Goal: Task Accomplishment & Management: Manage account settings

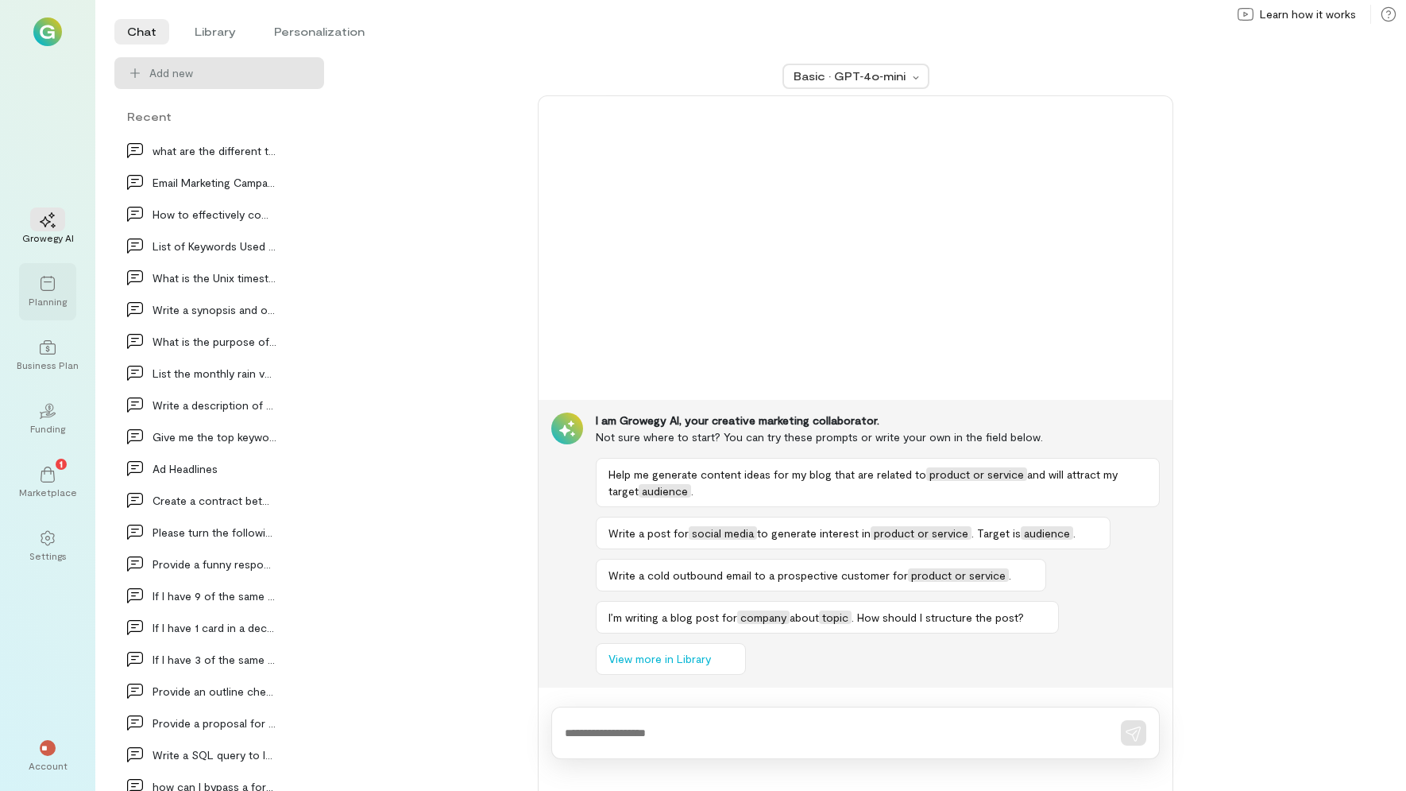
click at [40, 291] on icon at bounding box center [48, 284] width 16 height 16
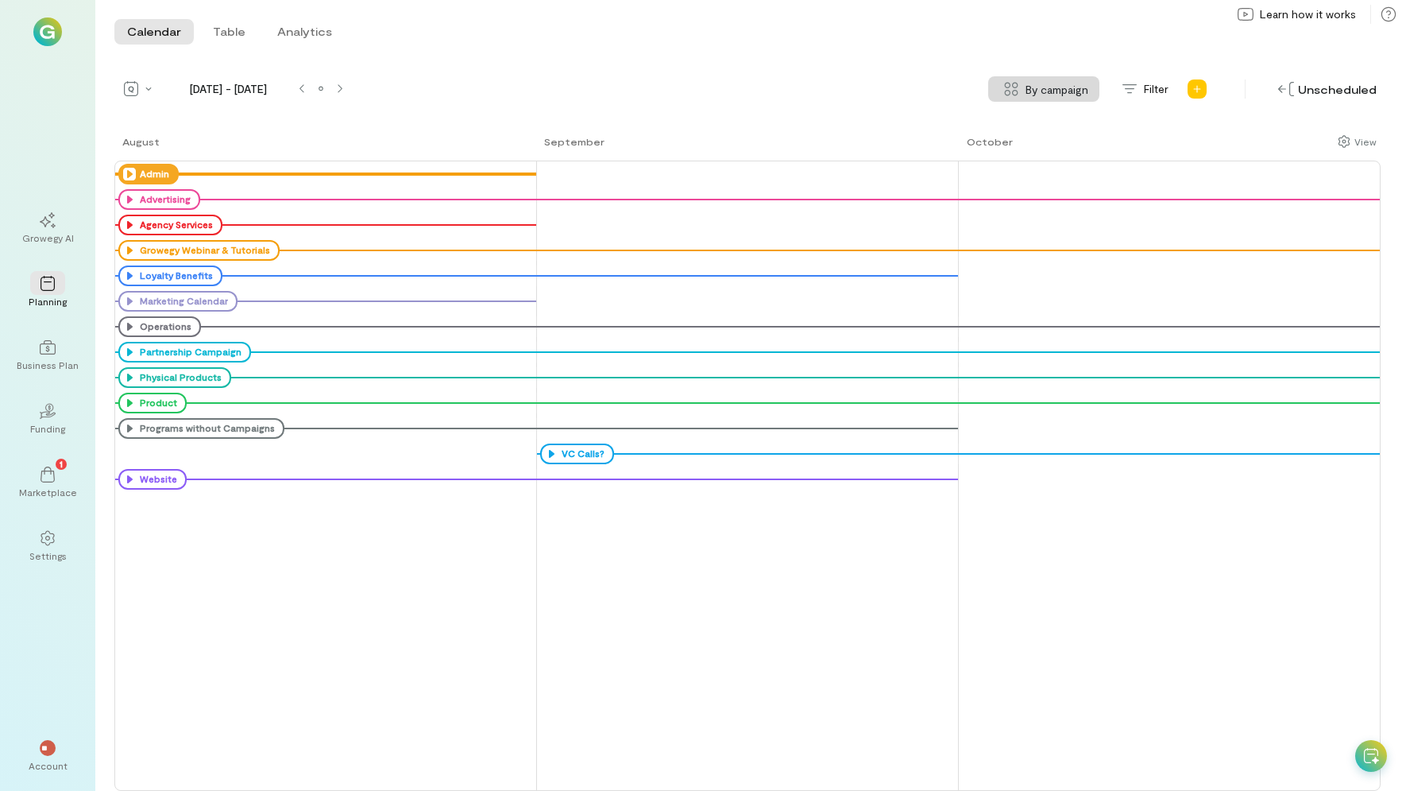
click at [127, 173] on icon at bounding box center [129, 174] width 13 height 13
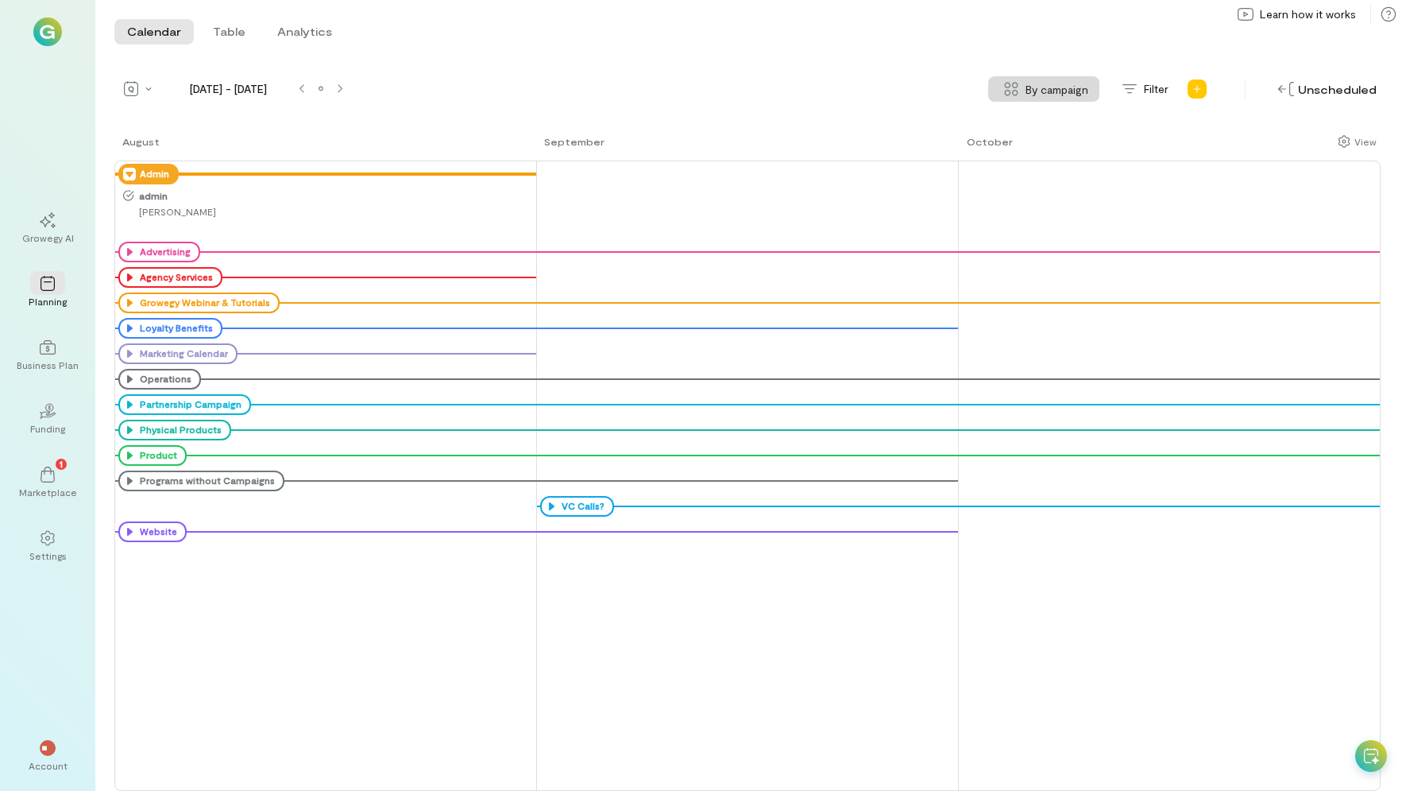
click at [138, 195] on span "admin" at bounding box center [334, 195] width 400 height 13
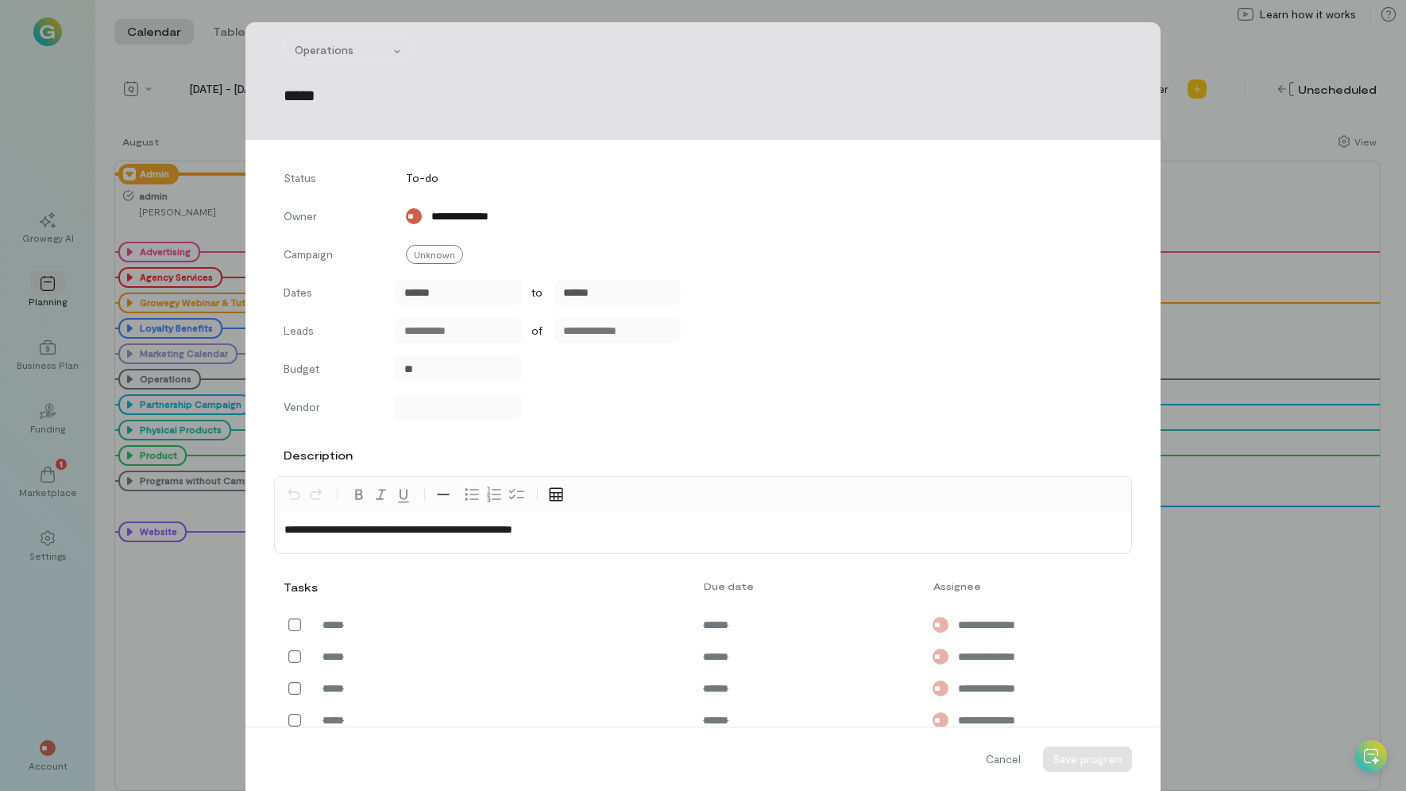
scroll to position [350, 0]
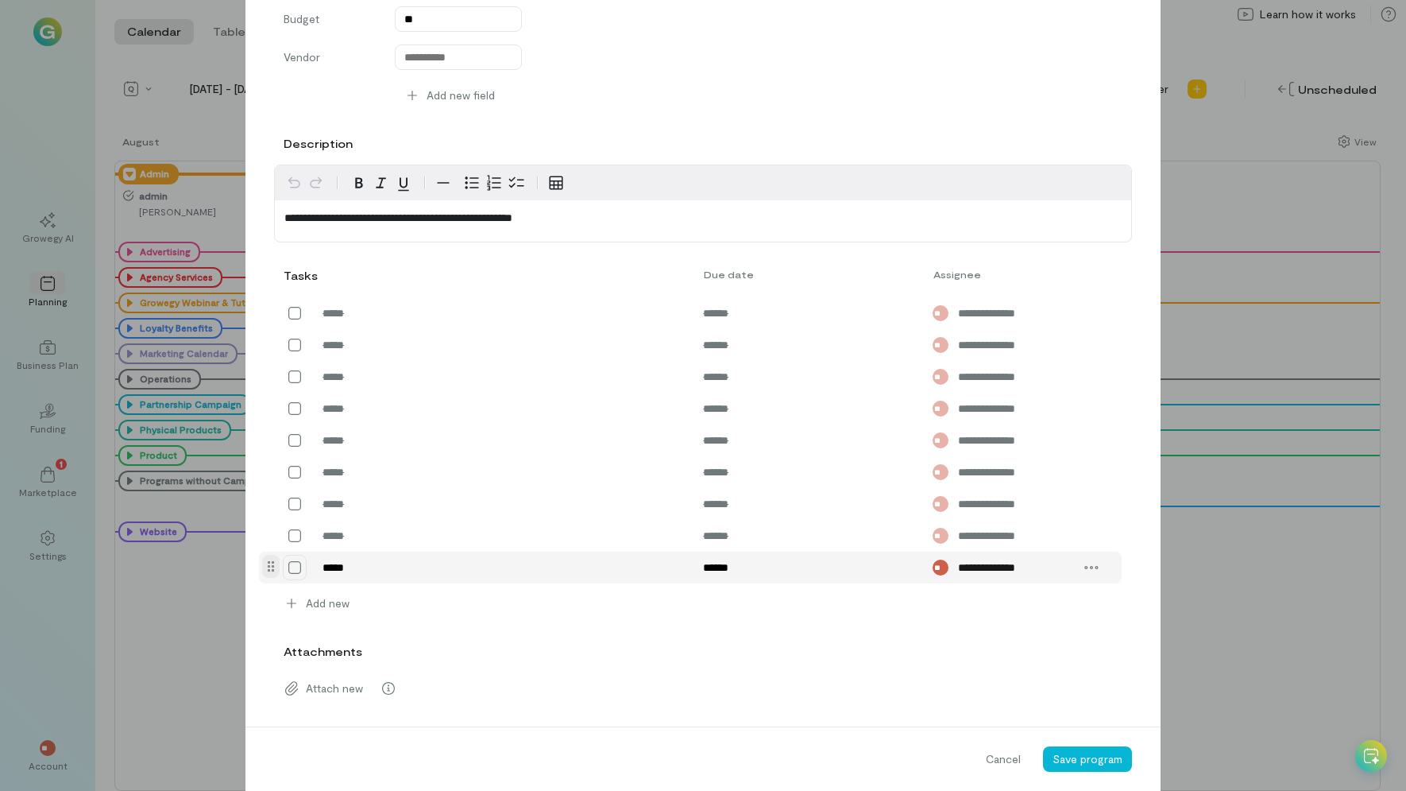
click at [287, 572] on icon at bounding box center [295, 567] width 16 height 16
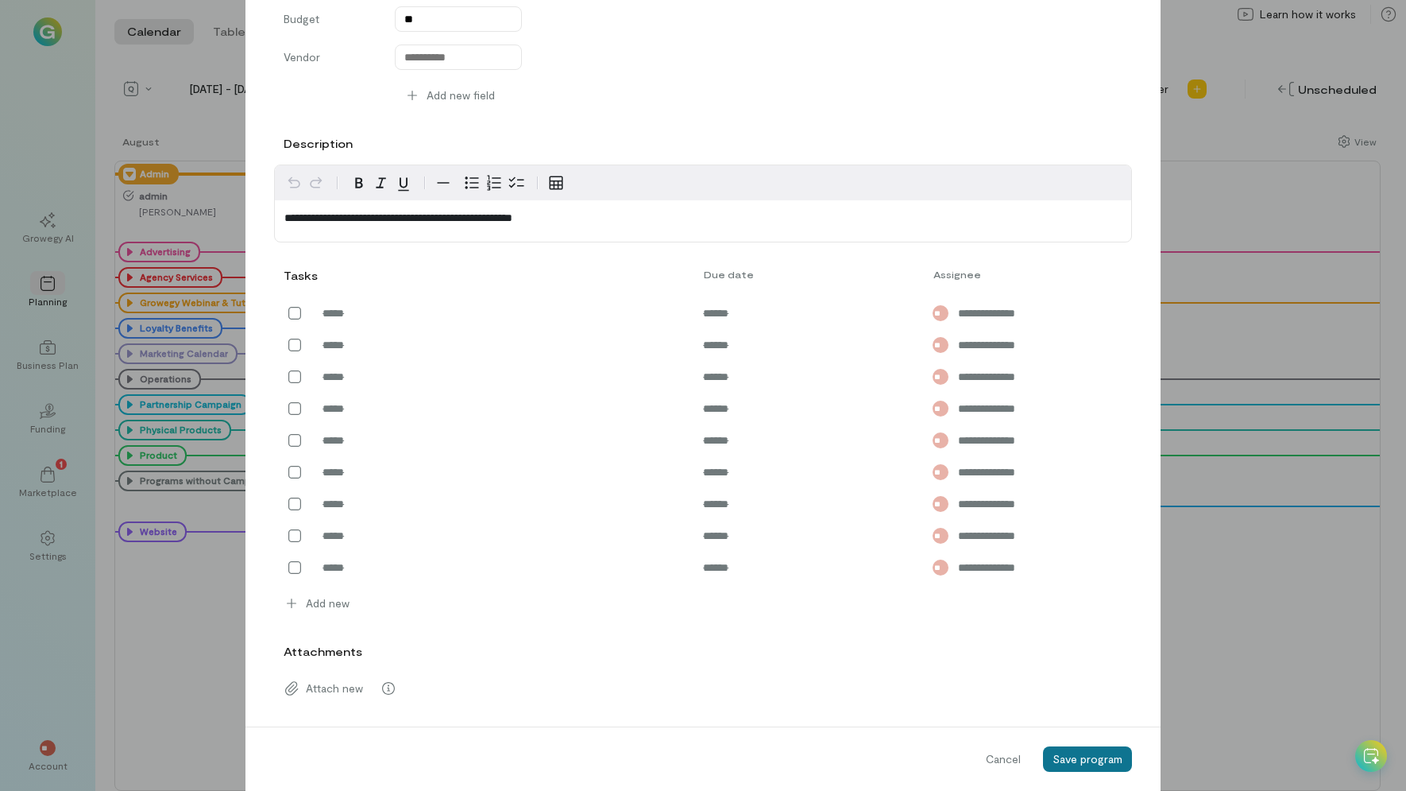
click at [1082, 766] on button "Save program" at bounding box center [1087, 758] width 89 height 25
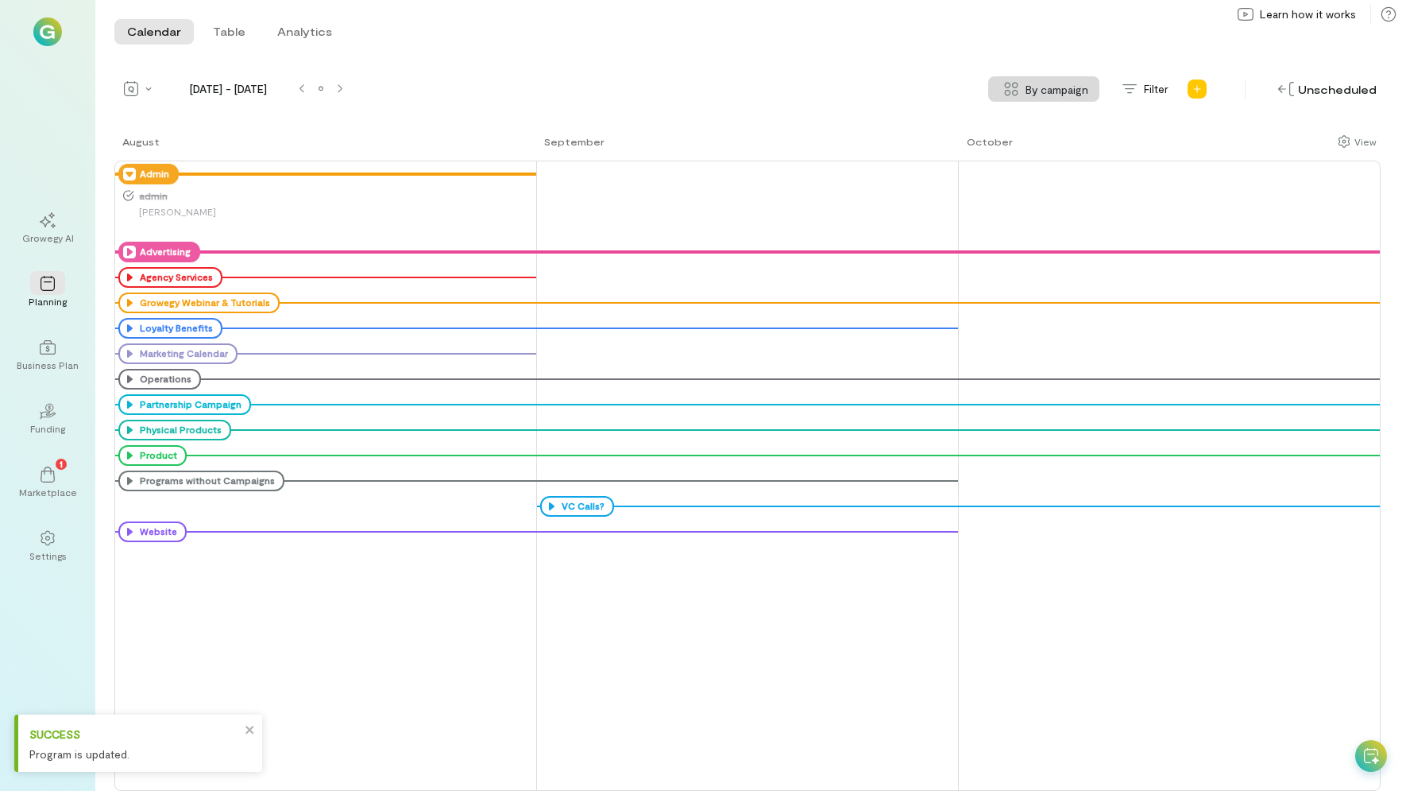
click at [124, 247] on icon at bounding box center [129, 252] width 13 height 13
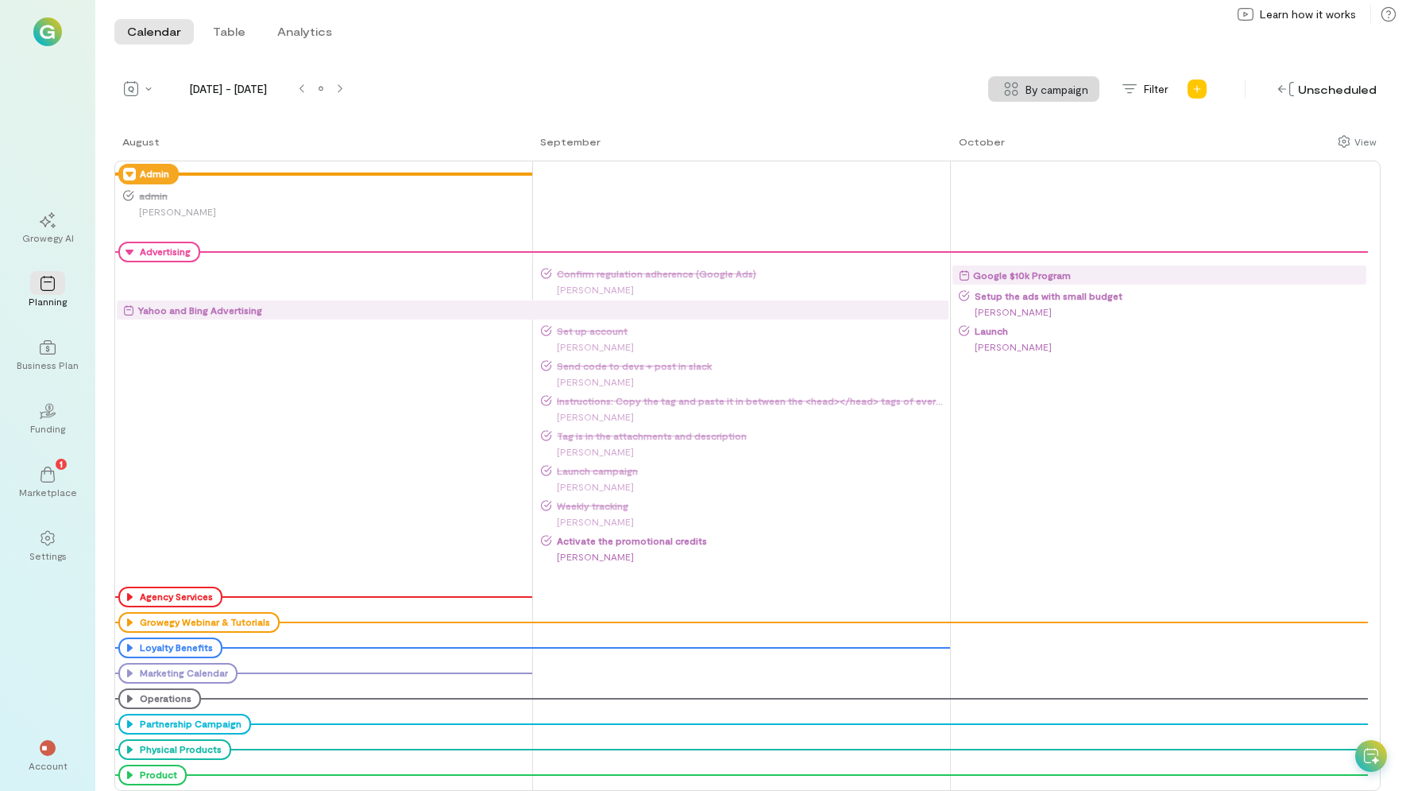
click at [667, 536] on span "Activate the promotional credits" at bounding box center [750, 540] width 397 height 13
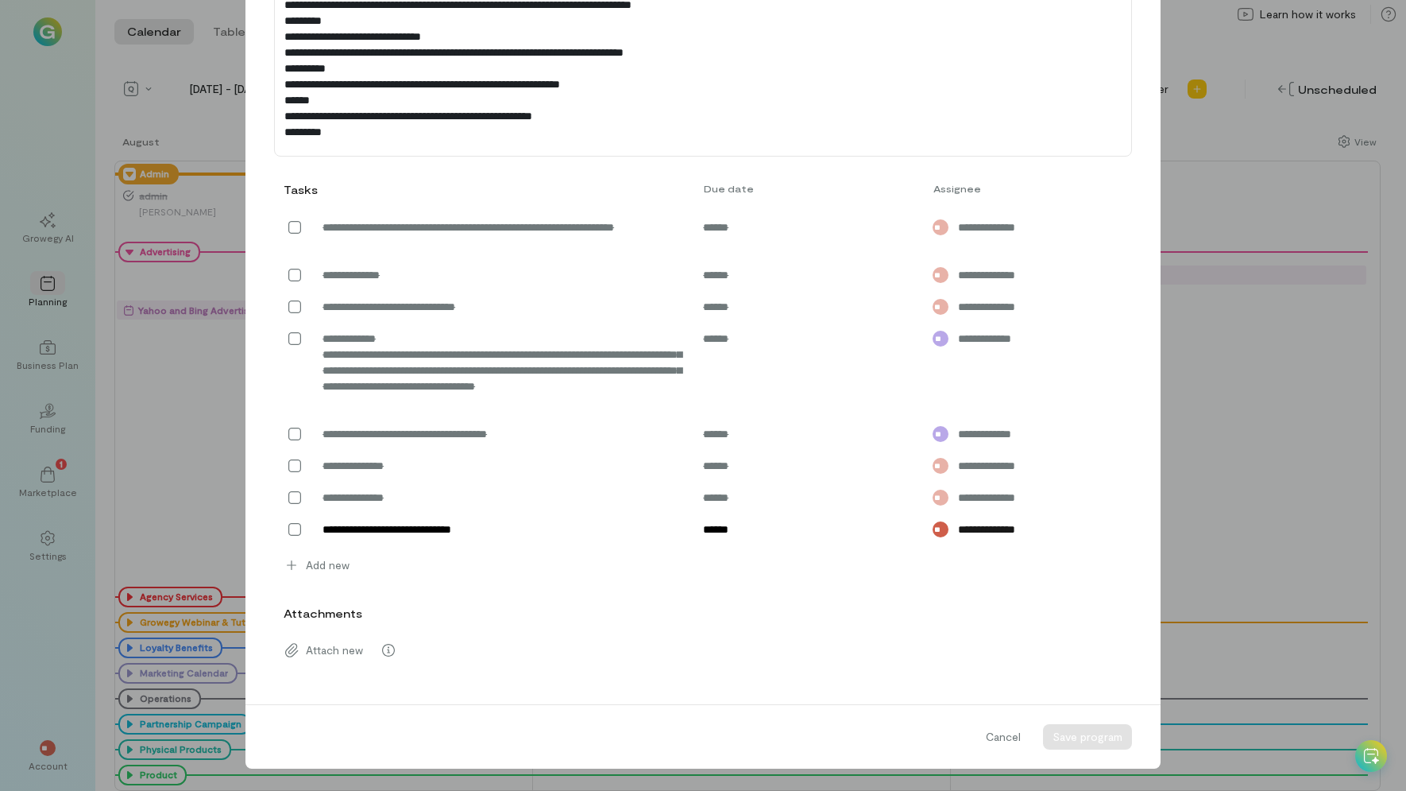
scroll to position [766, 0]
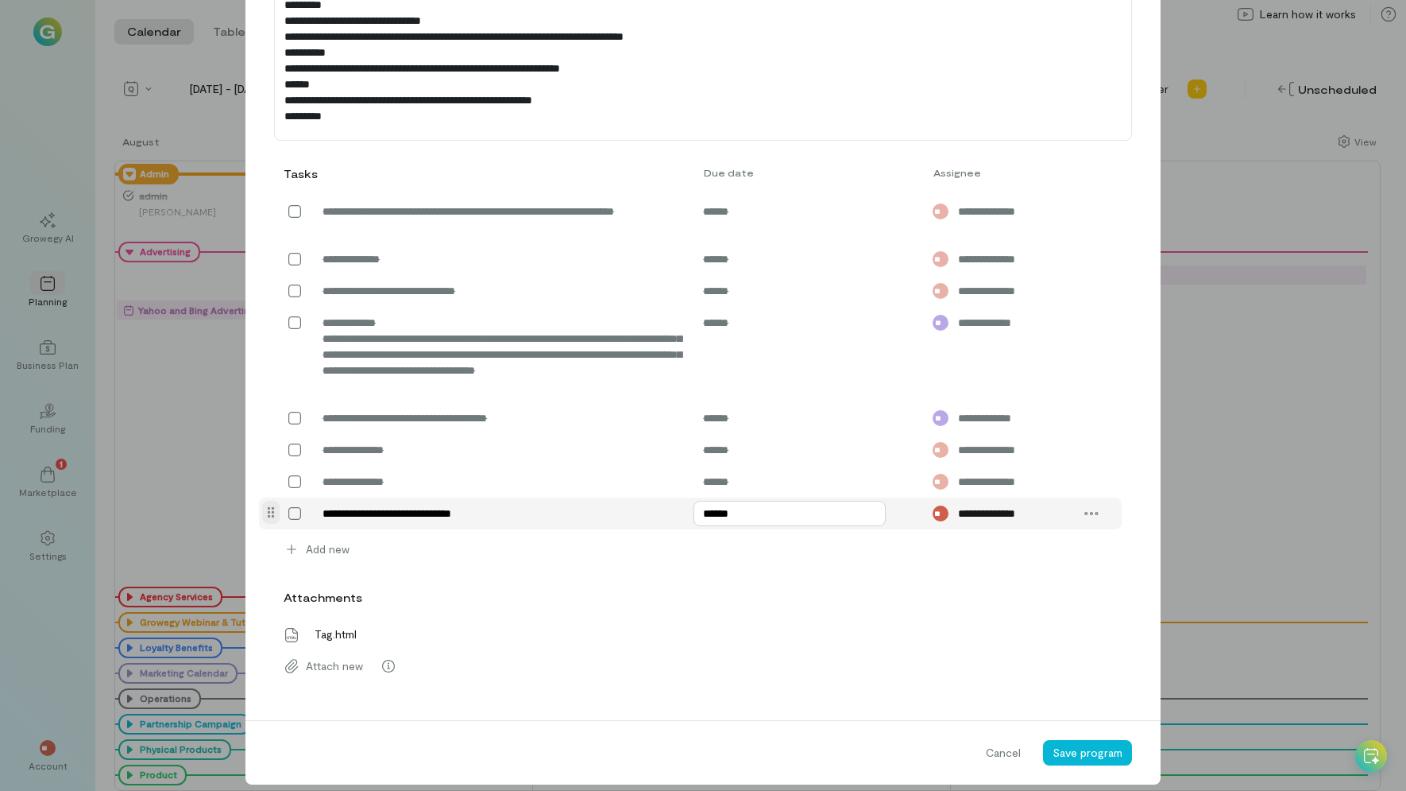
click at [730, 526] on input "******" at bounding box center [790, 513] width 192 height 25
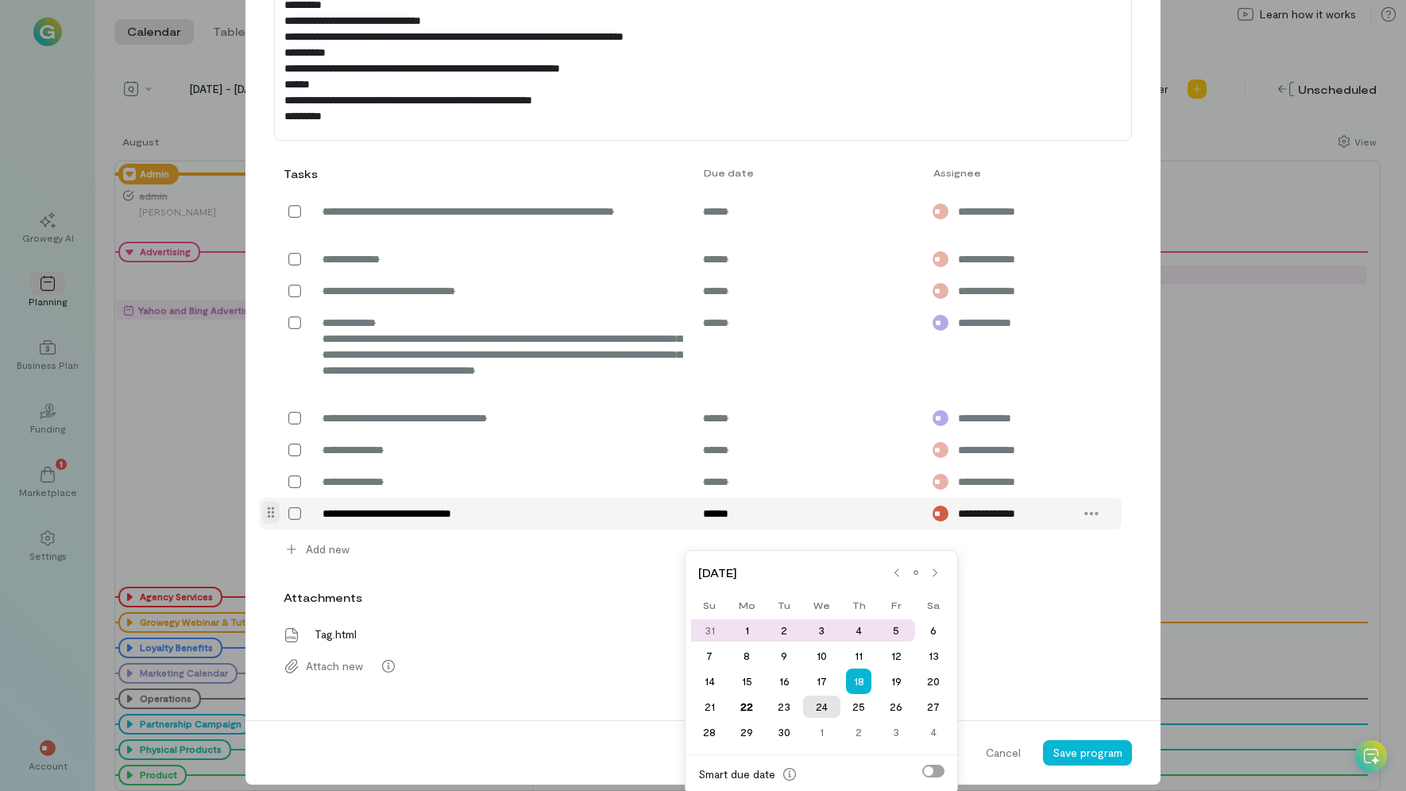
click at [824, 702] on div "24" at bounding box center [821, 706] width 37 height 22
type input "******"
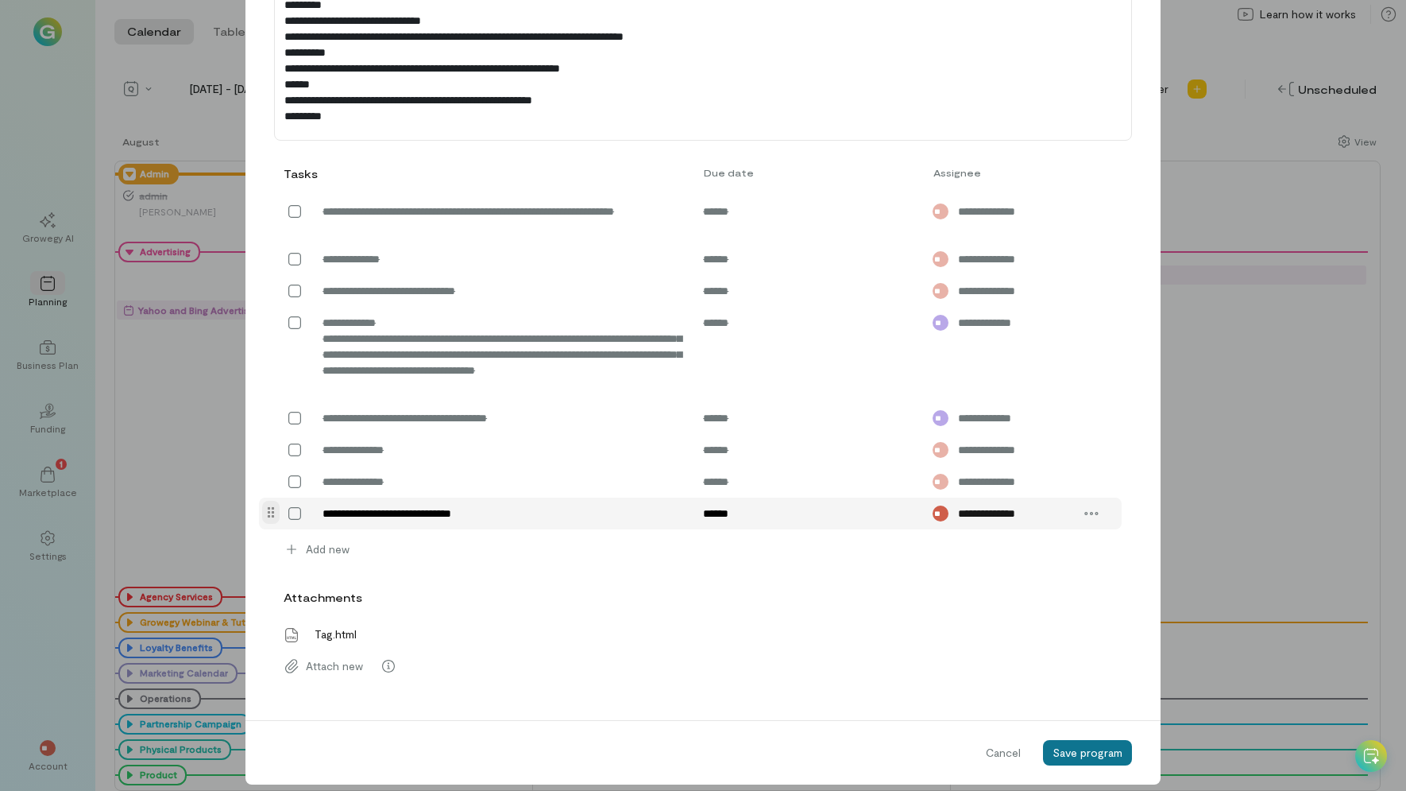
click at [1089, 759] on span "Save program" at bounding box center [1088, 752] width 70 height 14
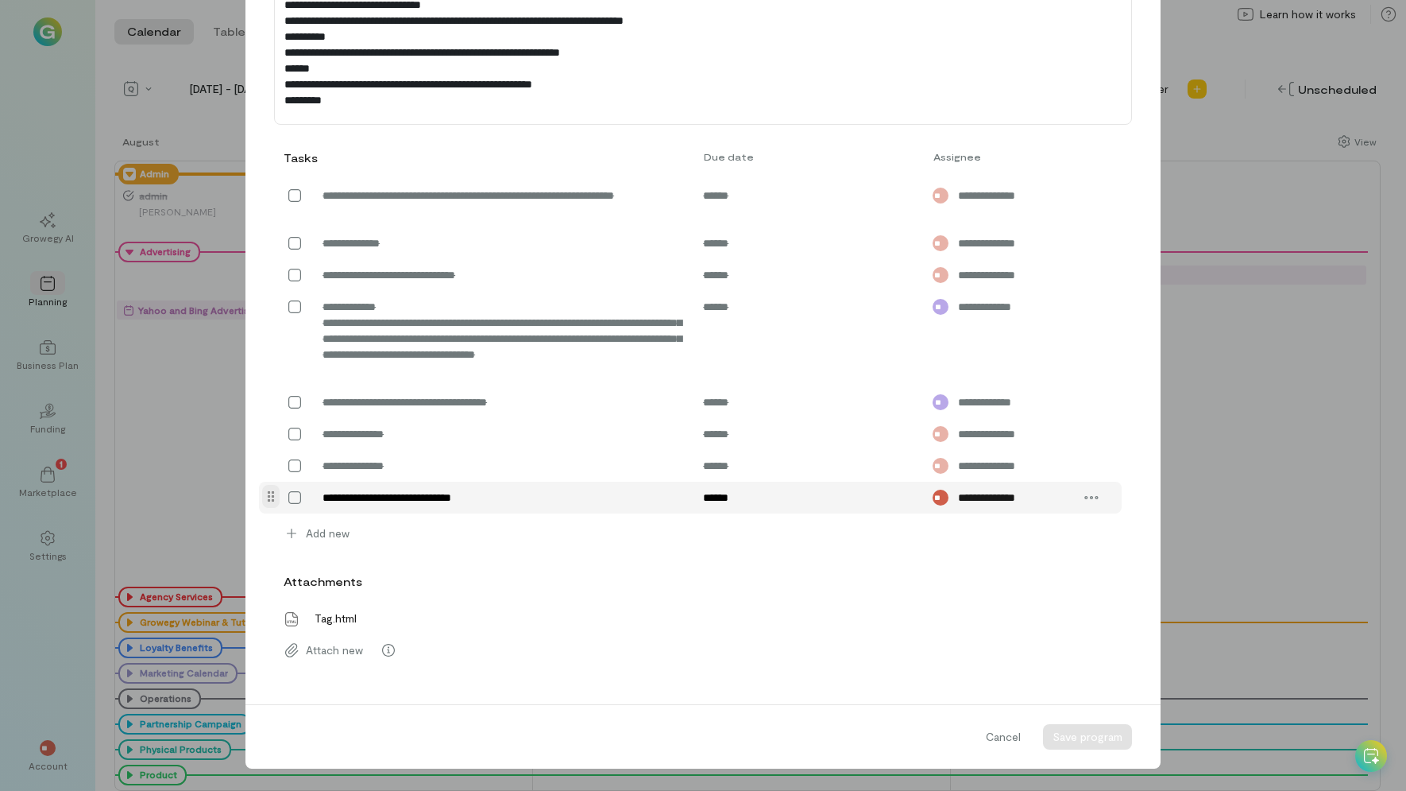
scroll to position [728, 0]
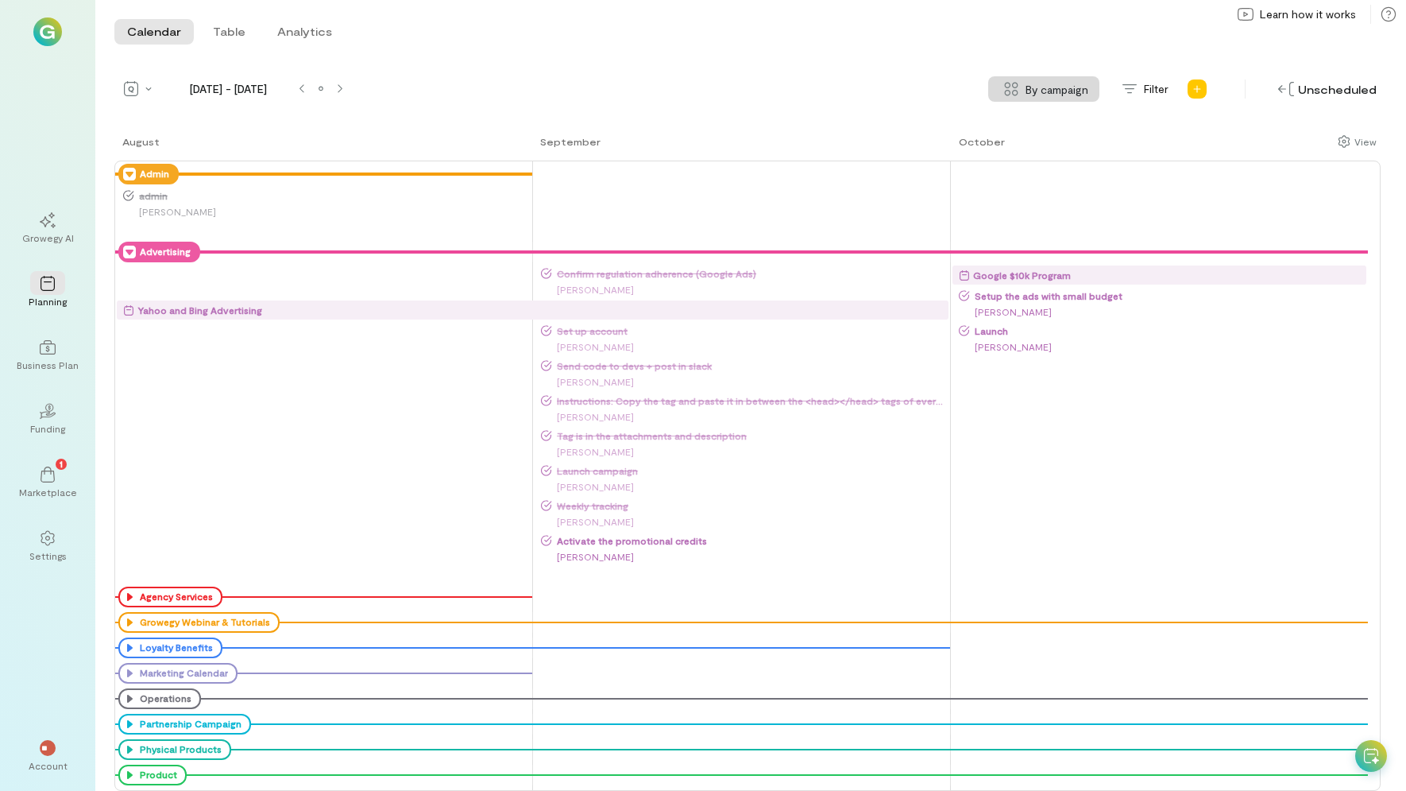
click at [126, 253] on icon at bounding box center [129, 252] width 13 height 13
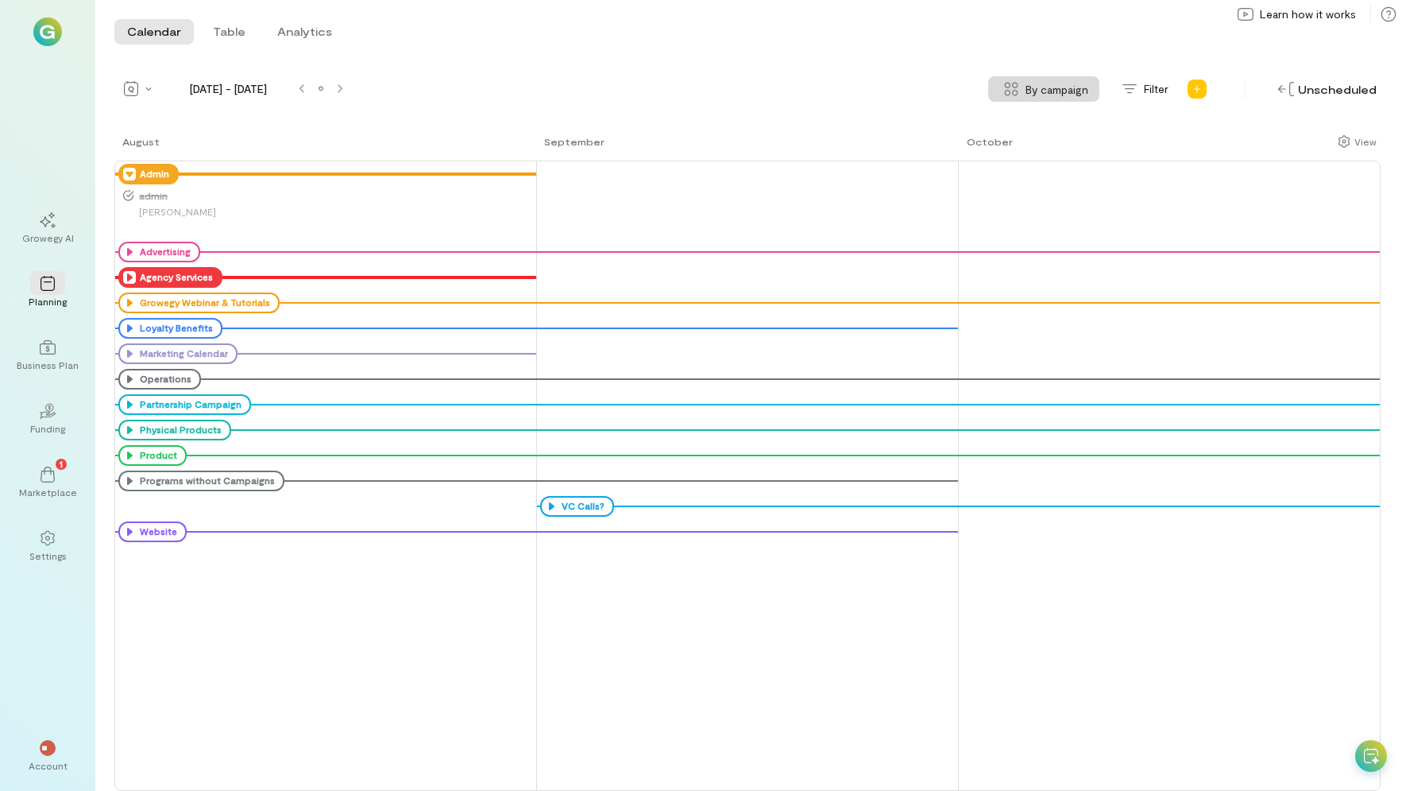
click at [130, 278] on icon at bounding box center [129, 277] width 13 height 13
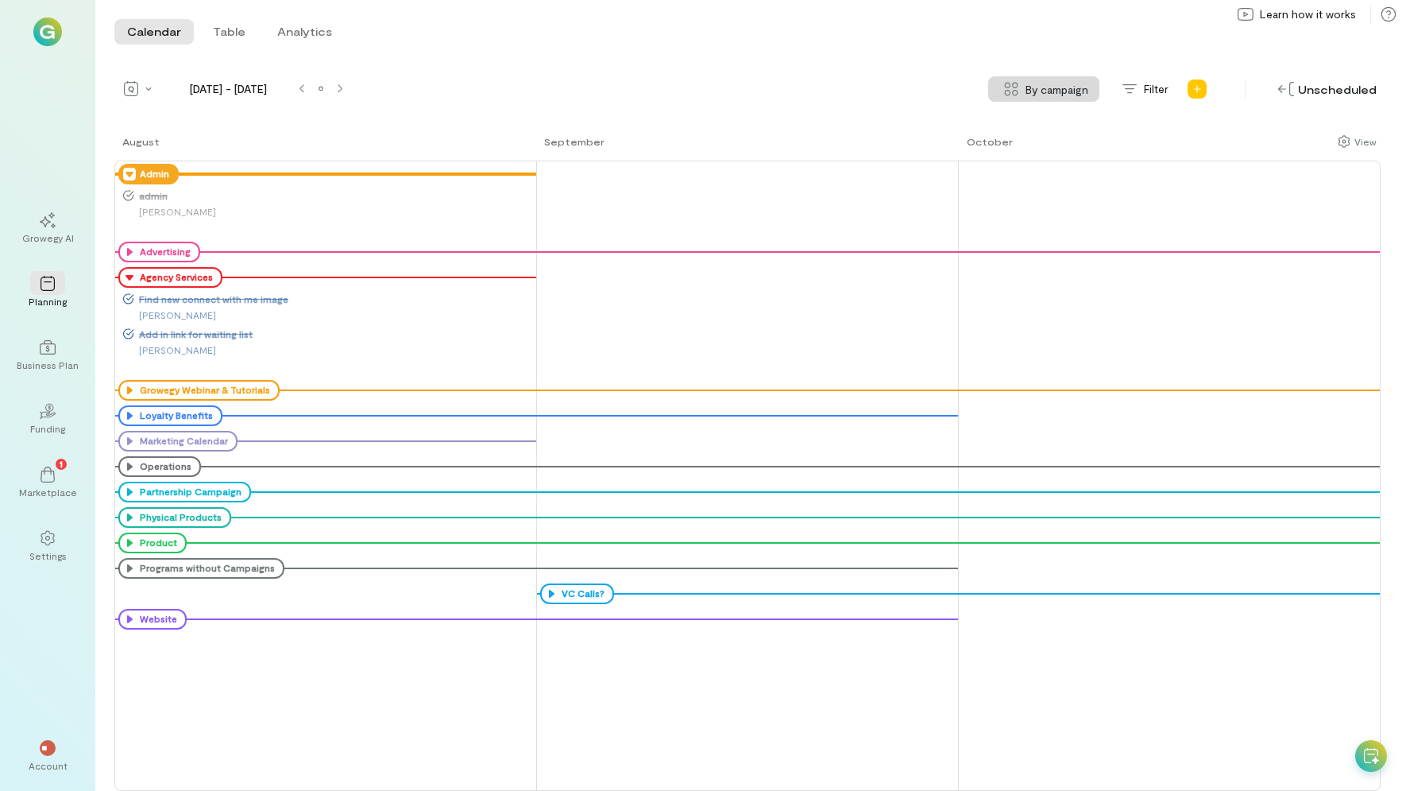
click at [0, 0] on icon at bounding box center [0, 0] width 0 height 0
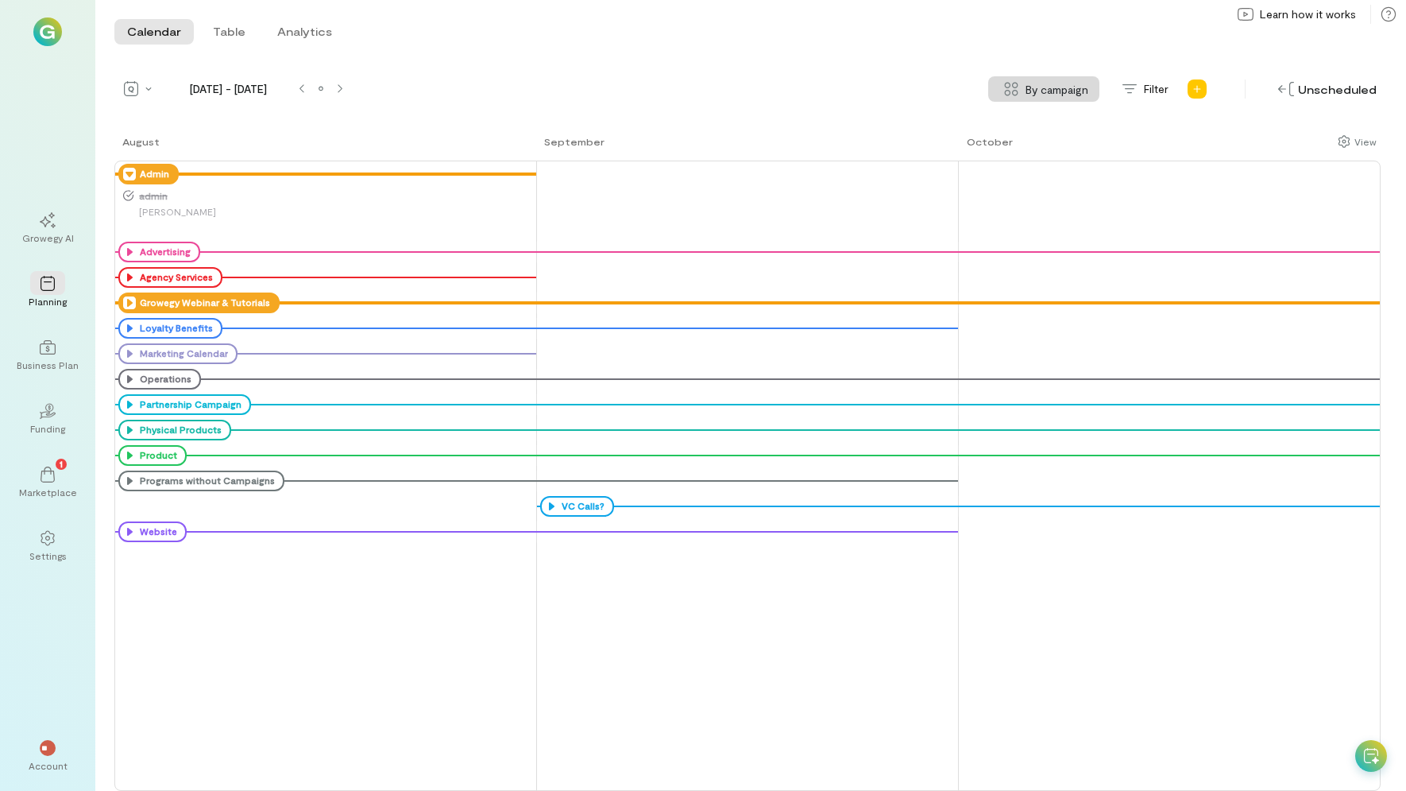
click at [126, 306] on icon at bounding box center [129, 302] width 13 height 13
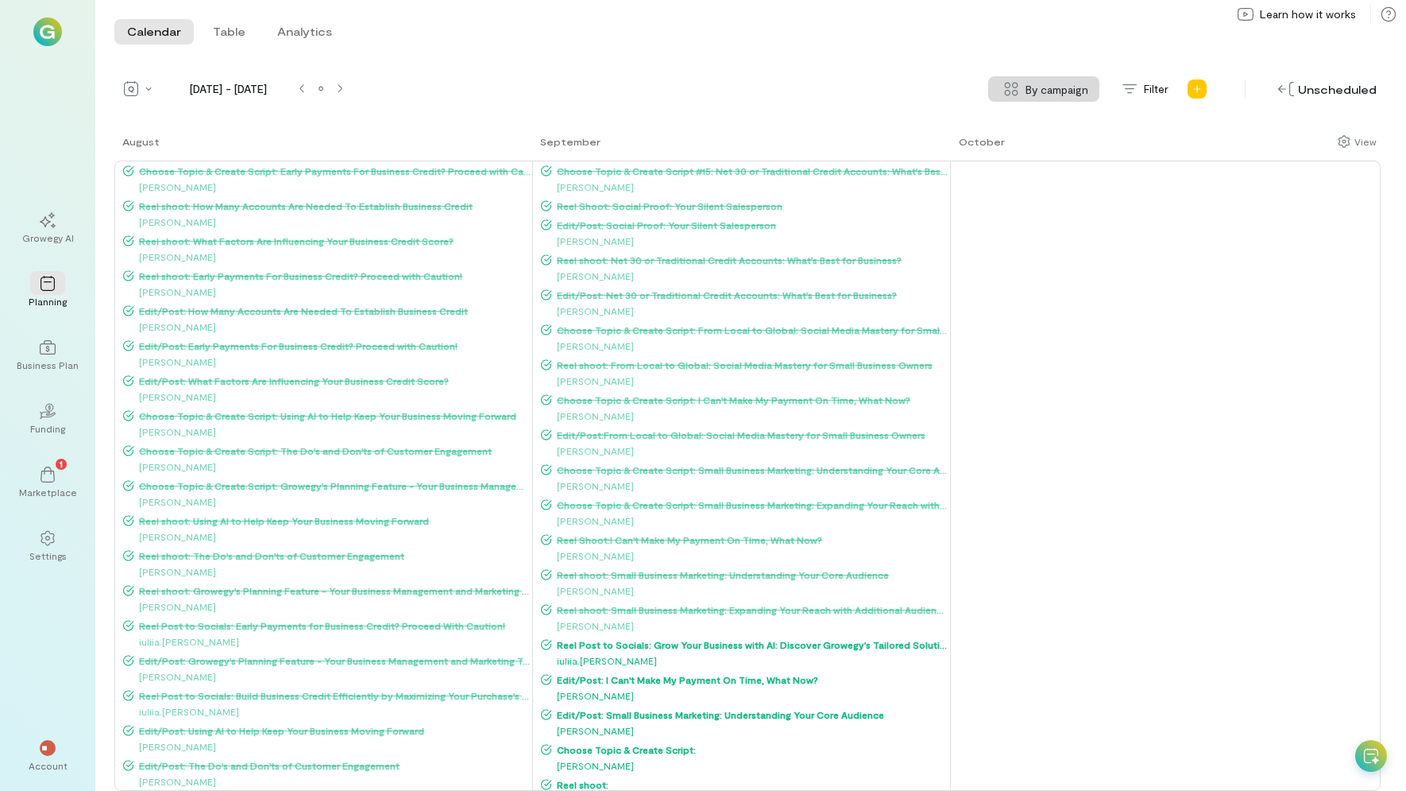
scroll to position [14, 0]
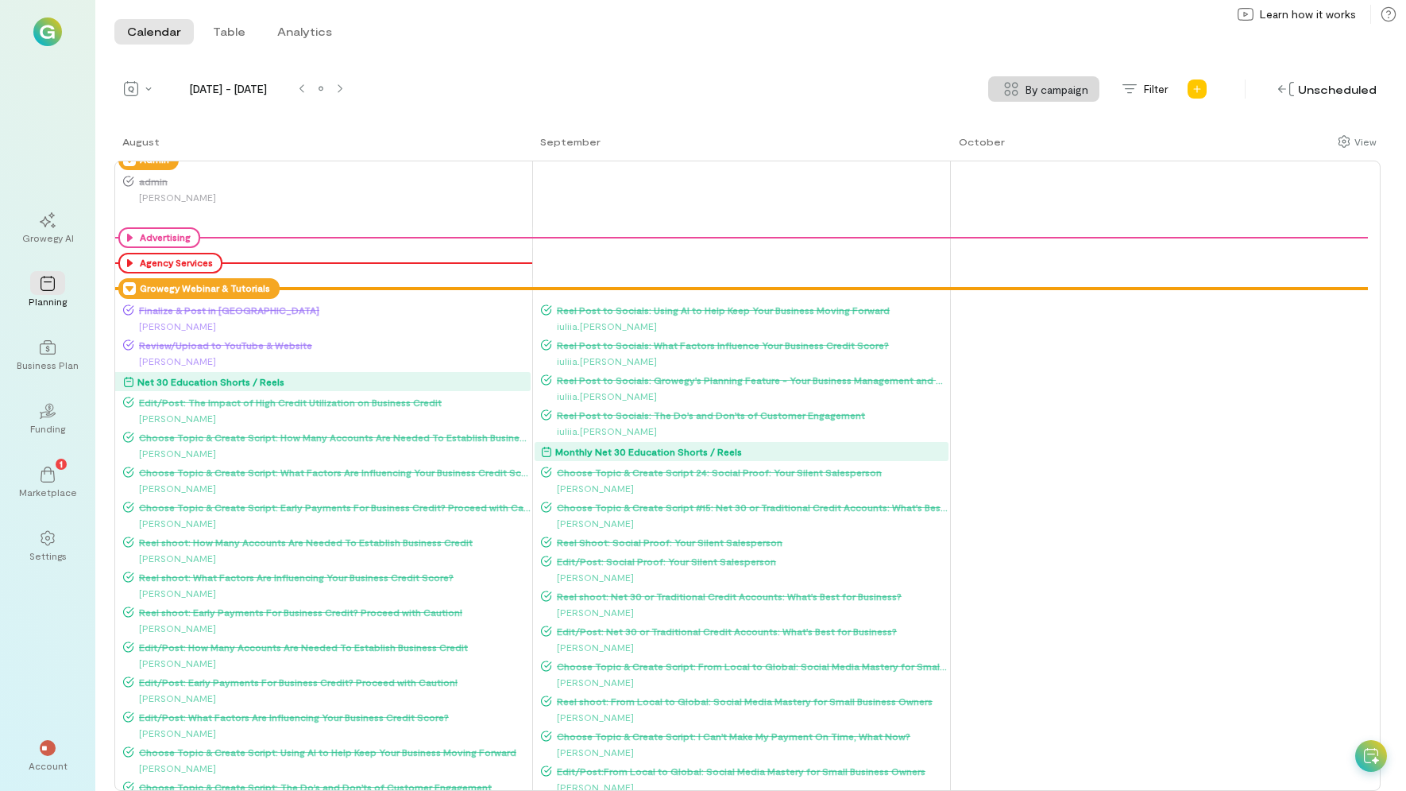
click at [131, 288] on icon at bounding box center [129, 288] width 13 height 13
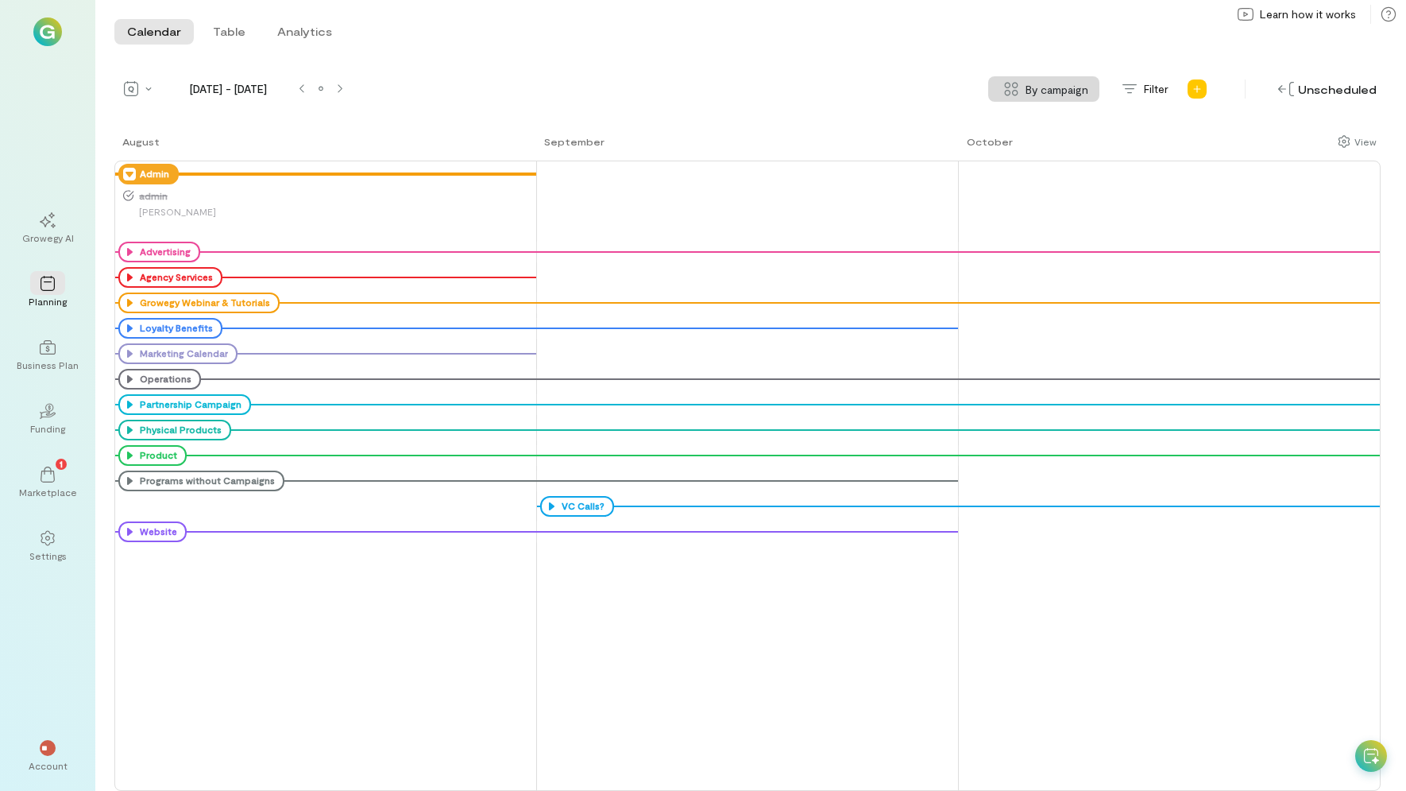
scroll to position [0, 0]
click at [124, 323] on icon at bounding box center [129, 328] width 13 height 13
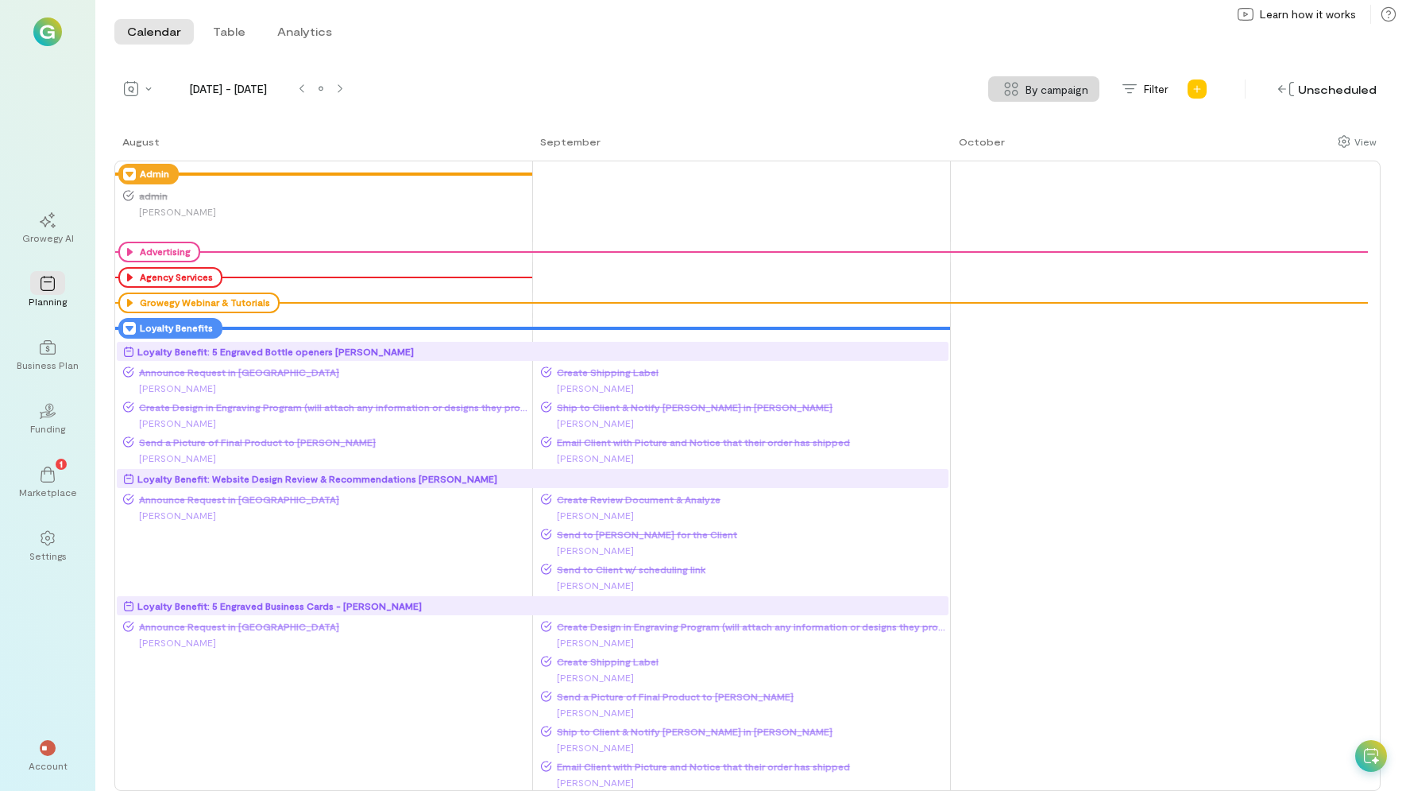
click at [126, 327] on icon at bounding box center [129, 328] width 13 height 13
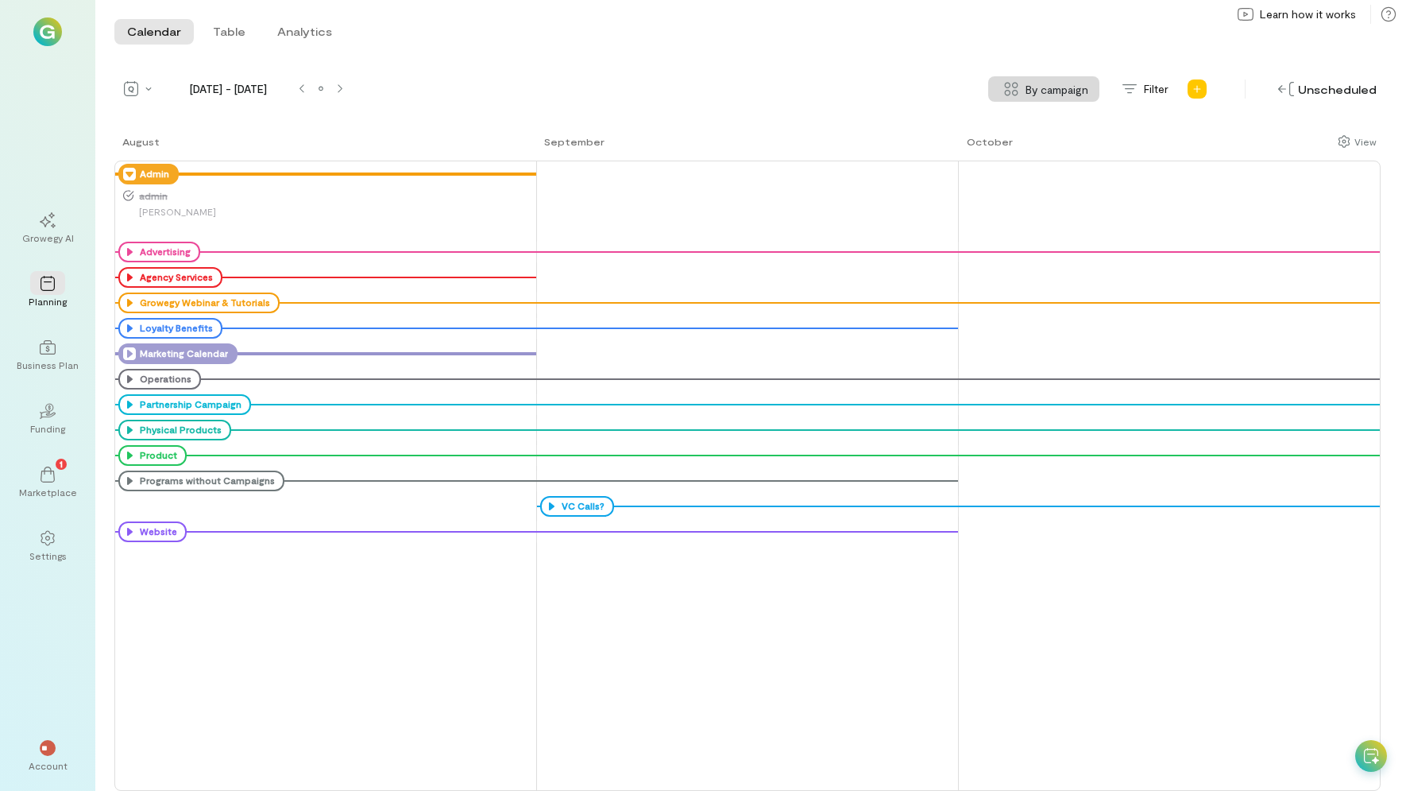
click at [128, 353] on icon at bounding box center [129, 353] width 13 height 13
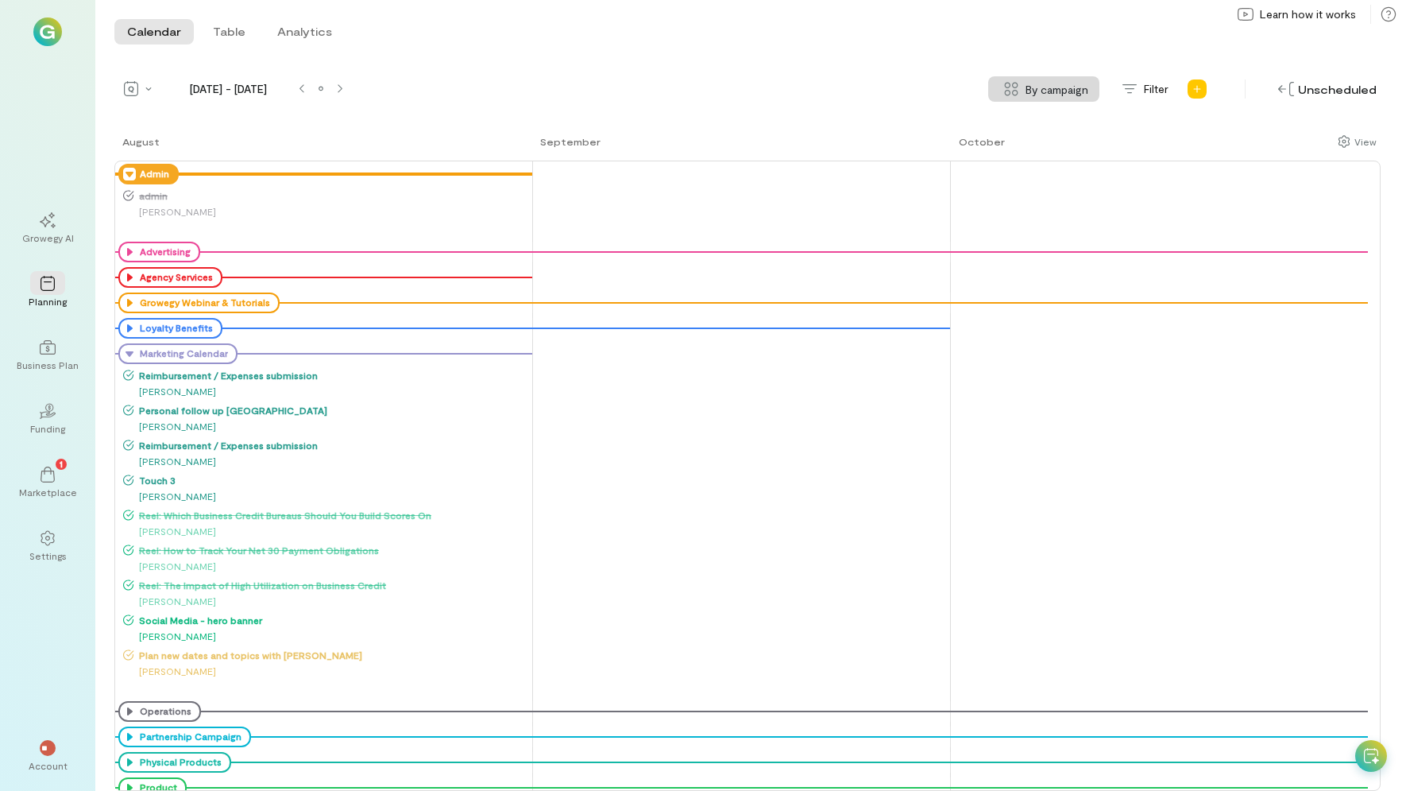
click at [200, 377] on span "Reimbursement / Expenses submission" at bounding box center [332, 375] width 397 height 13
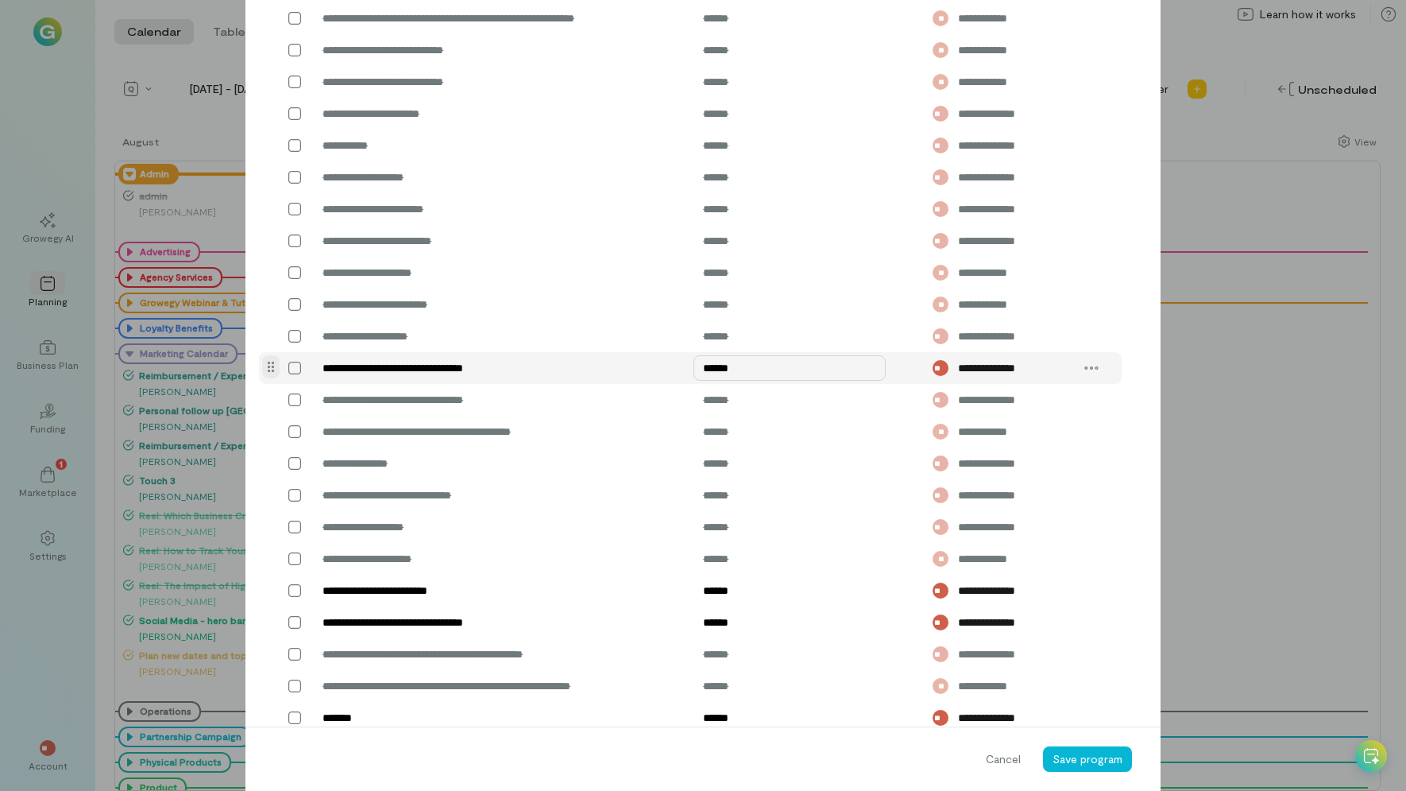
scroll to position [934, 0]
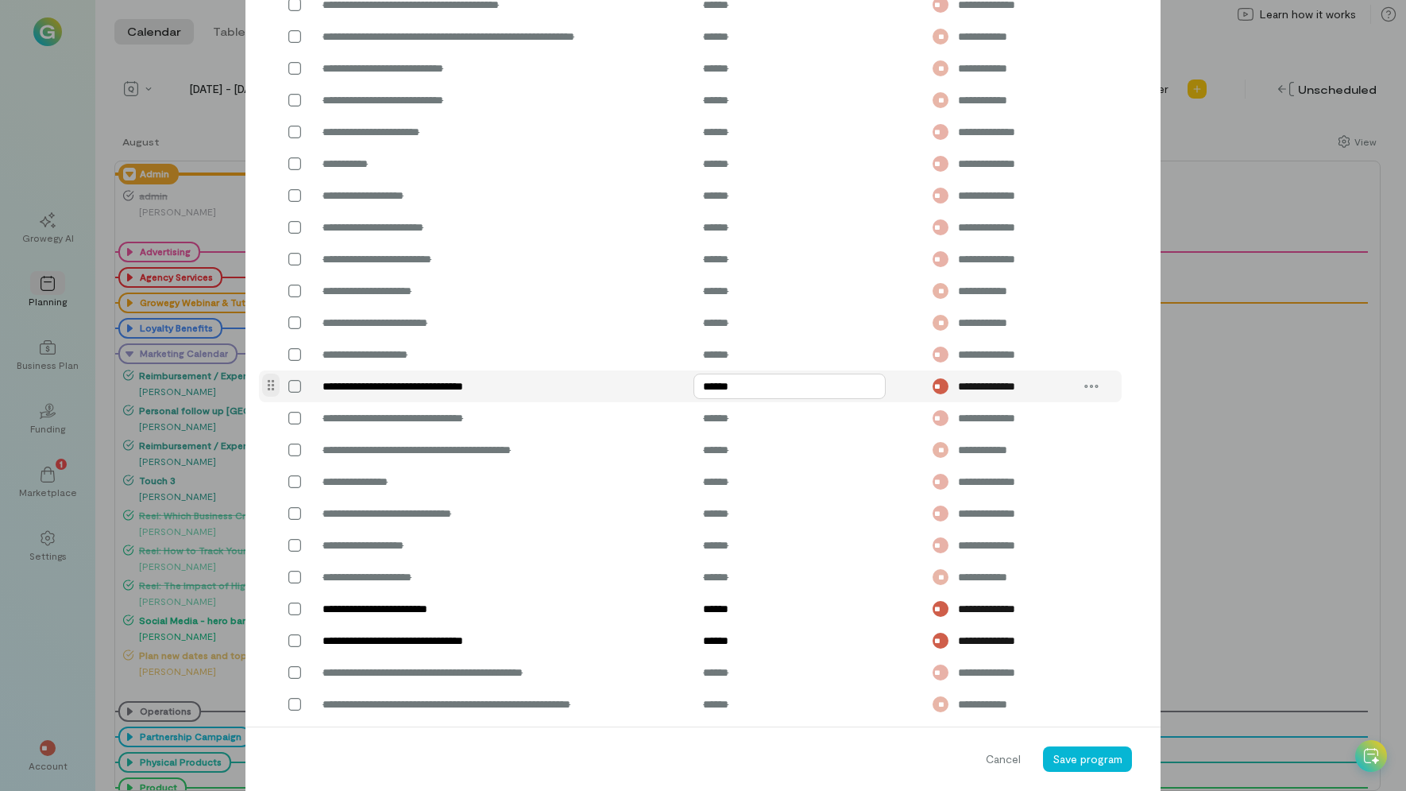
click at [779, 399] on input "******" at bounding box center [790, 385] width 192 height 25
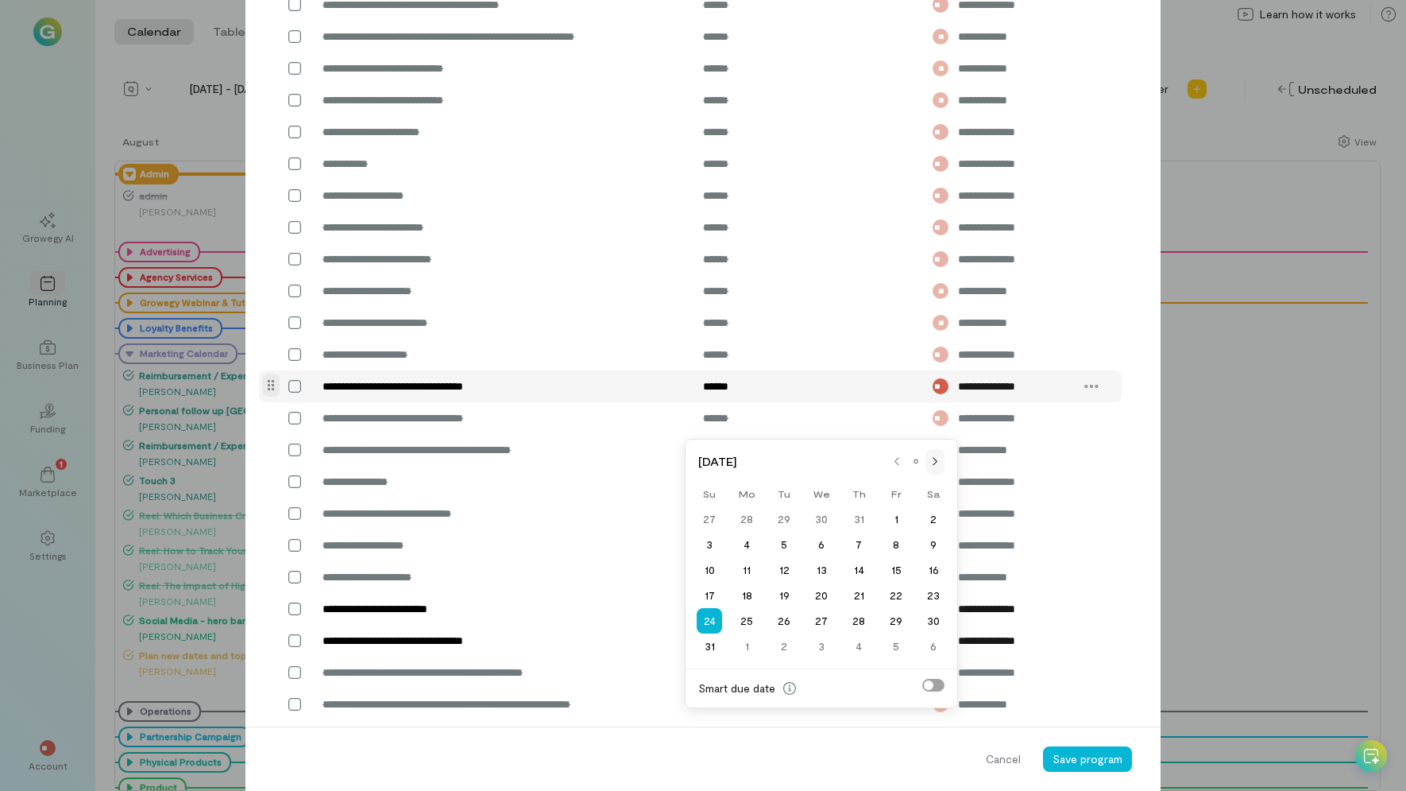
click at [939, 466] on div at bounding box center [935, 461] width 13 height 13
click at [781, 598] on div "23" at bounding box center [784, 595] width 37 height 22
type input "******"
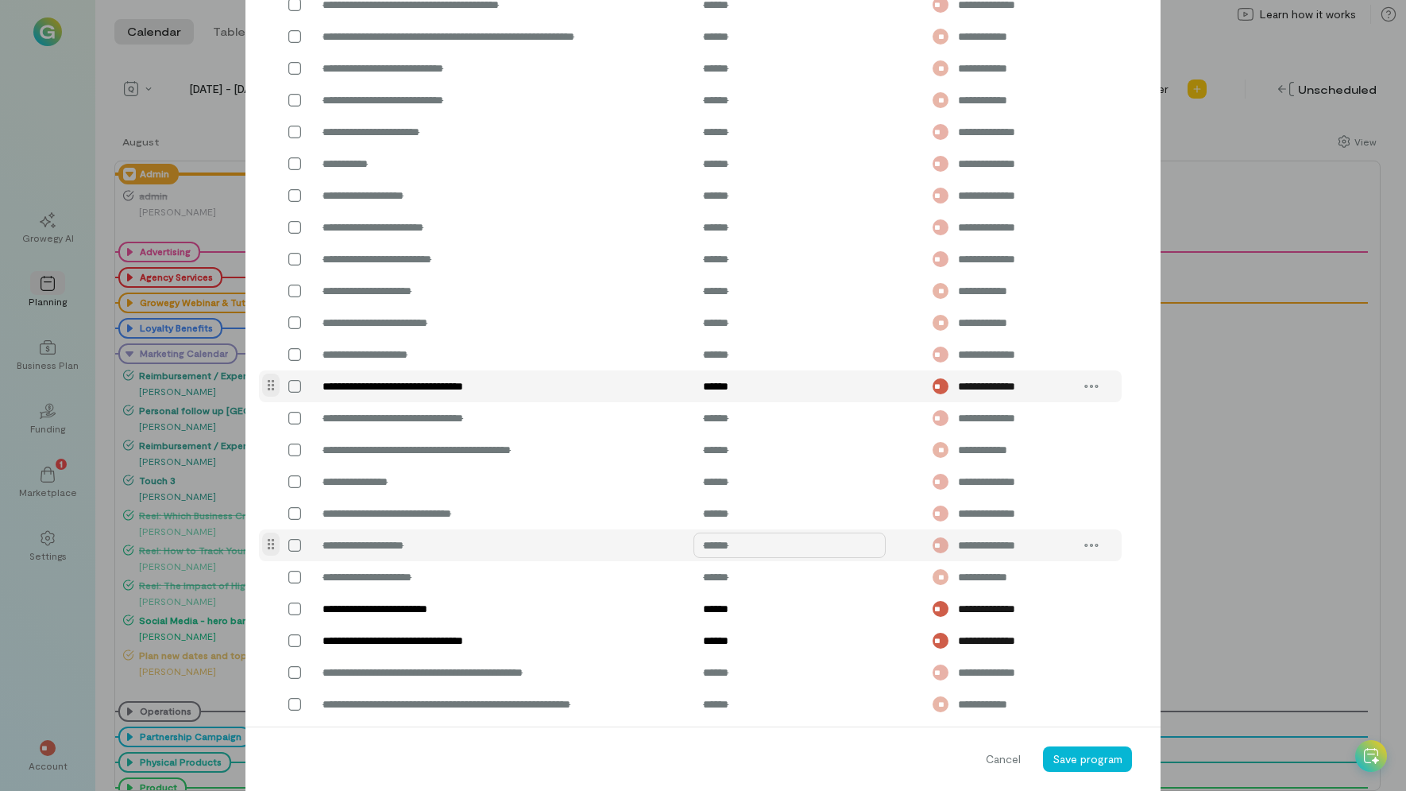
scroll to position [1014, 0]
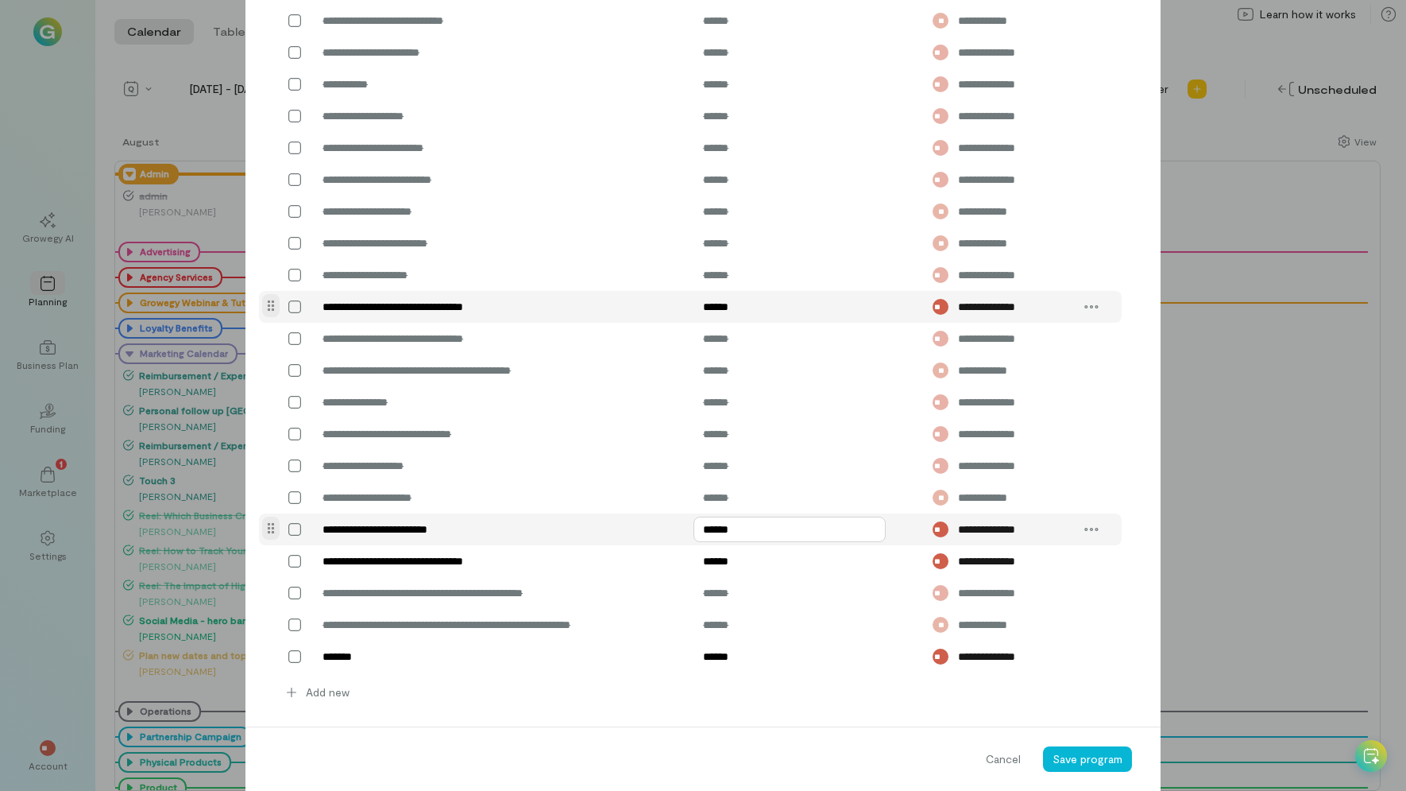
click at [723, 542] on input "******" at bounding box center [790, 529] width 192 height 25
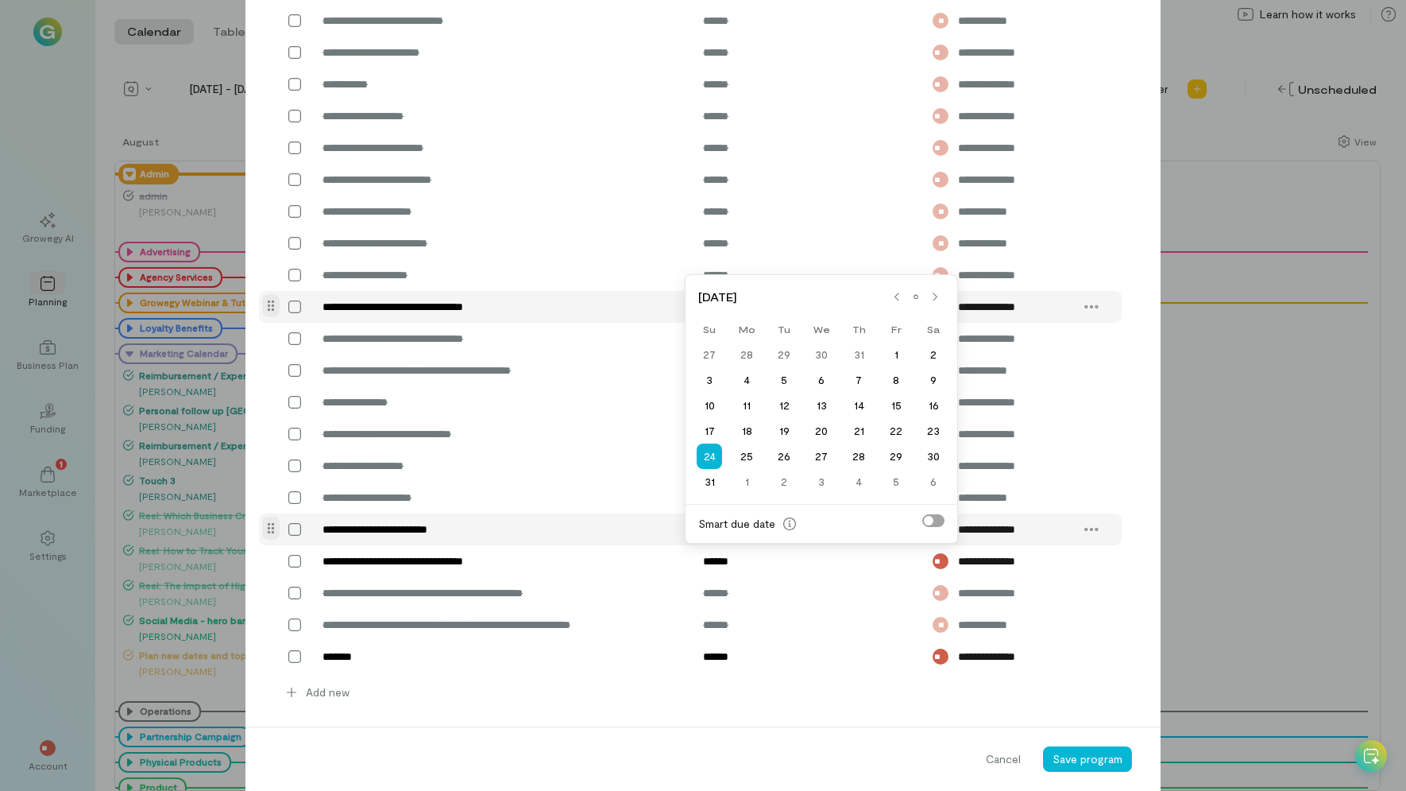
click at [723, 542] on input "******" at bounding box center [790, 529] width 192 height 25
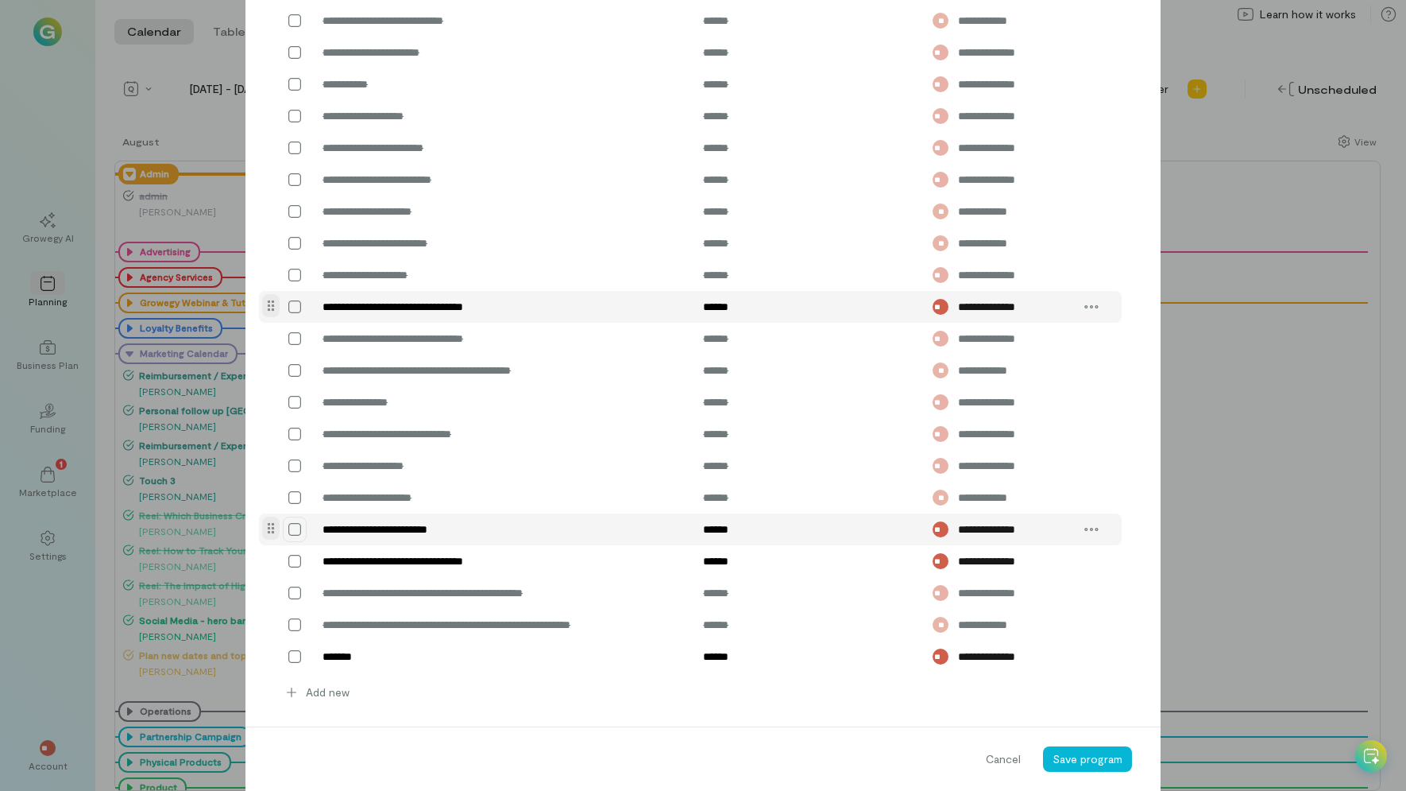
click at [290, 537] on icon at bounding box center [295, 529] width 16 height 16
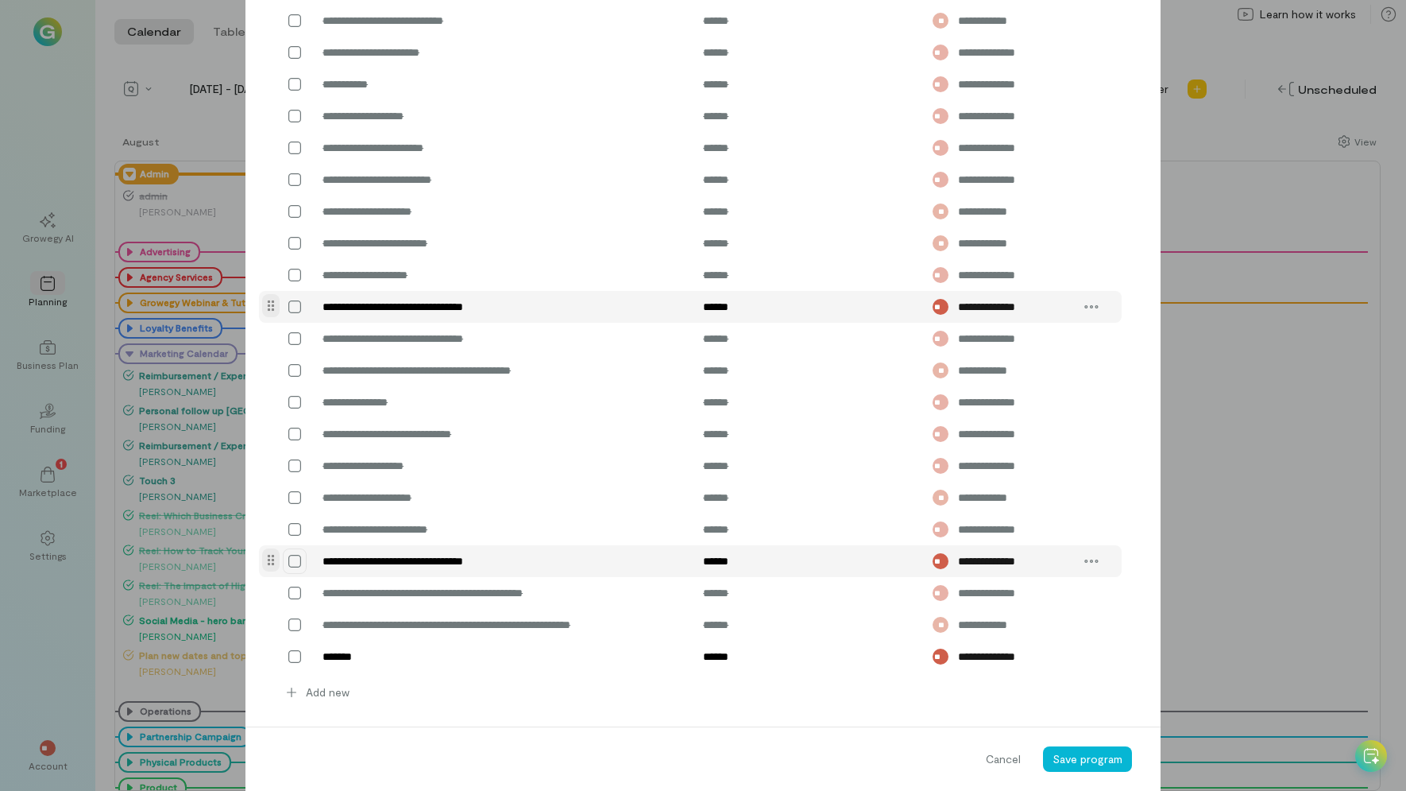
click at [287, 569] on icon at bounding box center [295, 561] width 16 height 16
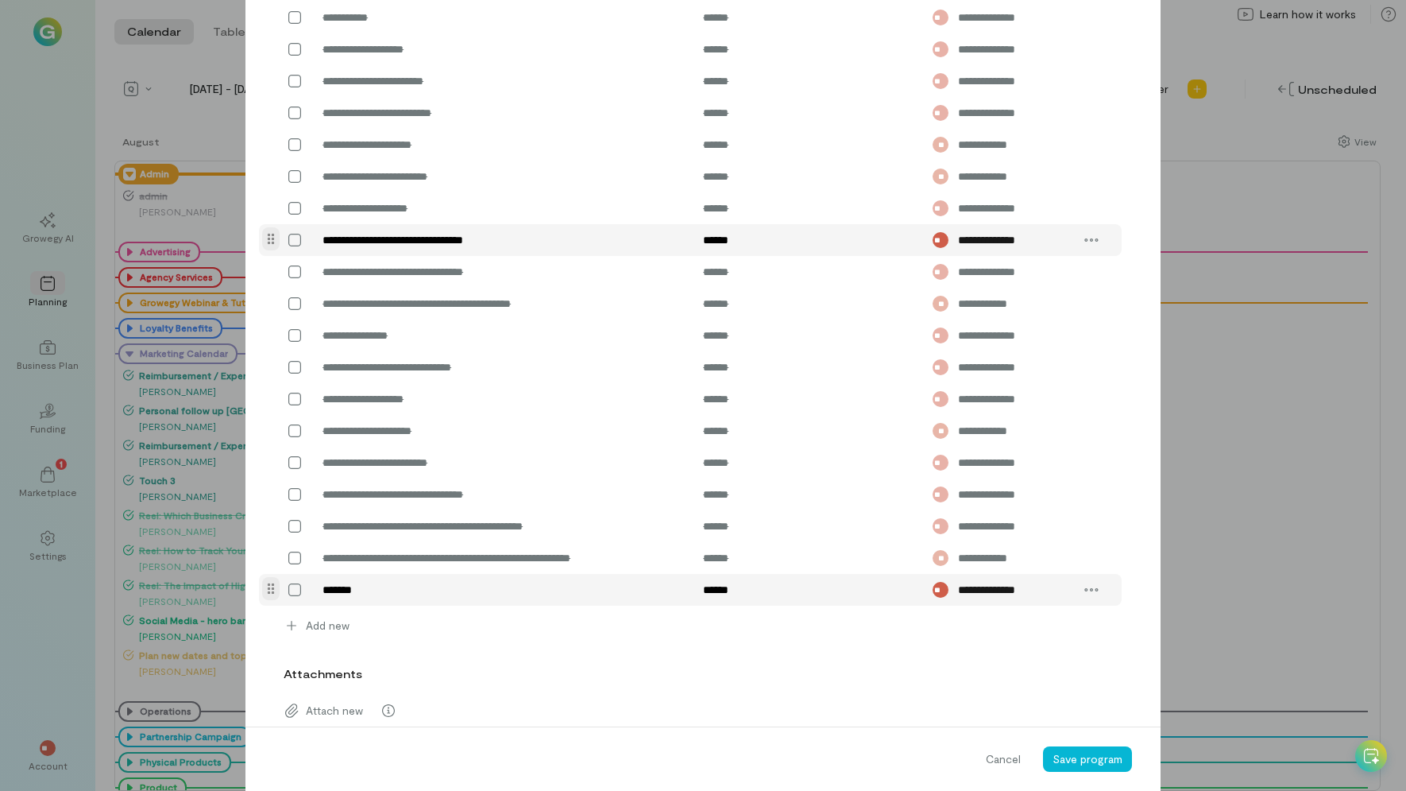
scroll to position [1173, 0]
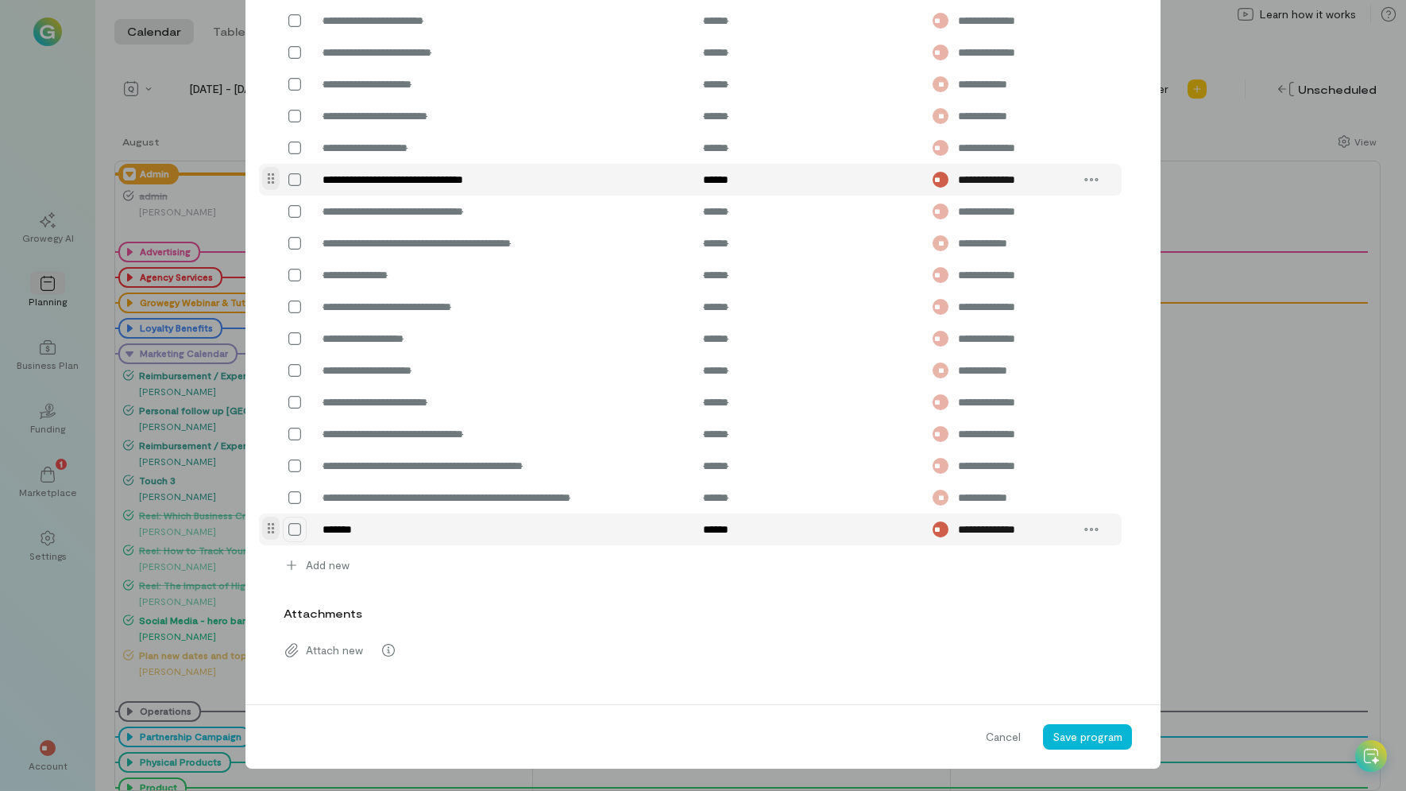
click at [287, 525] on icon at bounding box center [295, 529] width 16 height 16
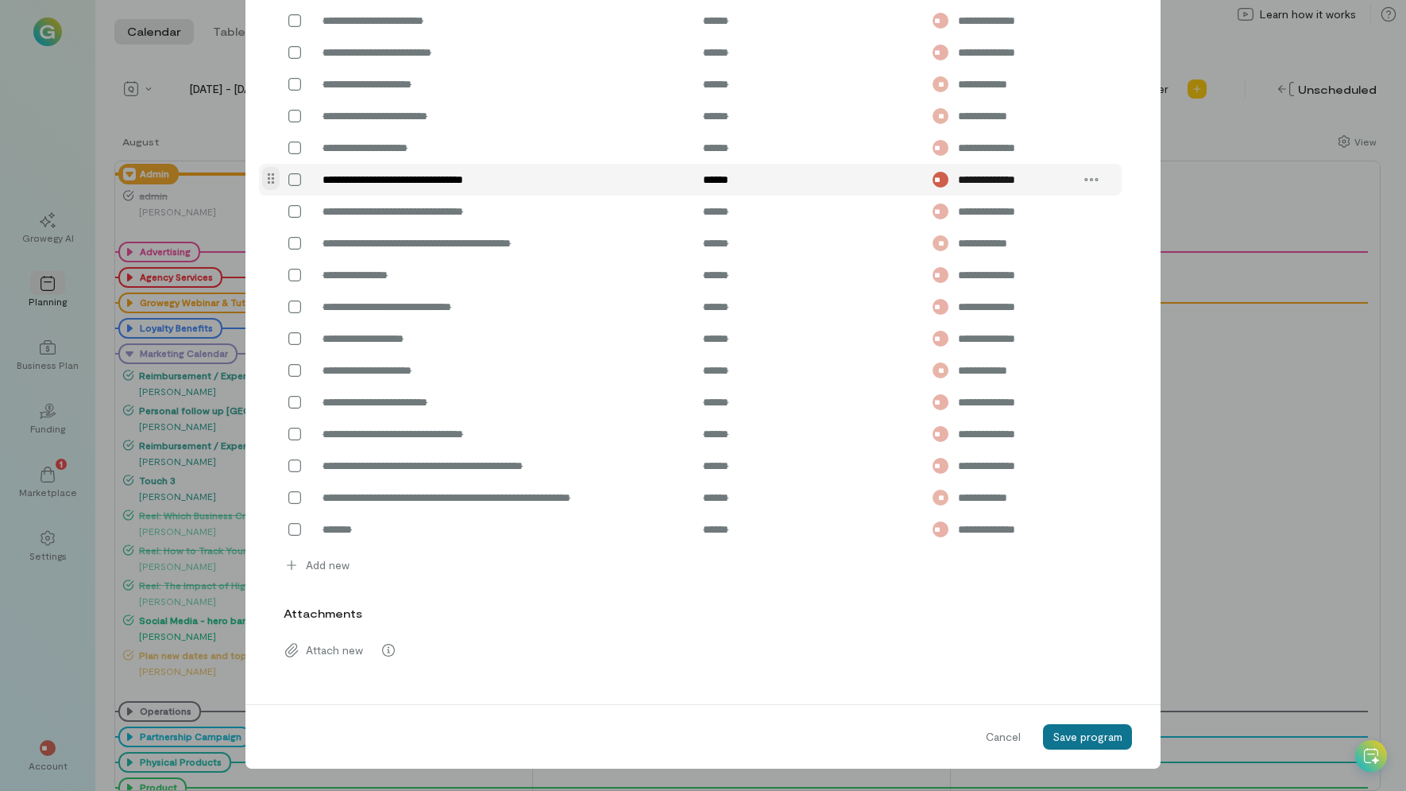
click at [1098, 737] on span "Save program" at bounding box center [1088, 736] width 70 height 14
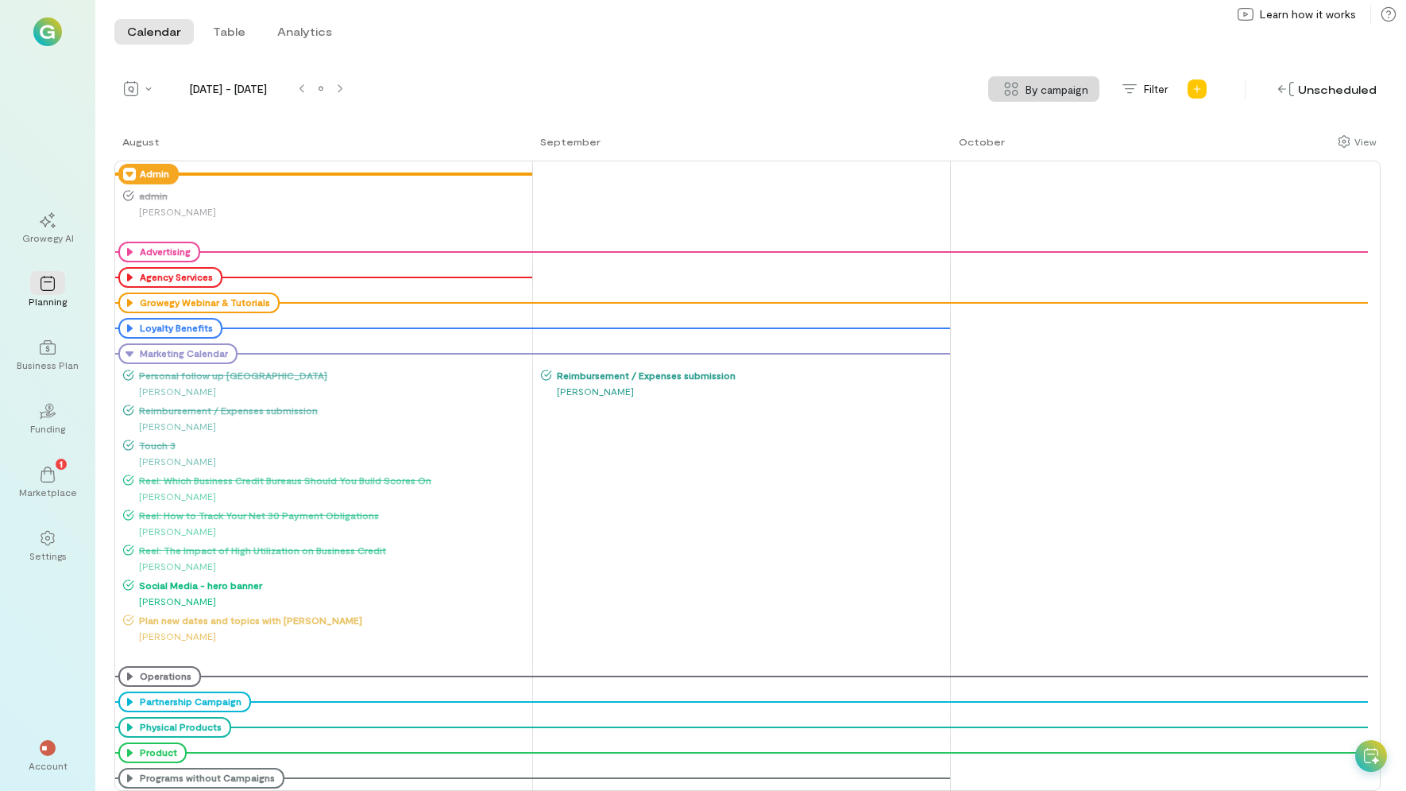
click at [160, 585] on span "Social Media - hero banner" at bounding box center [332, 584] width 397 height 13
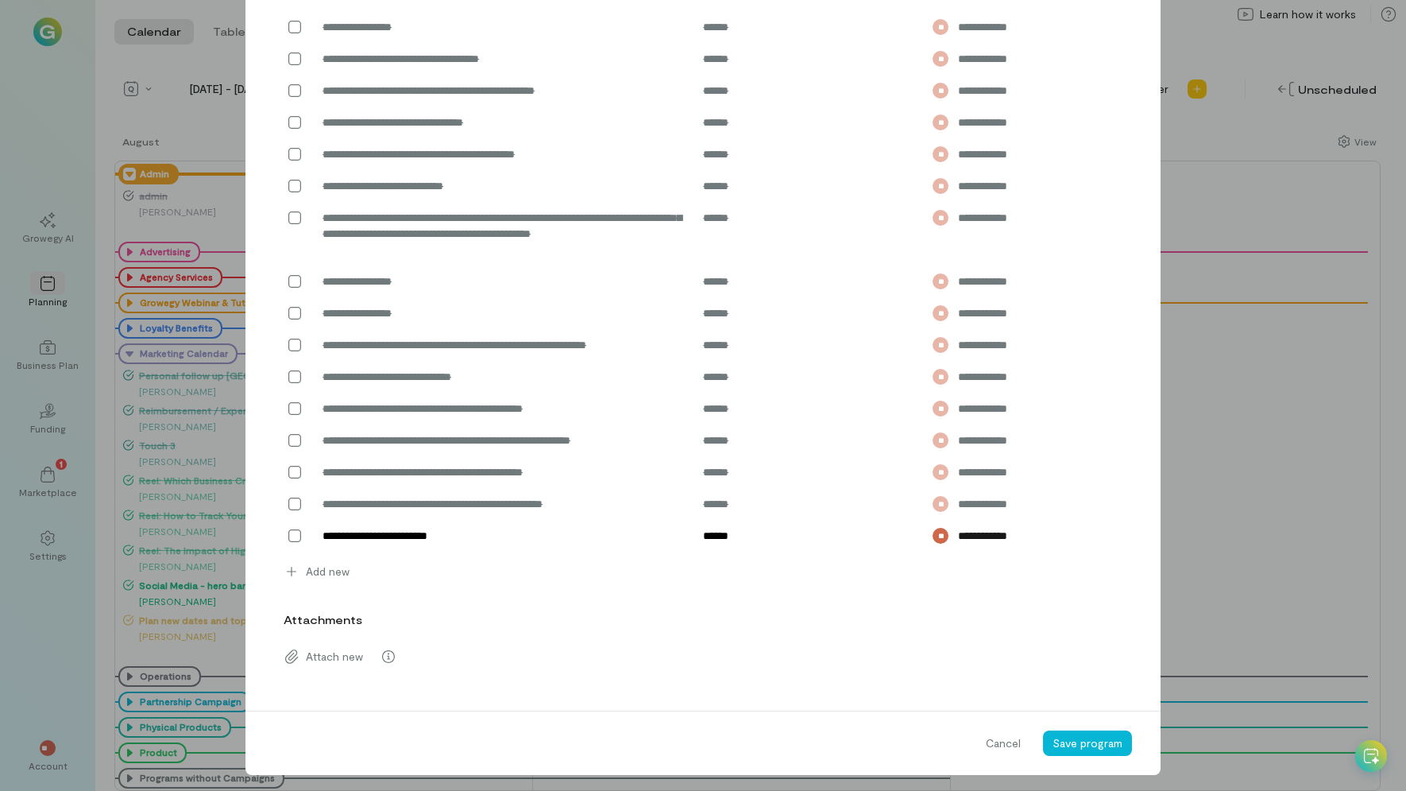
scroll to position [896, 0]
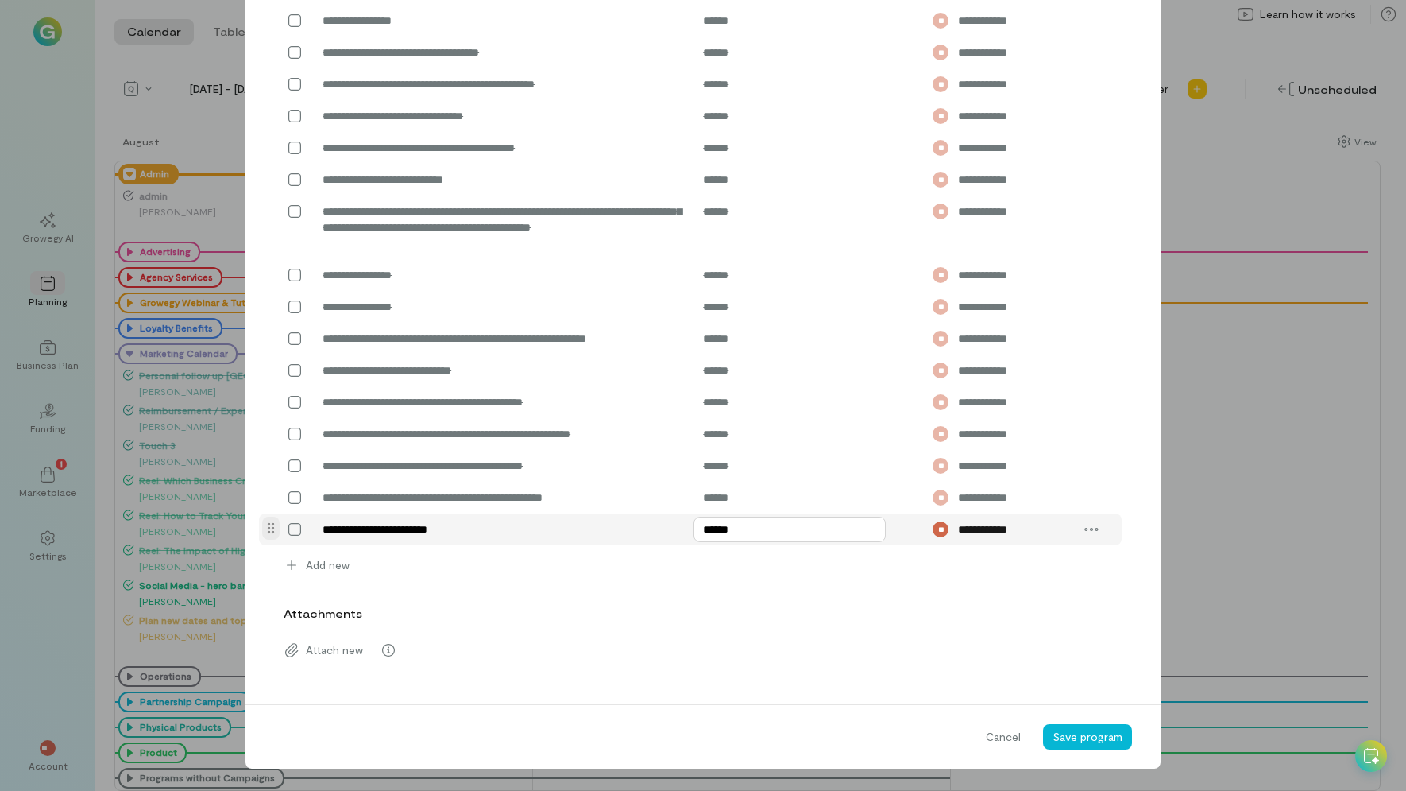
click at [710, 531] on input "******" at bounding box center [790, 529] width 192 height 25
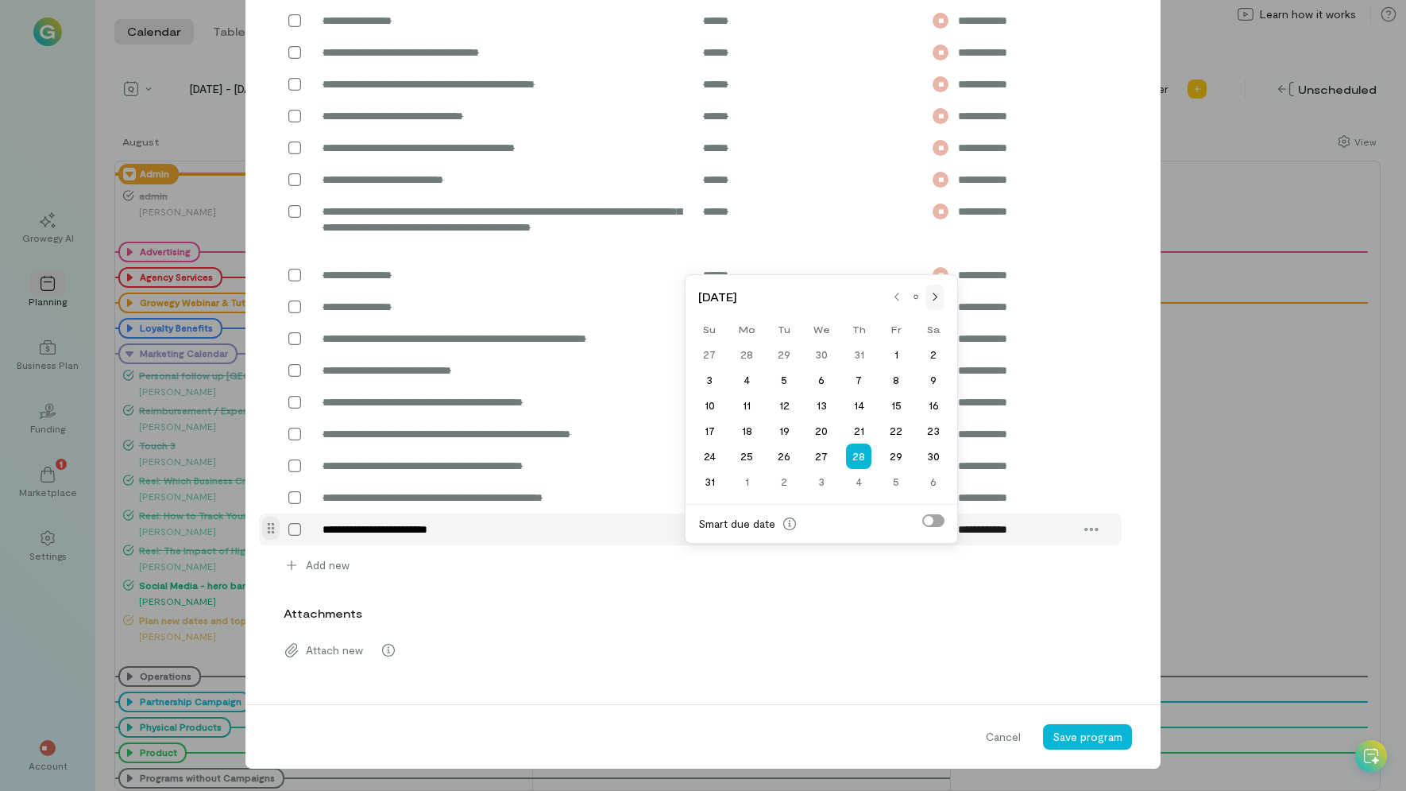
click at [942, 291] on div at bounding box center [935, 297] width 19 height 13
click at [935, 310] on div at bounding box center [935, 322] width 19 height 25
click at [826, 470] on div "29" at bounding box center [821, 481] width 37 height 22
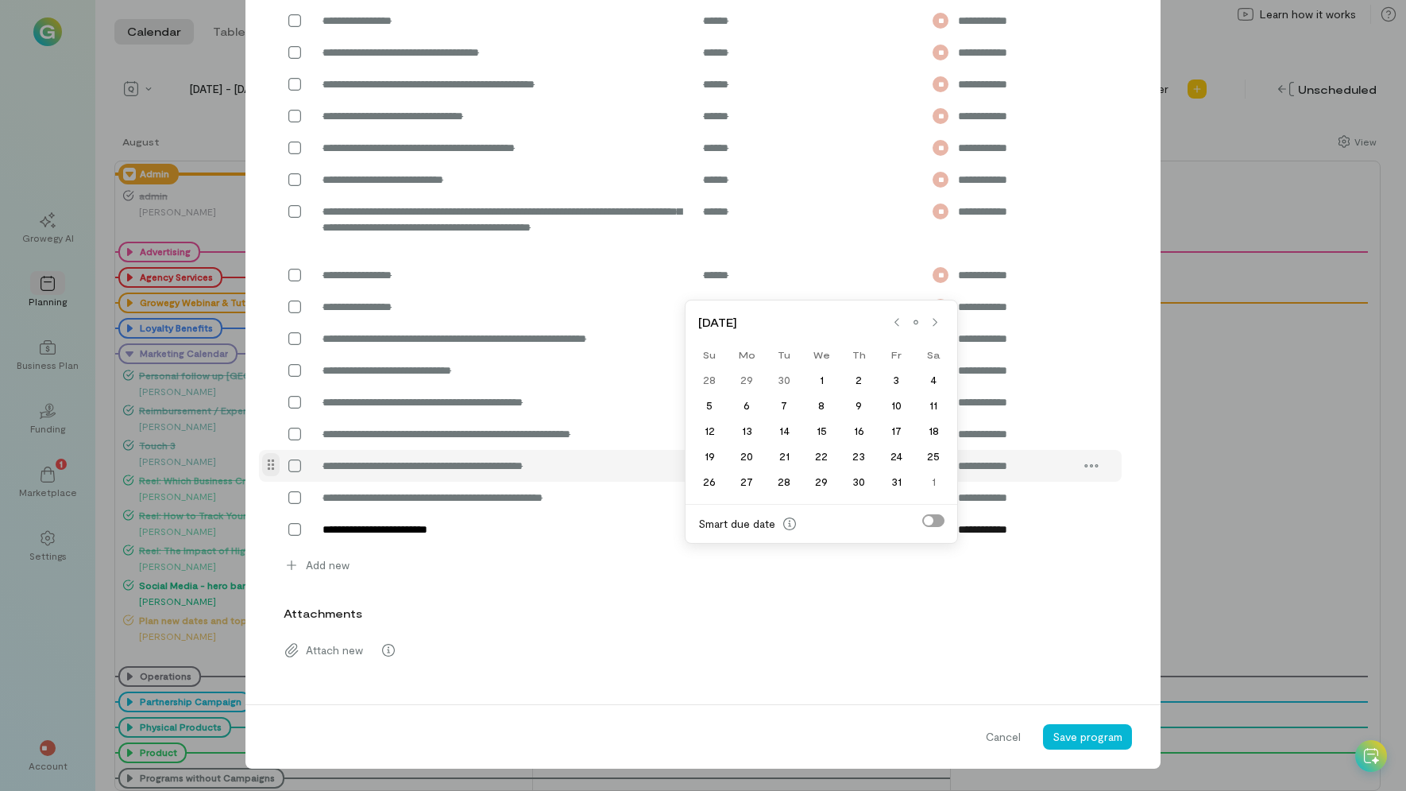
type input "******"
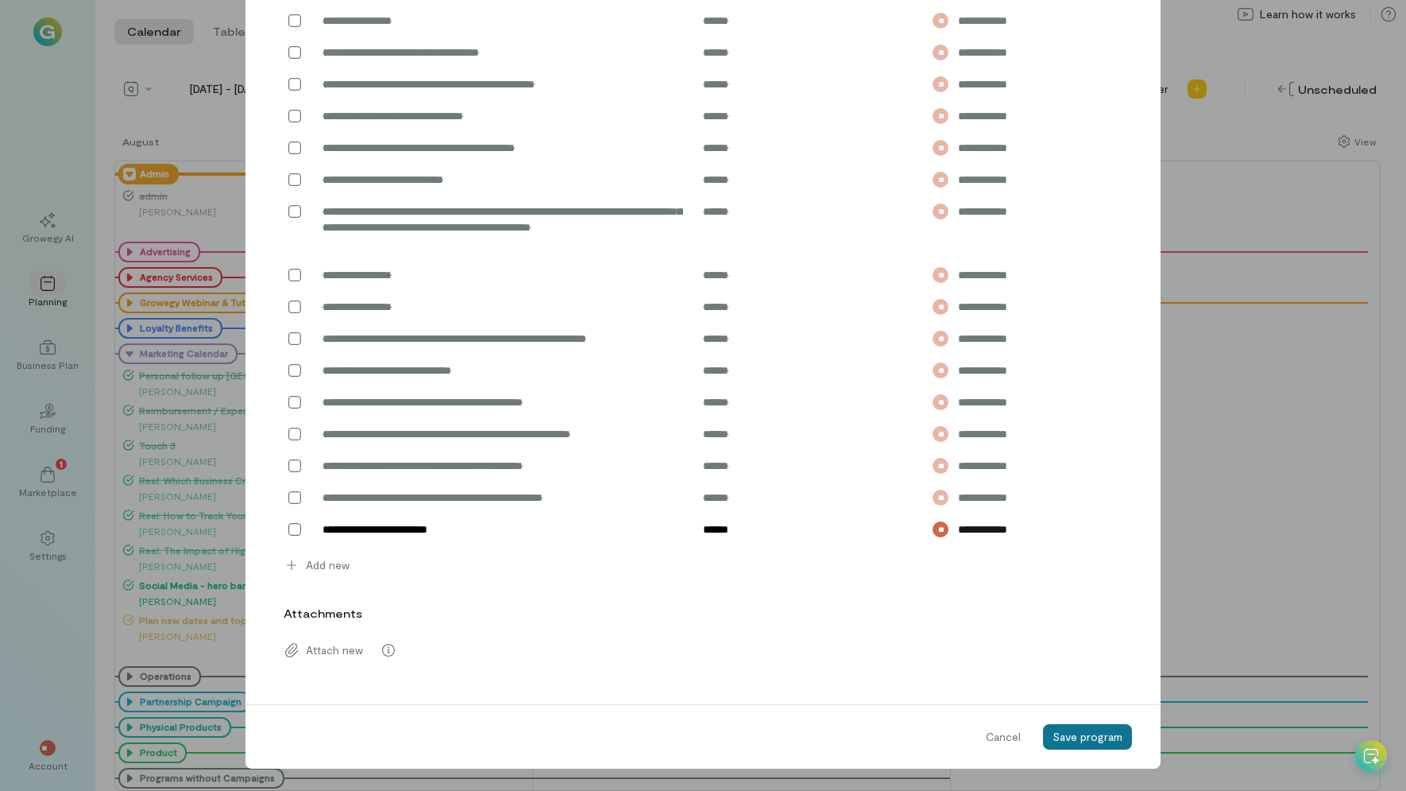
drag, startPoint x: 1101, startPoint y: 740, endPoint x: 1092, endPoint y: 739, distance: 8.8
click at [1098, 740] on span "Save program" at bounding box center [1088, 736] width 70 height 14
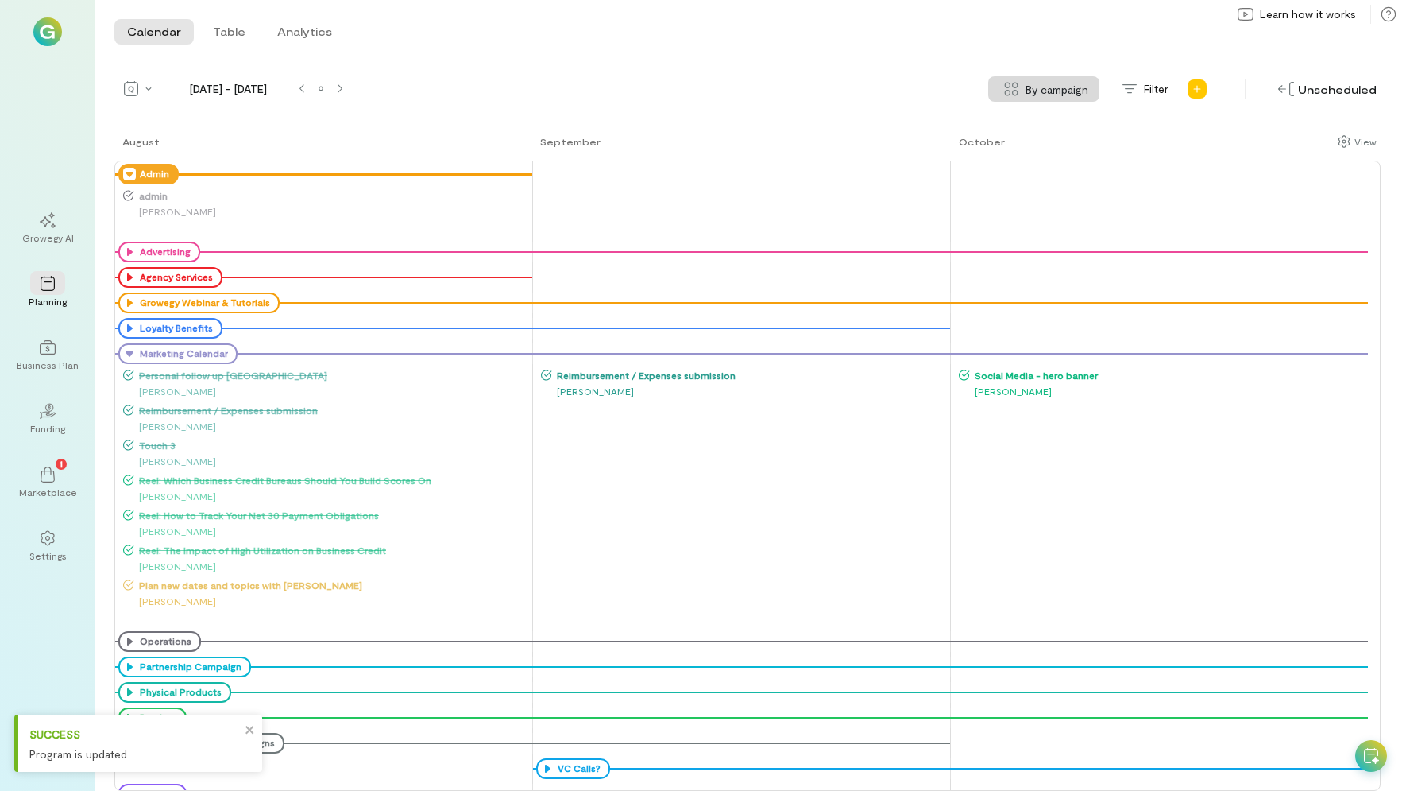
click at [255, 586] on span "Plan new dates and topics with [PERSON_NAME]" at bounding box center [332, 584] width 397 height 13
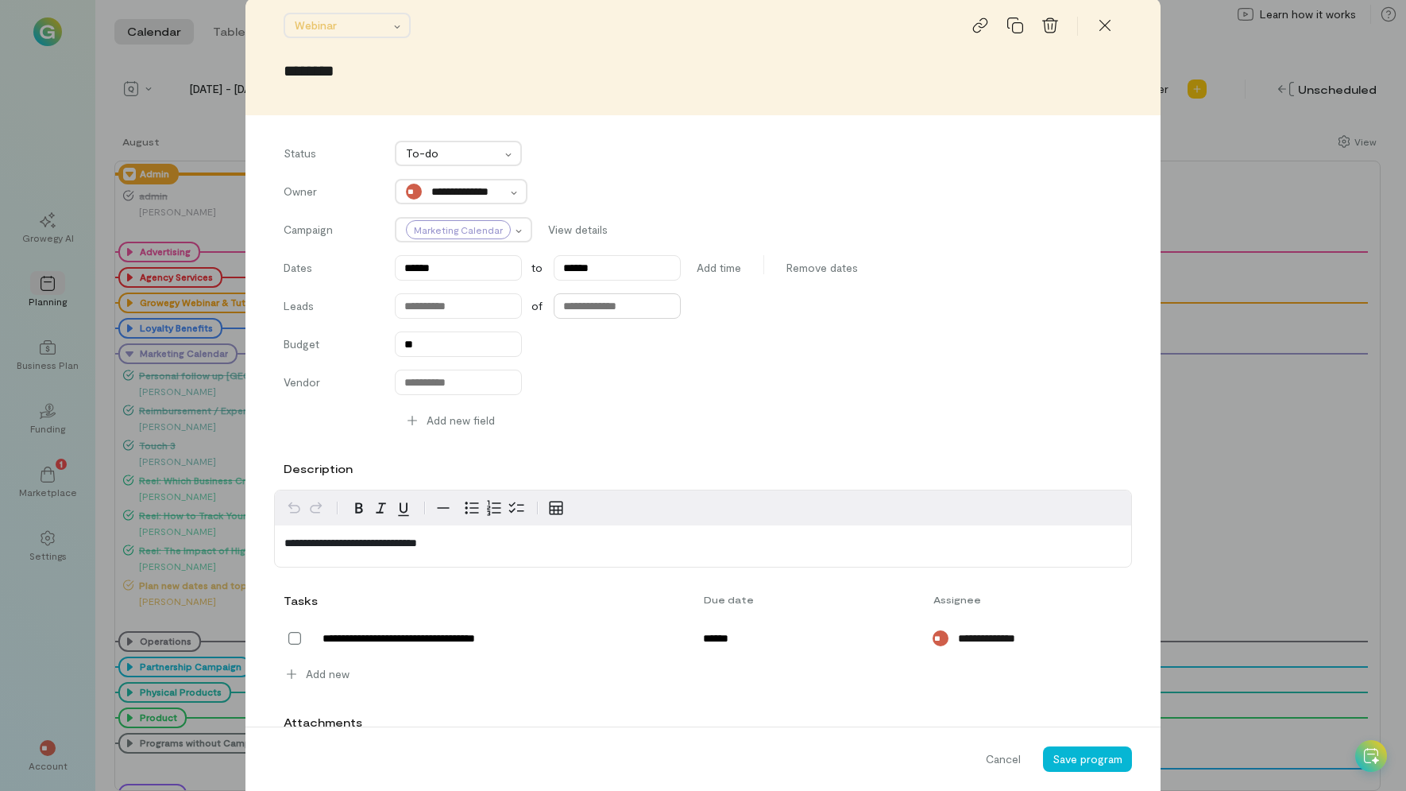
scroll to position [0, 0]
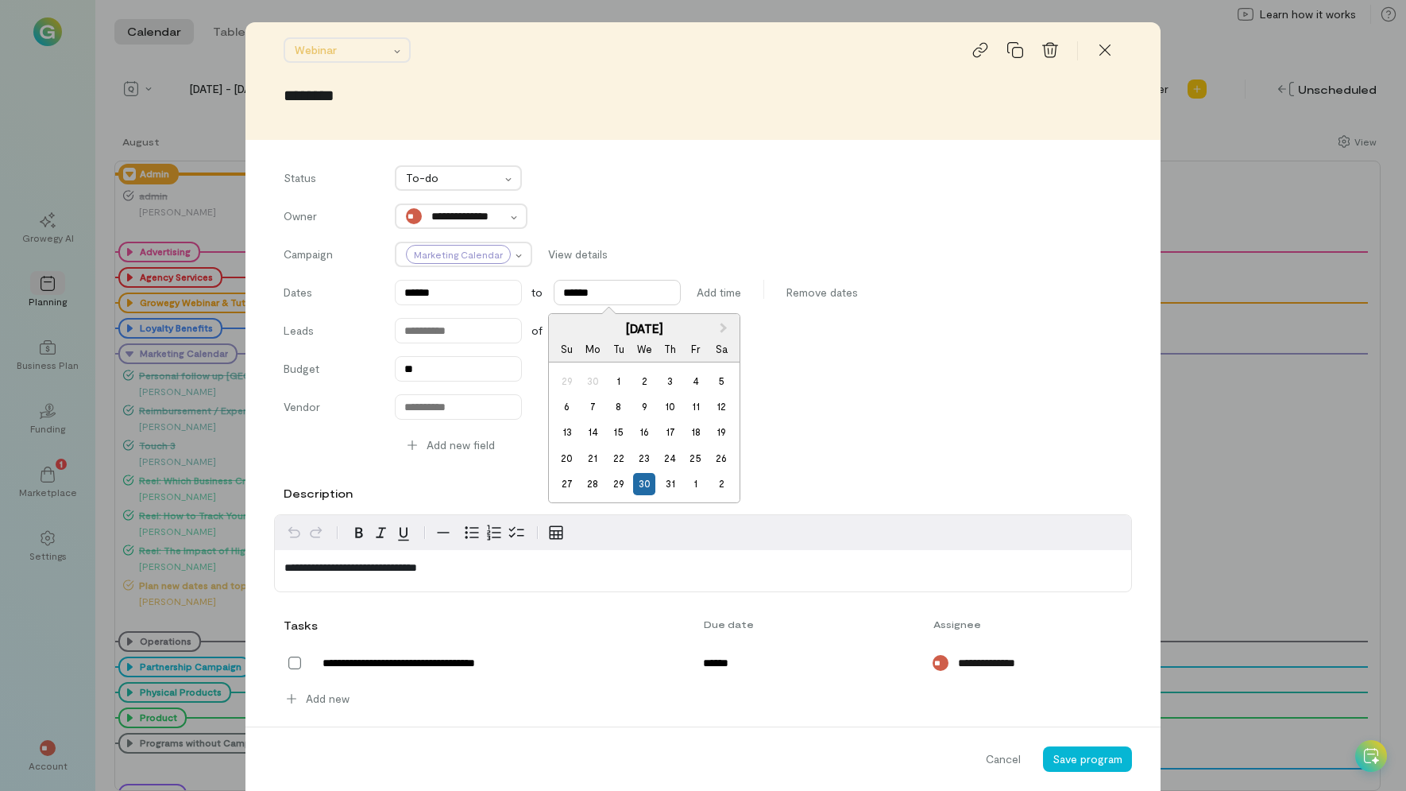
click at [620, 288] on input "******" at bounding box center [617, 292] width 127 height 25
click at [724, 327] on span "Next Month" at bounding box center [724, 327] width 0 height 16
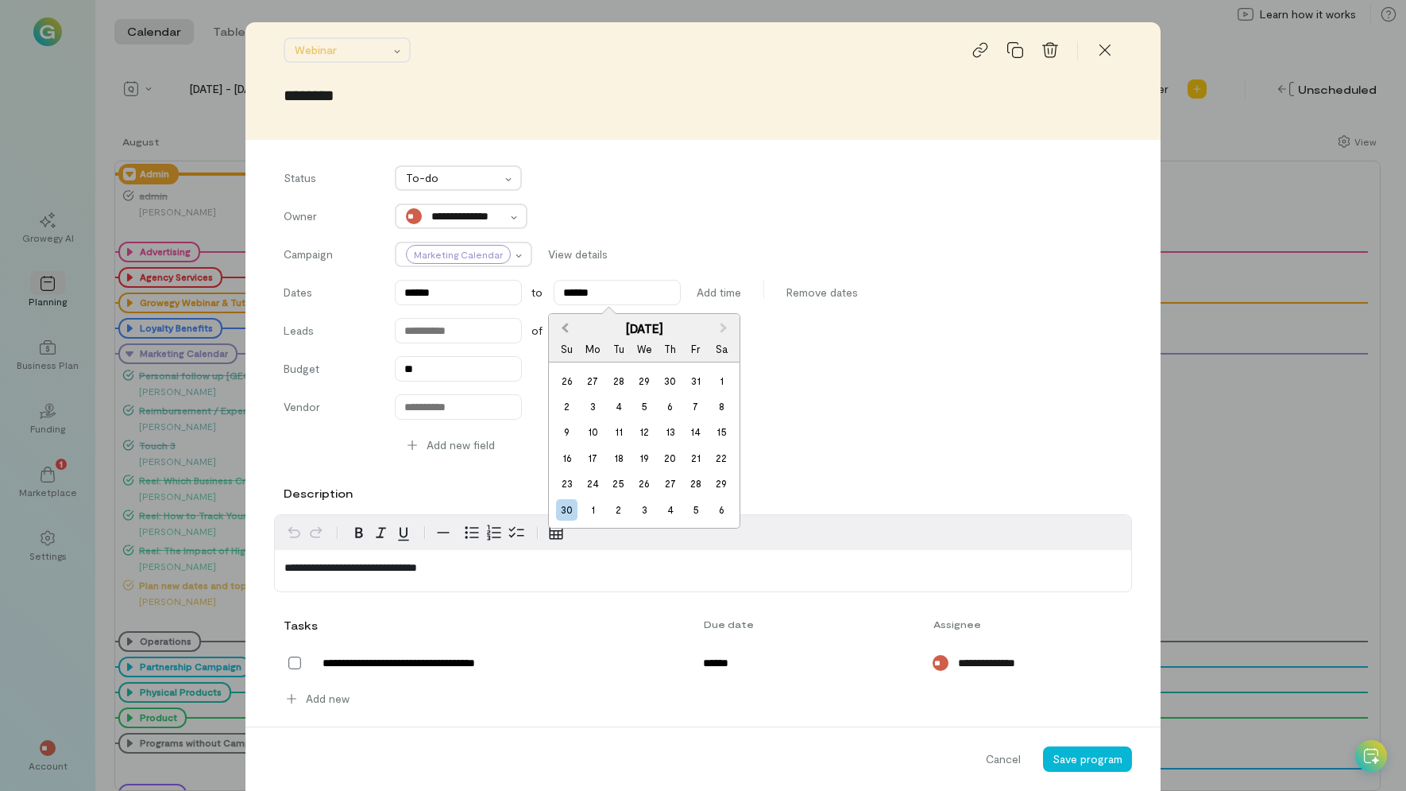
click at [565, 323] on span "Previous Month" at bounding box center [565, 327] width 0 height 16
click at [700, 486] on div "31" at bounding box center [695, 483] width 21 height 21
type input "******"
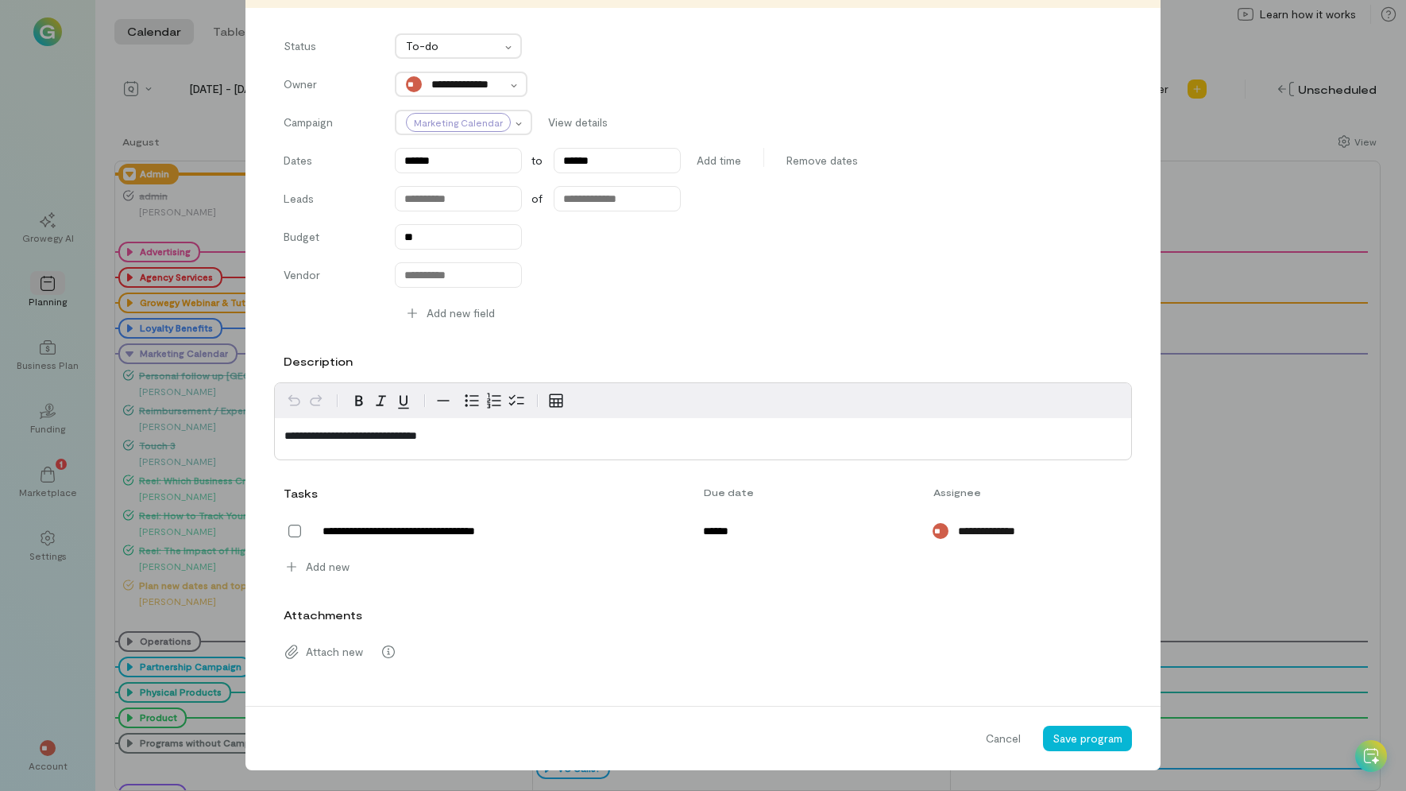
scroll to position [133, 0]
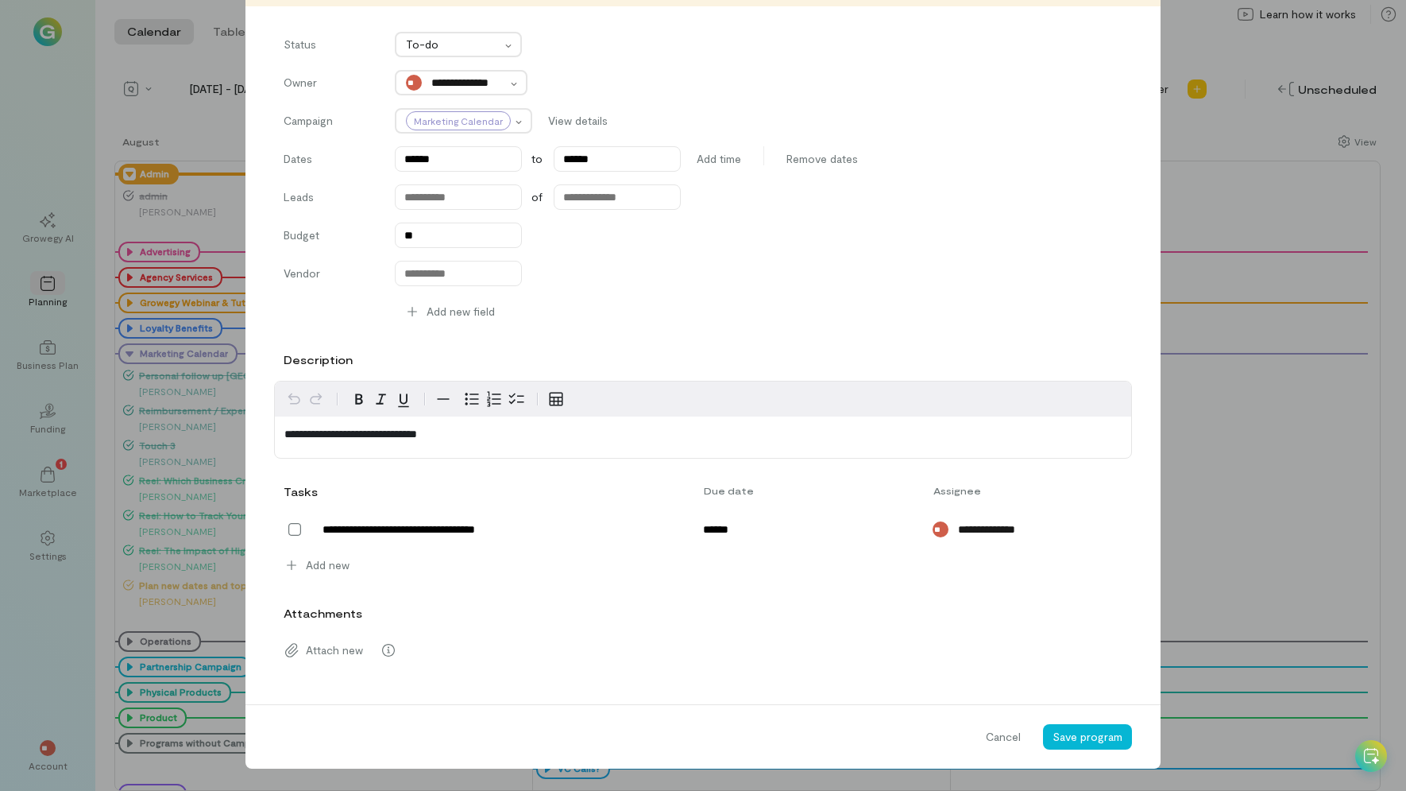
drag, startPoint x: 725, startPoint y: 474, endPoint x: 729, endPoint y: 501, distance: 27.3
drag, startPoint x: 729, startPoint y: 501, endPoint x: 724, endPoint y: 532, distance: 30.6
click at [724, 532] on input "******" at bounding box center [790, 529] width 192 height 25
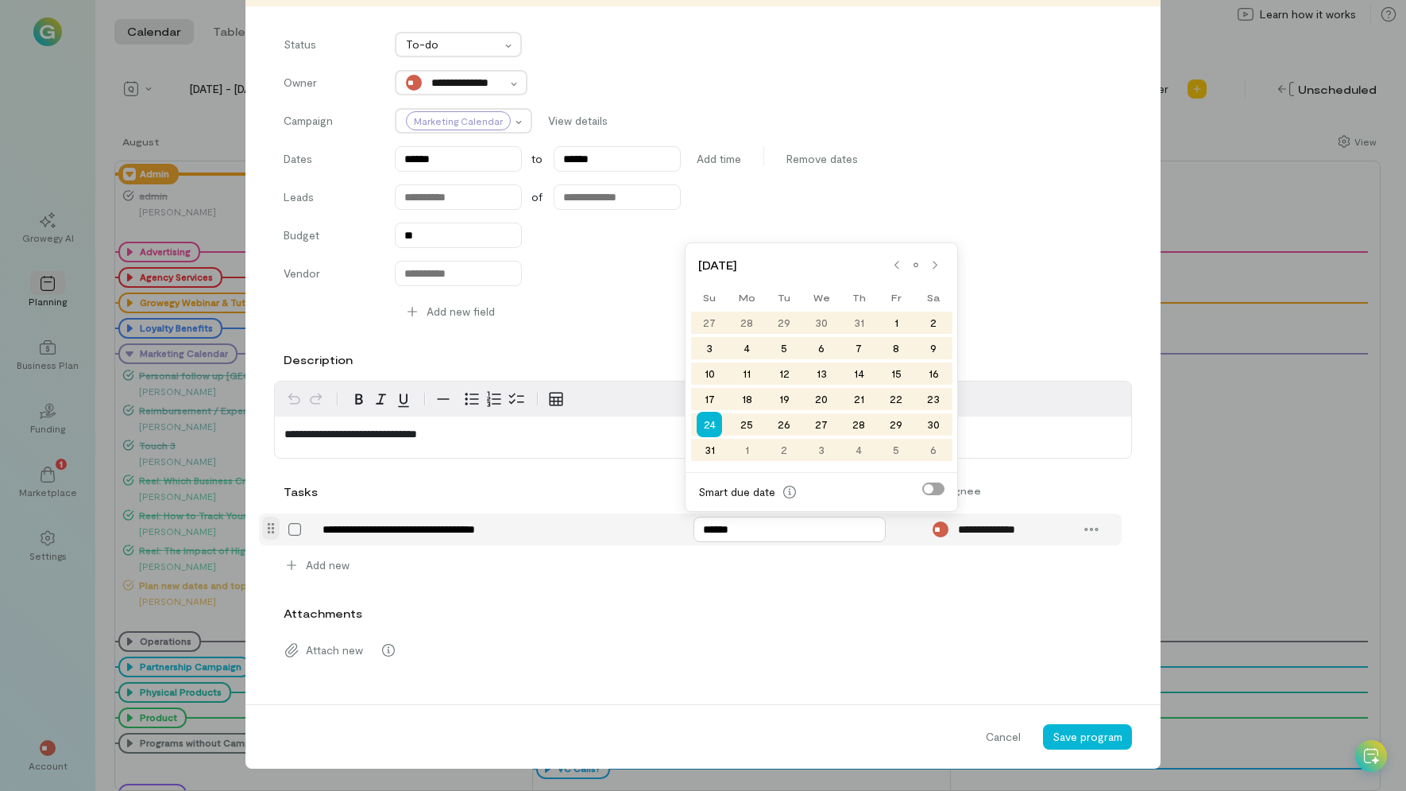
click at [724, 532] on input "******" at bounding box center [790, 529] width 192 height 25
click at [939, 261] on div at bounding box center [935, 265] width 13 height 13
click at [753, 426] on div "22" at bounding box center [747, 424] width 37 height 22
type input "******"
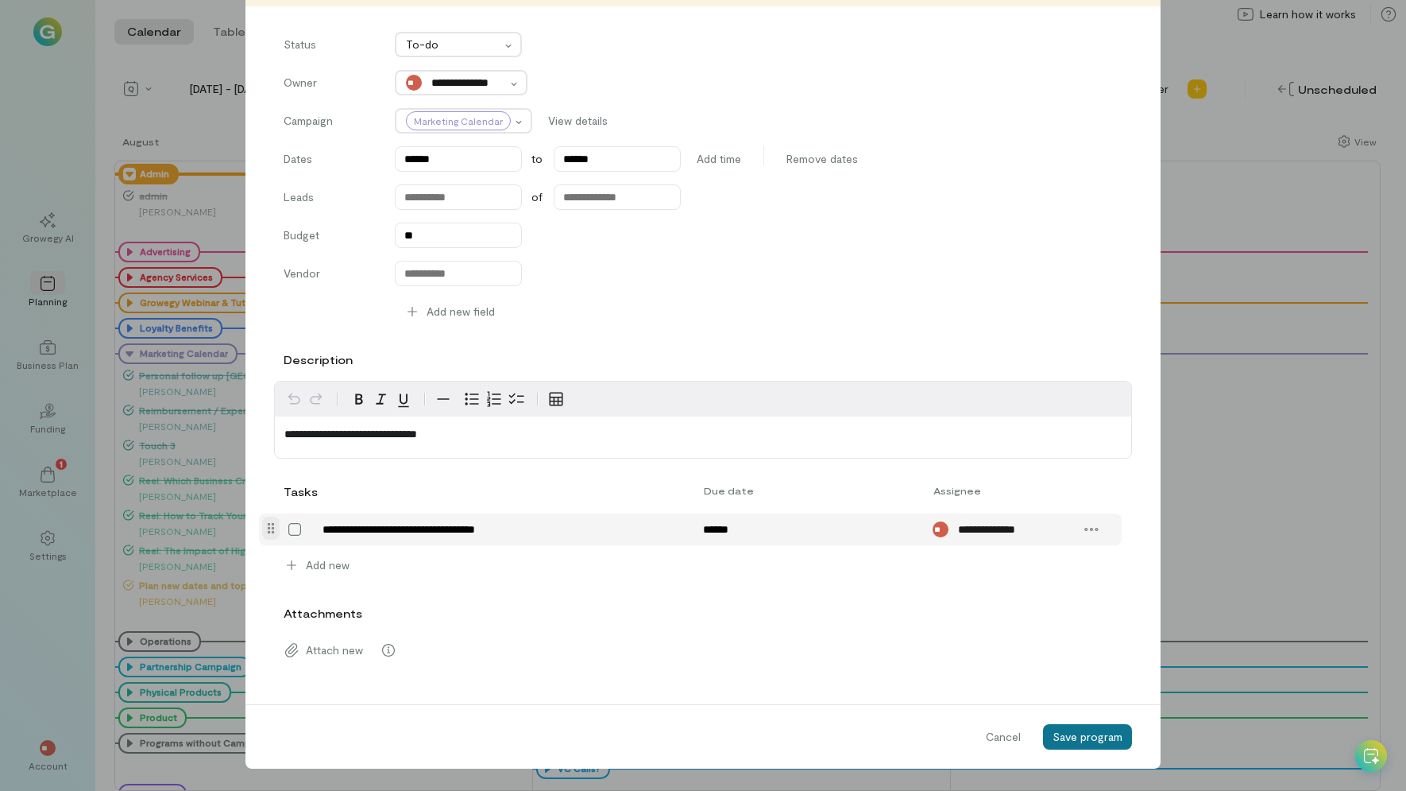
click at [1095, 726] on button "Save program" at bounding box center [1087, 736] width 89 height 25
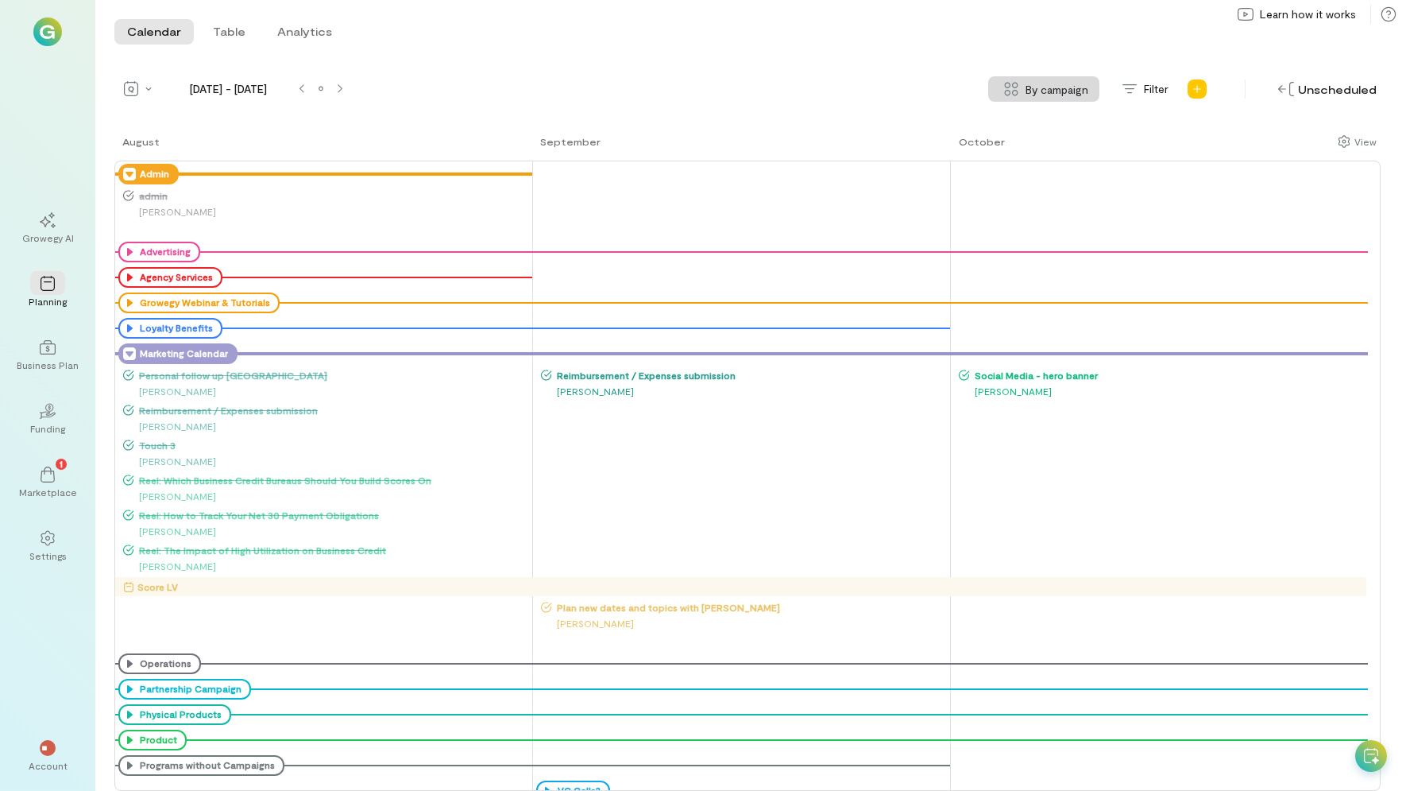
click at [127, 350] on icon at bounding box center [129, 353] width 13 height 13
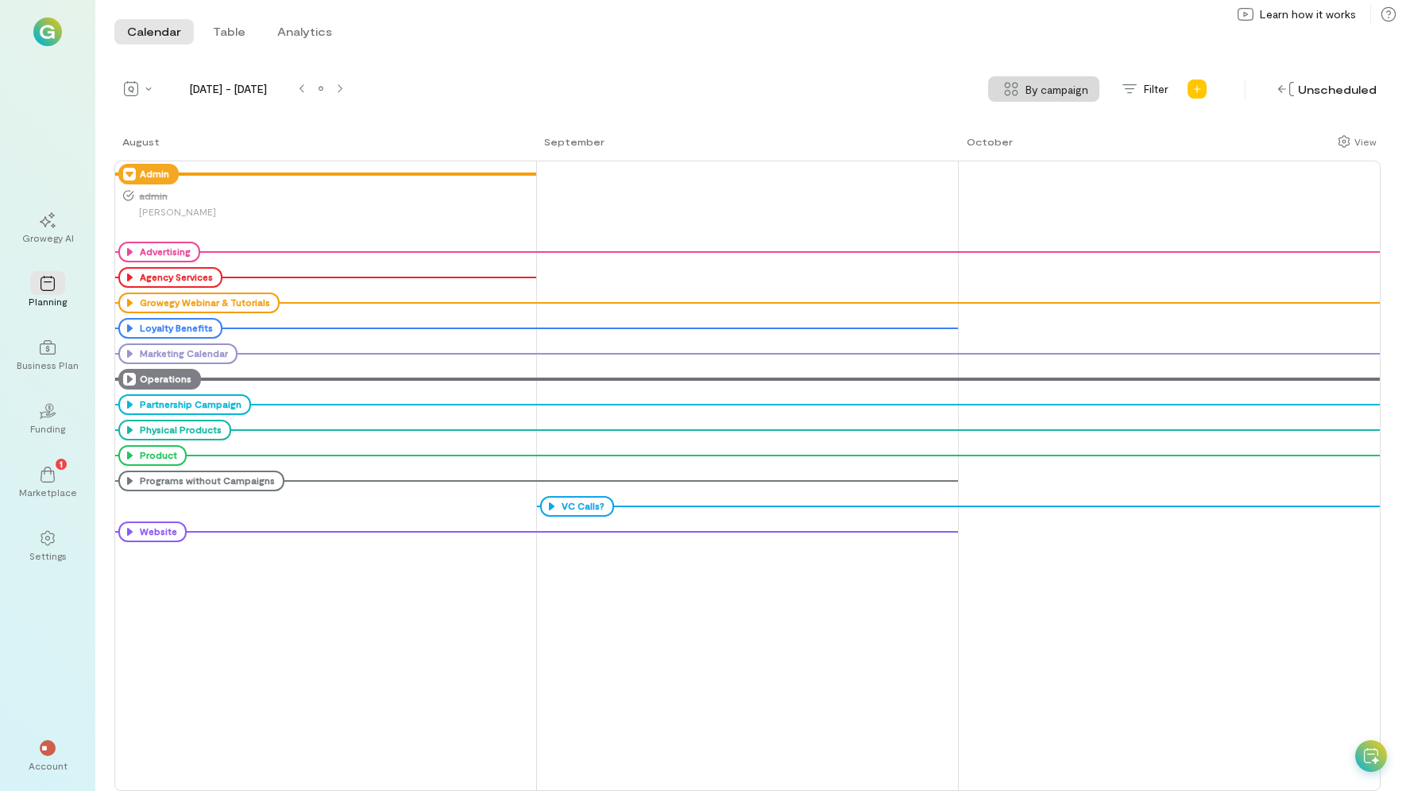
click at [126, 374] on icon at bounding box center [129, 379] width 13 height 13
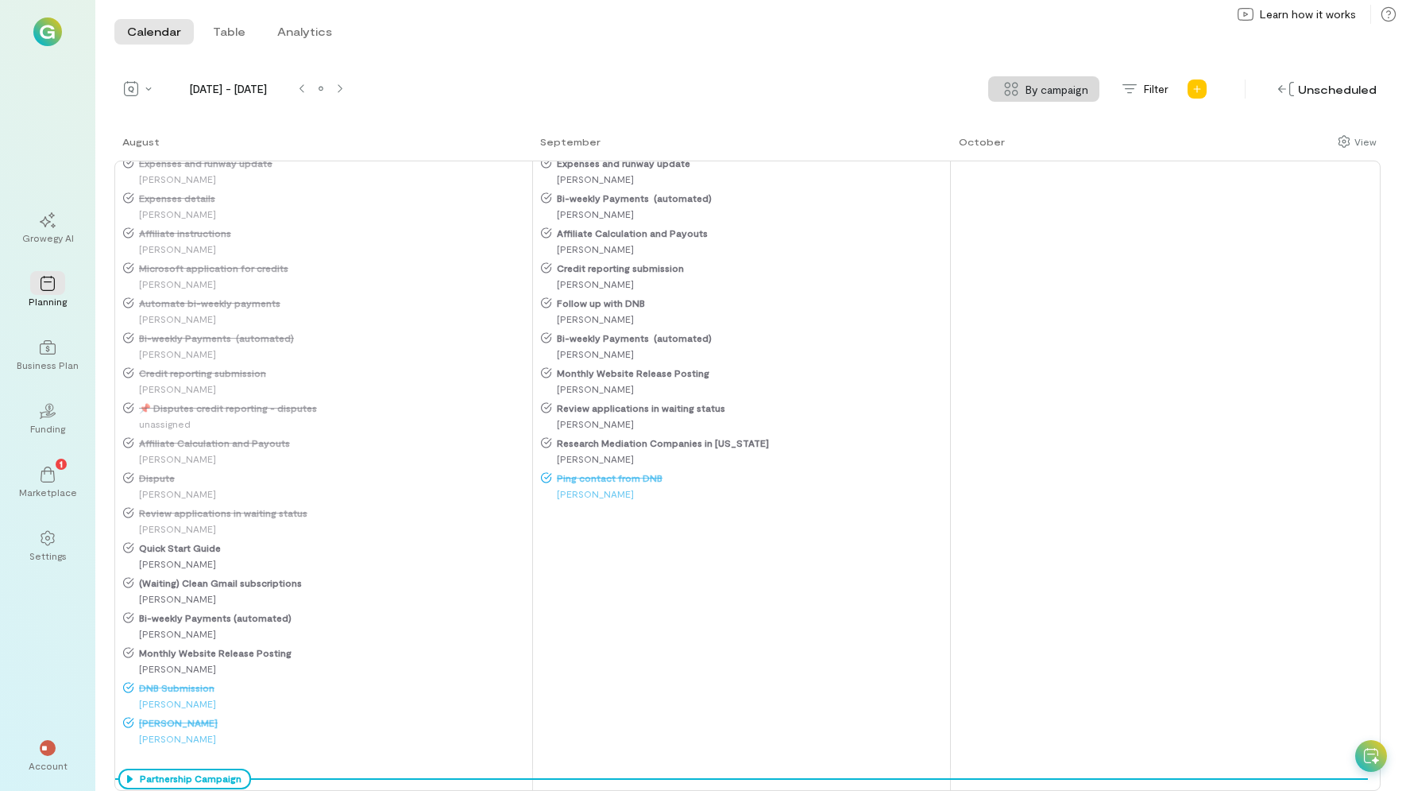
scroll to position [318, 0]
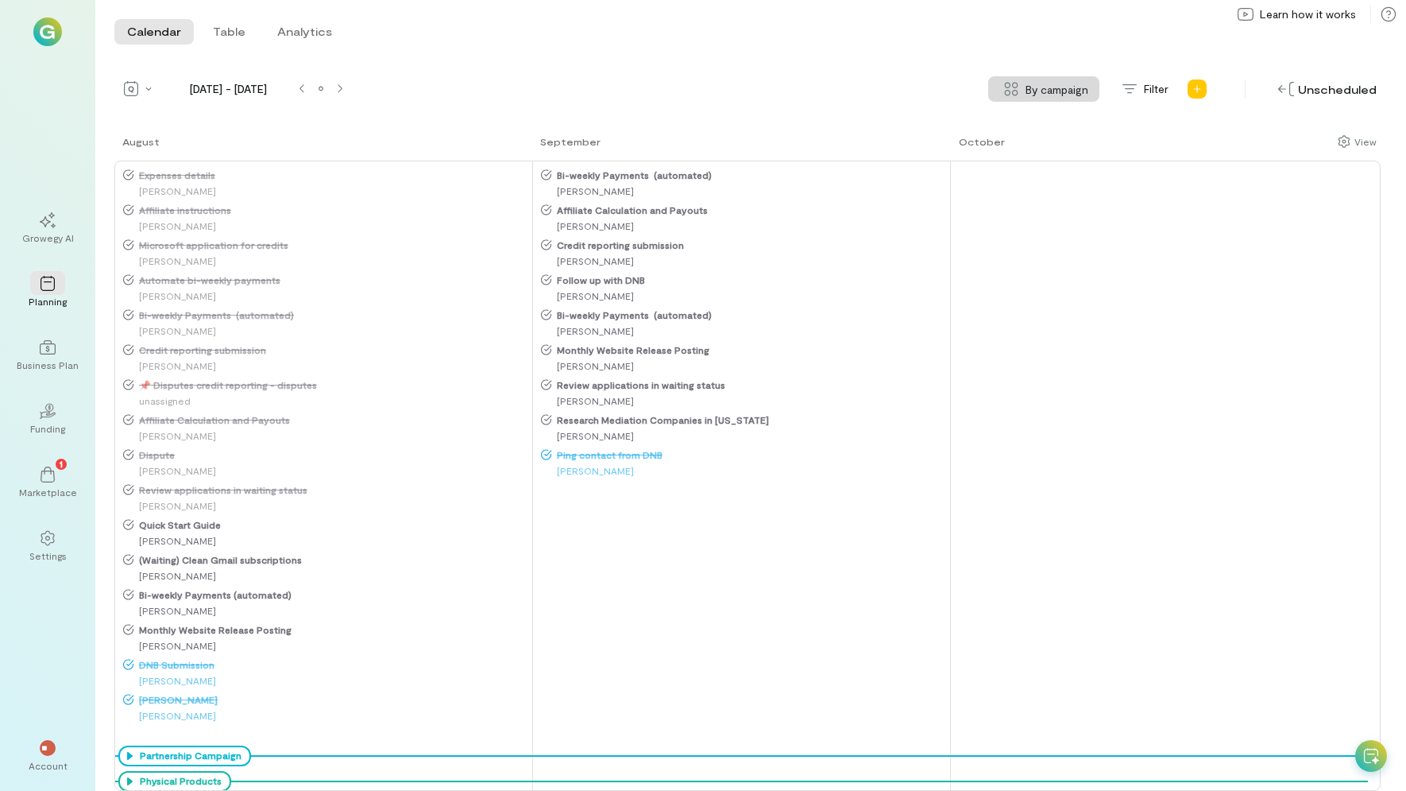
click at [606, 412] on div "Research Mediation Companies in [US_STATE]" at bounding box center [745, 420] width 408 height 16
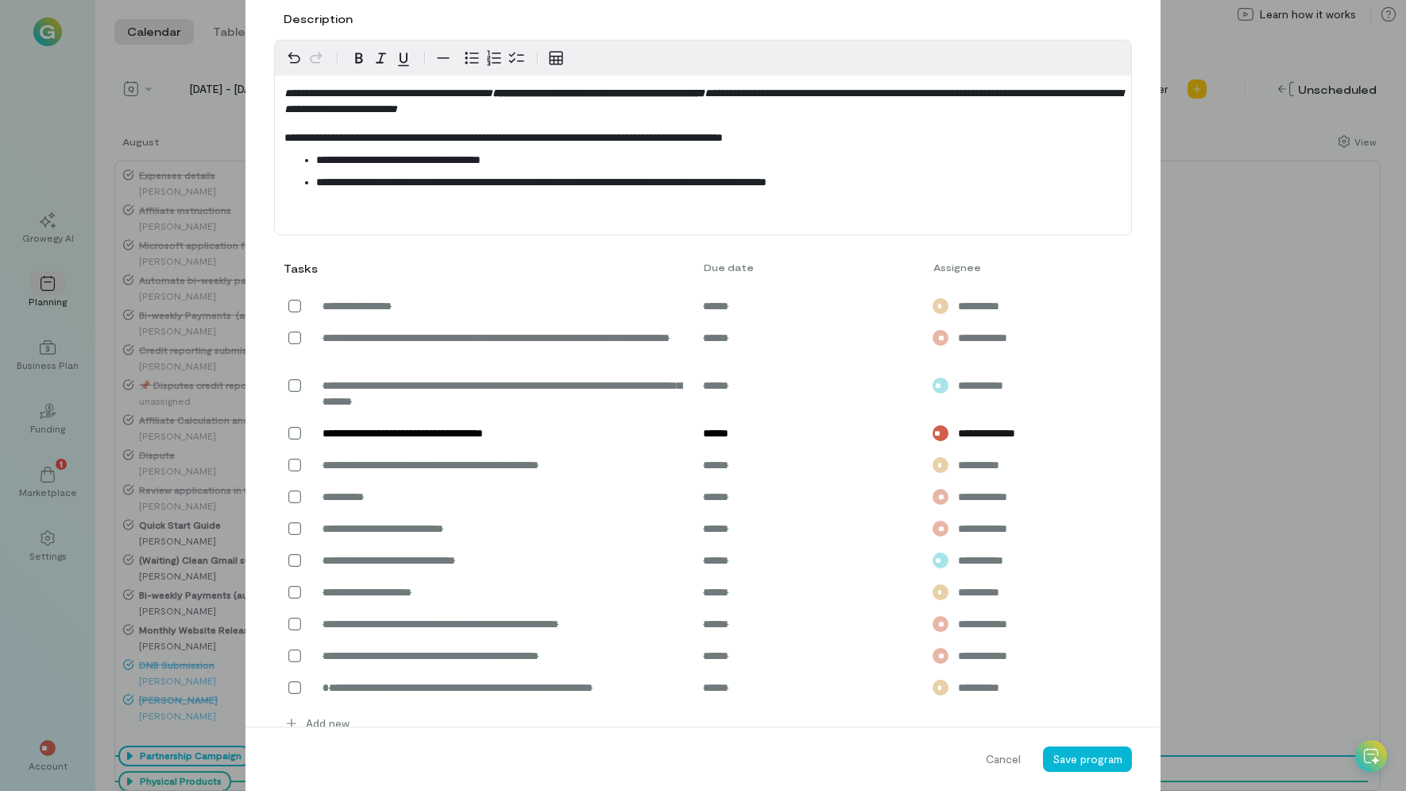
scroll to position [513, 0]
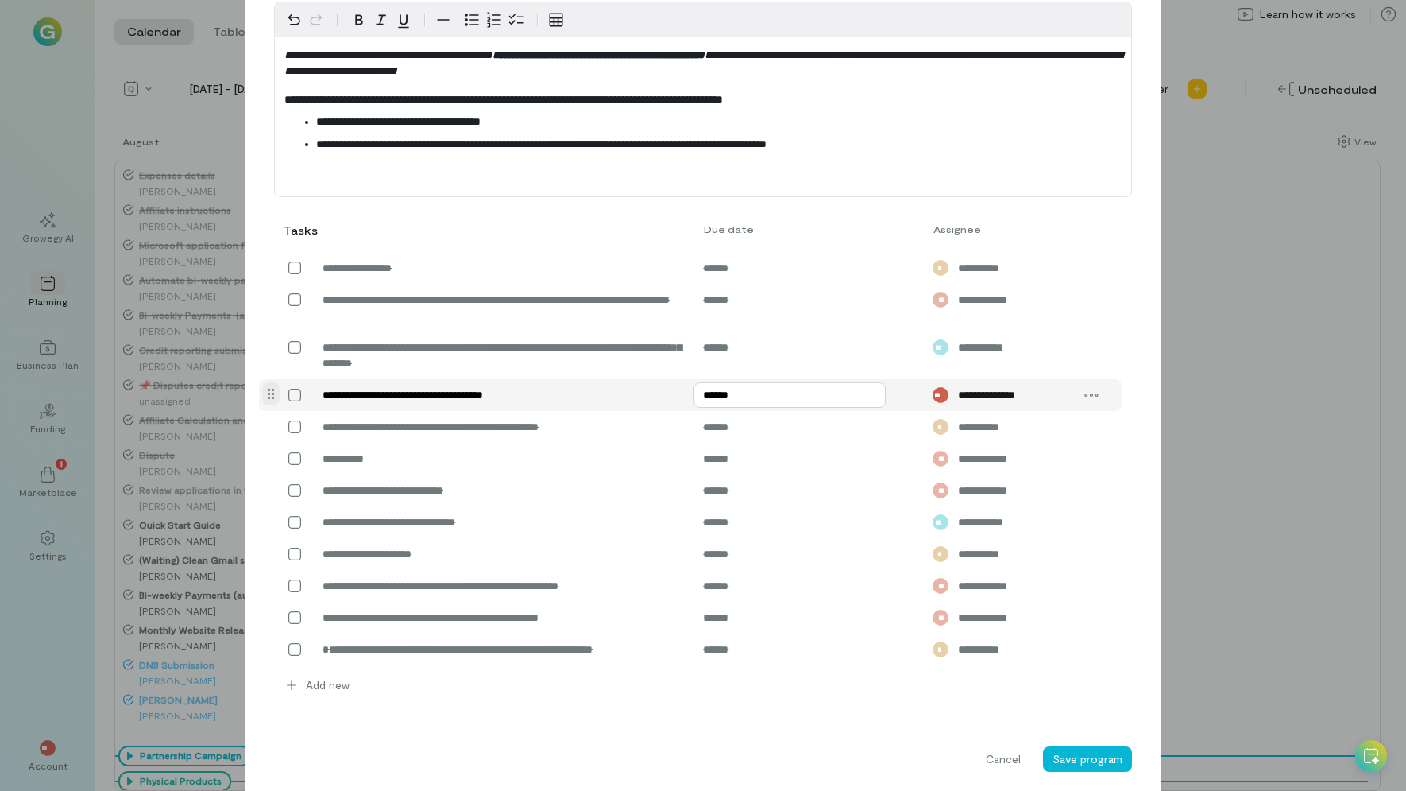
click at [740, 398] on input "******" at bounding box center [790, 394] width 192 height 25
click at [1001, 760] on span "Cancel" at bounding box center [1003, 759] width 35 height 16
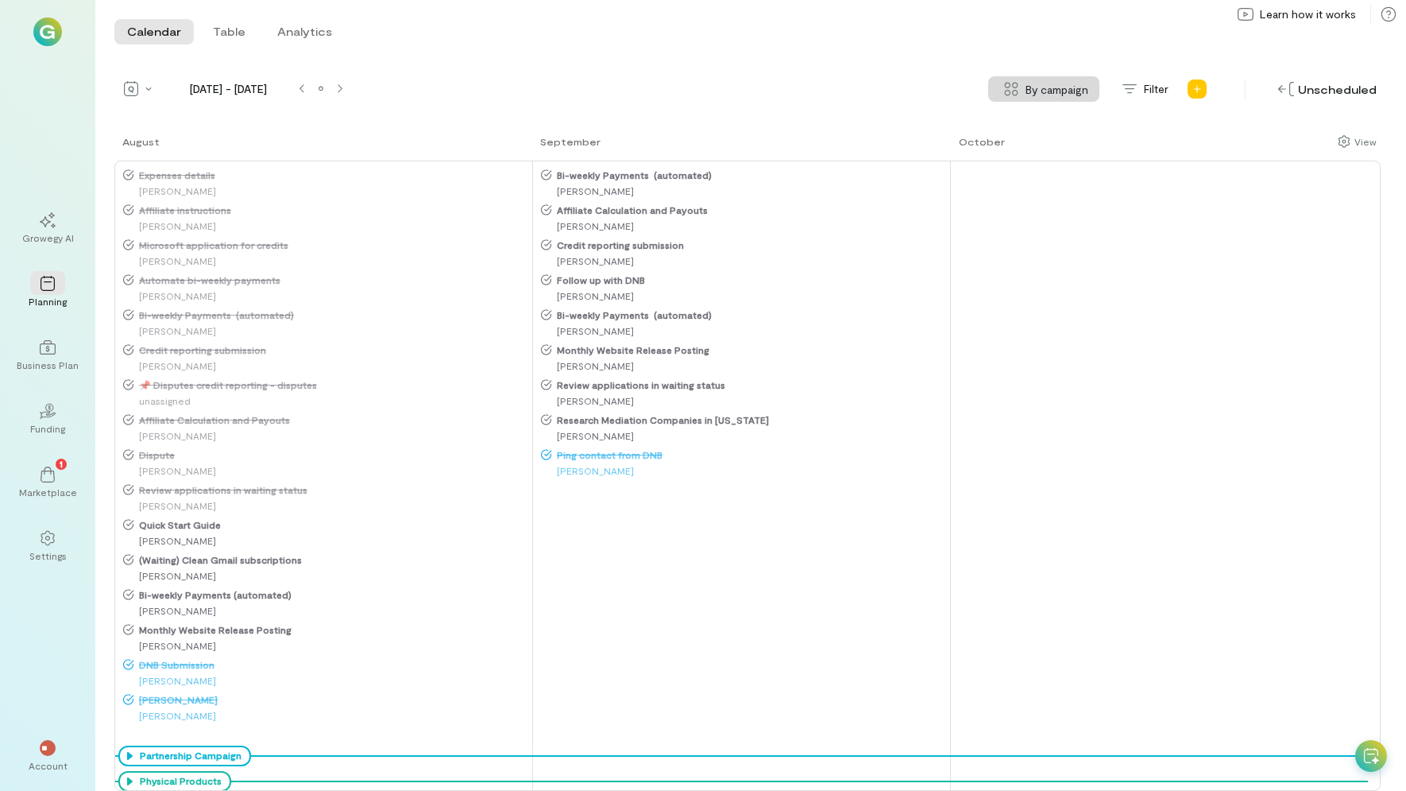
click at [588, 384] on span "Review applications in waiting status" at bounding box center [750, 384] width 397 height 13
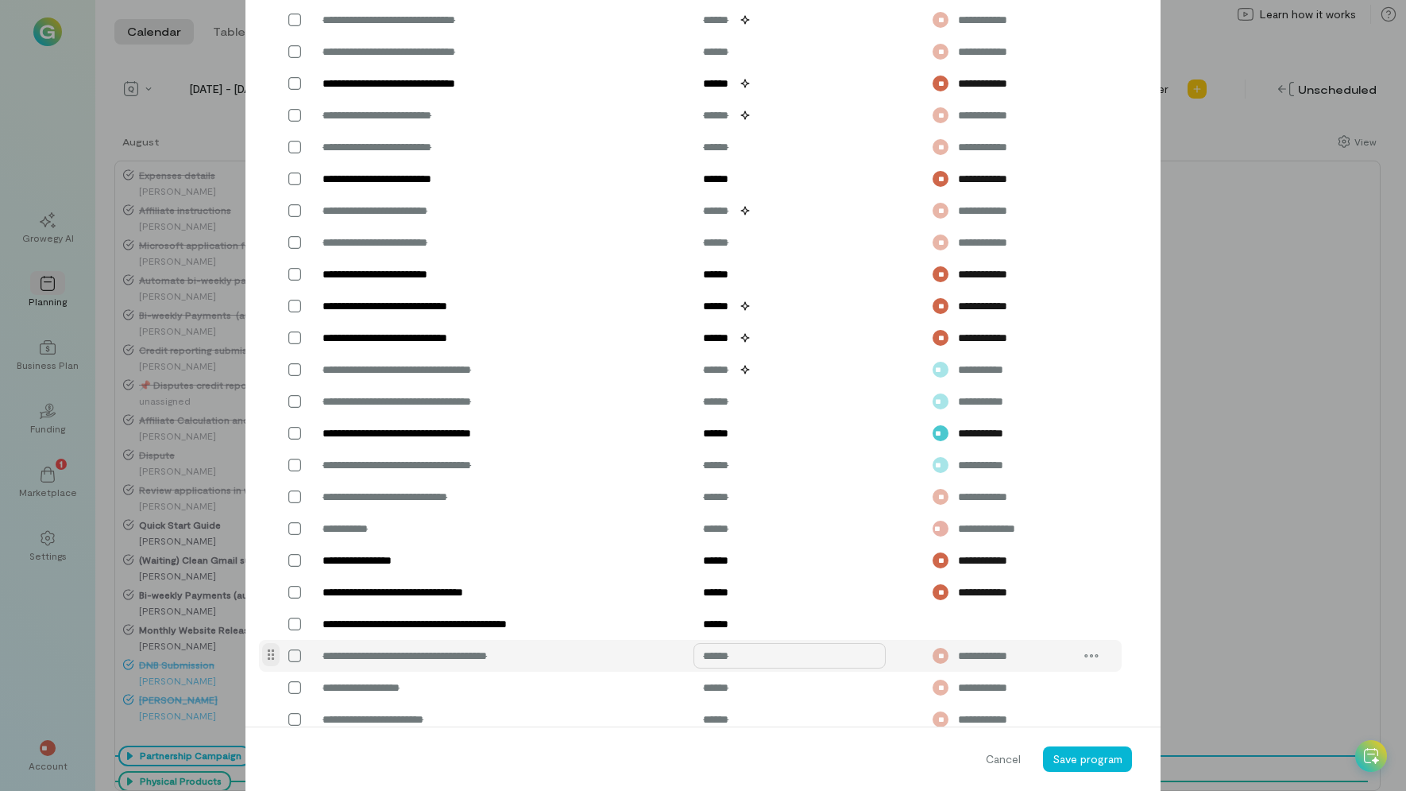
scroll to position [967, 0]
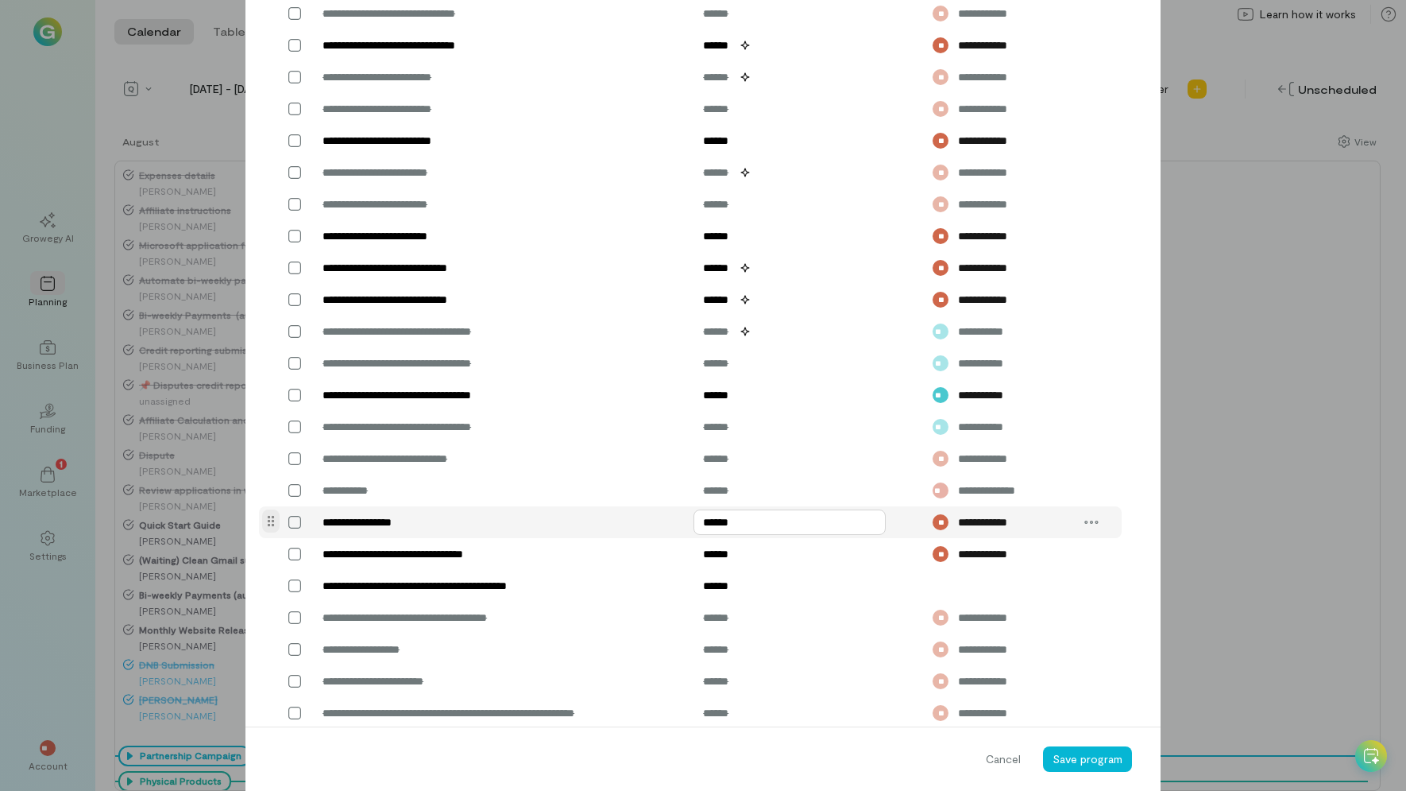
click at [713, 523] on input "******" at bounding box center [790, 521] width 192 height 25
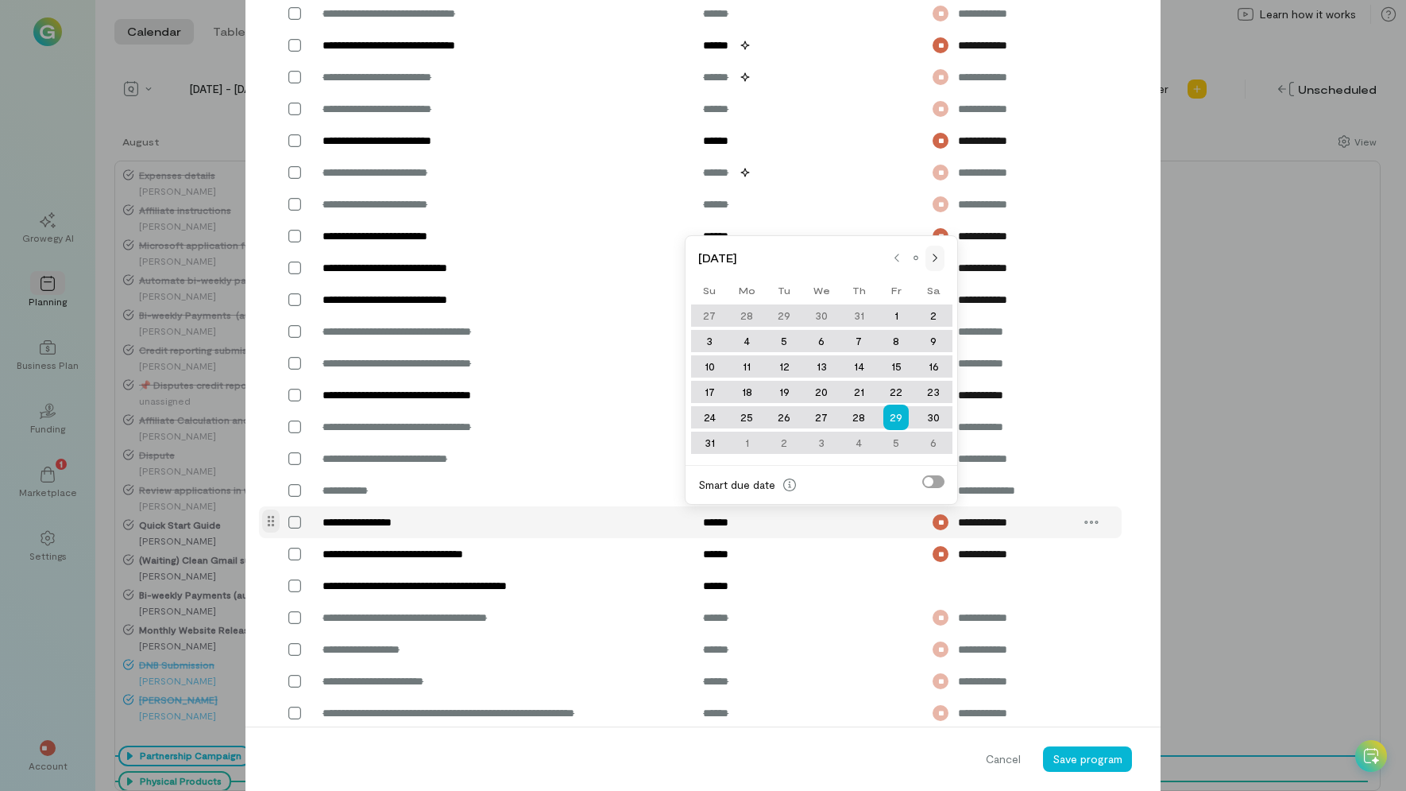
click at [928, 257] on div at bounding box center [935, 258] width 19 height 13
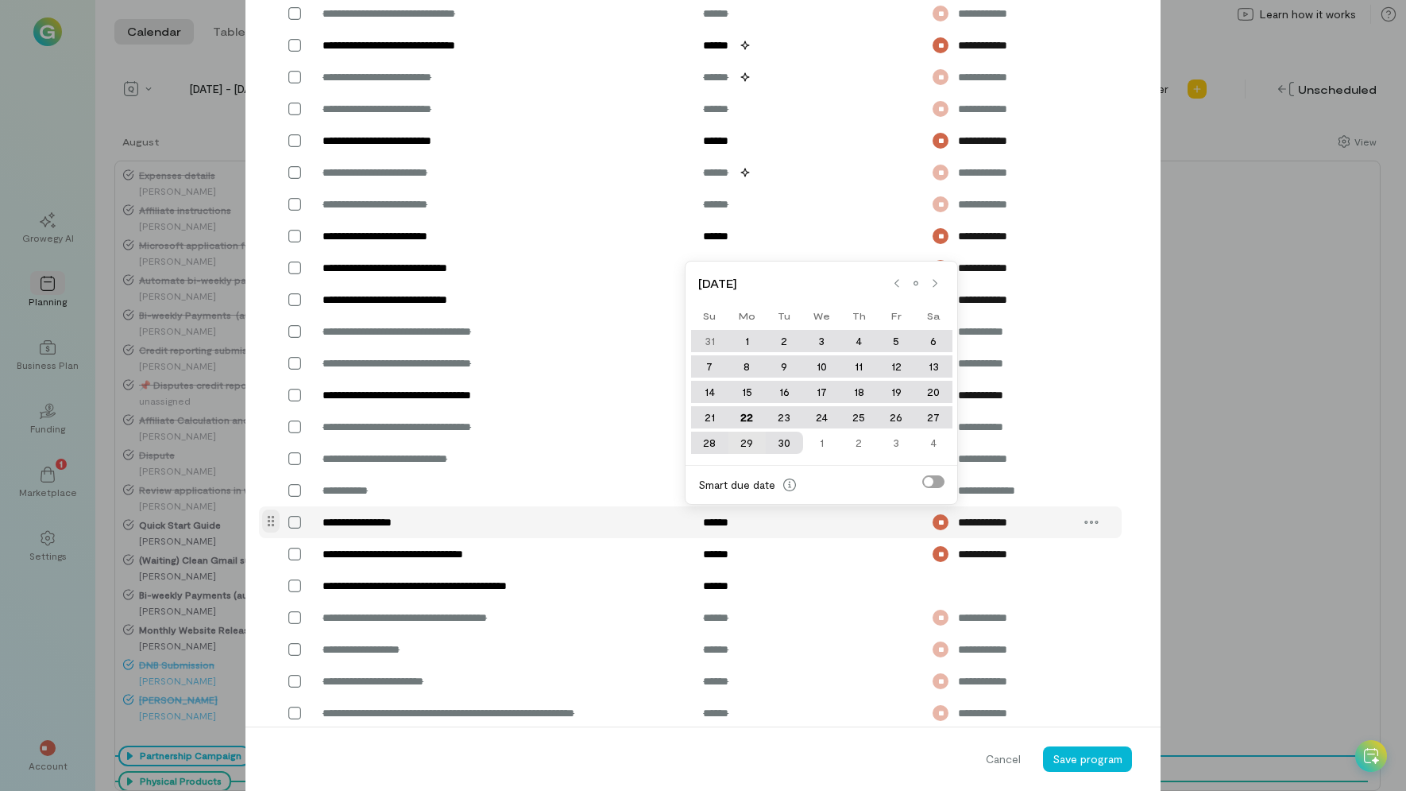
click at [748, 446] on div "29" at bounding box center [747, 442] width 37 height 22
type input "******"
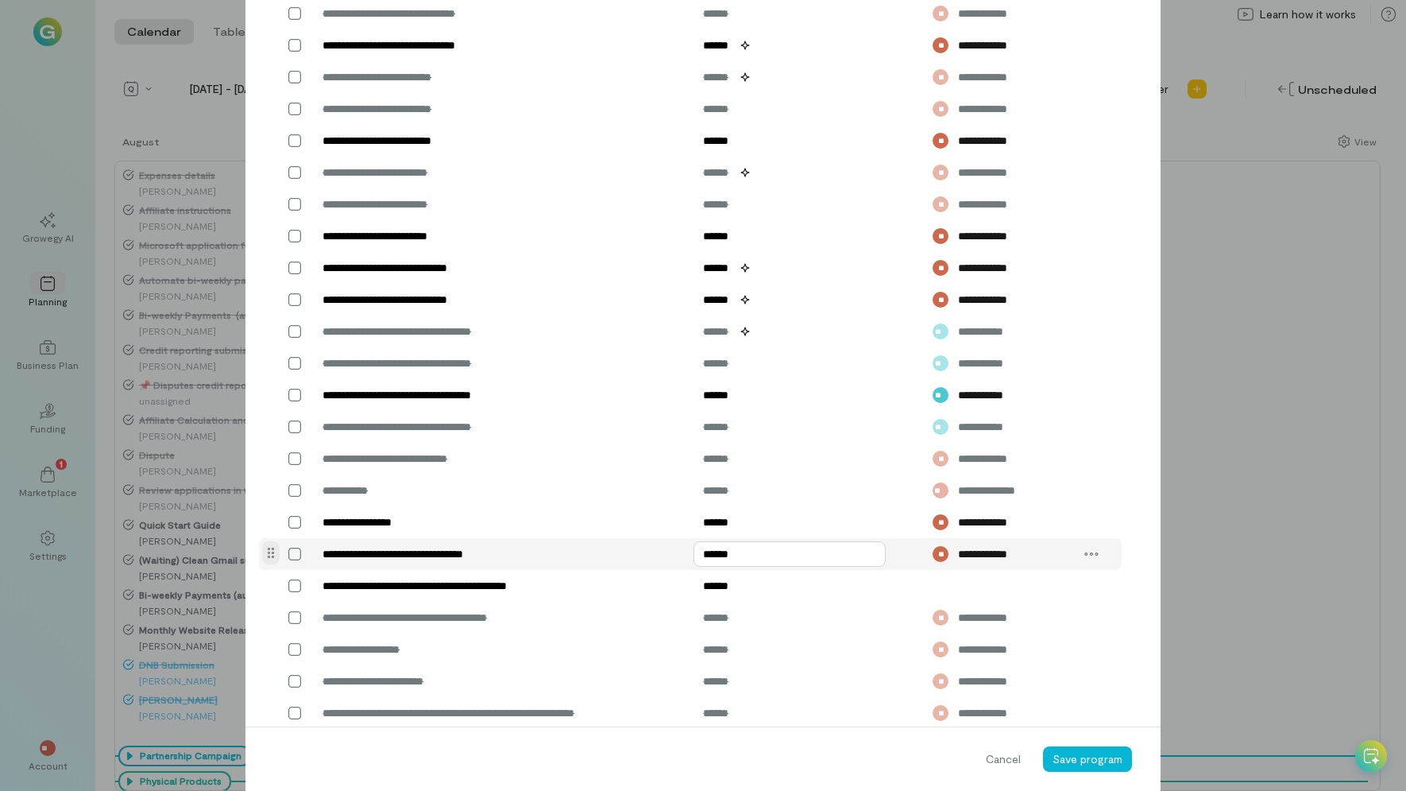
click at [731, 555] on input "******" at bounding box center [790, 553] width 192 height 25
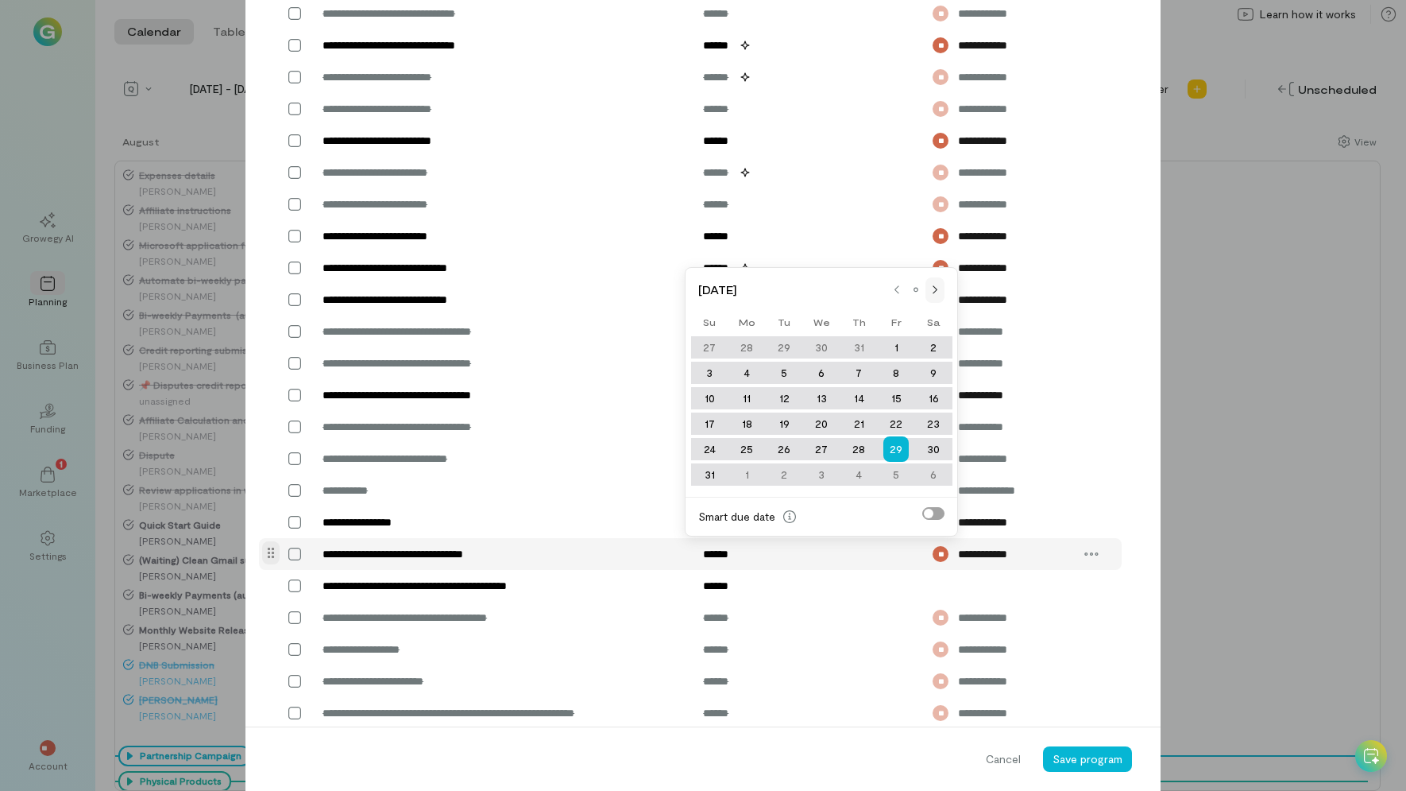
click at [940, 287] on div at bounding box center [935, 290] width 13 height 13
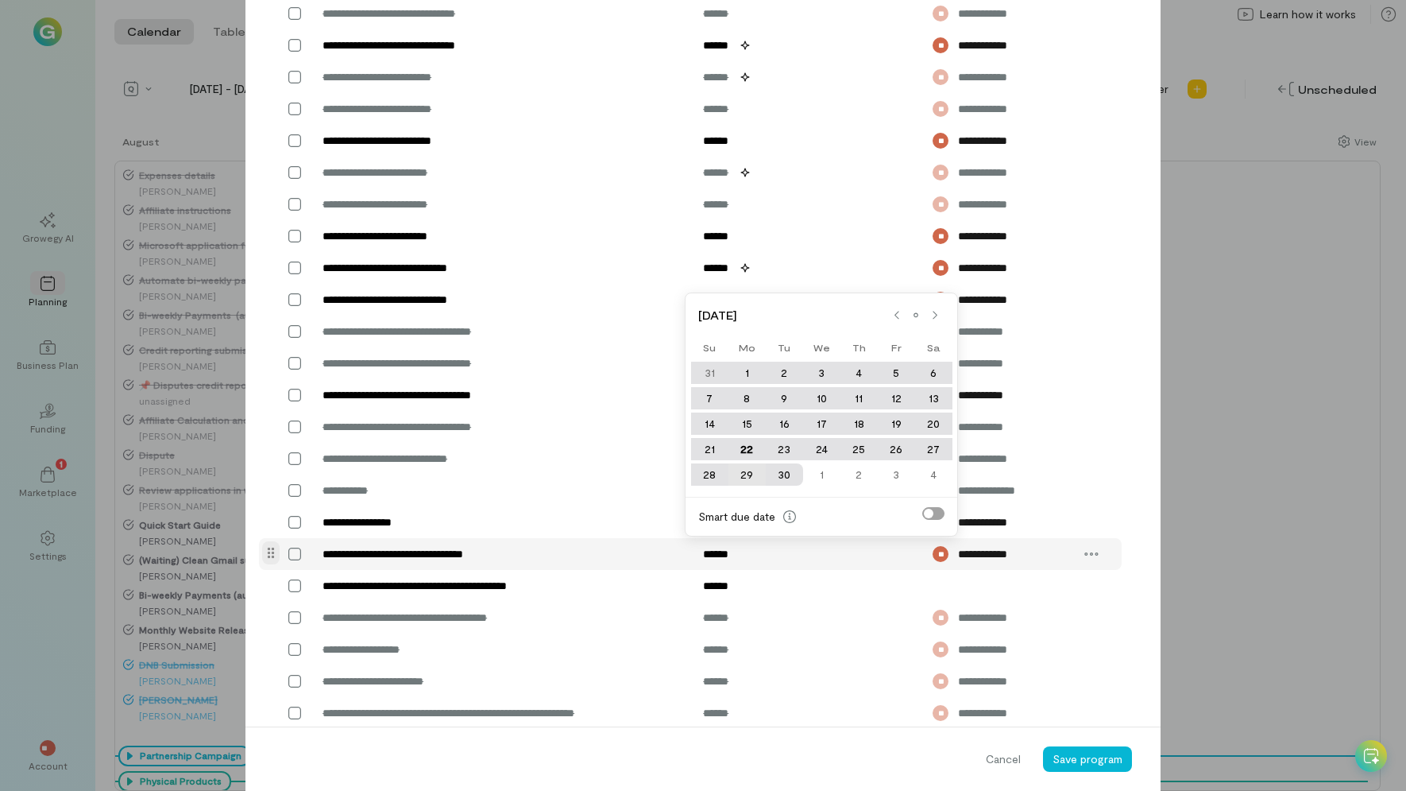
click at [742, 472] on div "29" at bounding box center [747, 474] width 37 height 22
type input "******"
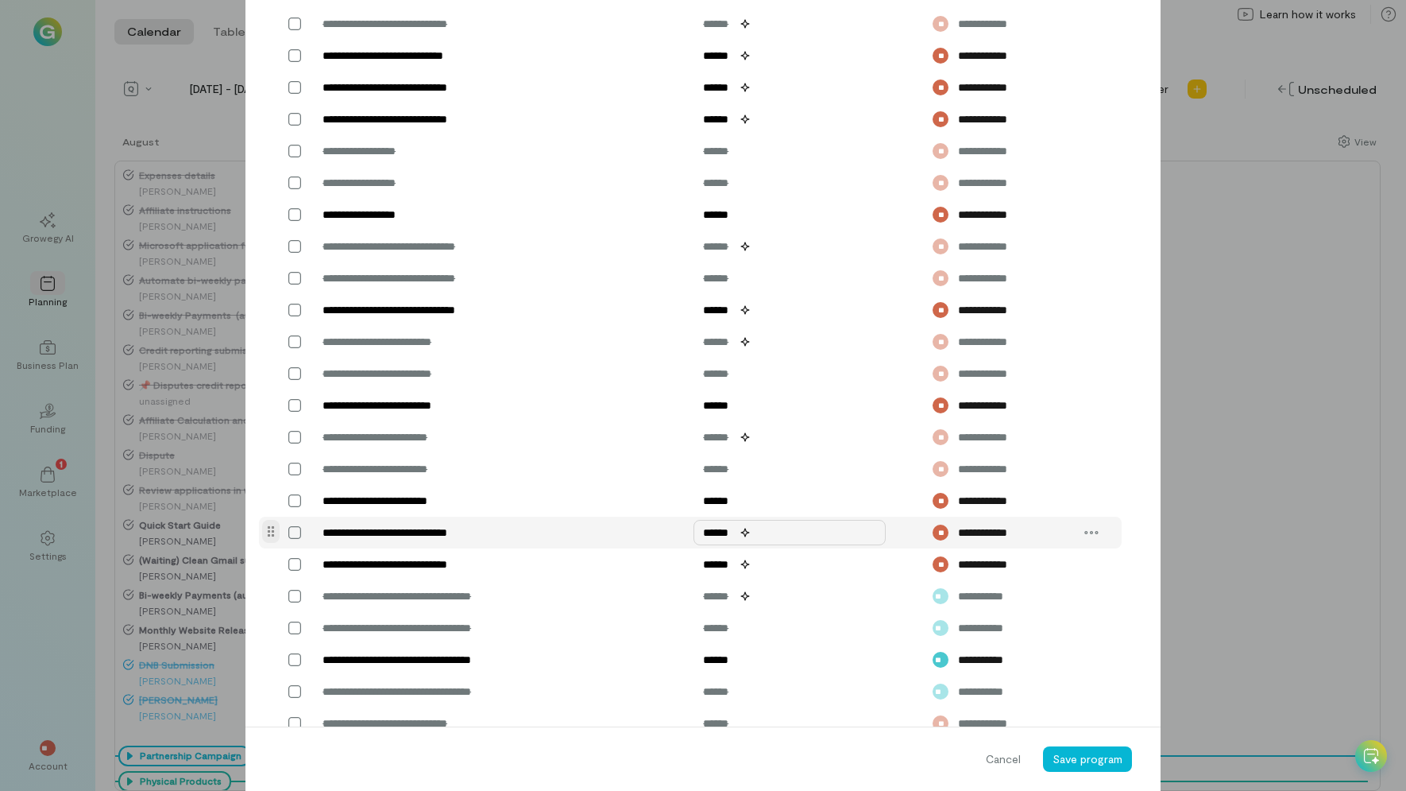
scroll to position [729, 0]
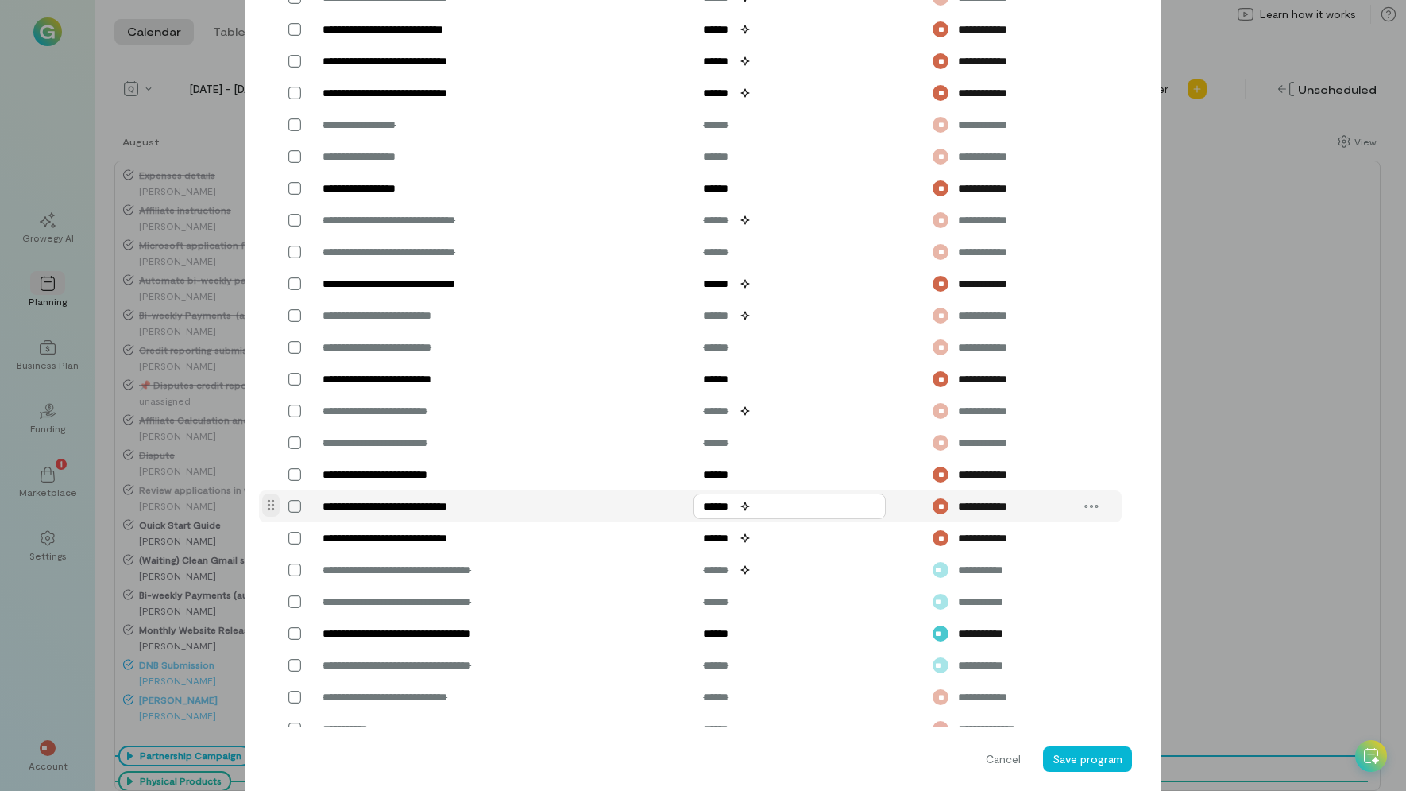
click at [703, 506] on input "******" at bounding box center [790, 505] width 192 height 25
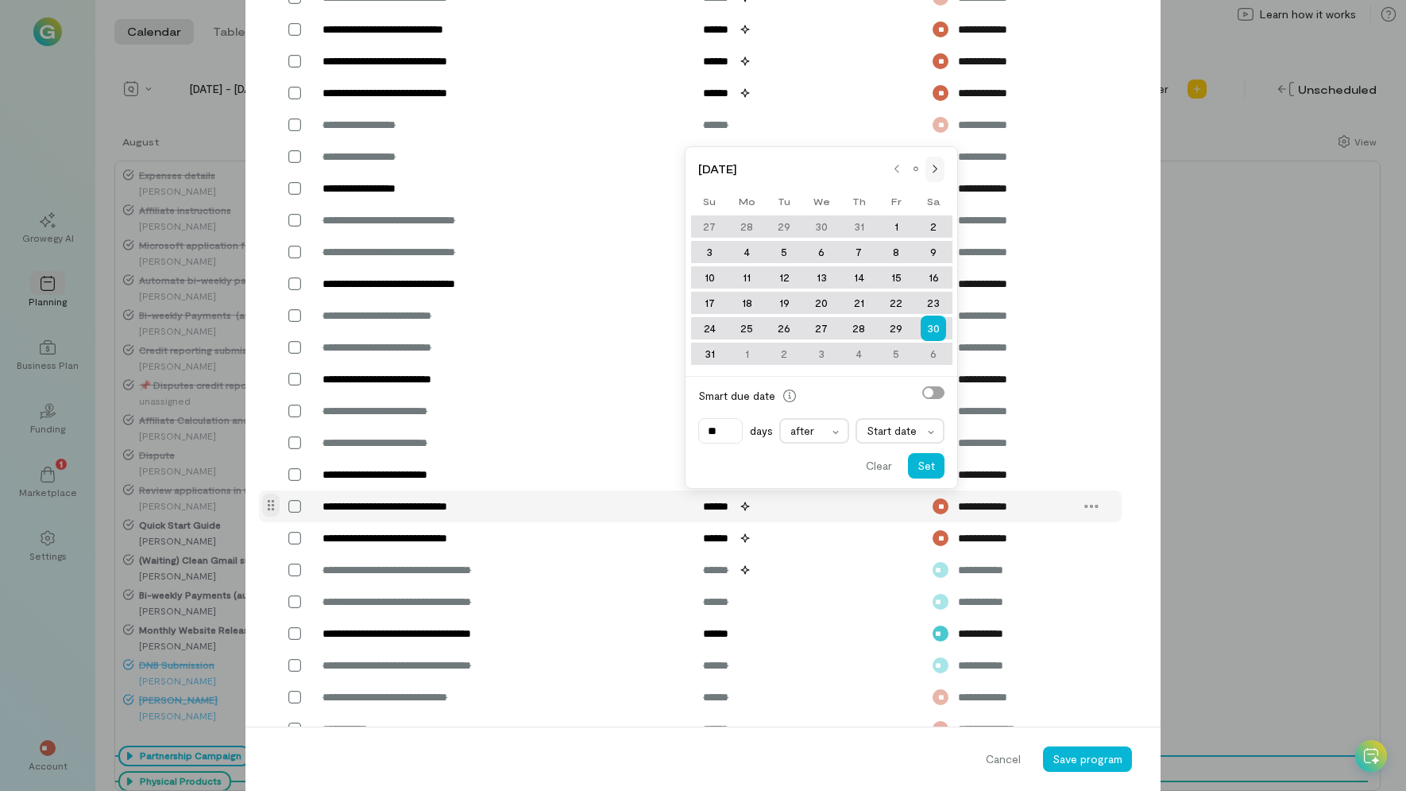
click at [931, 176] on div at bounding box center [935, 169] width 19 height 25
click at [820, 327] on div "24" at bounding box center [821, 328] width 37 height 22
type input "******"
type input "*"
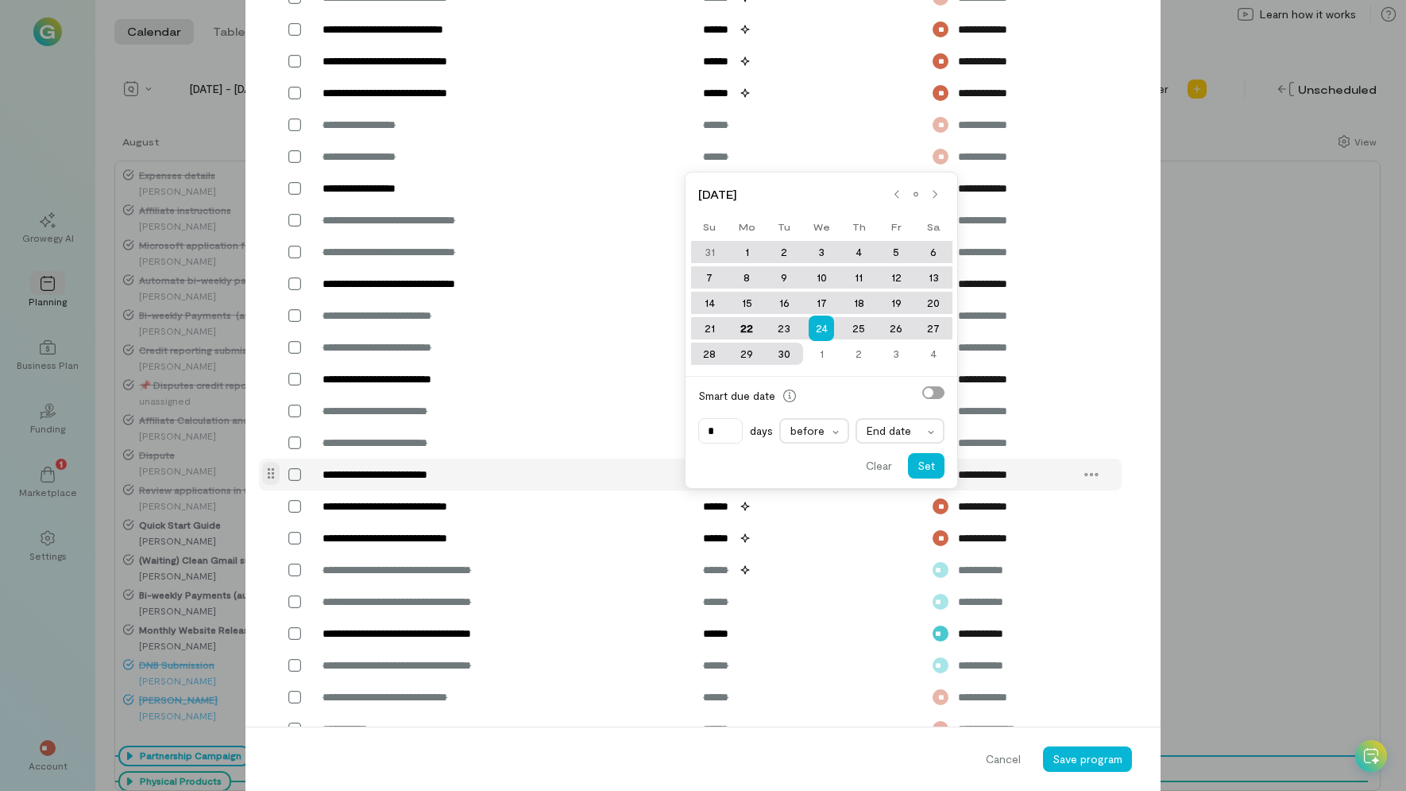
click at [871, 461] on span "Clear" at bounding box center [879, 466] width 26 height 16
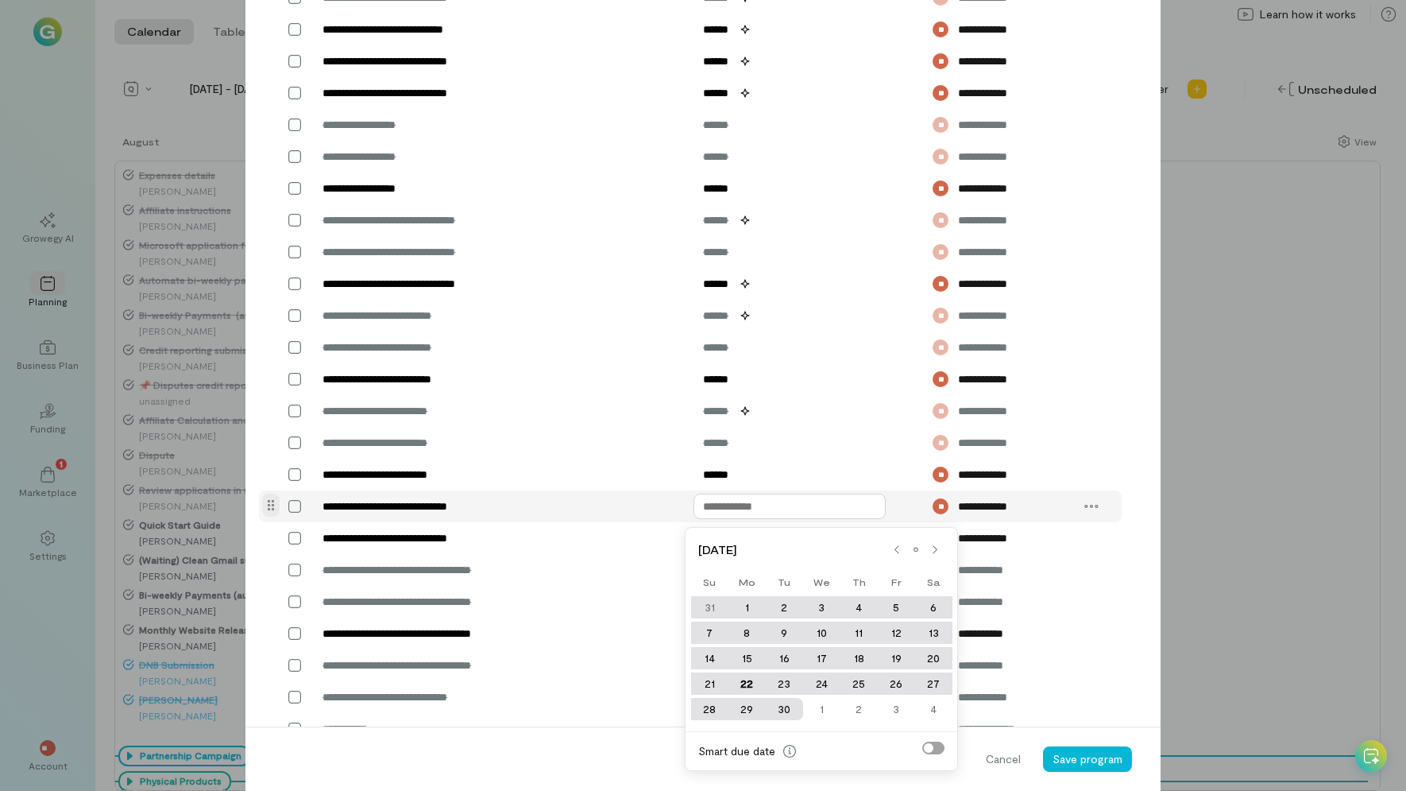
click at [707, 505] on input "text" at bounding box center [790, 505] width 192 height 25
click at [895, 551] on icon at bounding box center [897, 550] width 5 height 10
click at [930, 709] on div "30" at bounding box center [933, 709] width 37 height 22
type input "******"
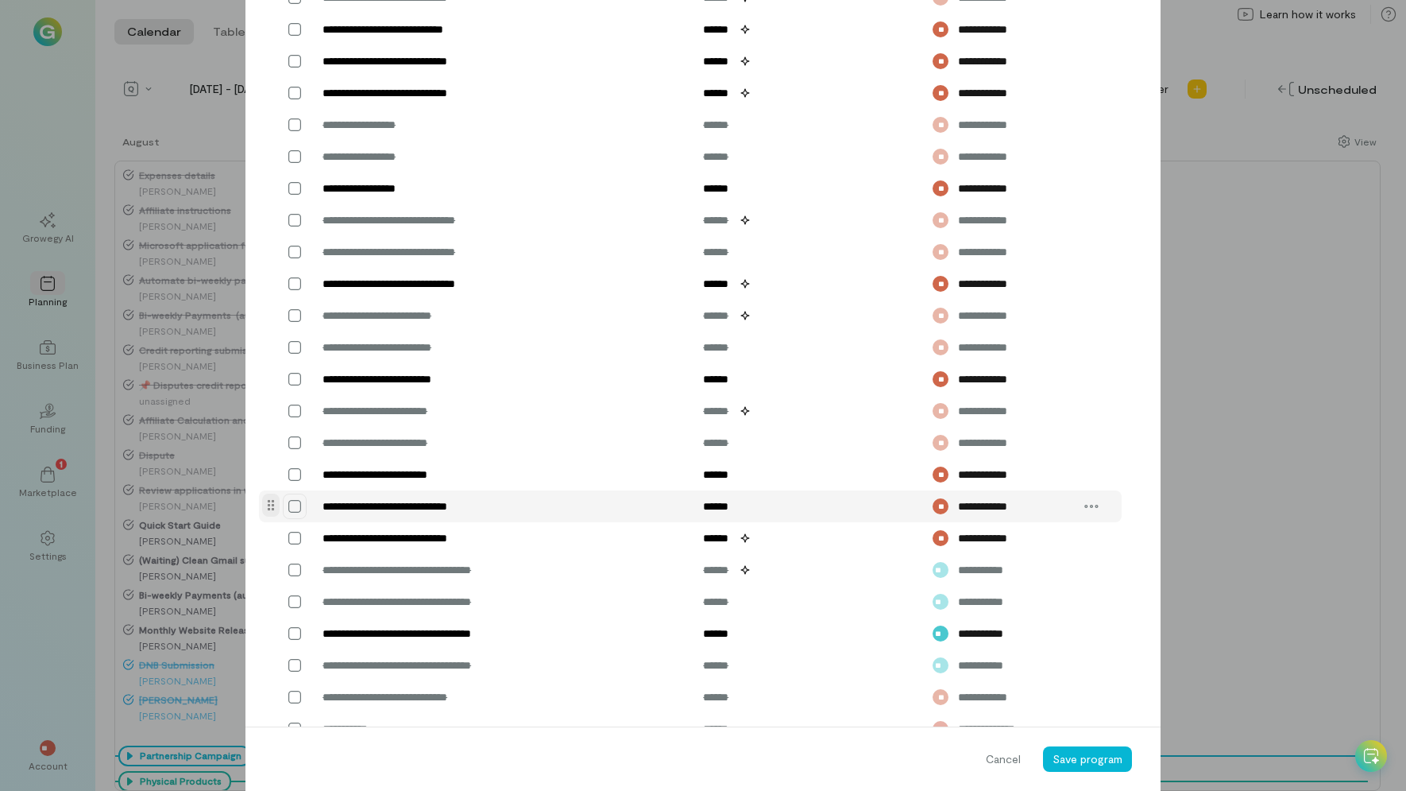
click at [288, 505] on icon at bounding box center [295, 506] width 16 height 16
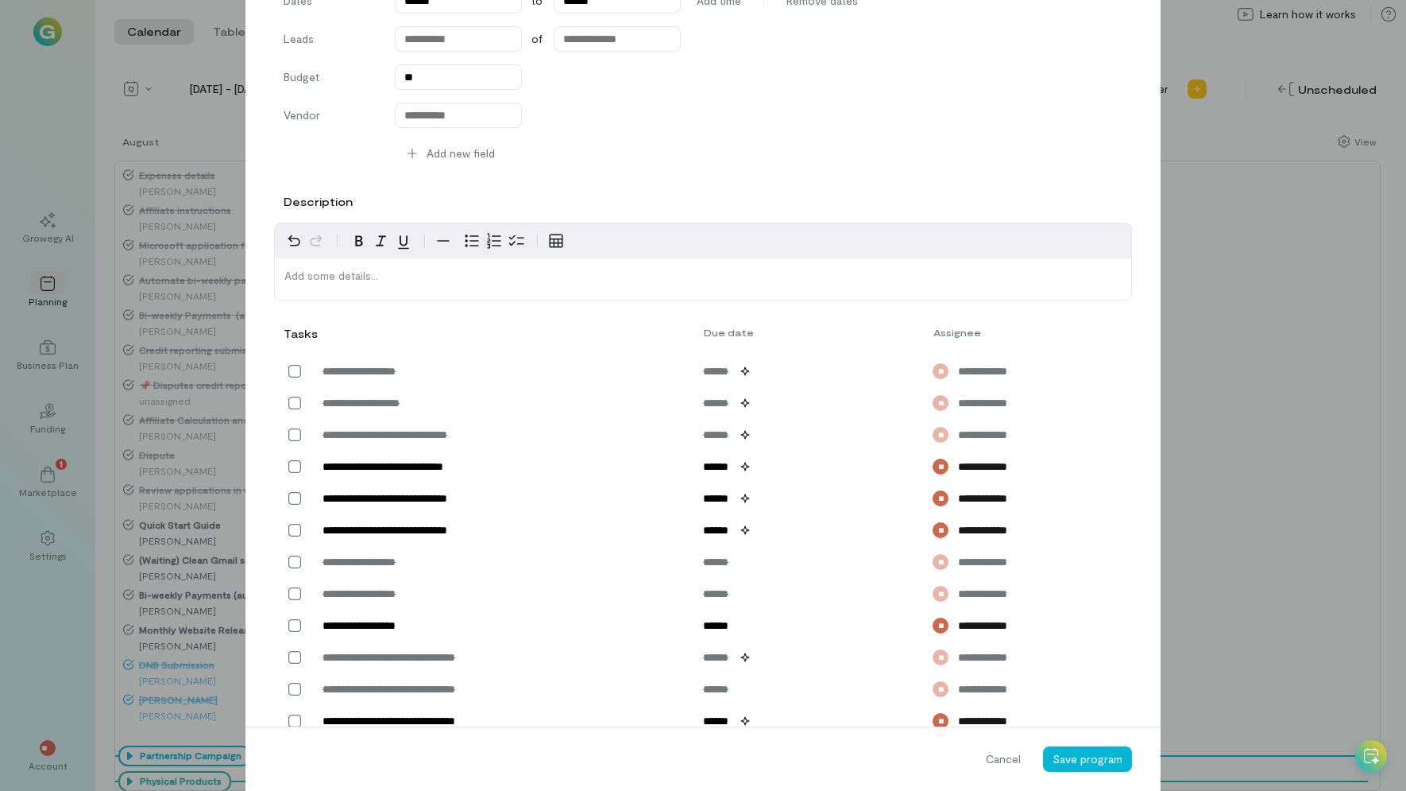
scroll to position [570, 0]
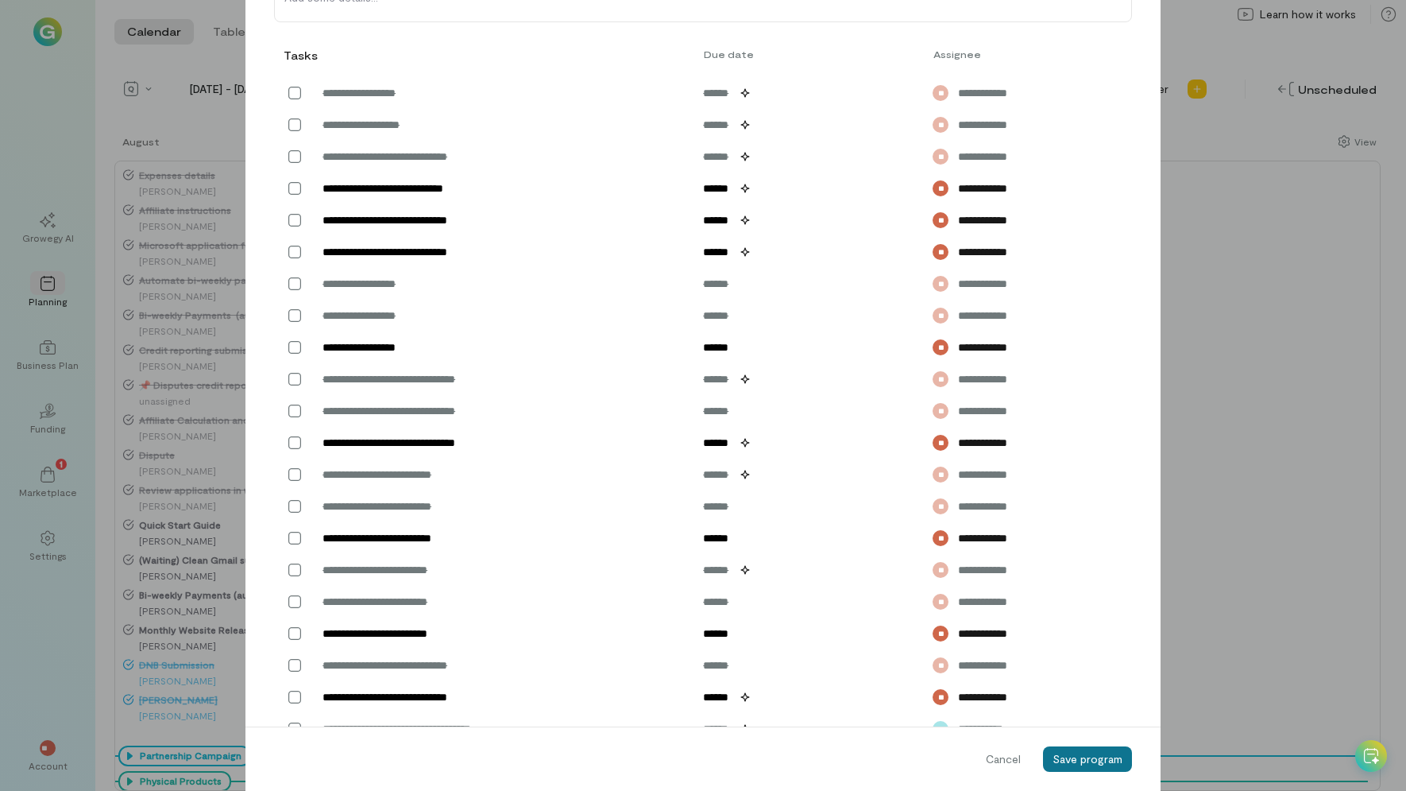
click at [1073, 760] on span "Save program" at bounding box center [1088, 759] width 70 height 14
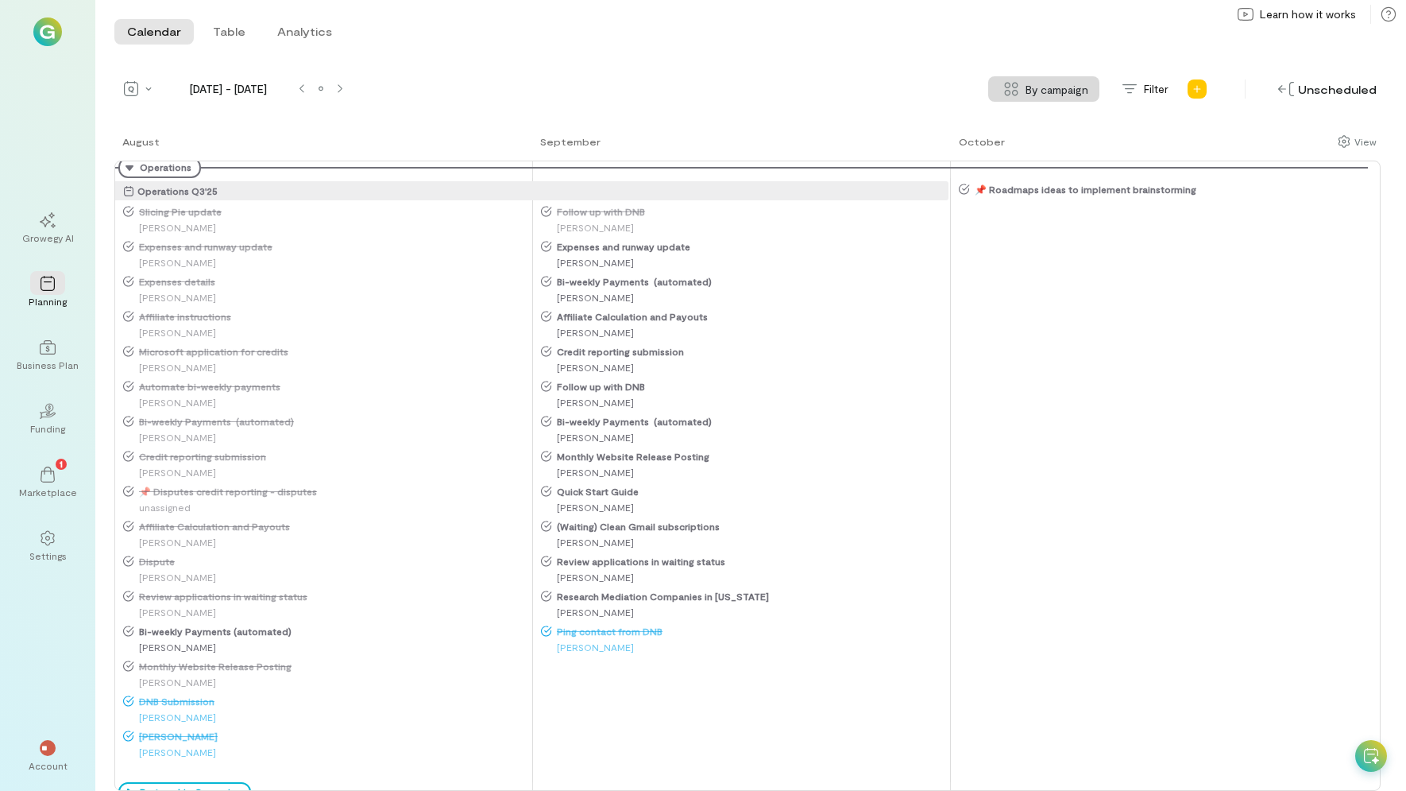
scroll to position [0, 0]
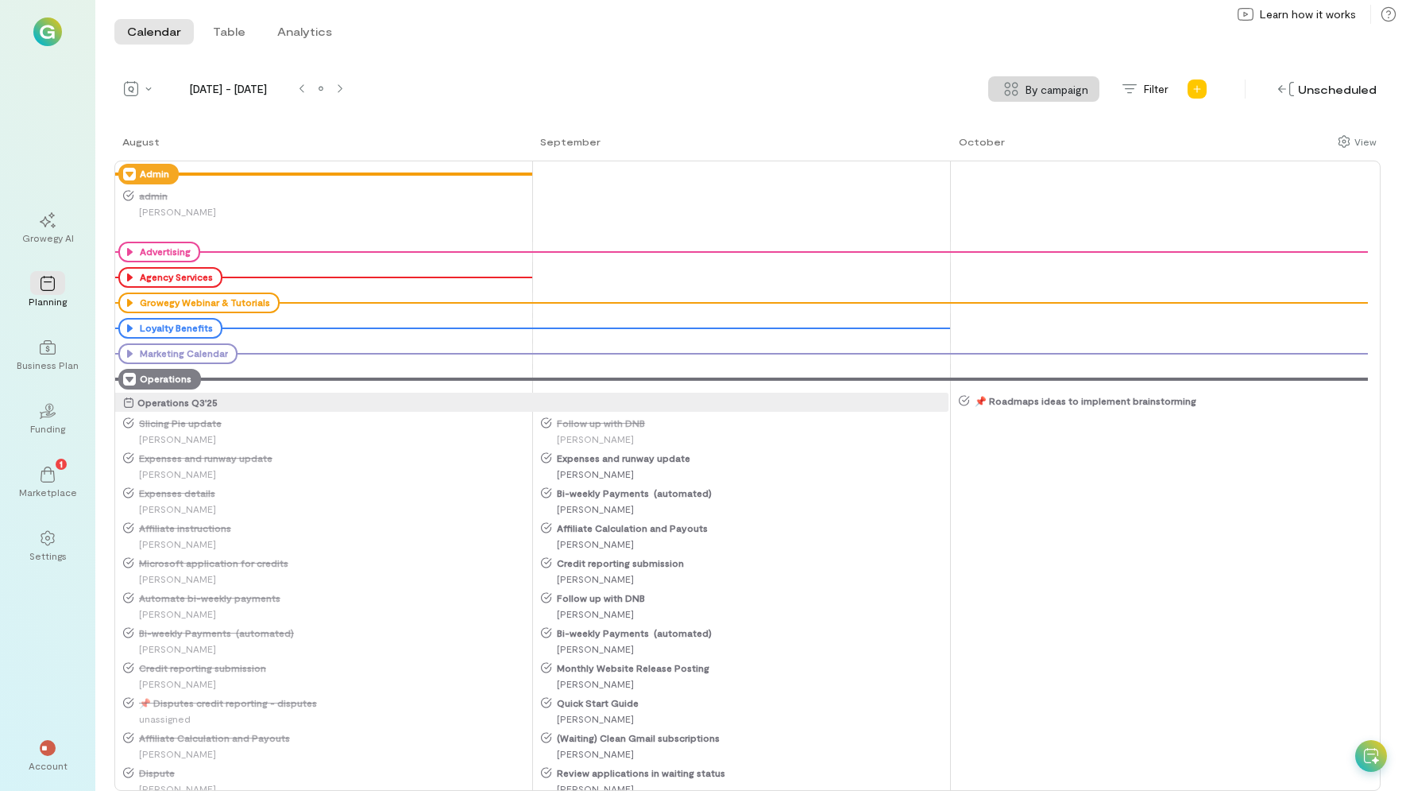
click at [127, 373] on icon at bounding box center [129, 379] width 13 height 13
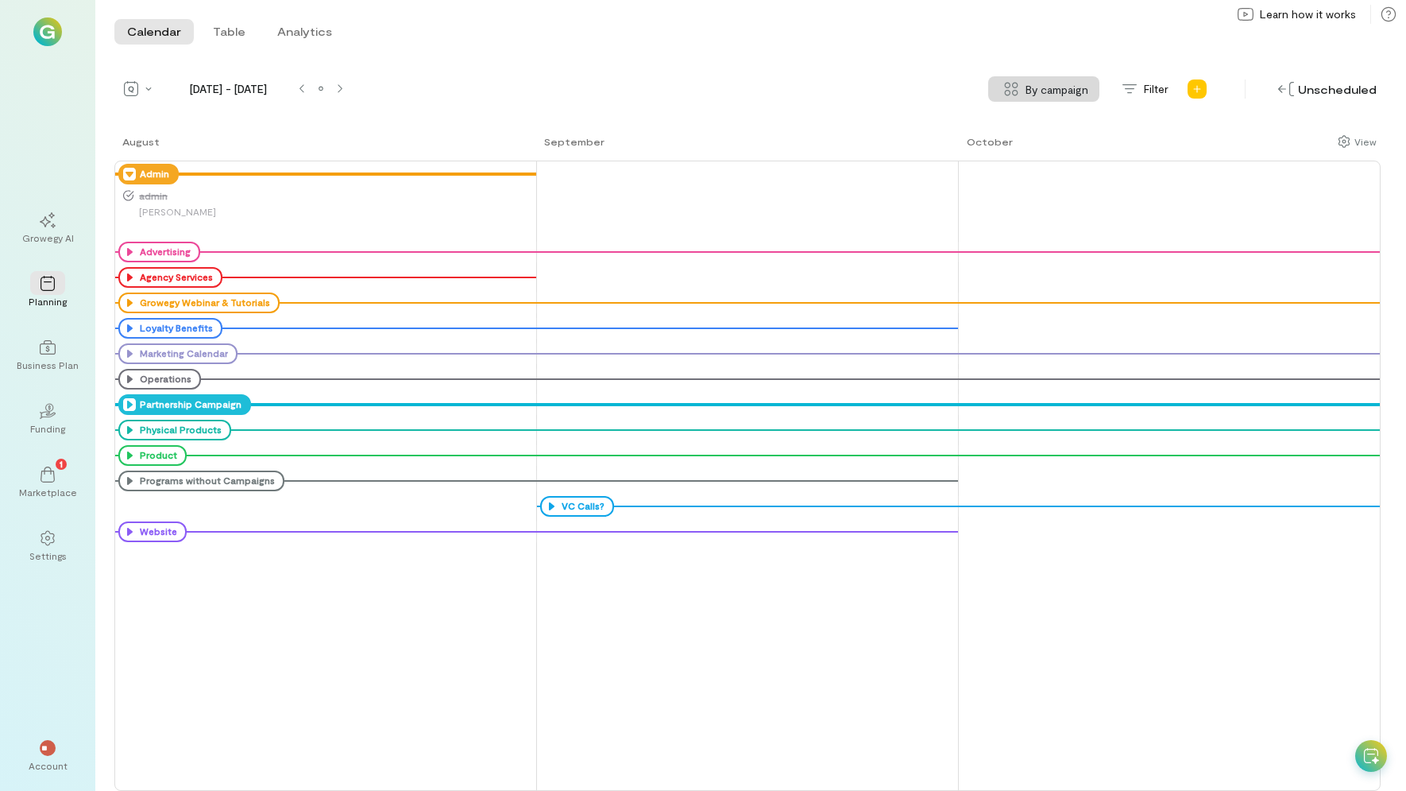
click at [122, 404] on div "Partnership Campaign" at bounding box center [184, 404] width 133 height 21
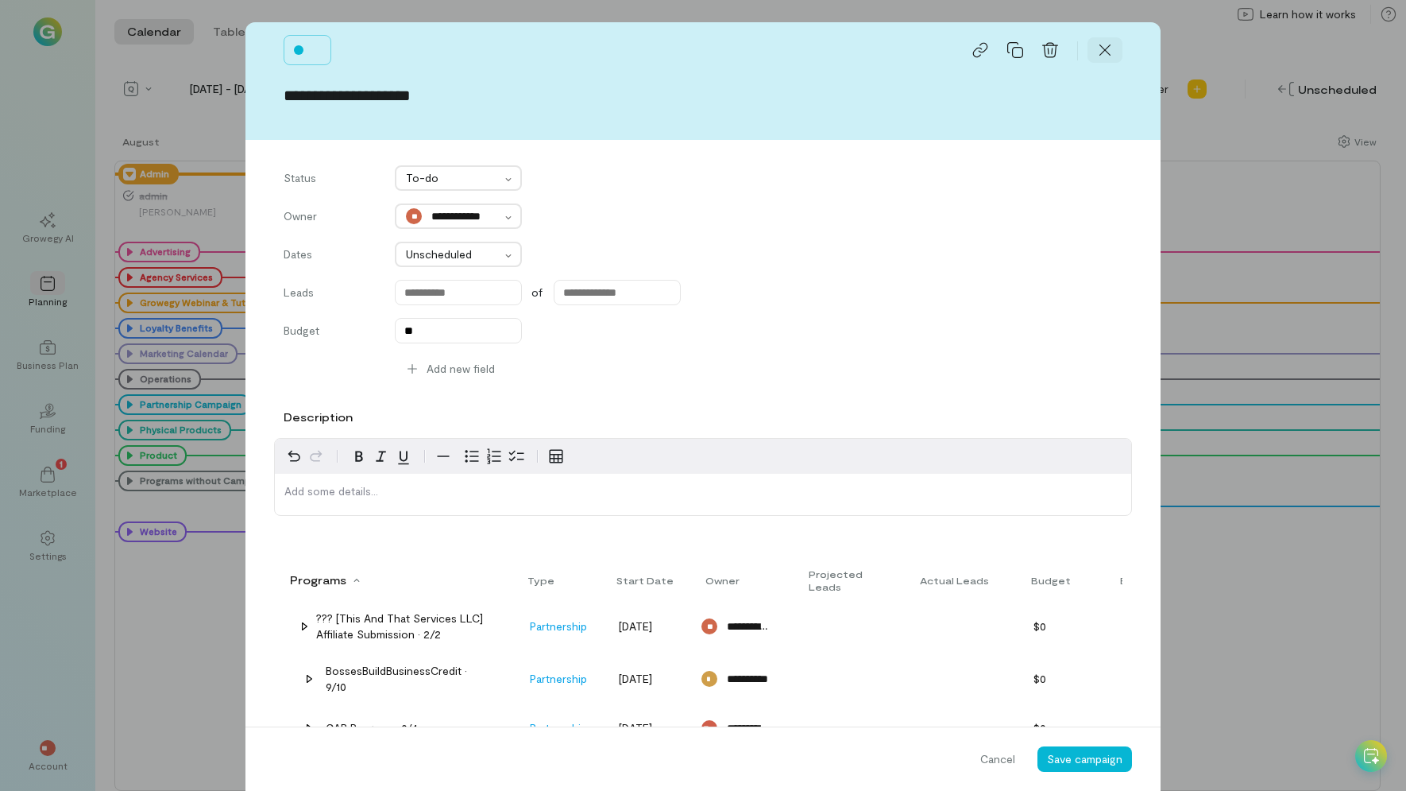
click at [1107, 42] on icon at bounding box center [1105, 50] width 16 height 16
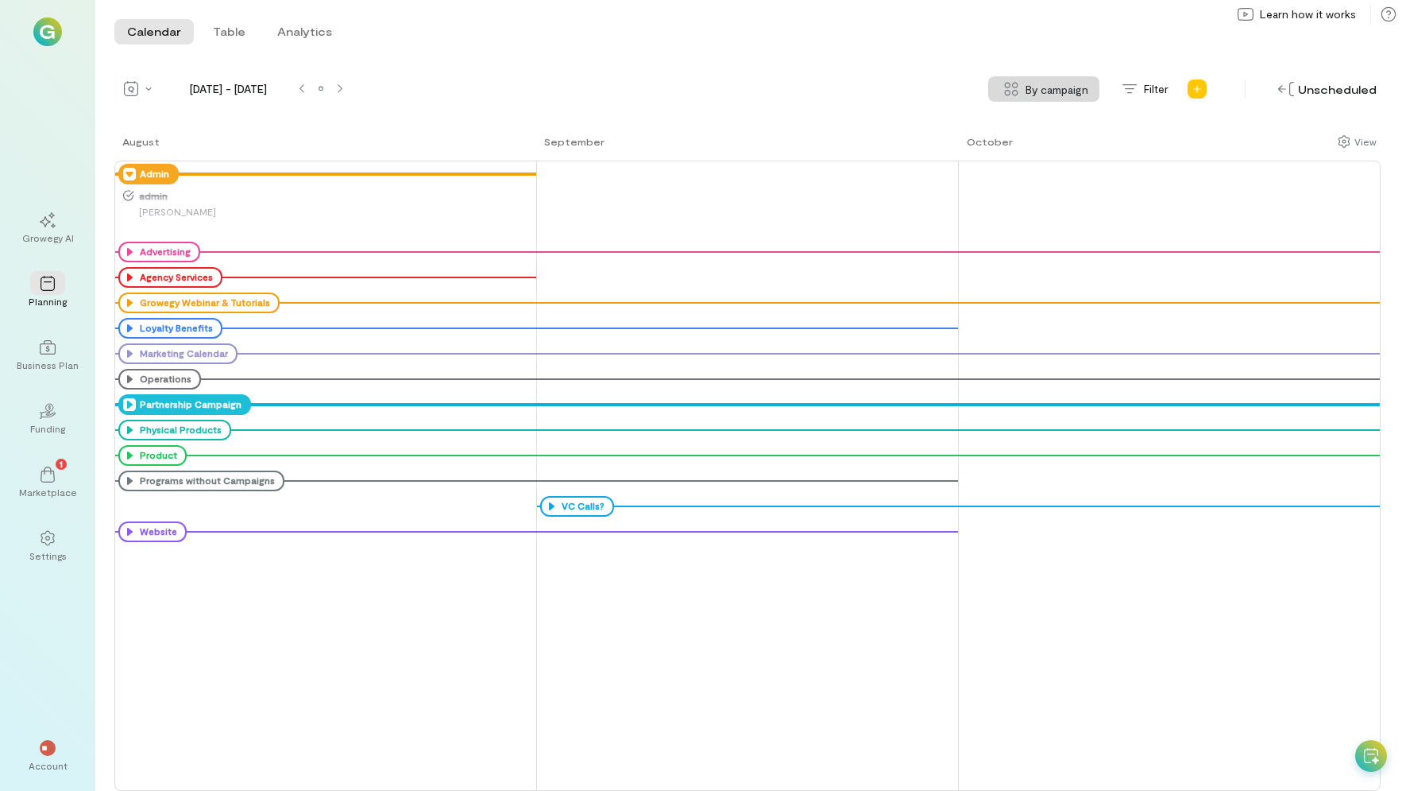
click at [131, 407] on icon at bounding box center [129, 404] width 13 height 13
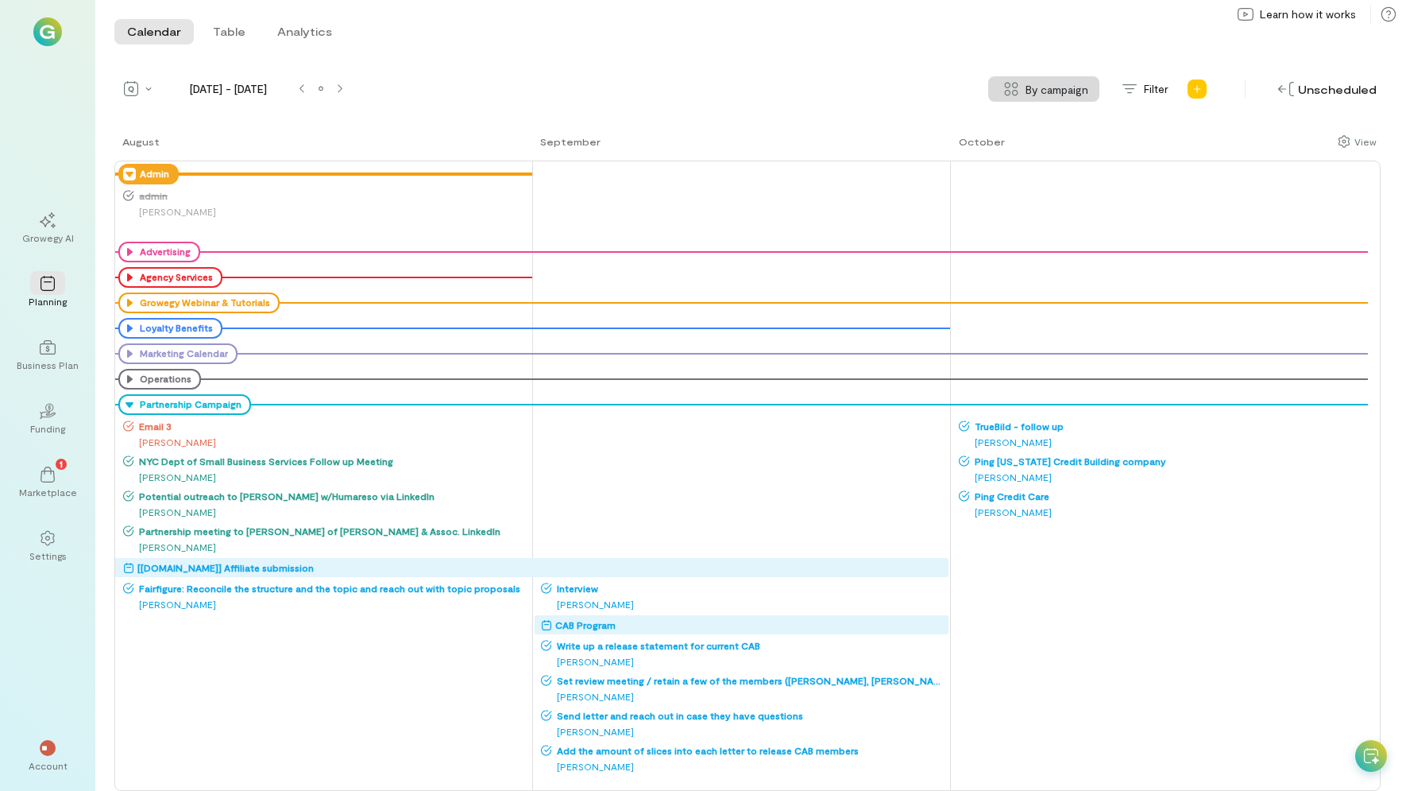
click at [0, 0] on icon at bounding box center [0, 0] width 0 height 0
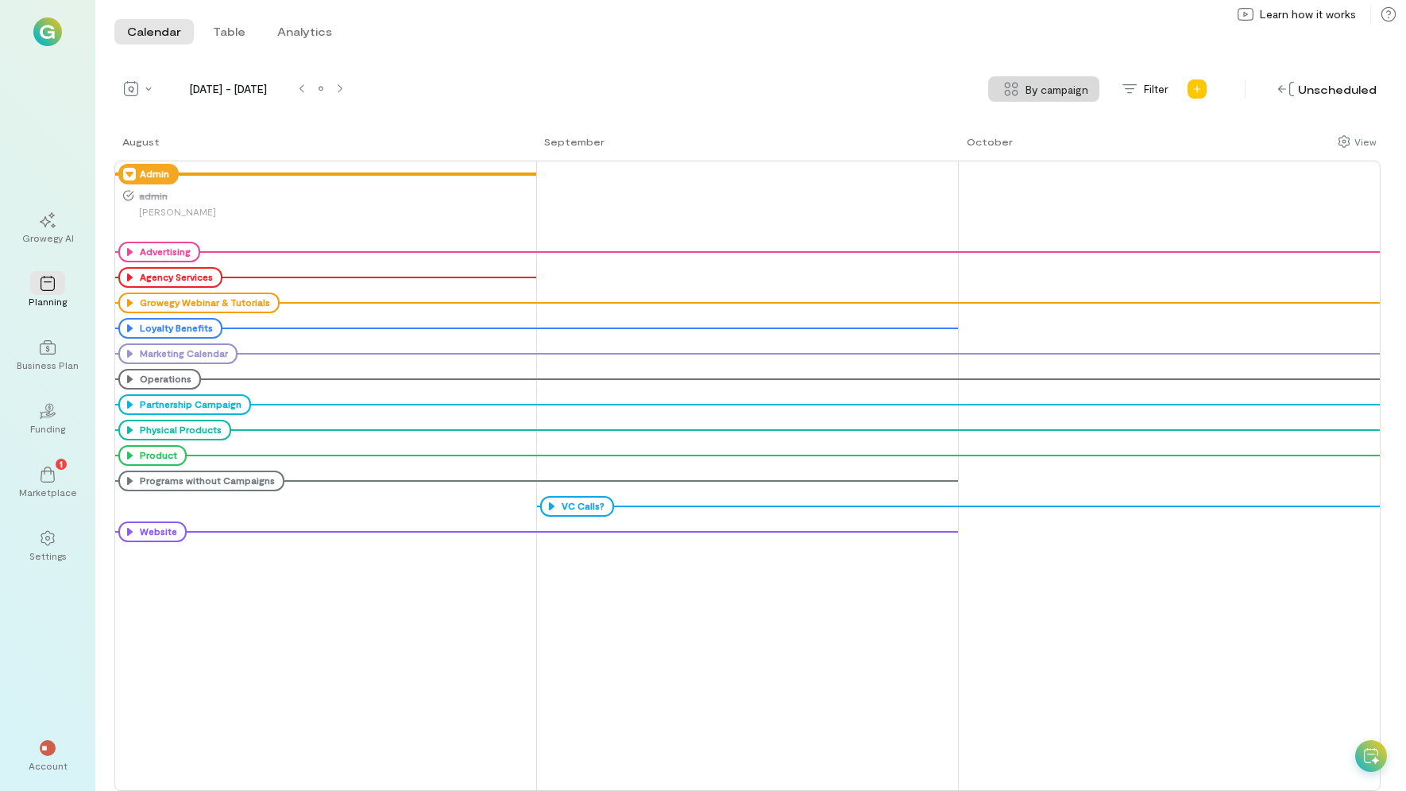
click at [0, 0] on icon at bounding box center [0, 0] width 0 height 0
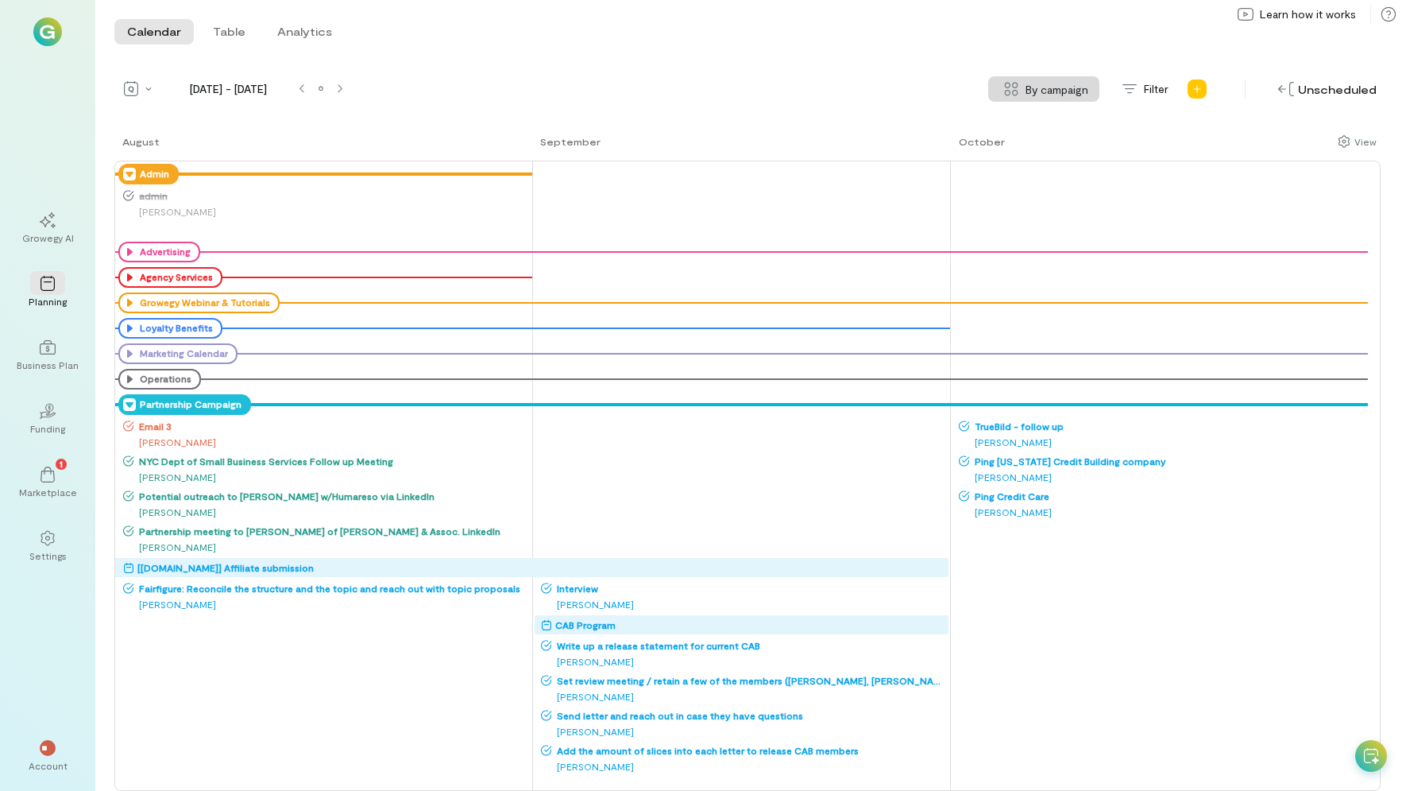
drag, startPoint x: 157, startPoint y: 435, endPoint x: 127, endPoint y: 411, distance: 37.9
click at [127, 411] on div "Partnership Campaign" at bounding box center [184, 404] width 133 height 21
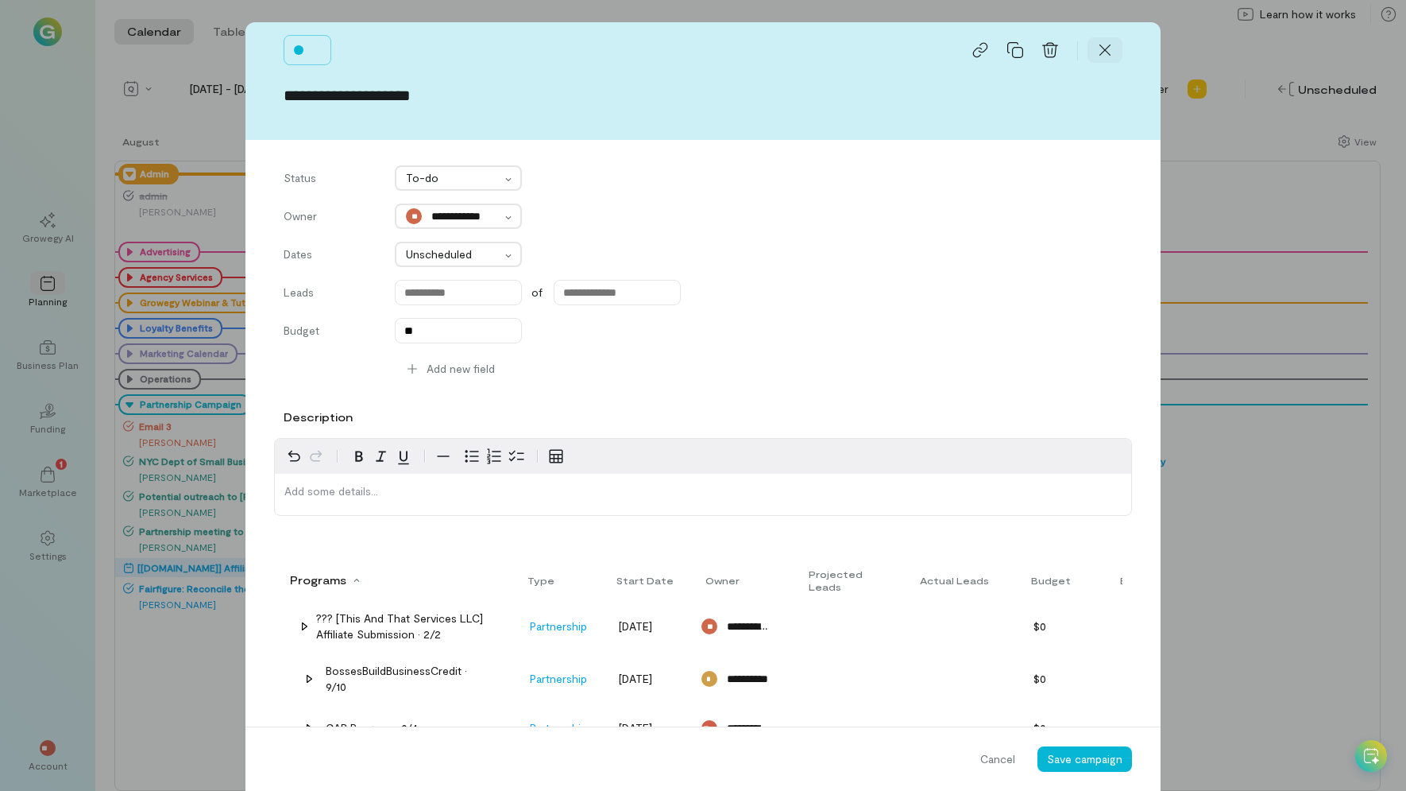
click at [1107, 53] on icon at bounding box center [1105, 50] width 16 height 16
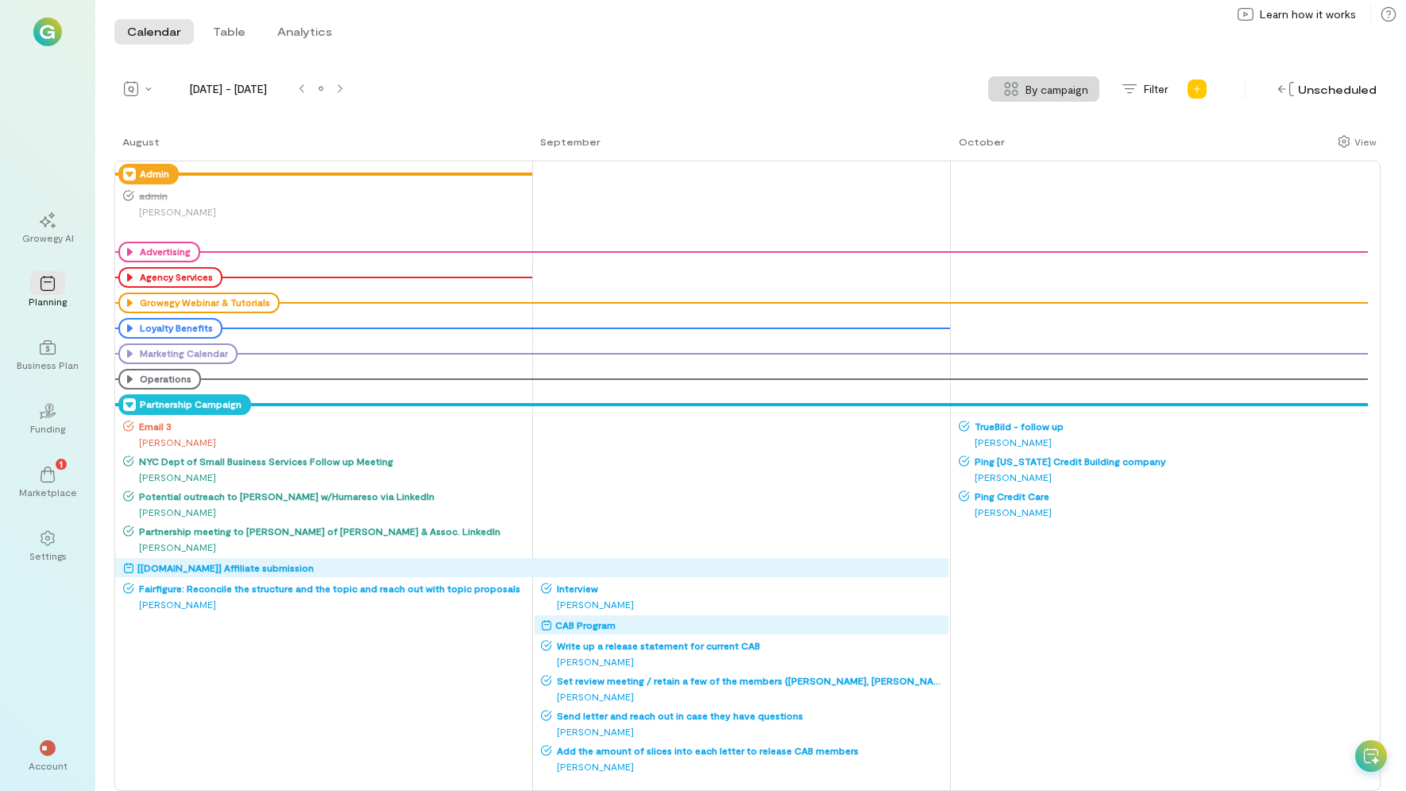
click at [126, 403] on icon at bounding box center [129, 404] width 13 height 13
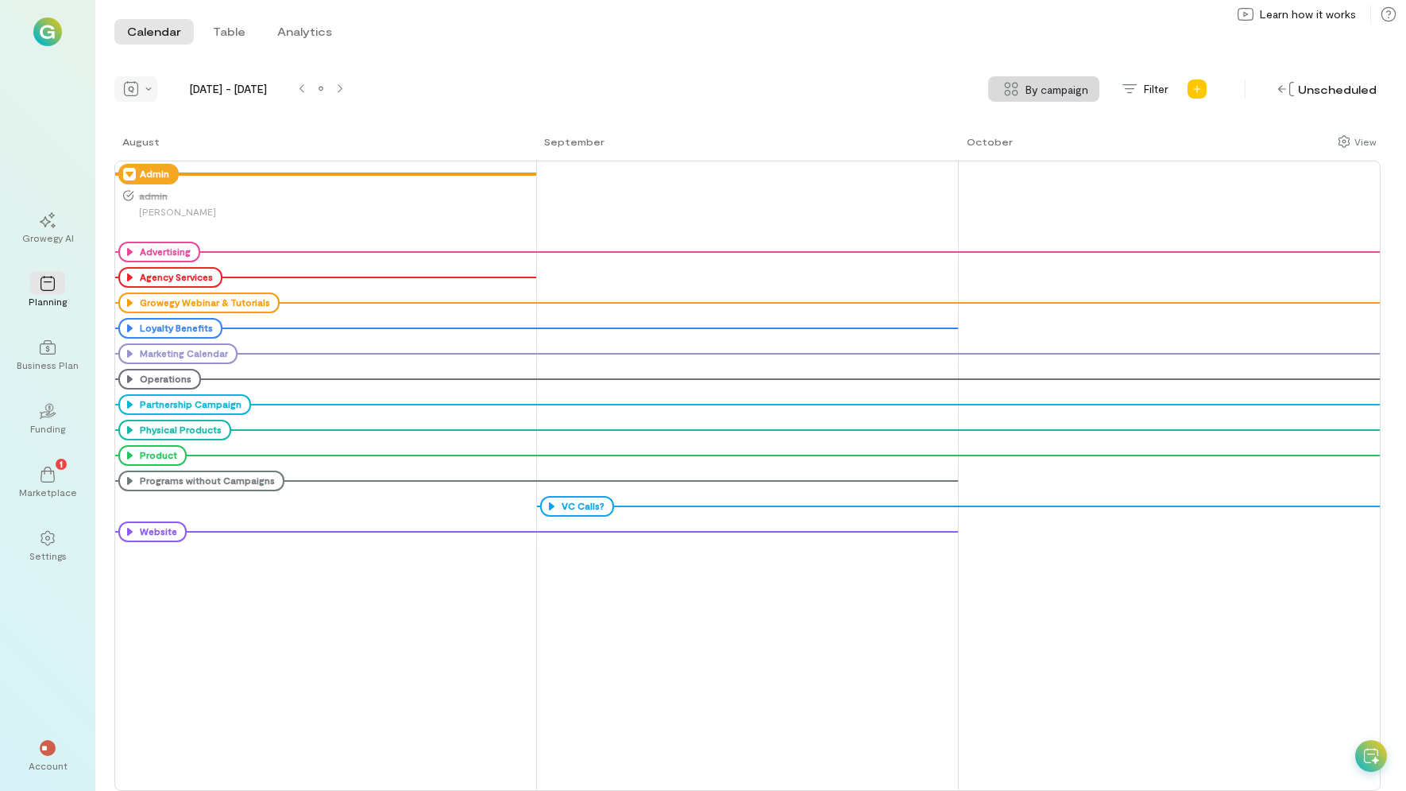
click at [145, 88] on div at bounding box center [135, 88] width 43 height 25
click at [191, 143] on span "Month" at bounding box center [189, 145] width 72 height 16
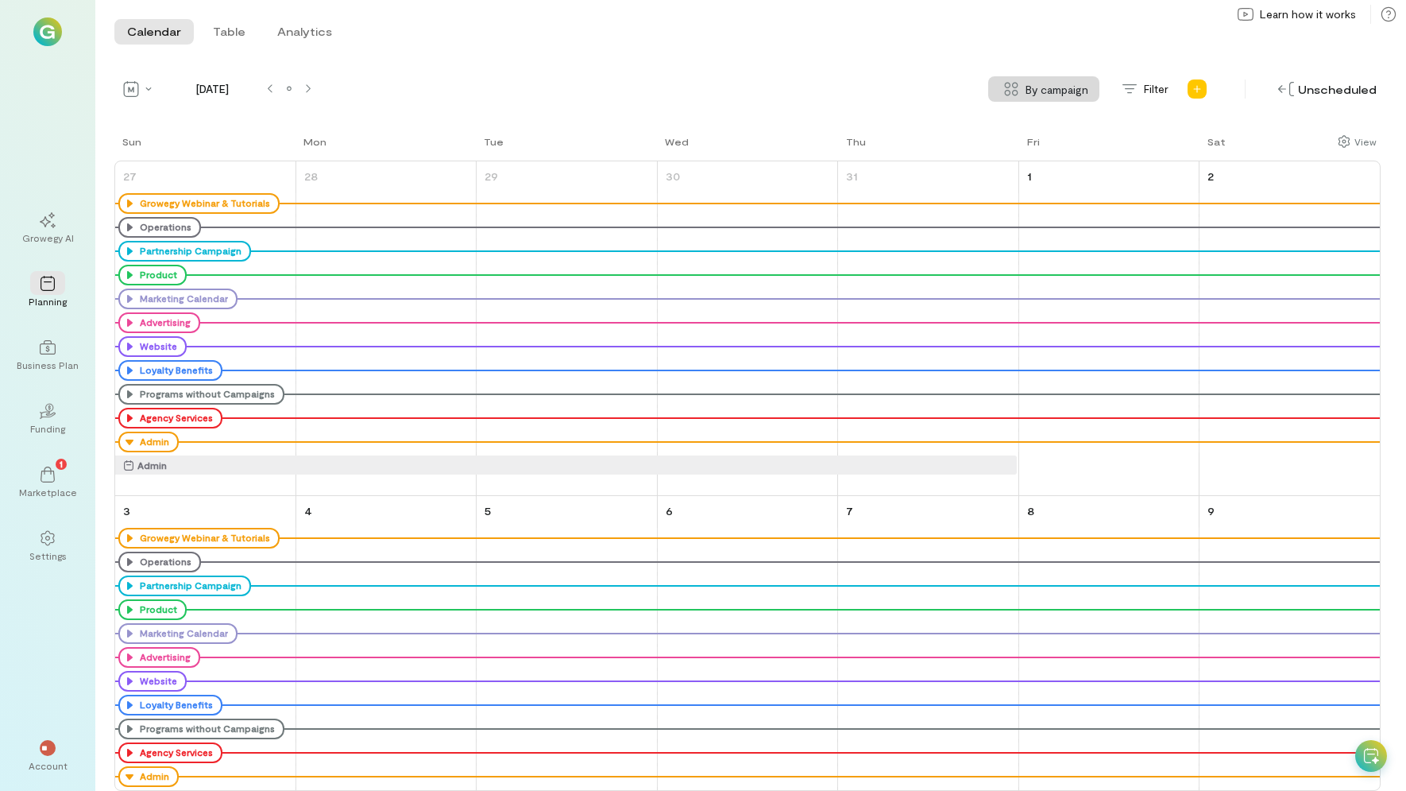
click at [318, 93] on div "Quarter Month Week Day [DATE] By campaign Filter Unscheduled" at bounding box center [747, 88] width 1267 height 25
click at [315, 91] on div at bounding box center [308, 89] width 19 height 13
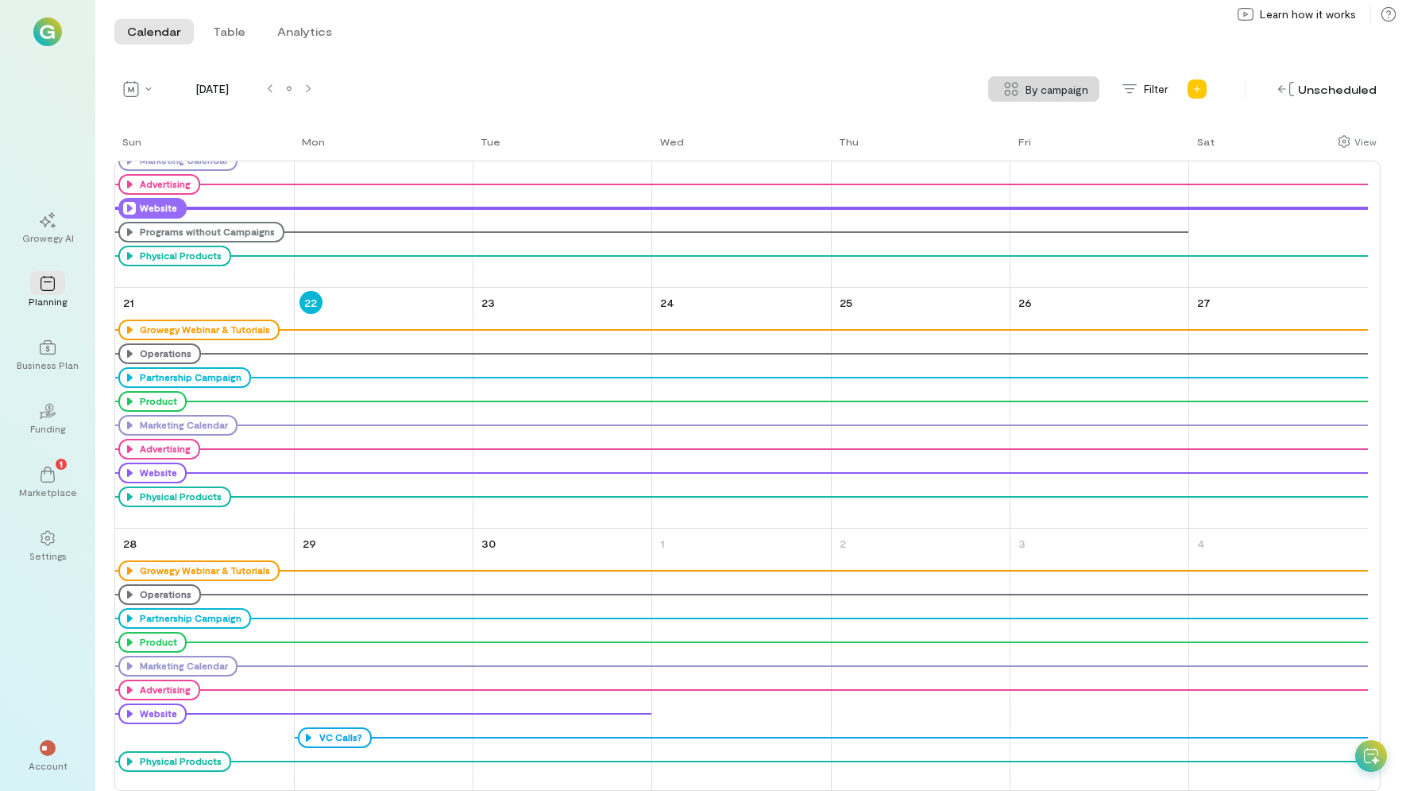
scroll to position [795, 0]
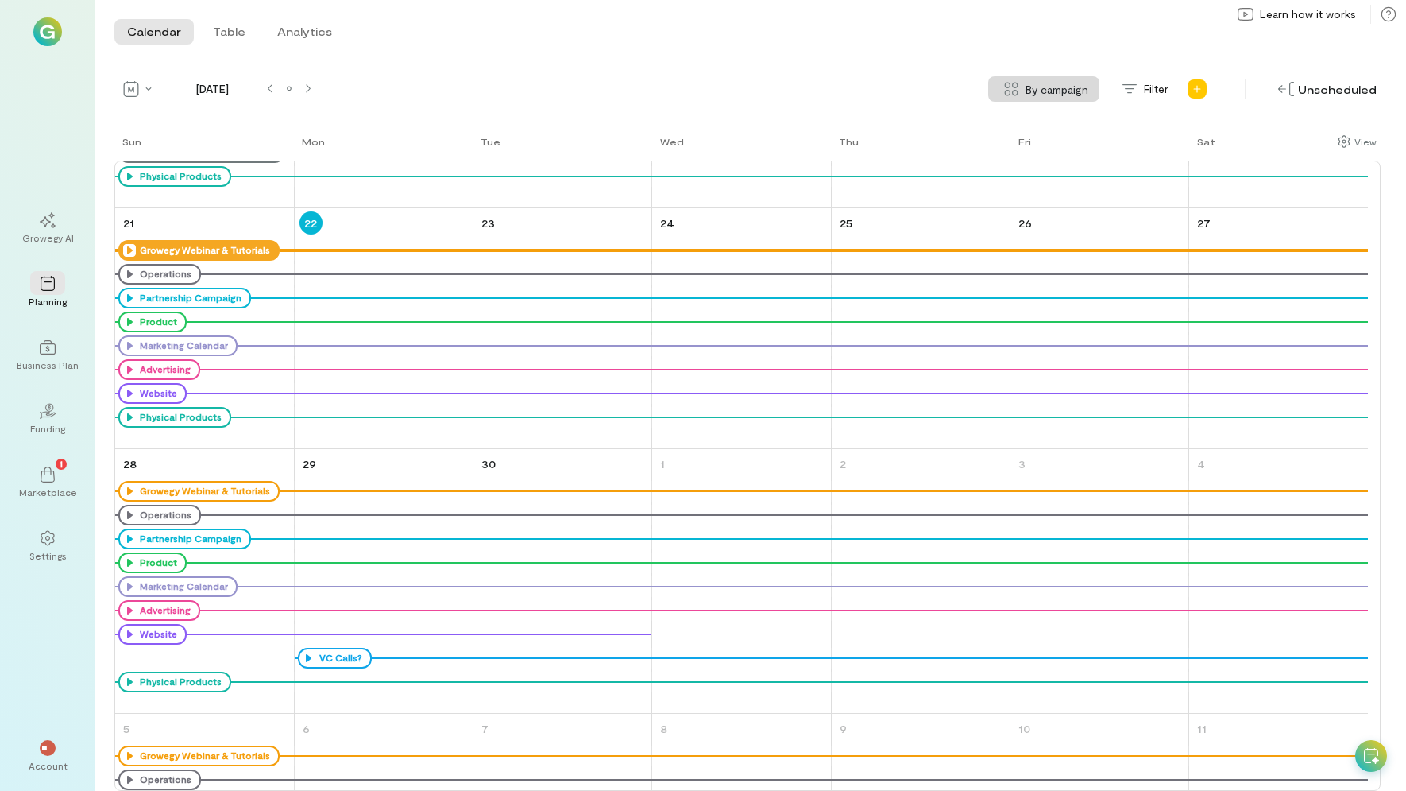
click at [129, 248] on icon at bounding box center [129, 250] width 13 height 13
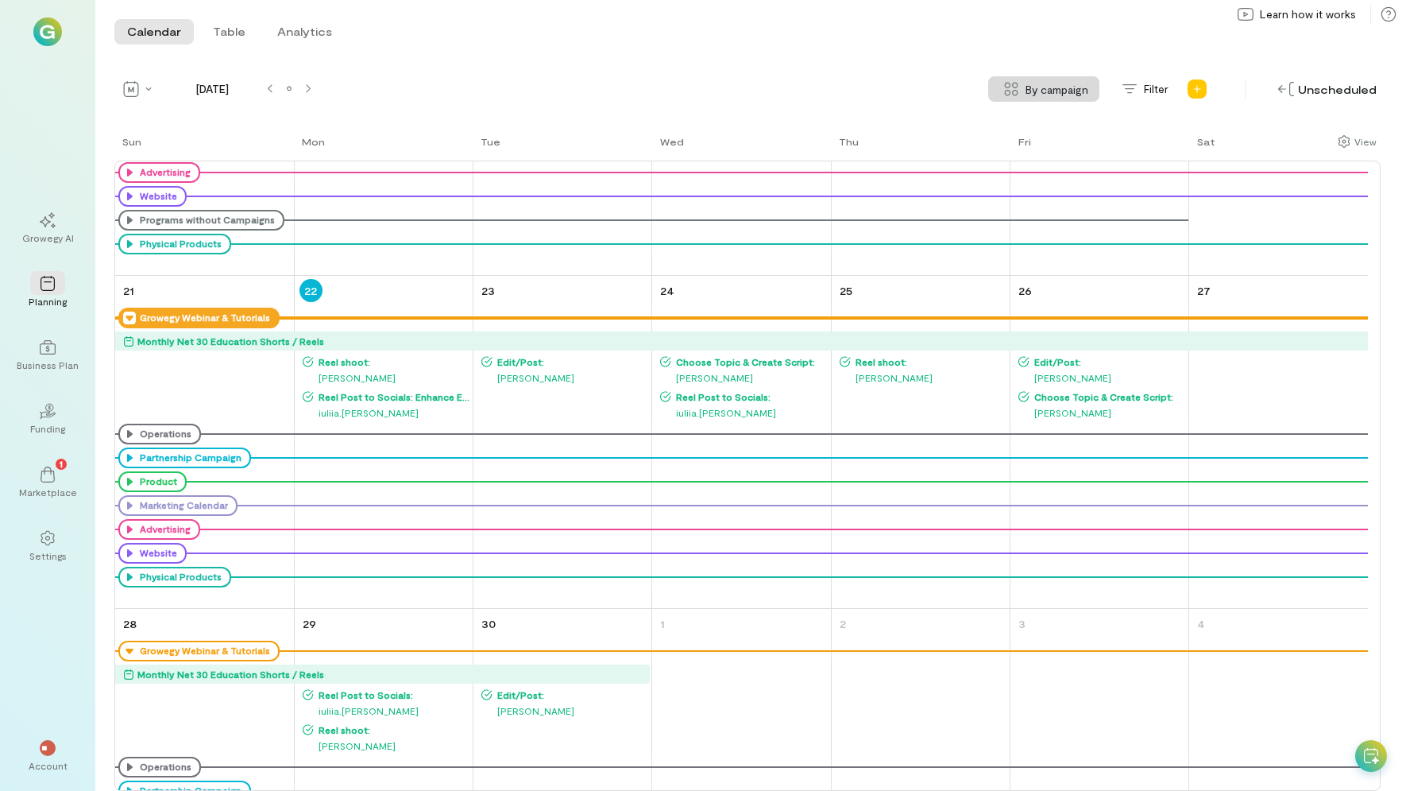
scroll to position [1285, 0]
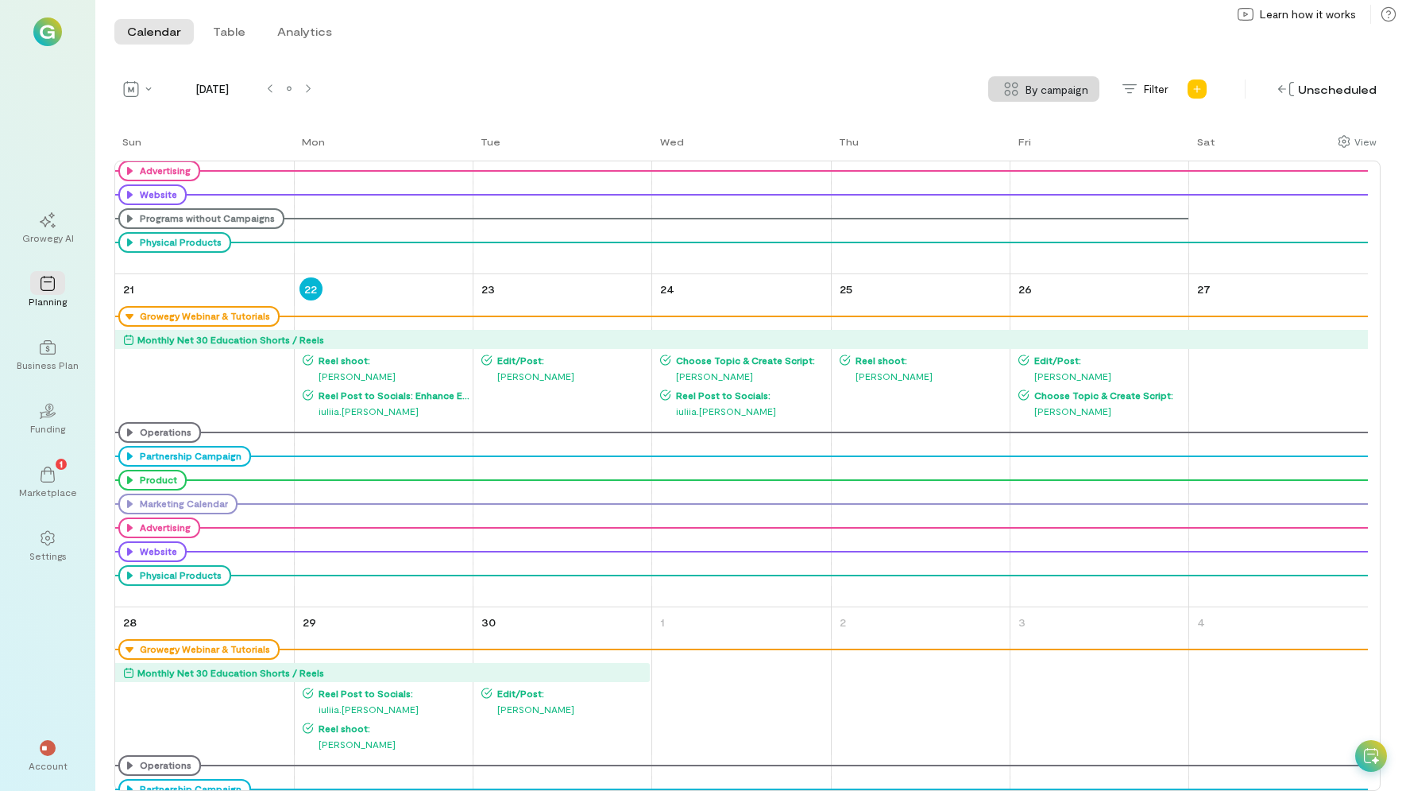
click at [0, 0] on icon at bounding box center [0, 0] width 0 height 0
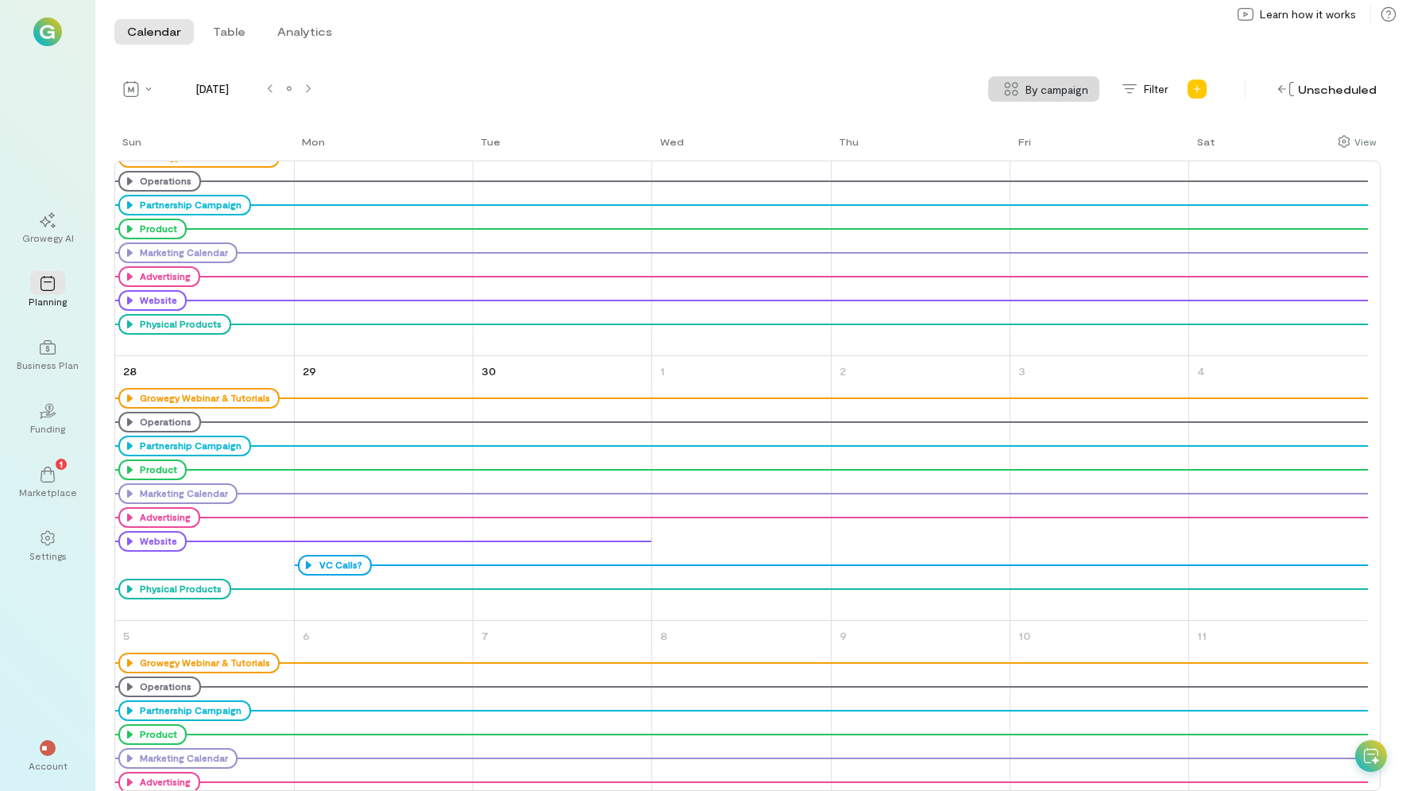
scroll to position [729, 0]
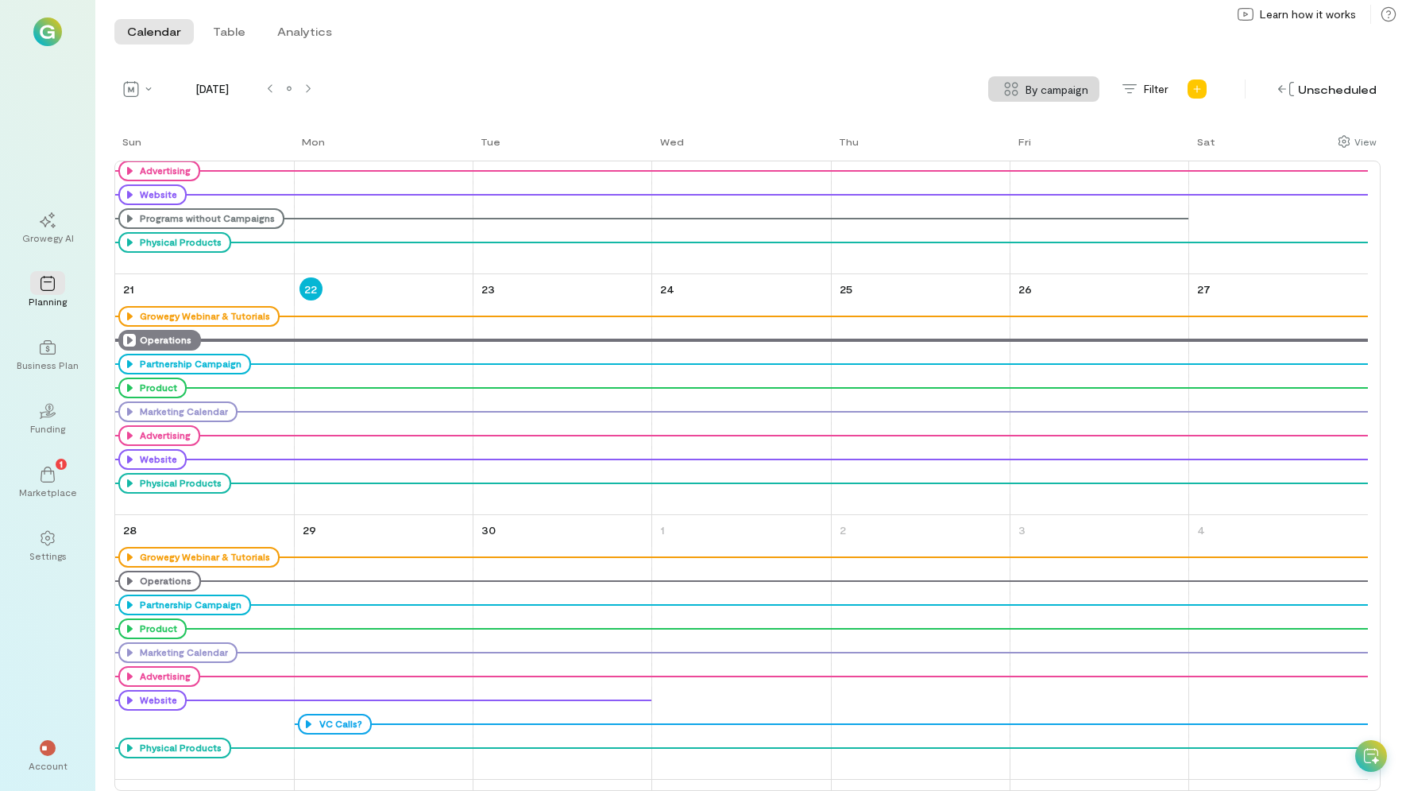
click at [130, 339] on icon at bounding box center [129, 340] width 13 height 13
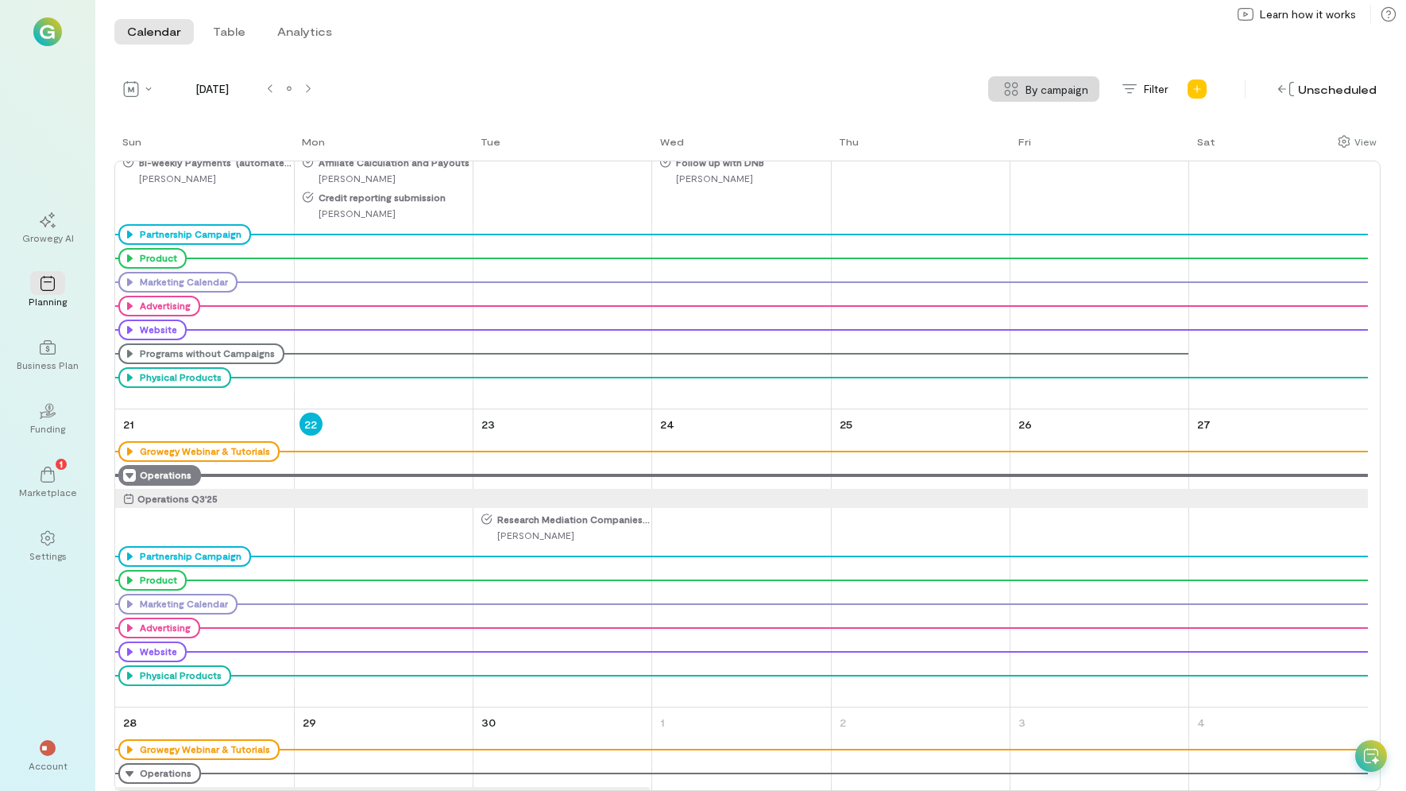
scroll to position [880, 0]
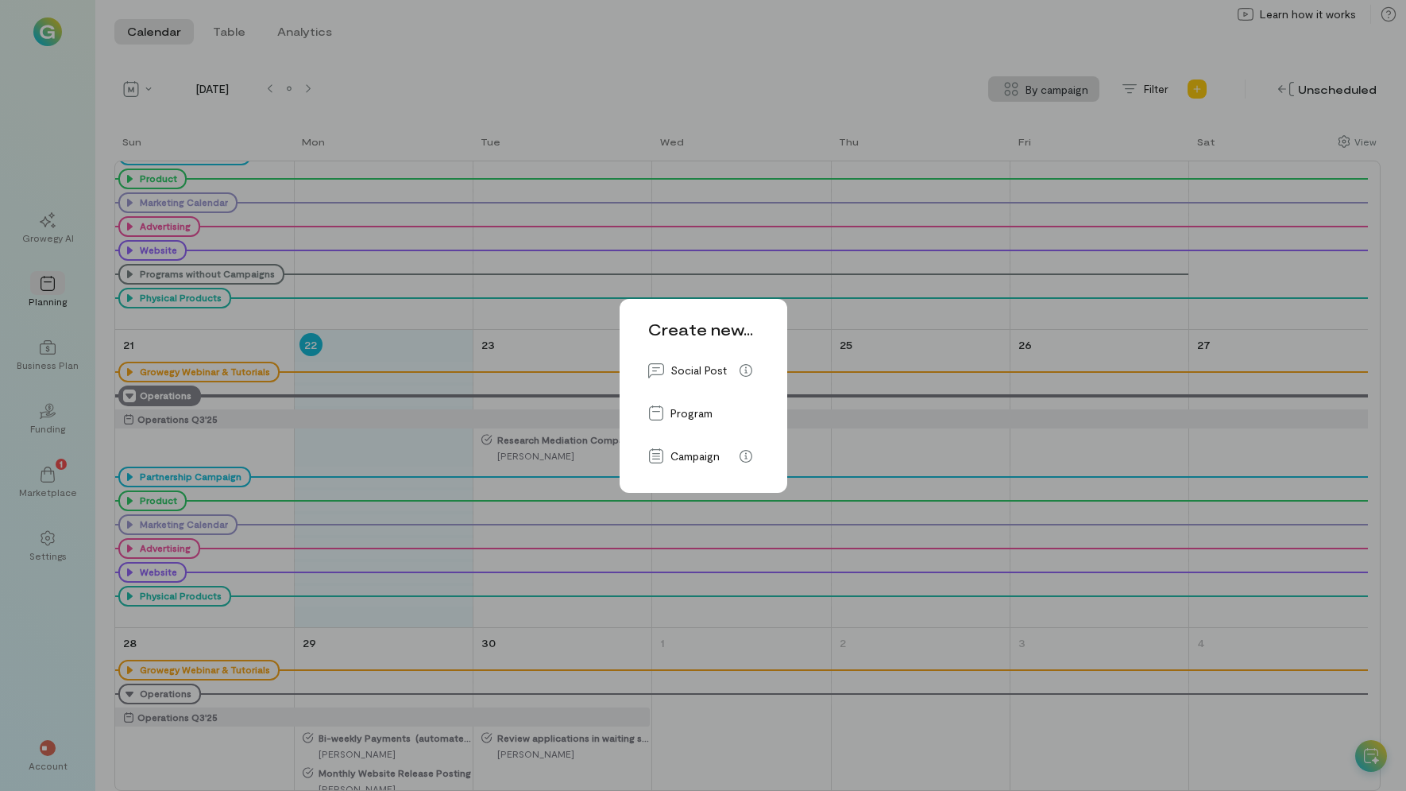
click at [537, 25] on div "Create new... Social Post Program Campaign" at bounding box center [703, 395] width 1406 height 791
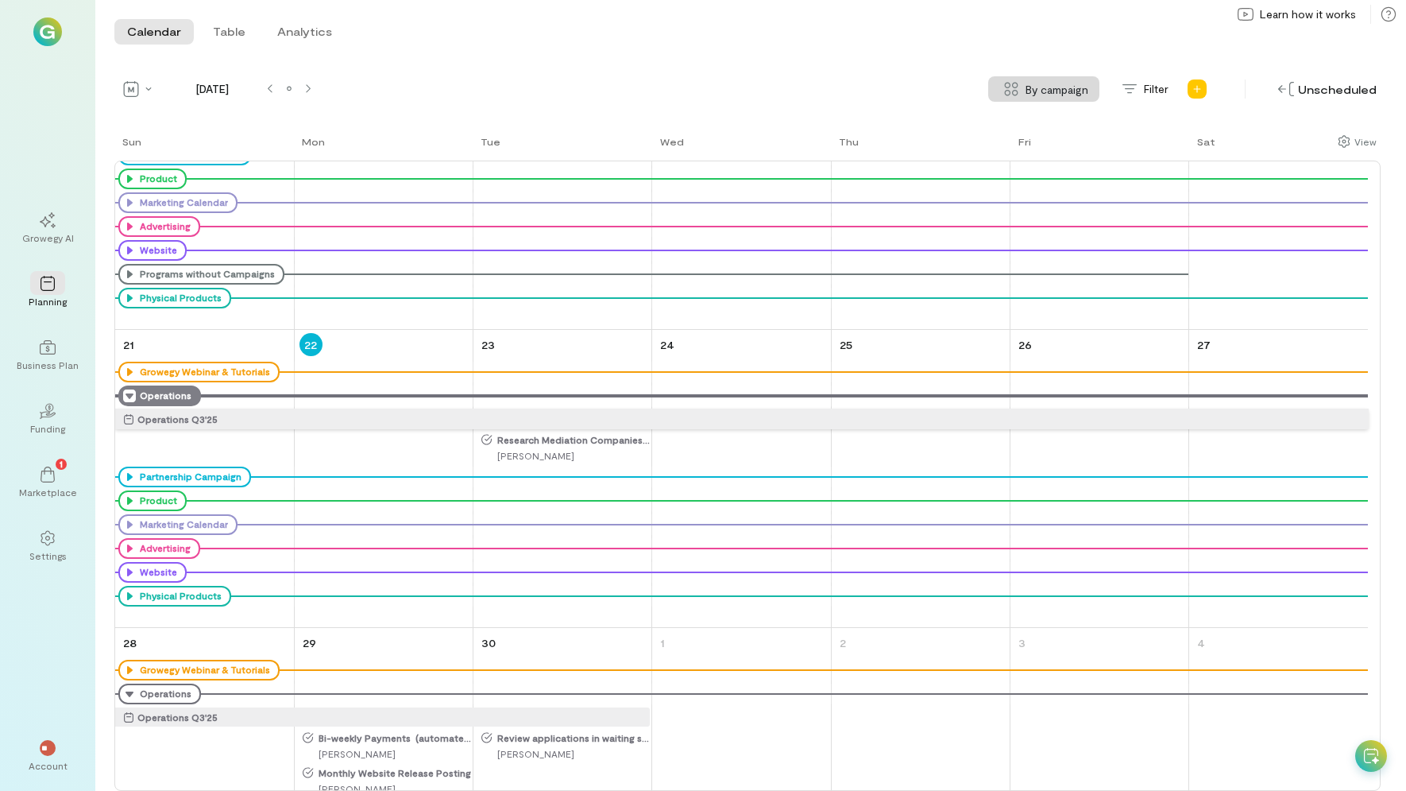
click at [127, 397] on icon at bounding box center [129, 395] width 13 height 13
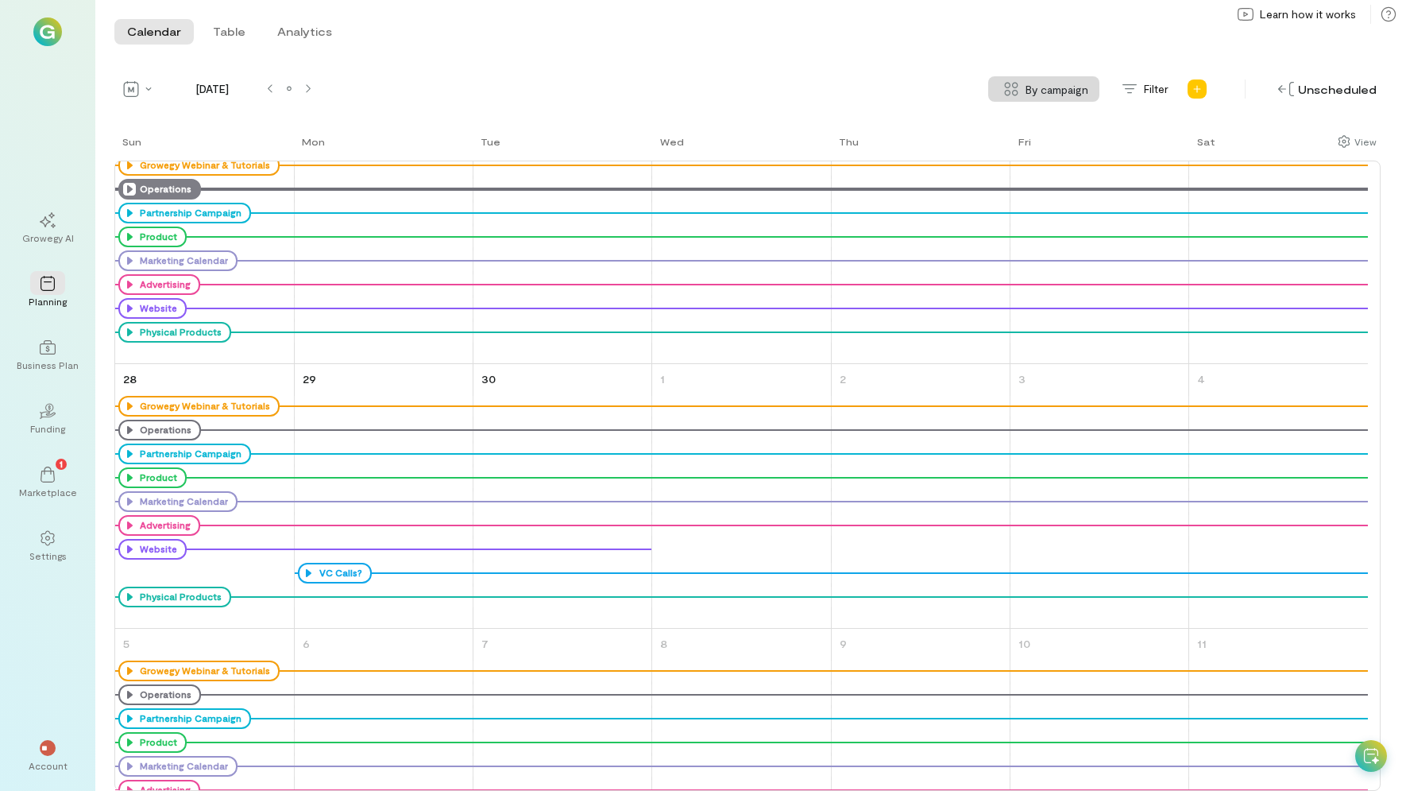
scroll to position [594, 0]
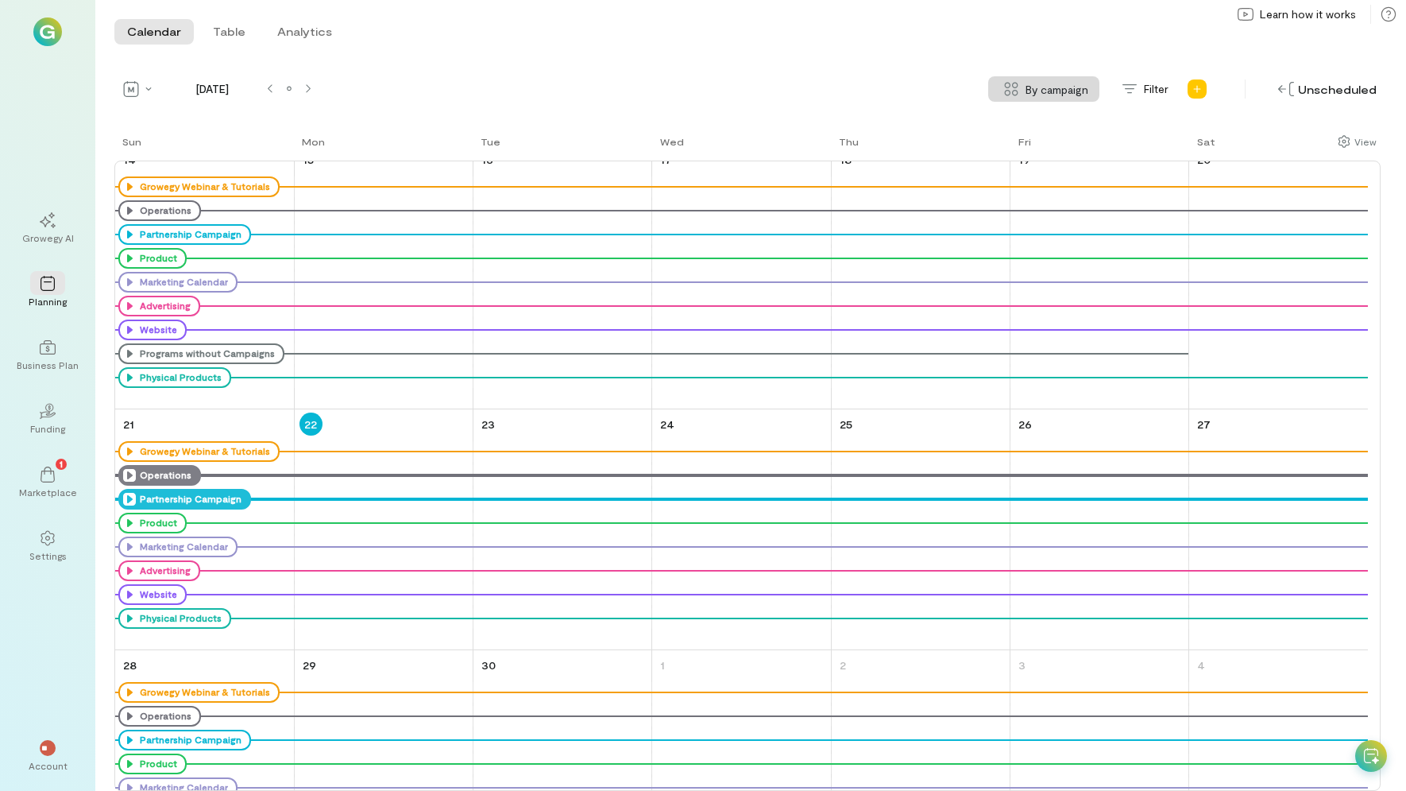
click at [126, 500] on icon at bounding box center [129, 499] width 13 height 13
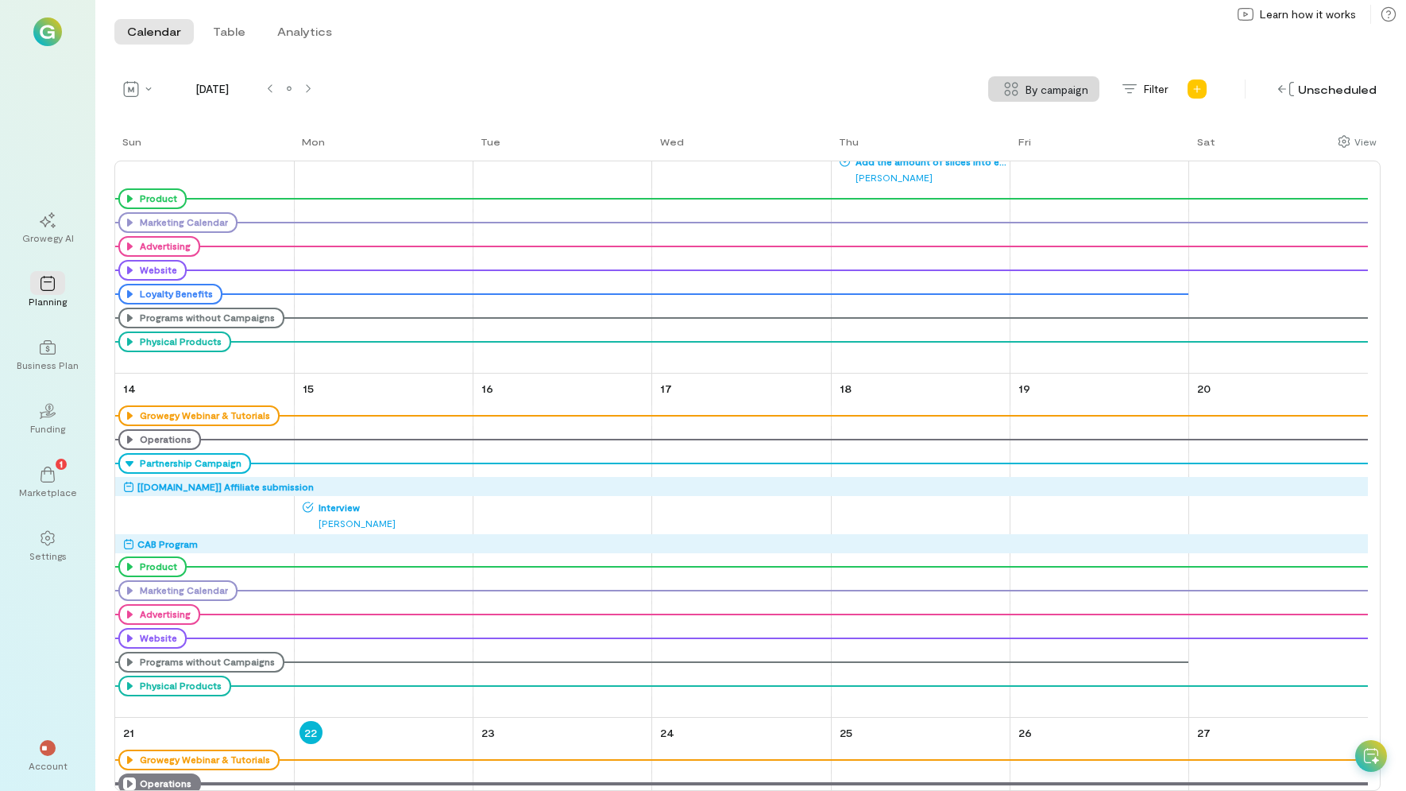
scroll to position [926, 0]
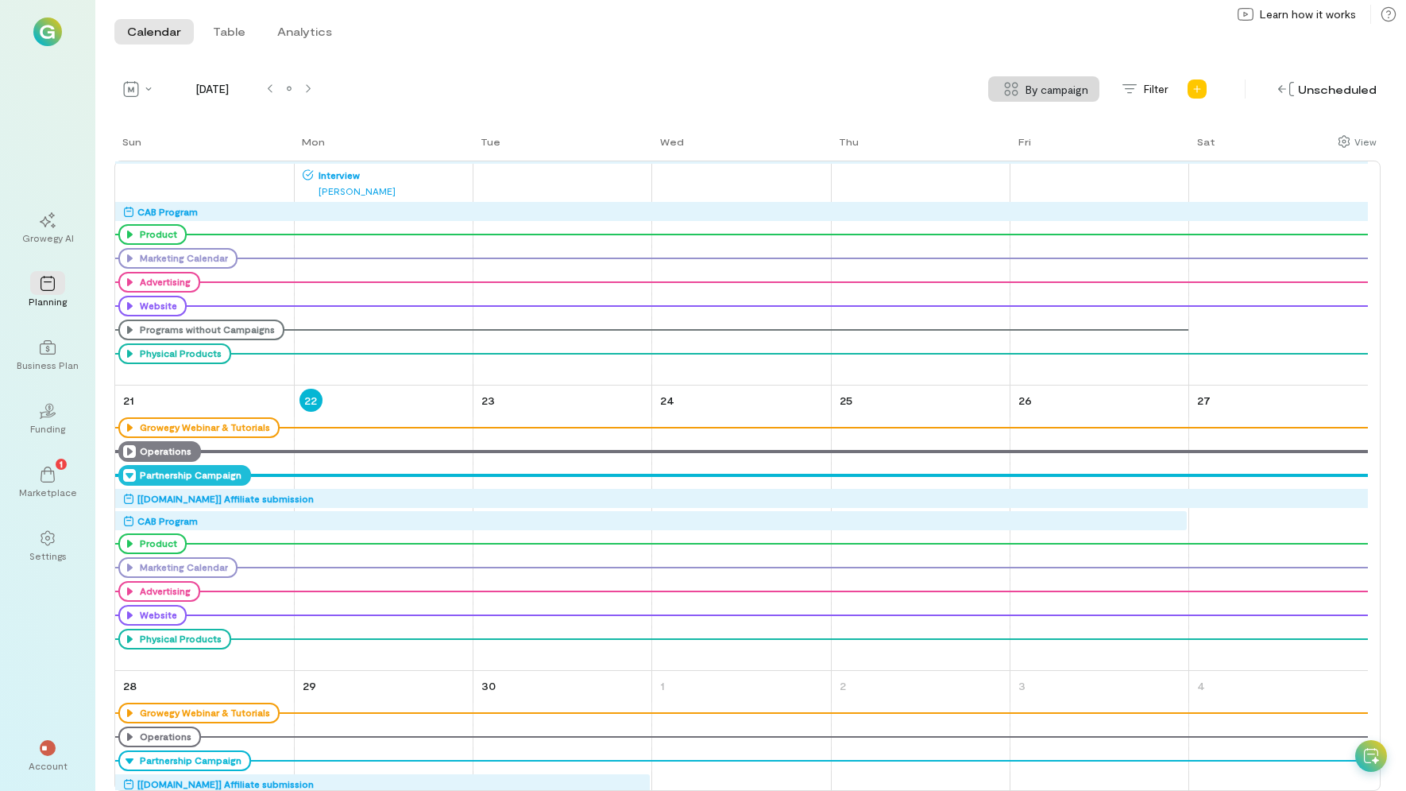
click at [241, 497] on div "[[DOMAIN_NAME]] Affiliate submission" at bounding box center [225, 498] width 176 height 16
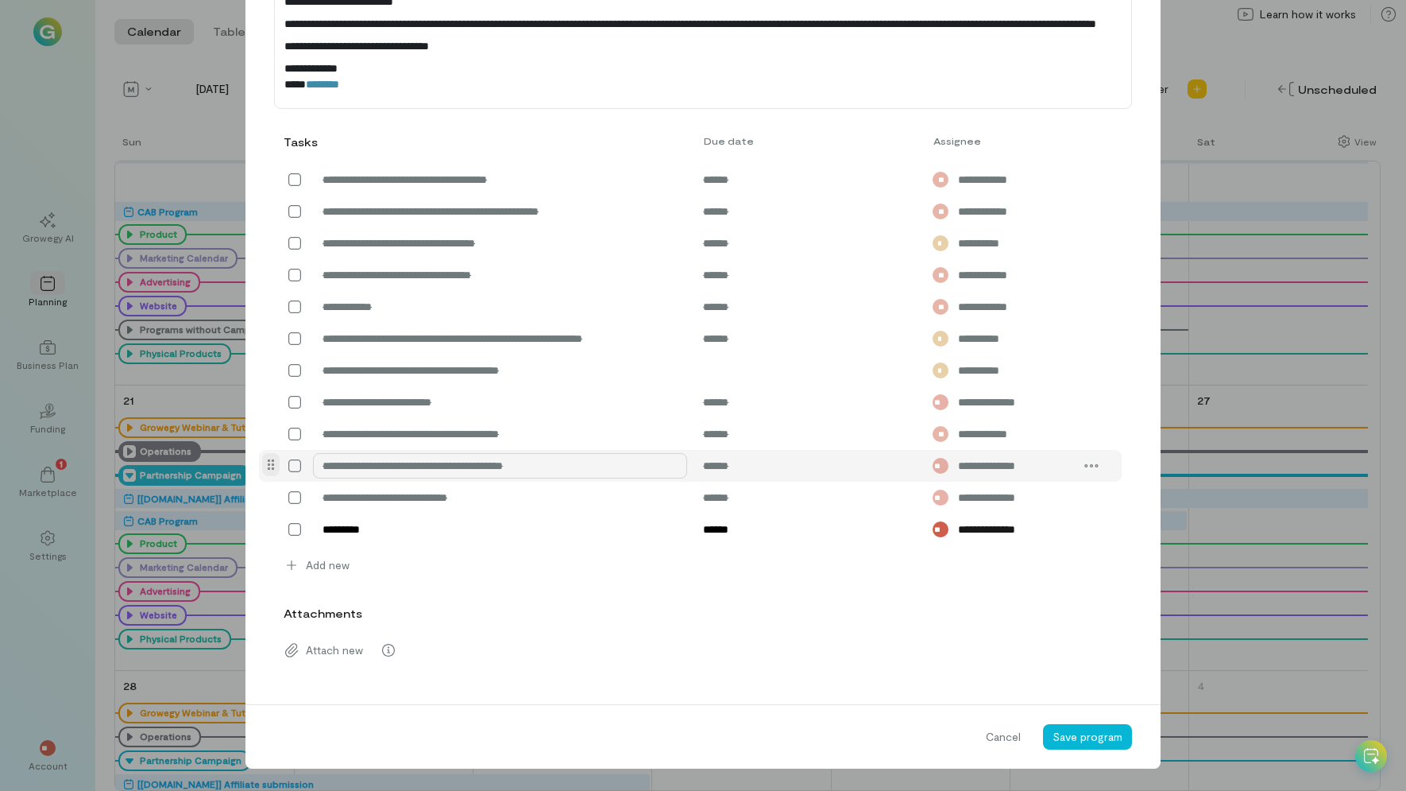
scroll to position [2072, 0]
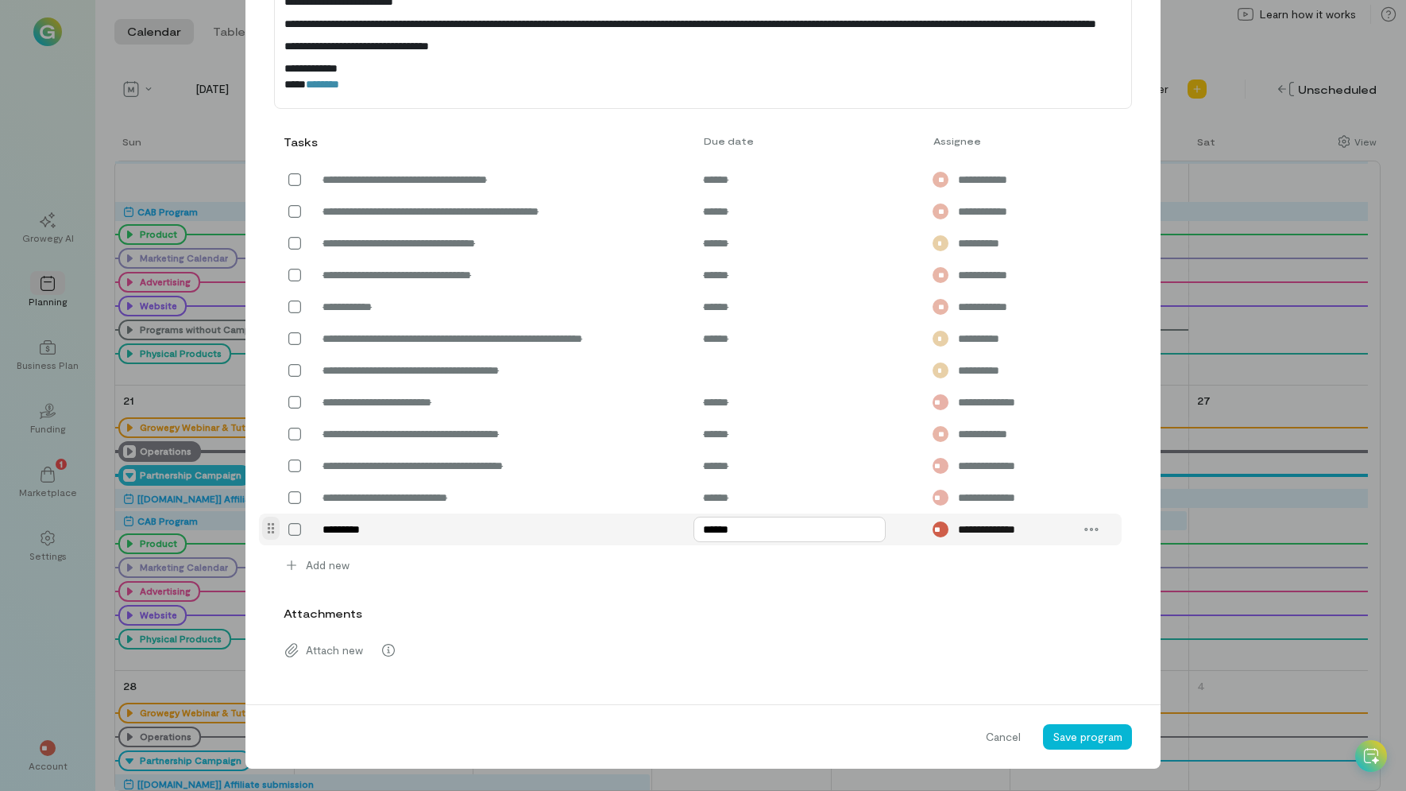
click at [707, 536] on input "******" at bounding box center [790, 529] width 192 height 25
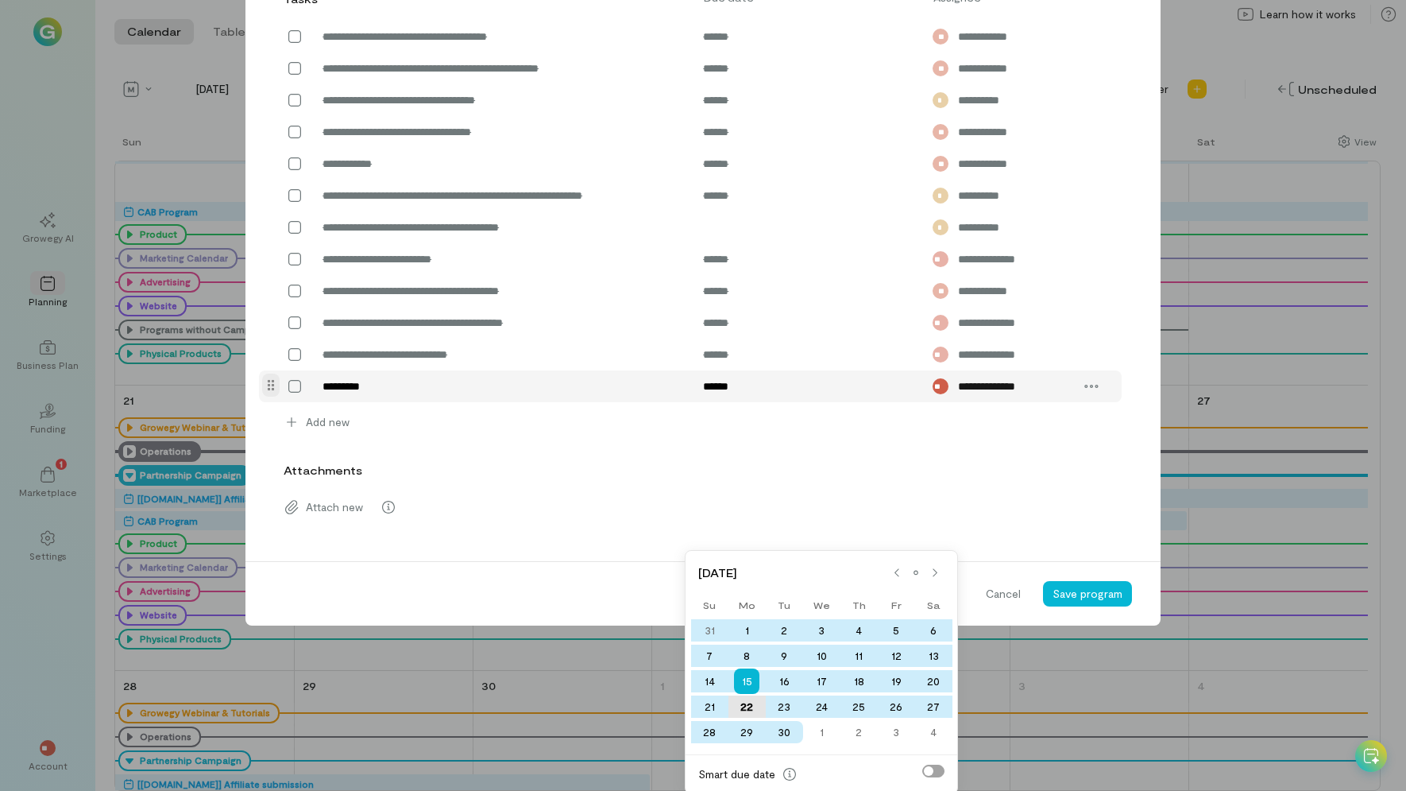
click at [755, 700] on div "22" at bounding box center [747, 706] width 37 height 22
type input "******"
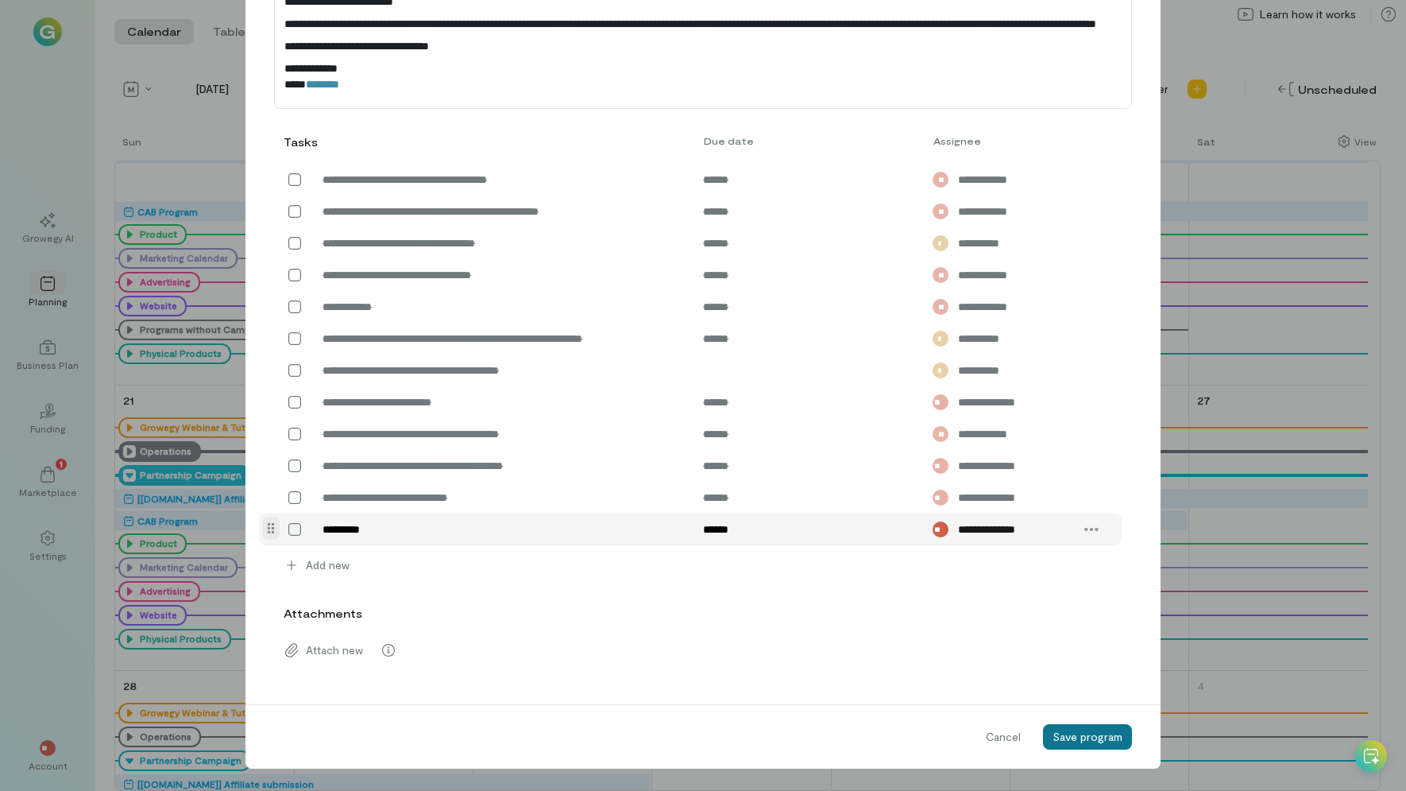
click at [1101, 733] on span "Save program" at bounding box center [1088, 736] width 70 height 14
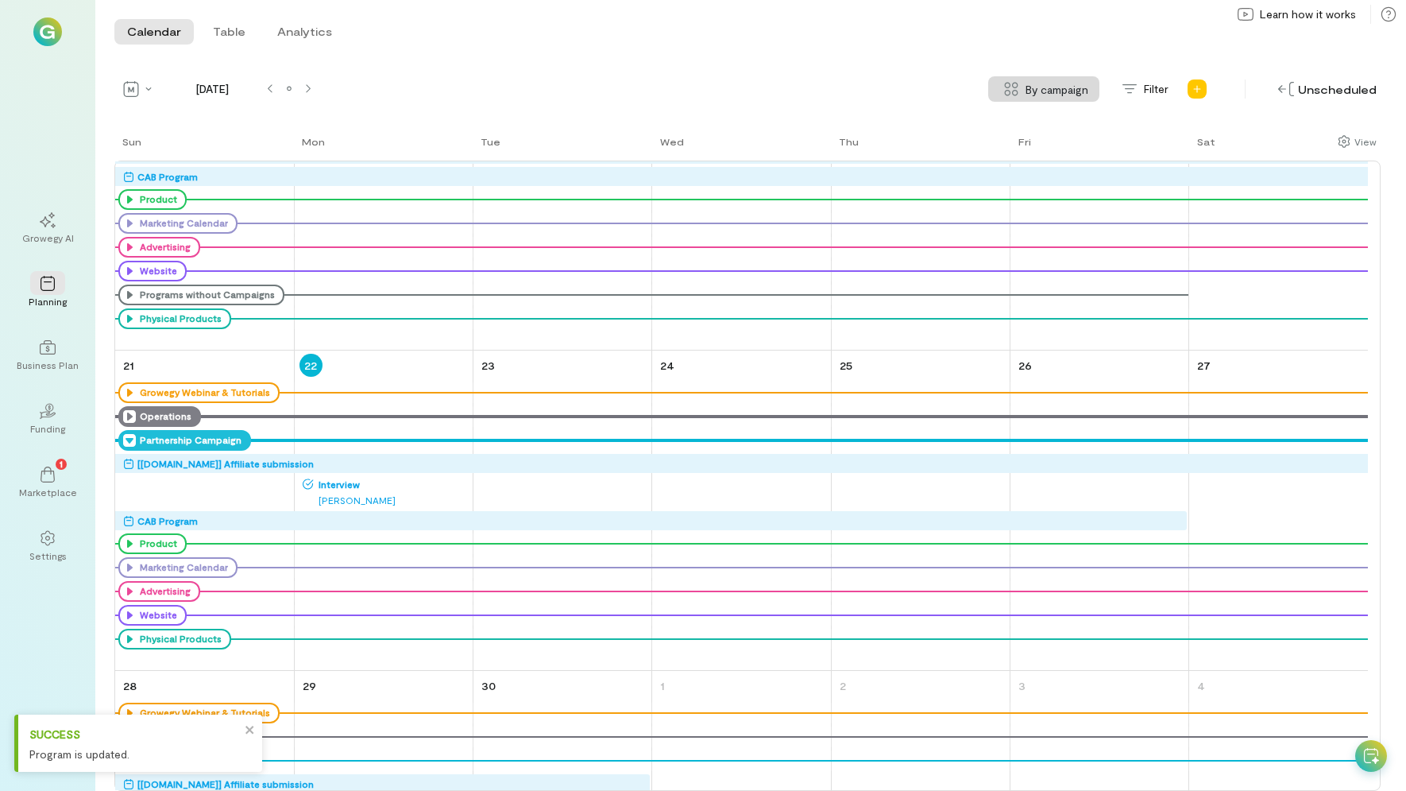
click at [188, 522] on div "CAB Program" at bounding box center [167, 521] width 60 height 16
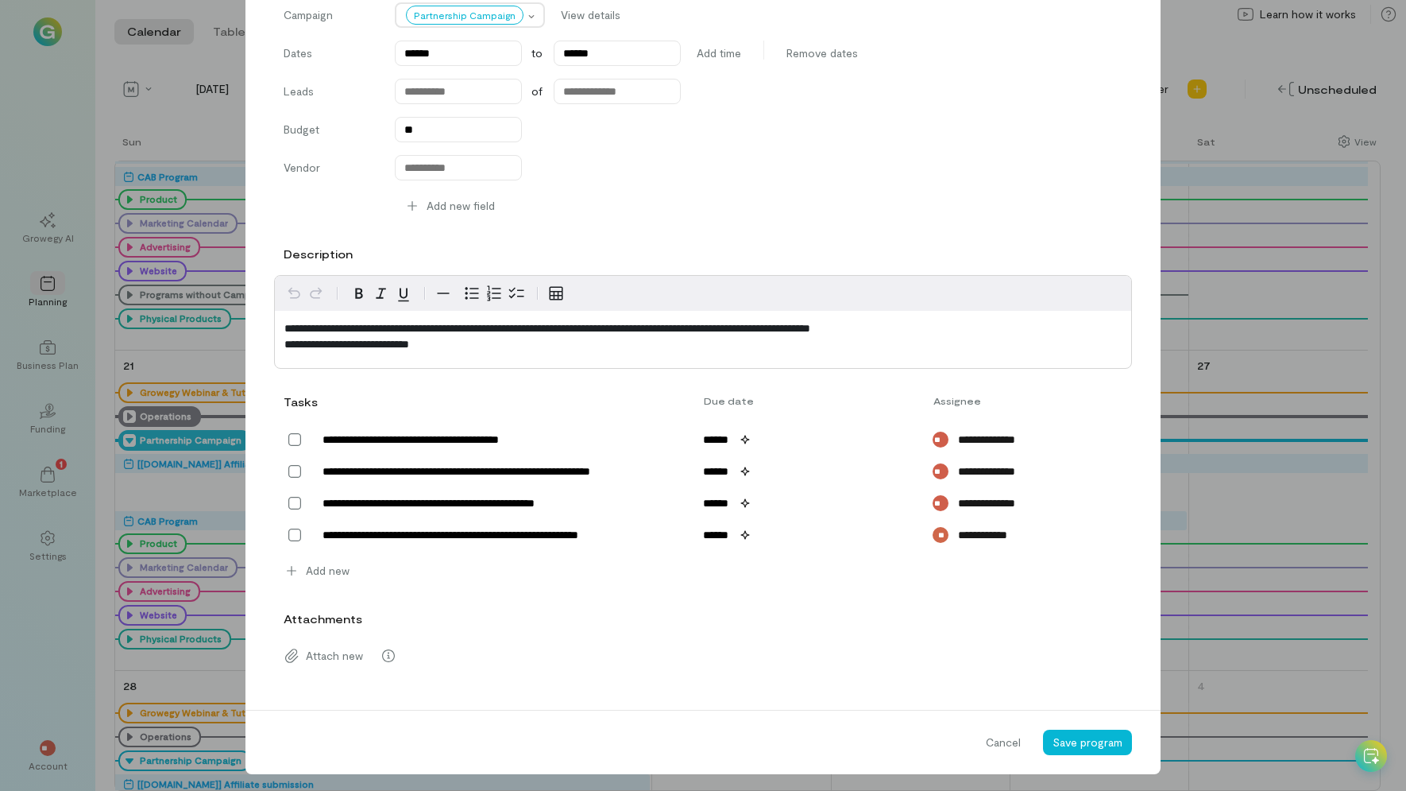
scroll to position [245, 0]
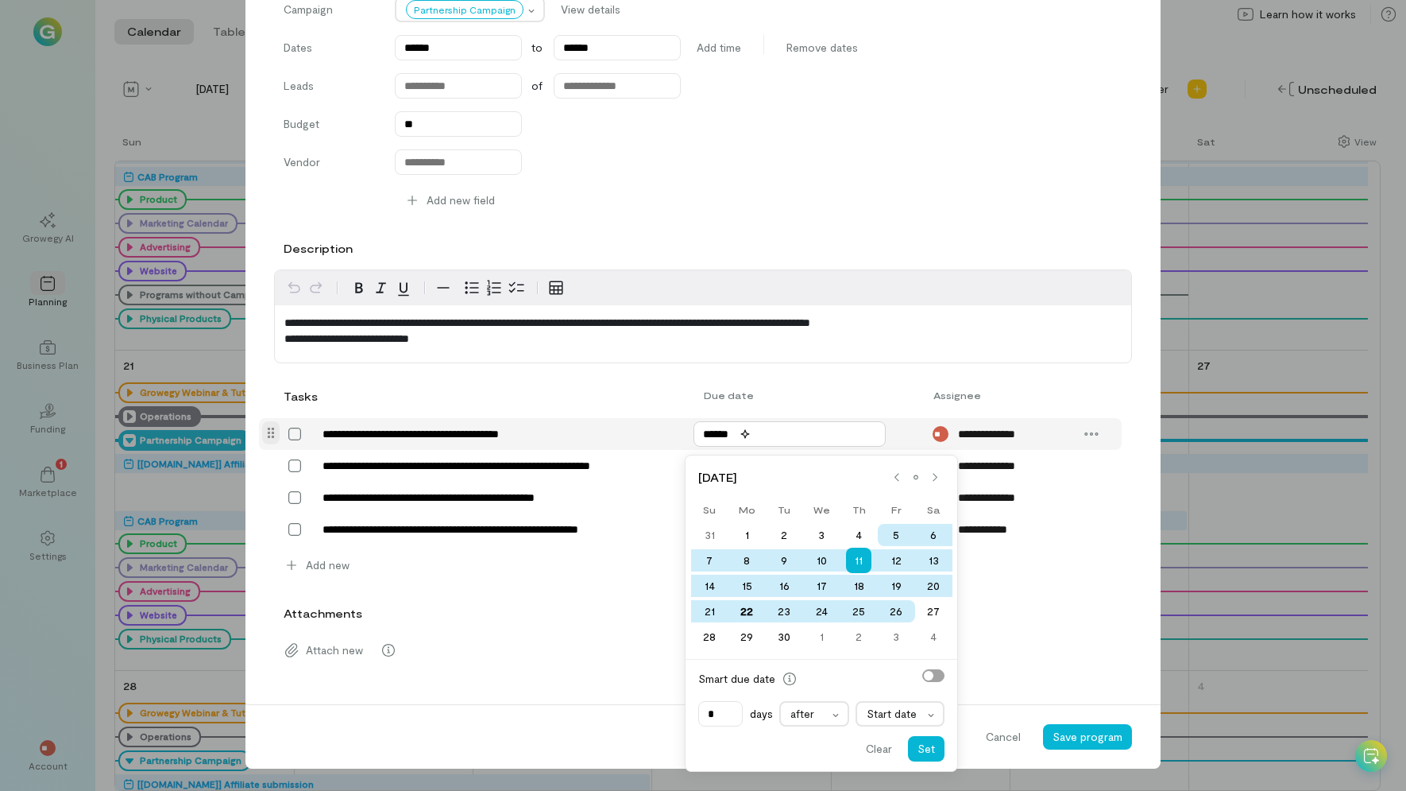
click at [710, 435] on input "******" at bounding box center [790, 433] width 192 height 25
click at [787, 611] on div "23" at bounding box center [784, 611] width 37 height 22
type input "******"
type input "*"
click at [928, 747] on button "Set" at bounding box center [926, 748] width 37 height 25
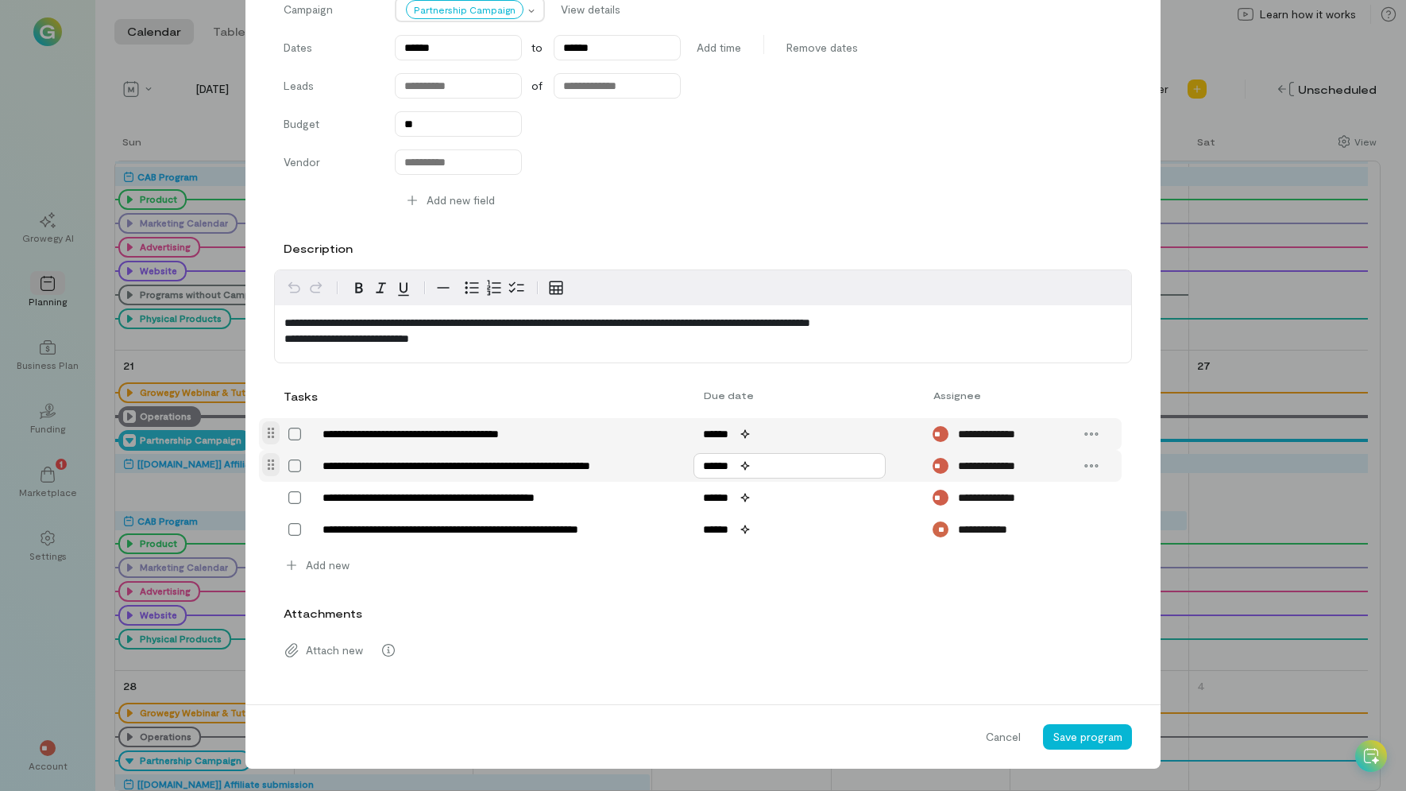
click at [713, 471] on input "******" at bounding box center [790, 465] width 192 height 25
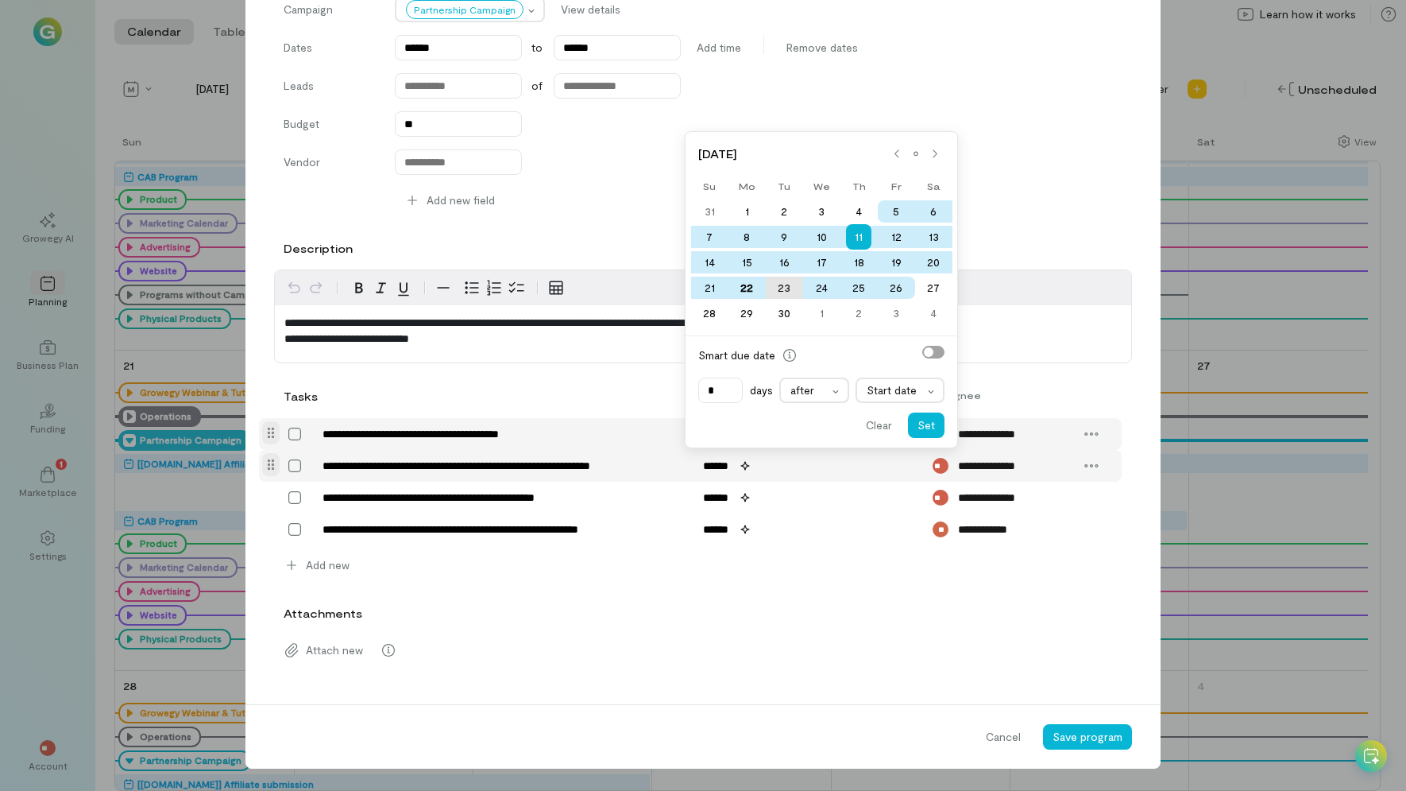
click at [784, 286] on div "23" at bounding box center [784, 288] width 37 height 22
type input "******"
type input "*"
click at [916, 419] on button "Set" at bounding box center [926, 424] width 37 height 25
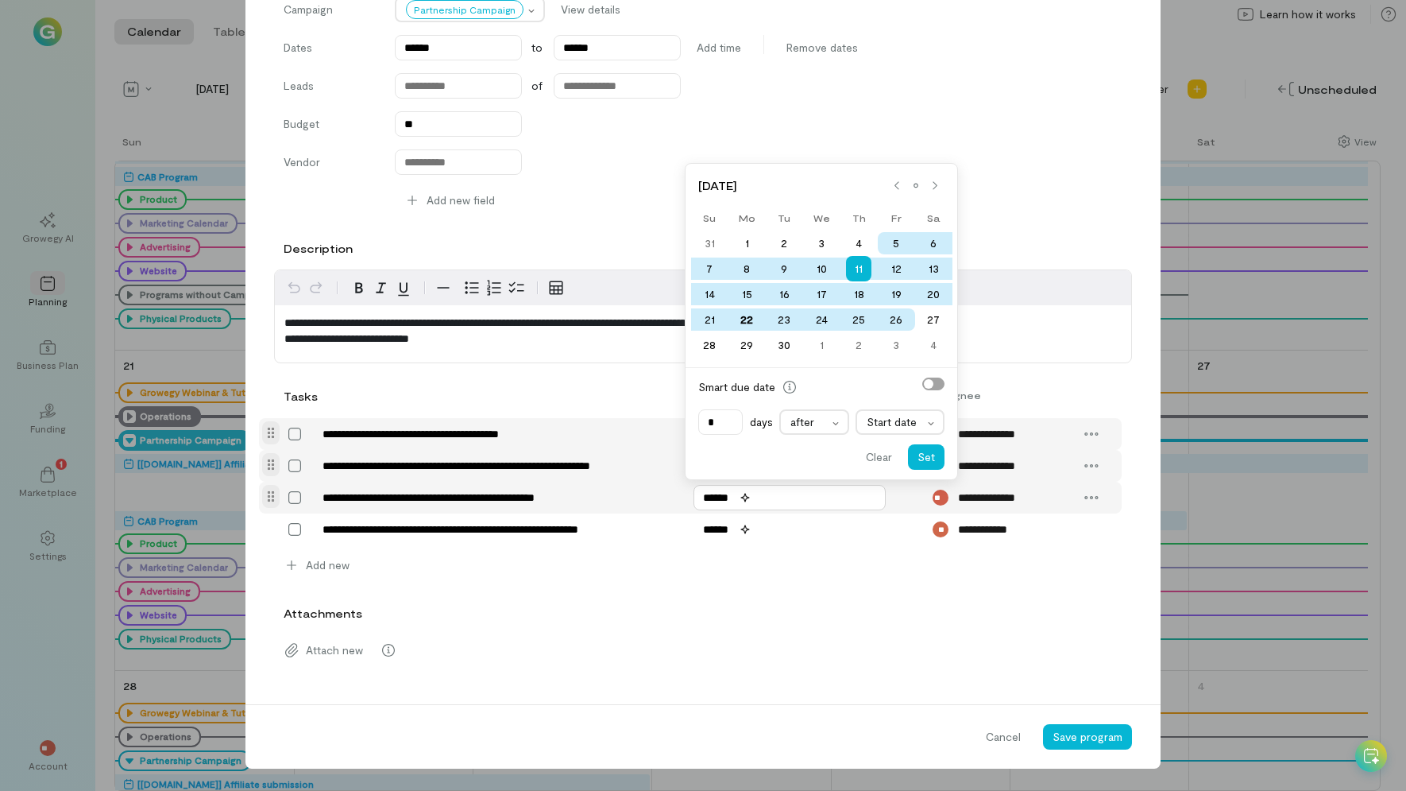
click at [710, 494] on input "******" at bounding box center [790, 497] width 192 height 25
click at [785, 313] on div "23" at bounding box center [784, 319] width 37 height 22
type input "******"
type input "*"
click at [934, 459] on button "Set" at bounding box center [926, 456] width 37 height 25
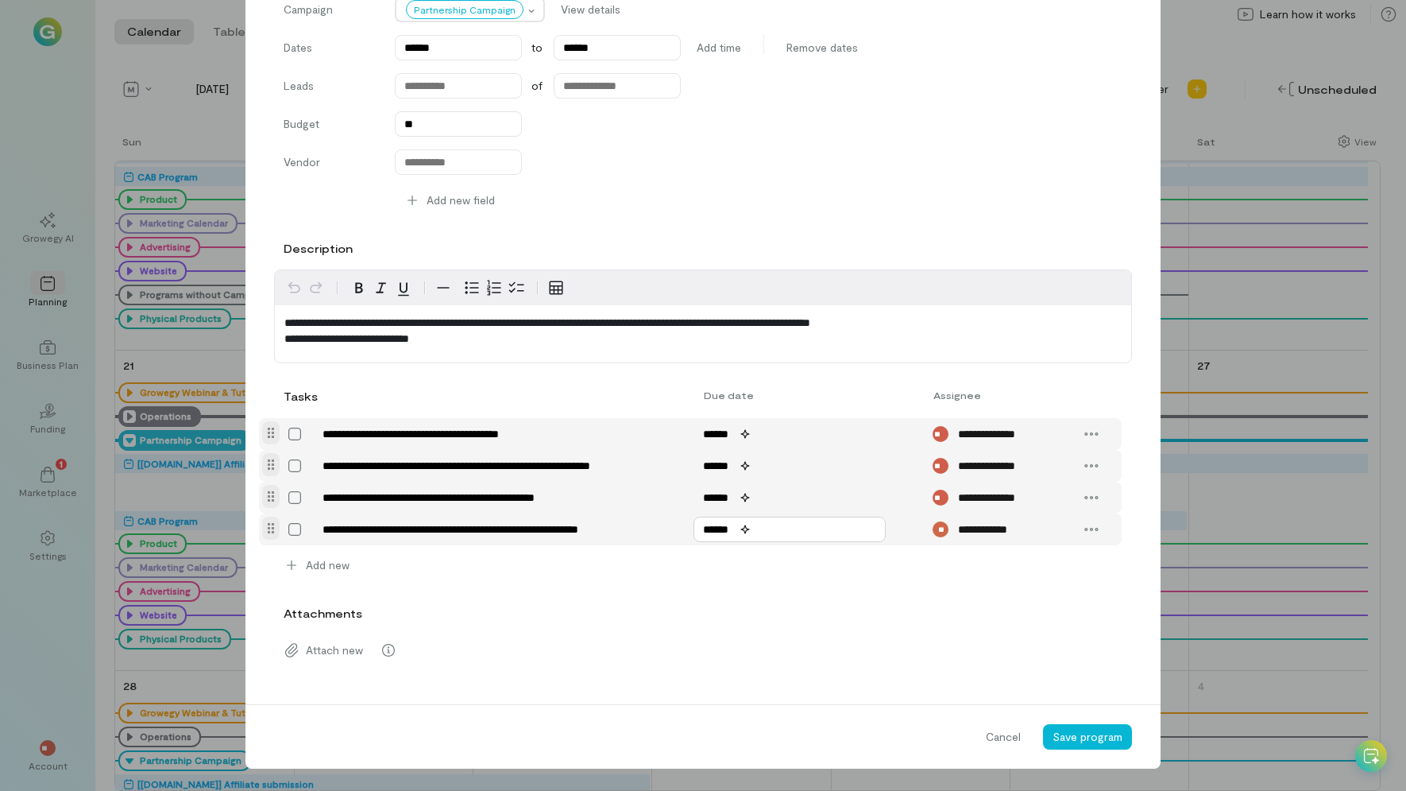
click at [714, 533] on input "******" at bounding box center [790, 529] width 192 height 25
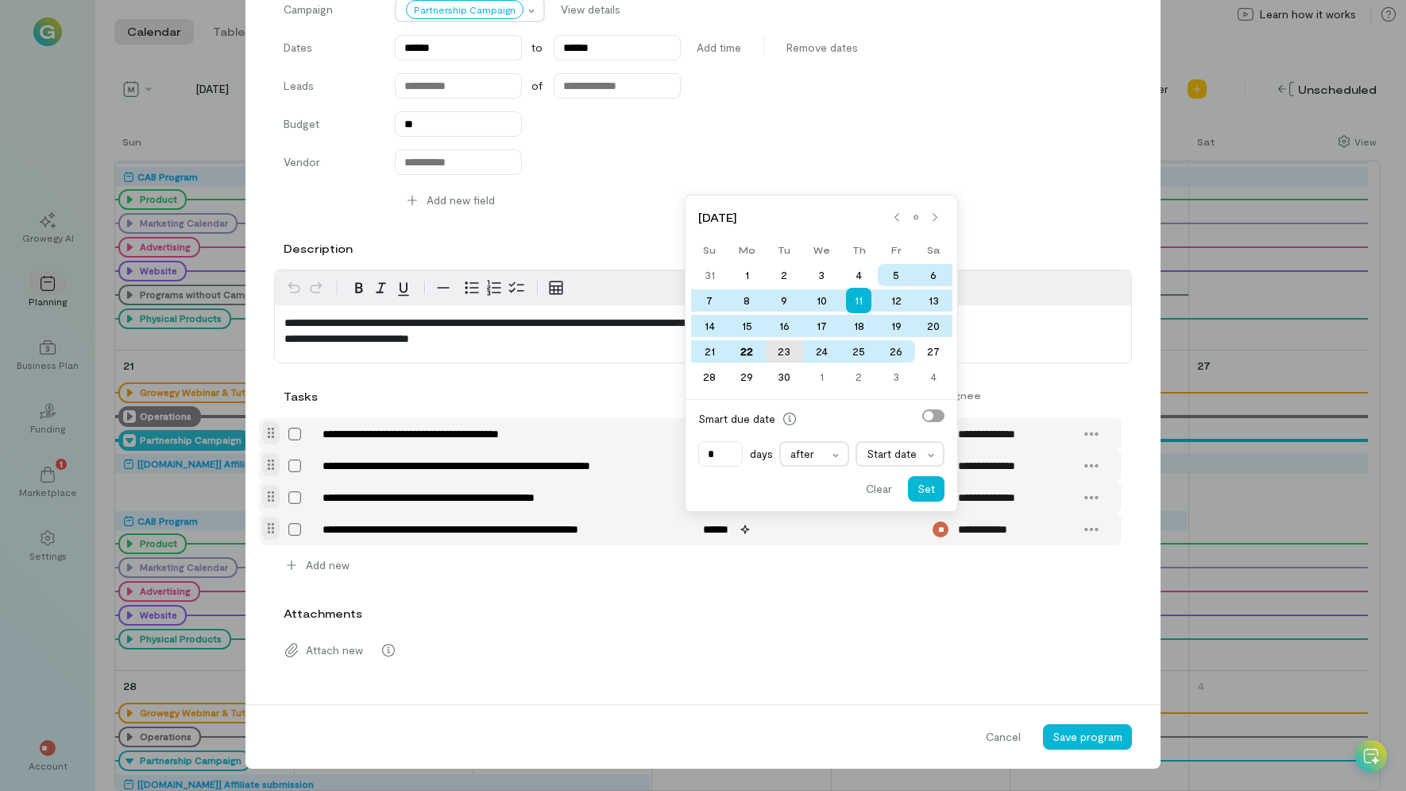
click at [788, 346] on div "23" at bounding box center [784, 351] width 37 height 22
type input "******"
type input "*"
click at [939, 483] on button "Set" at bounding box center [926, 488] width 37 height 25
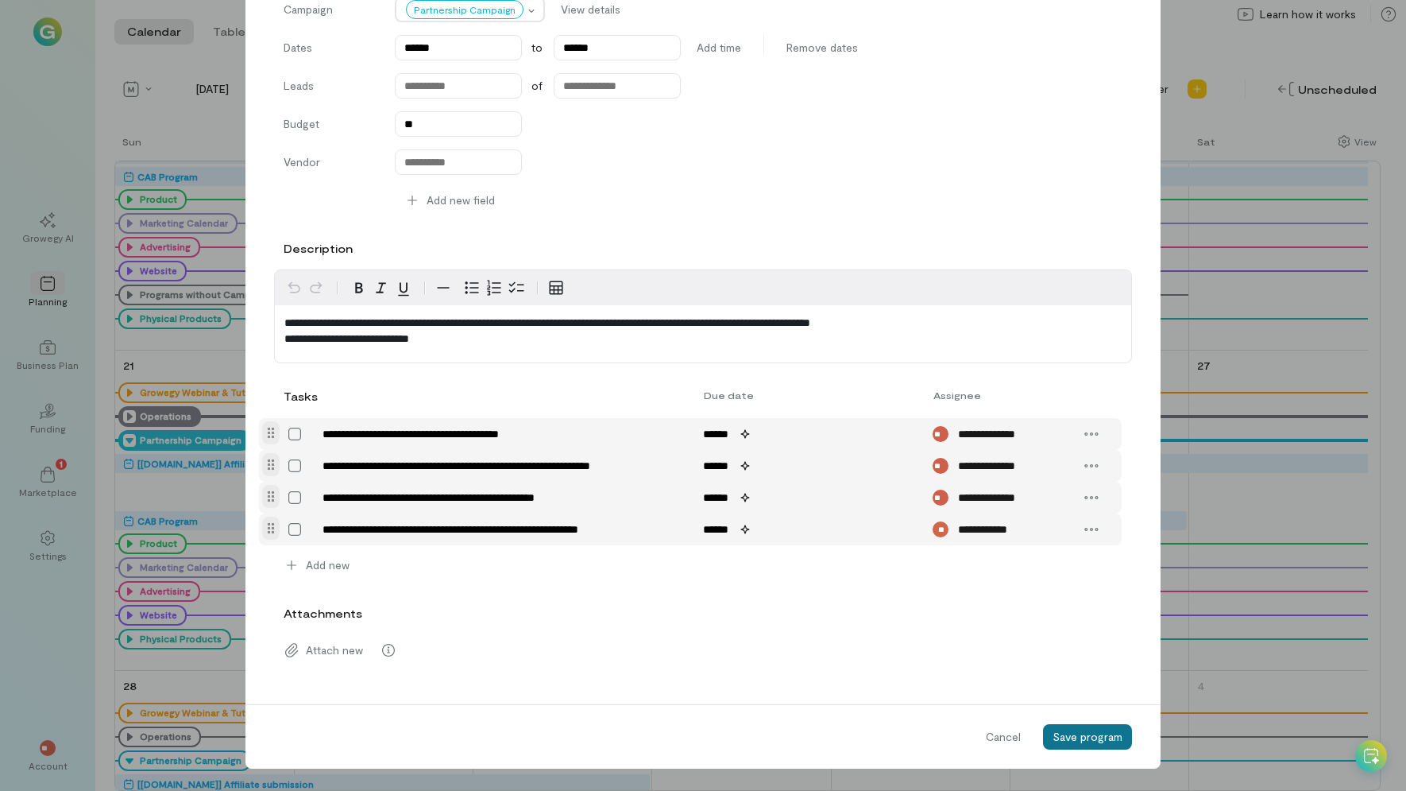
click at [1096, 735] on span "Save program" at bounding box center [1088, 736] width 70 height 14
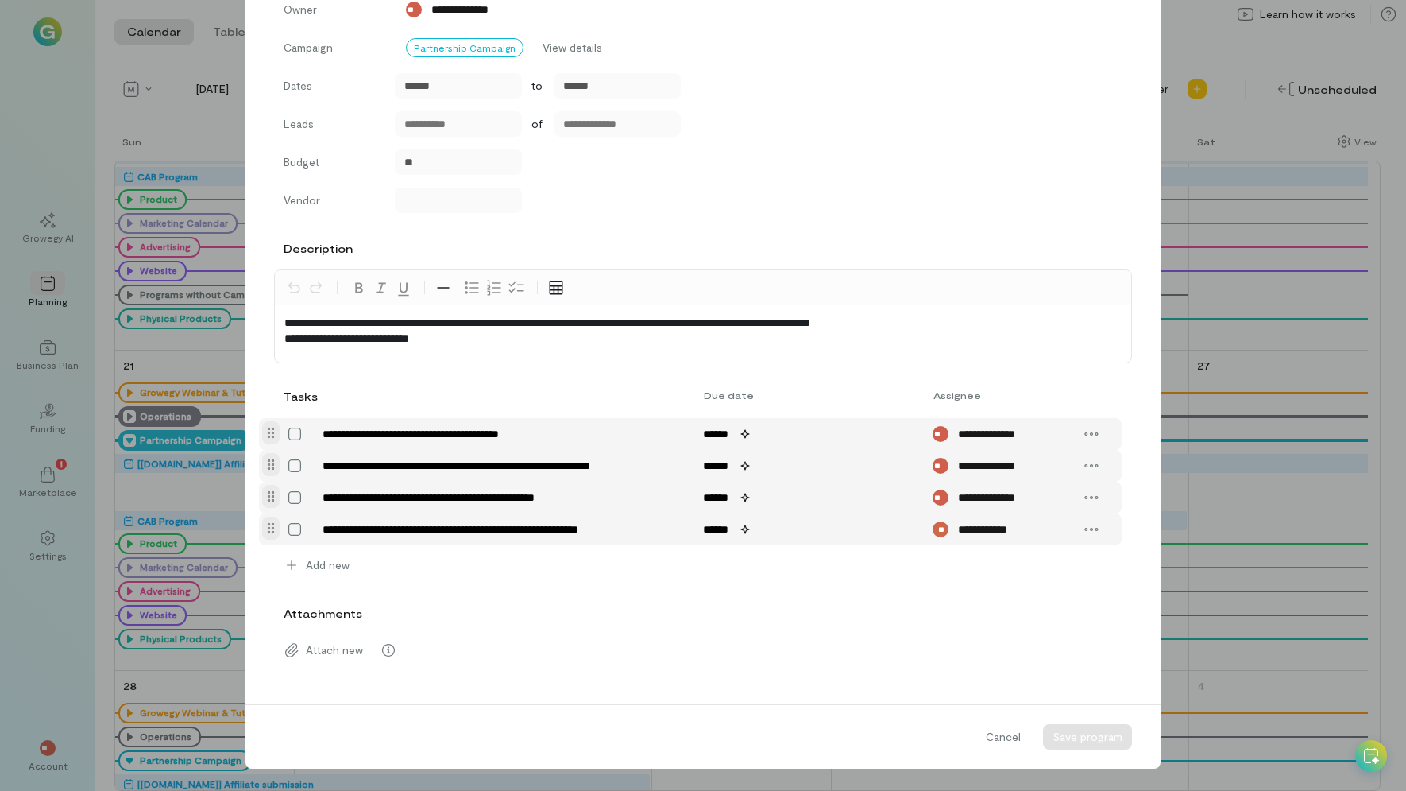
scroll to position [207, 0]
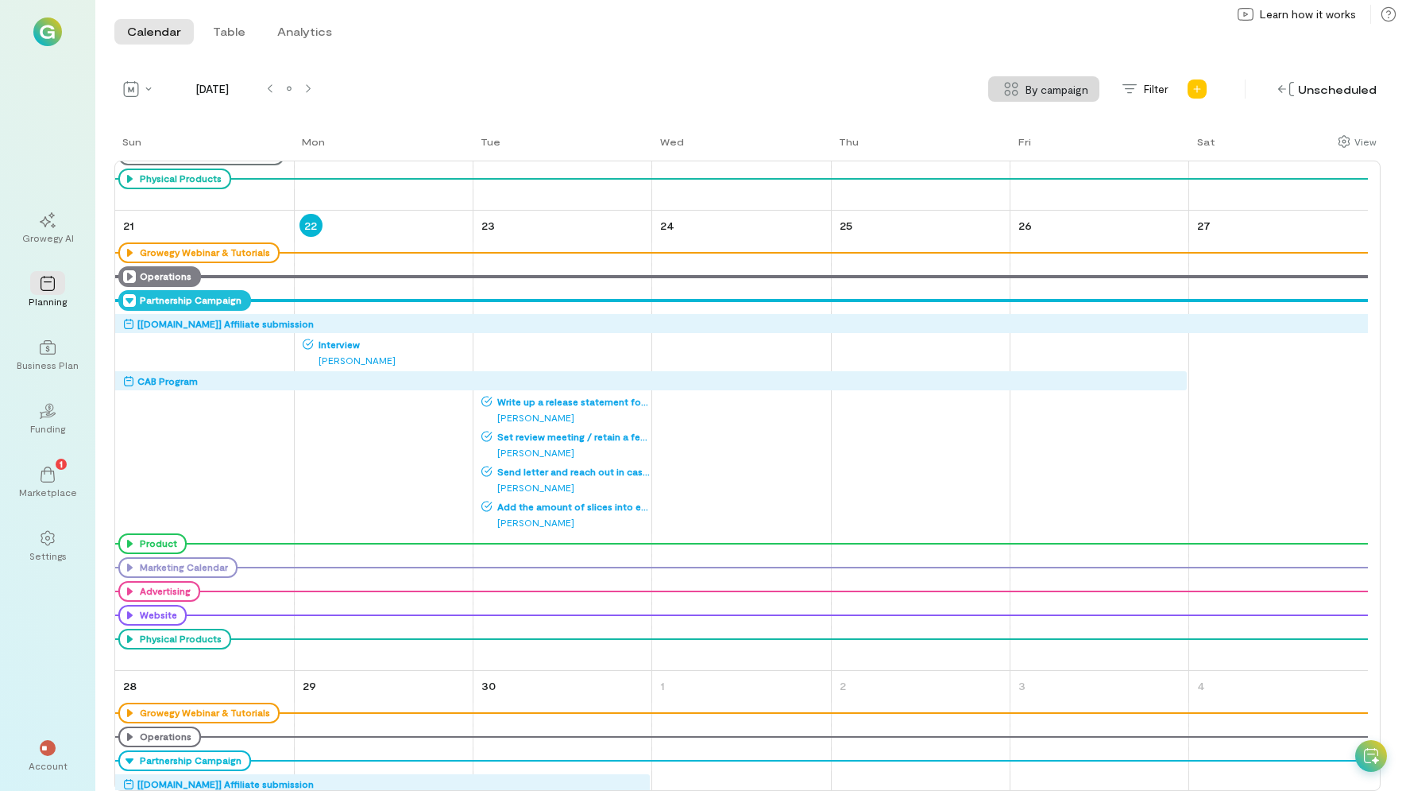
click at [127, 302] on icon at bounding box center [129, 300] width 13 height 13
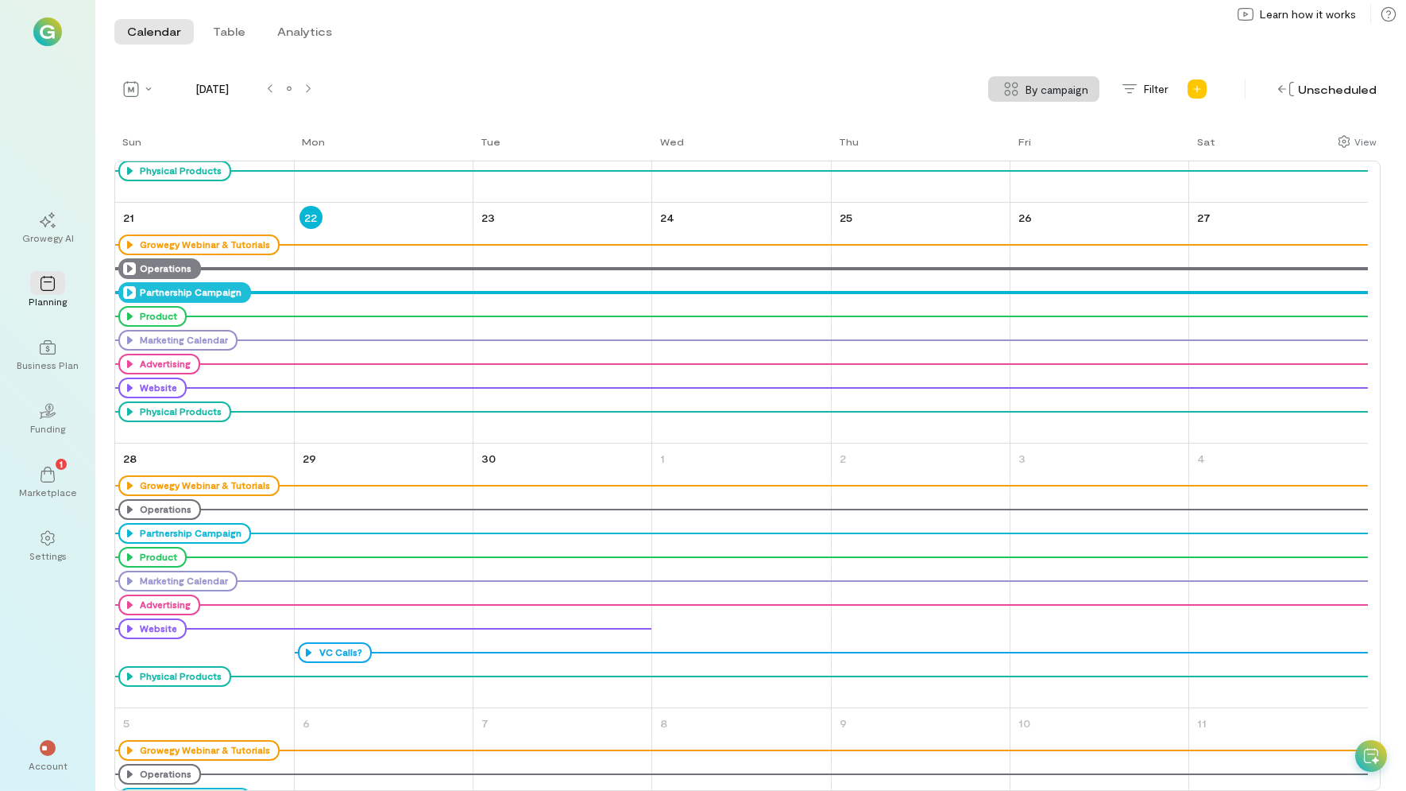
scroll to position [799, 0]
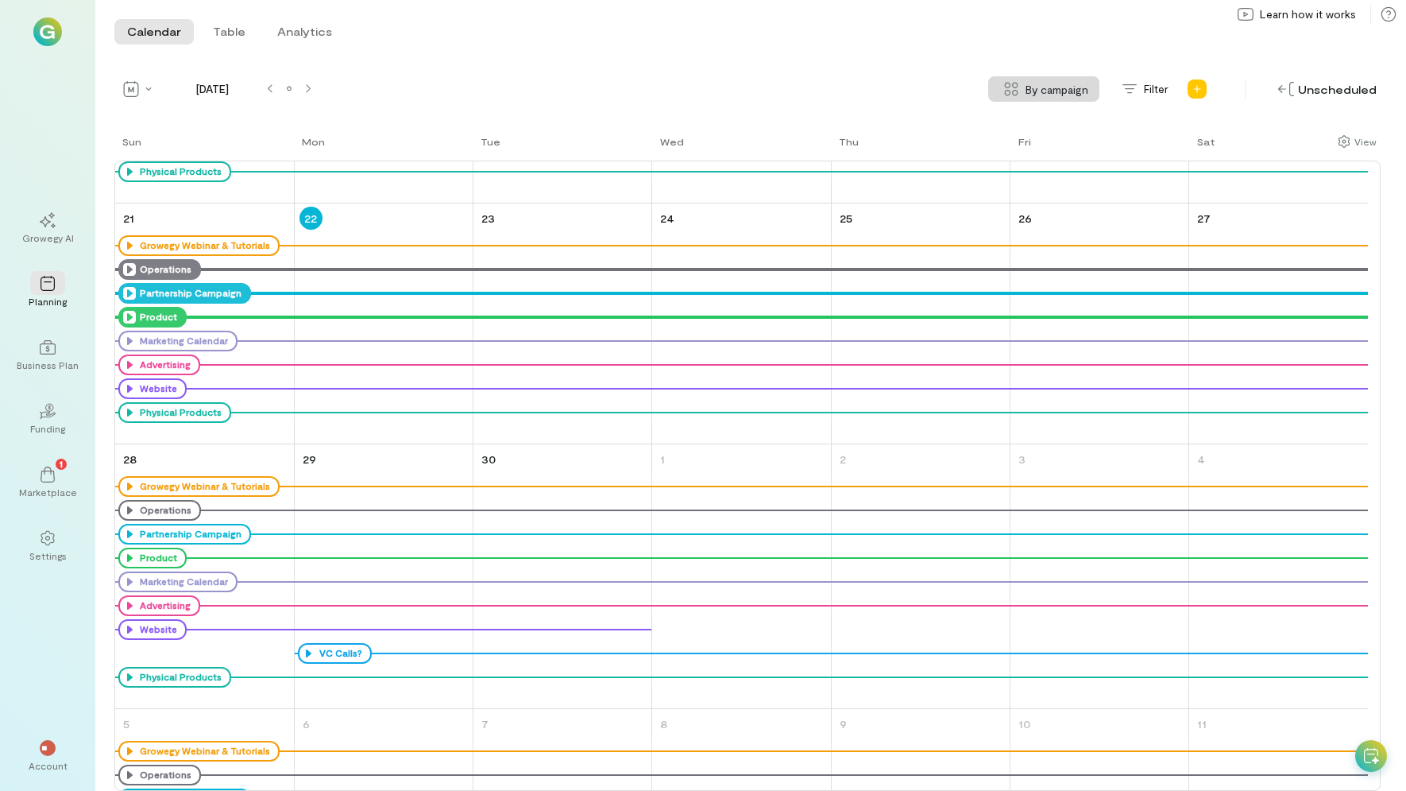
click at [132, 320] on icon at bounding box center [129, 317] width 13 height 13
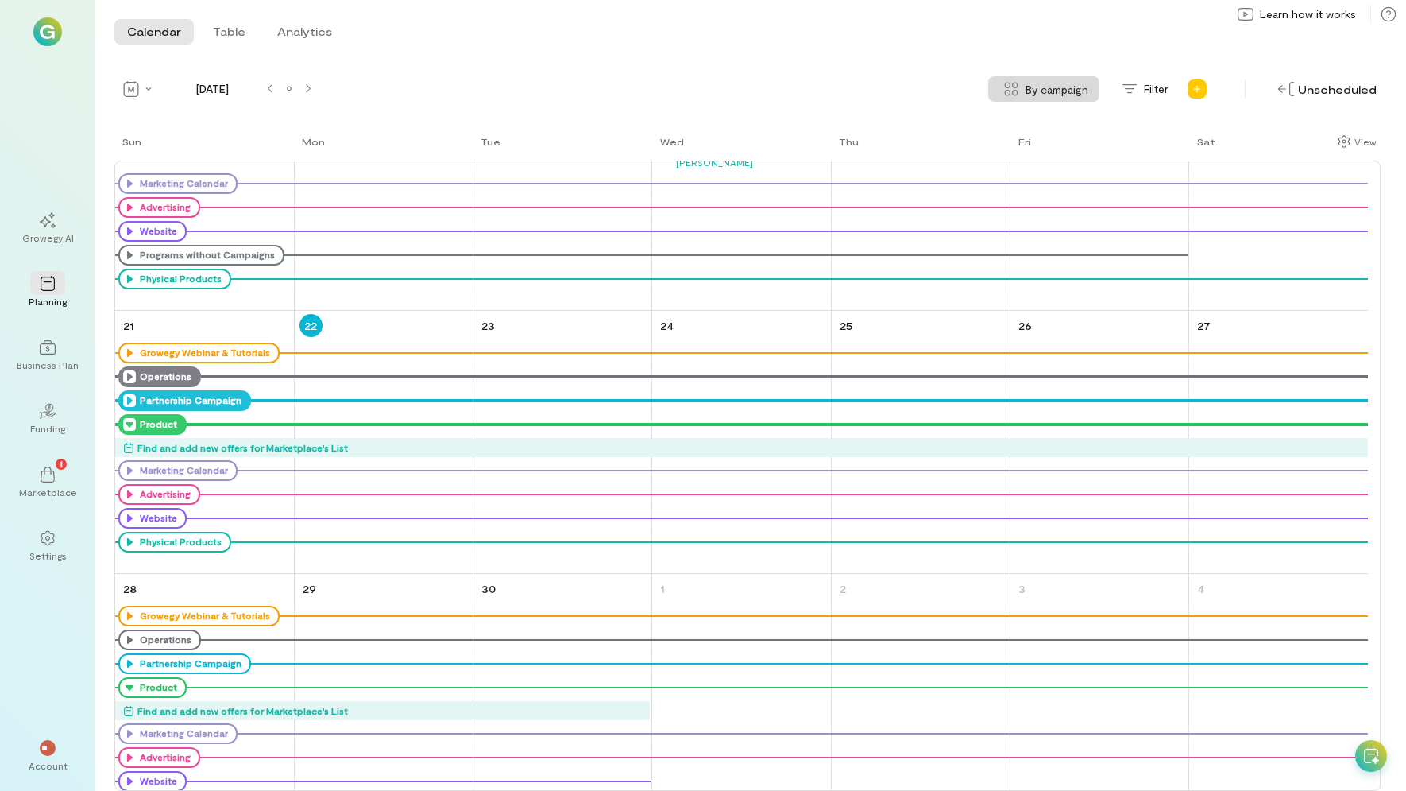
scroll to position [892, 0]
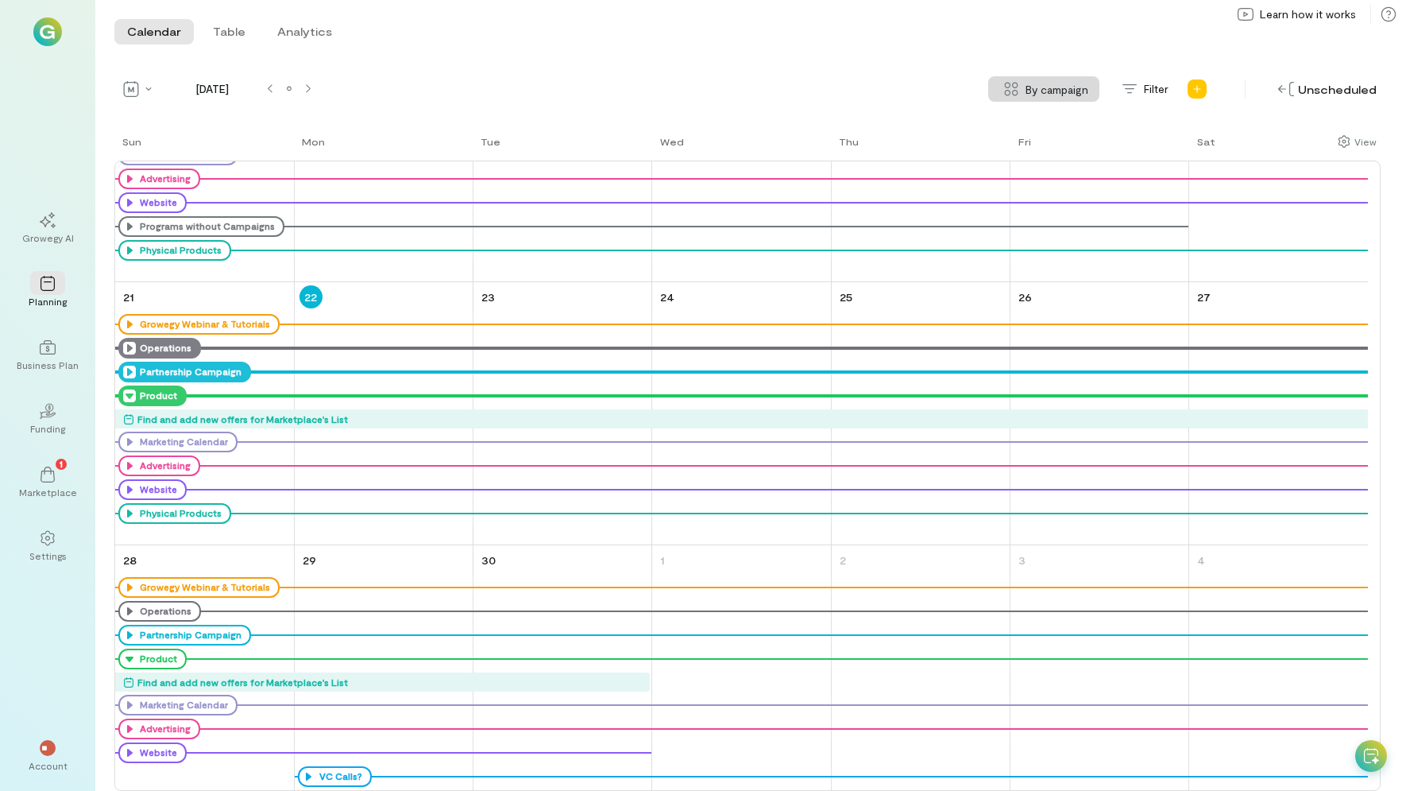
drag, startPoint x: 128, startPoint y: 394, endPoint x: 176, endPoint y: 391, distance: 47.8
click at [176, 391] on div "Product" at bounding box center [152, 395] width 68 height 21
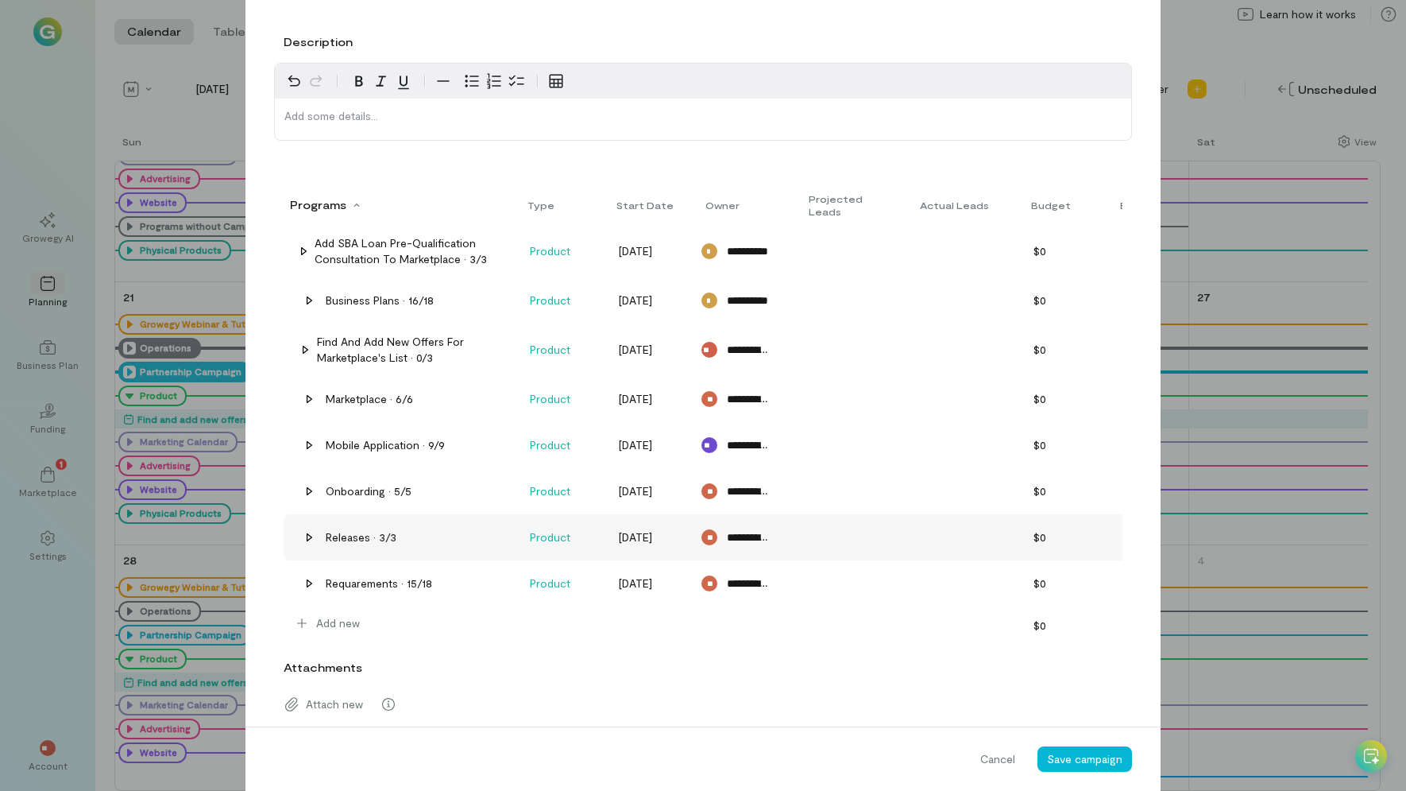
scroll to position [441, 0]
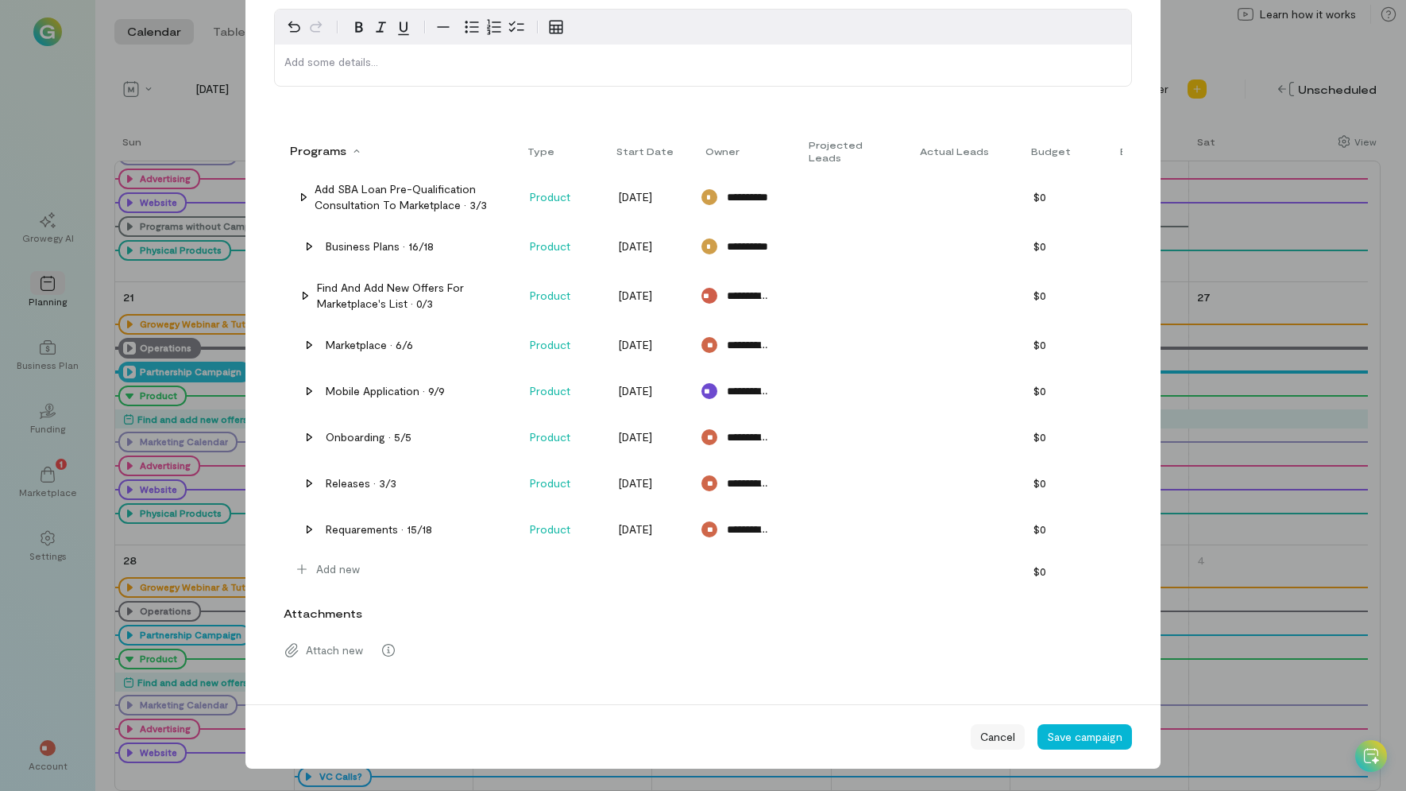
click at [981, 738] on span "Cancel" at bounding box center [998, 737] width 35 height 16
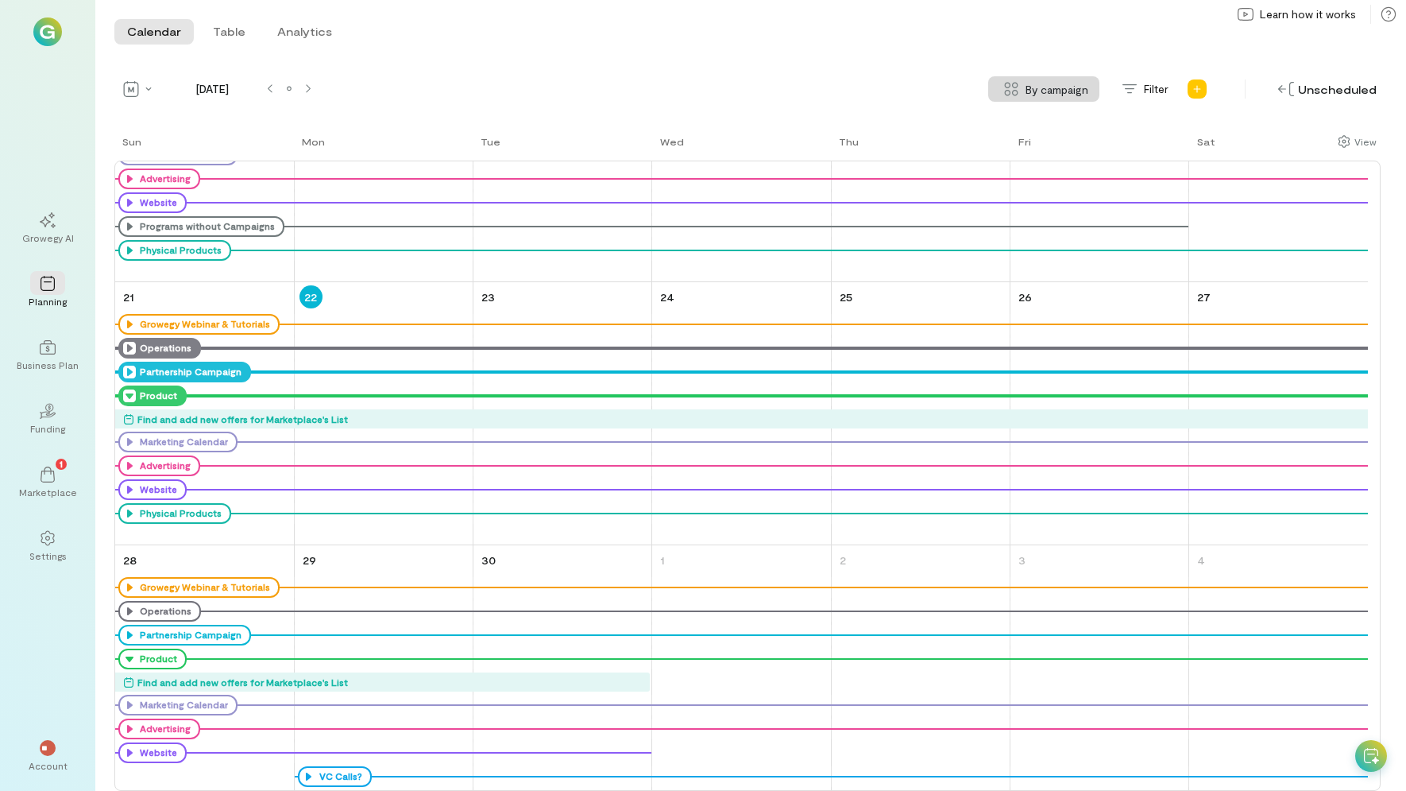
click at [128, 396] on icon at bounding box center [129, 395] width 13 height 13
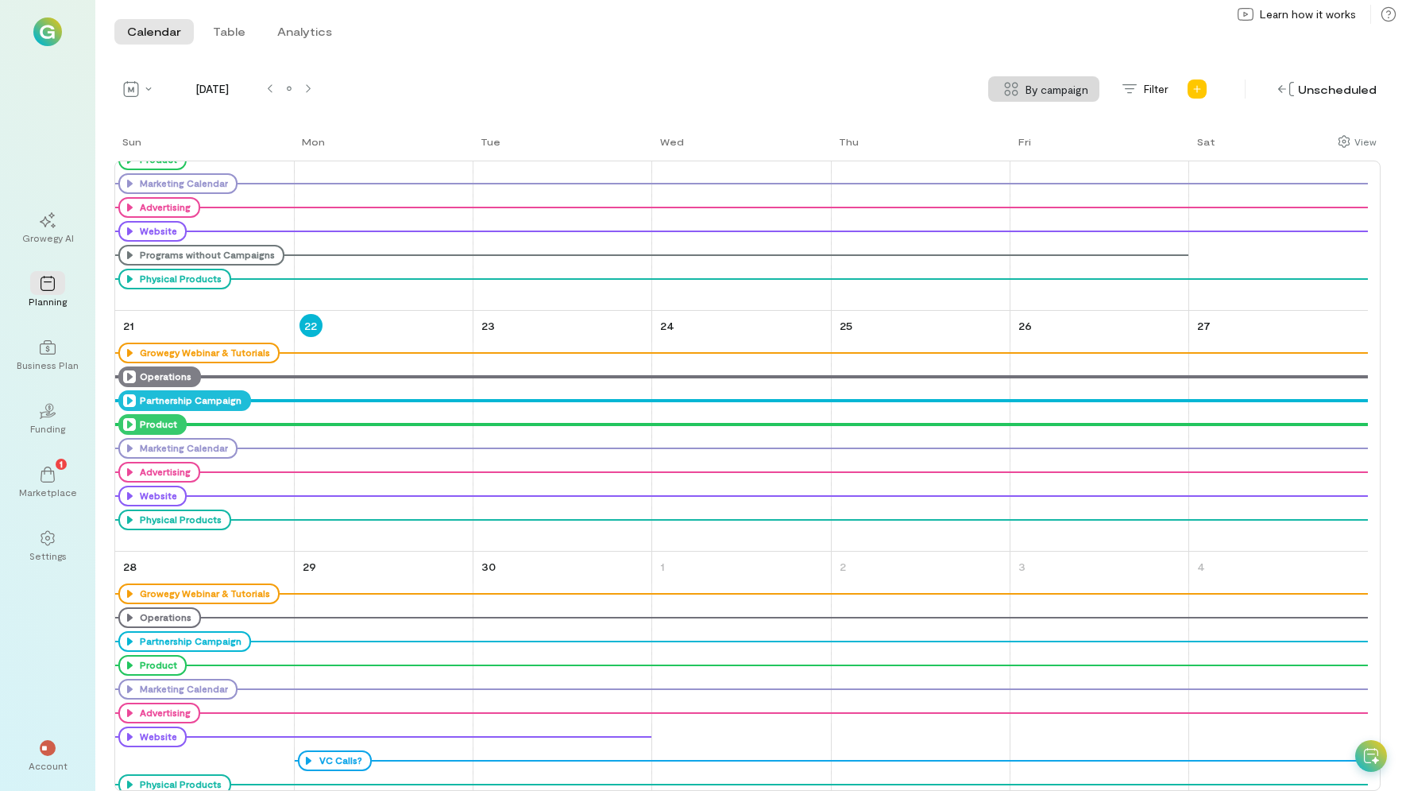
scroll to position [721, 0]
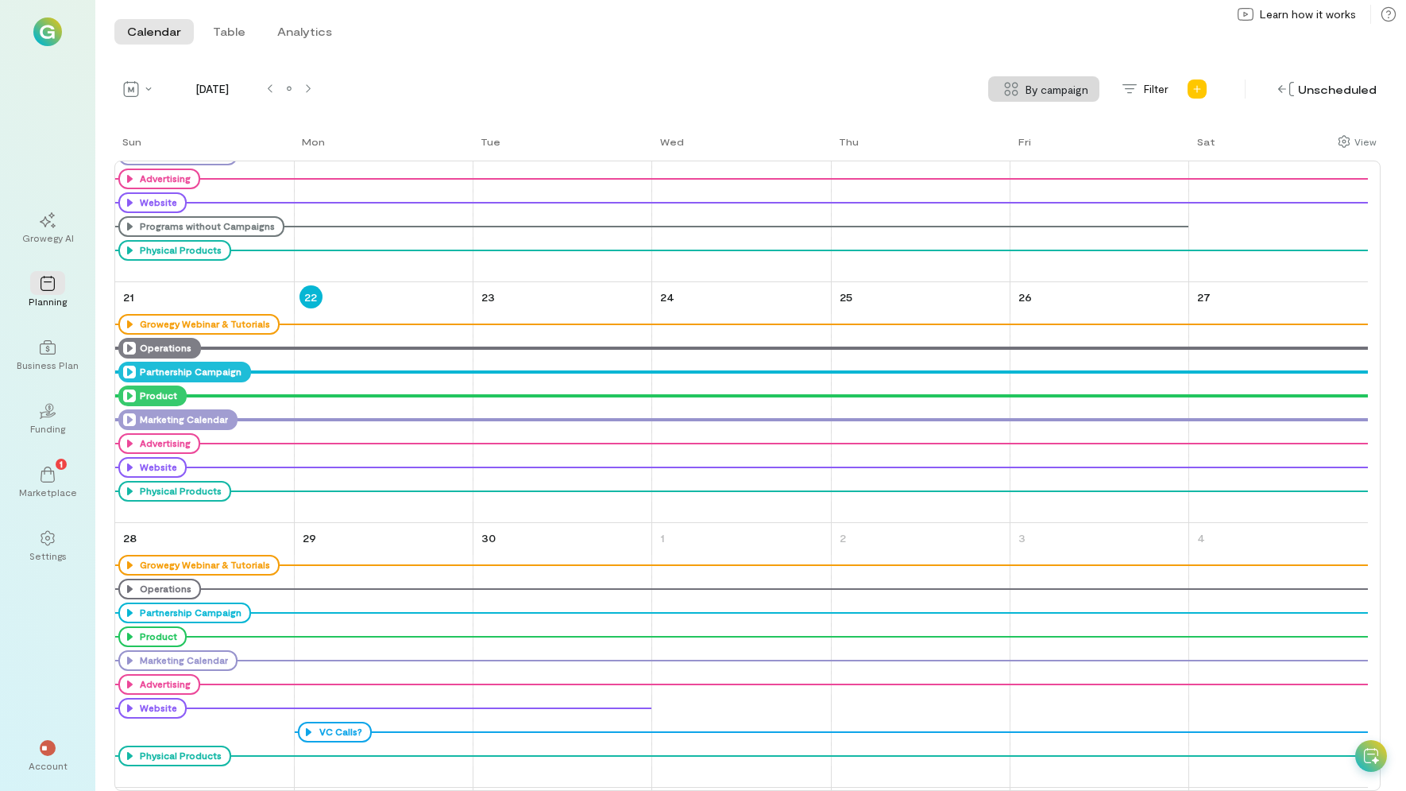
click at [129, 414] on icon at bounding box center [129, 419] width 13 height 13
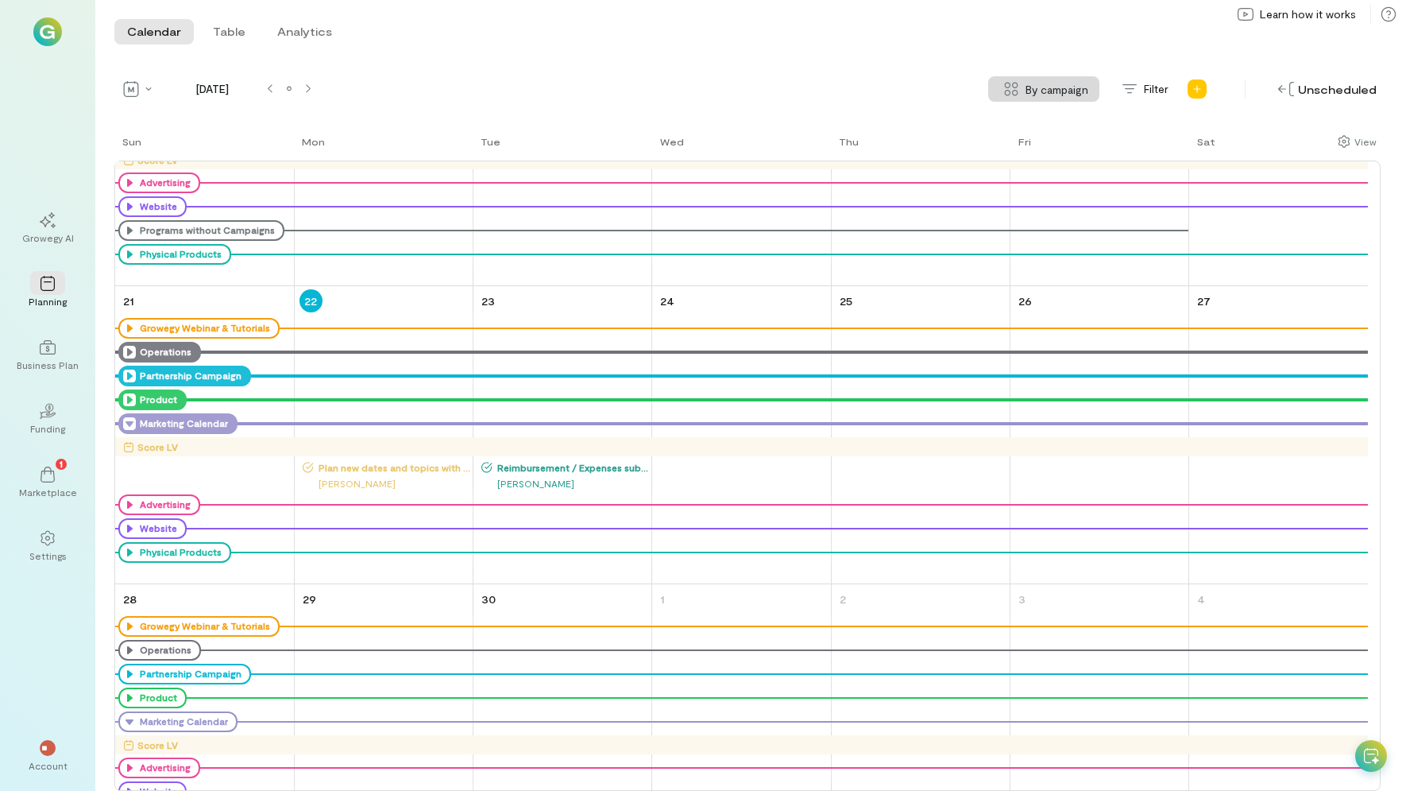
scroll to position [811, 0]
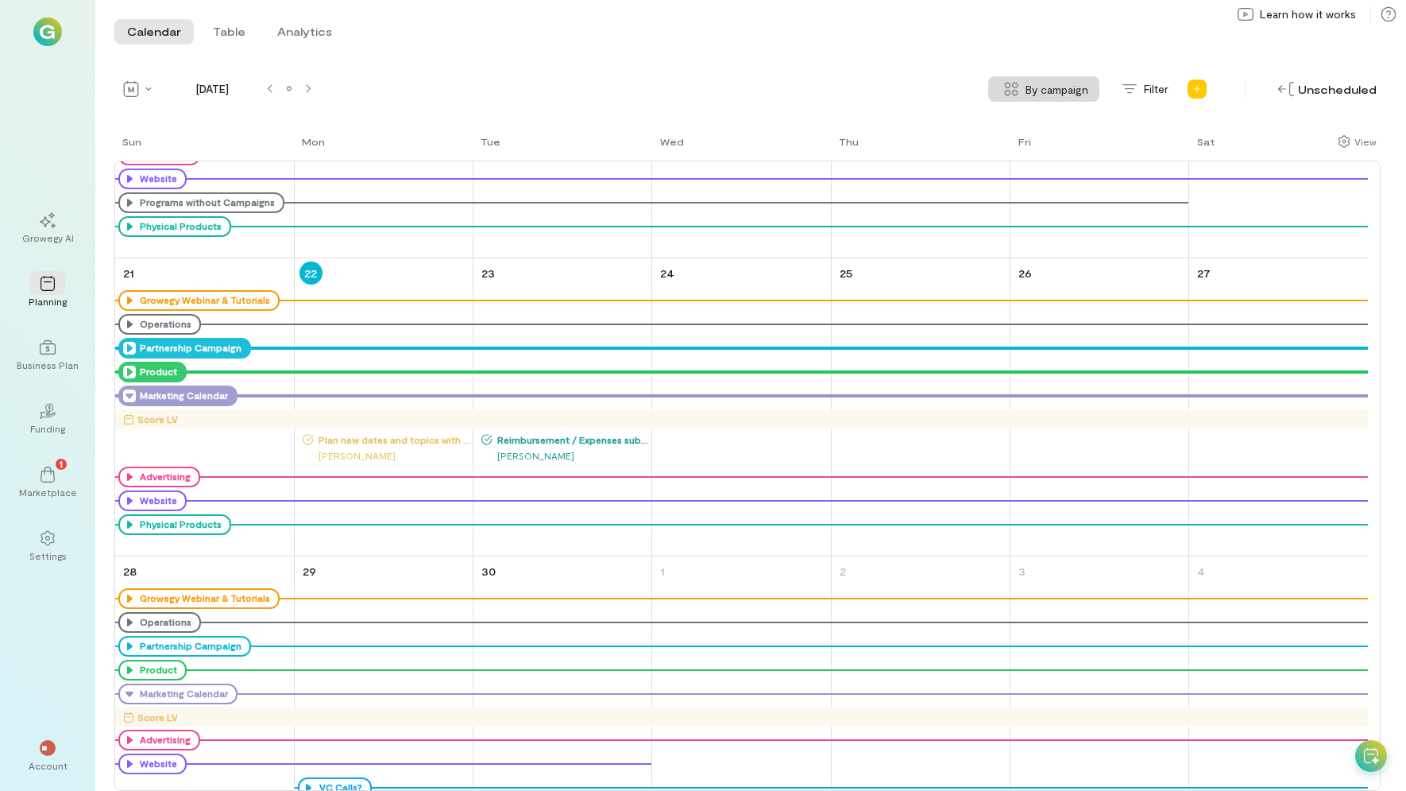
click at [574, 439] on span "Reimbursement / Expenses submission" at bounding box center [571, 439] width 157 height 13
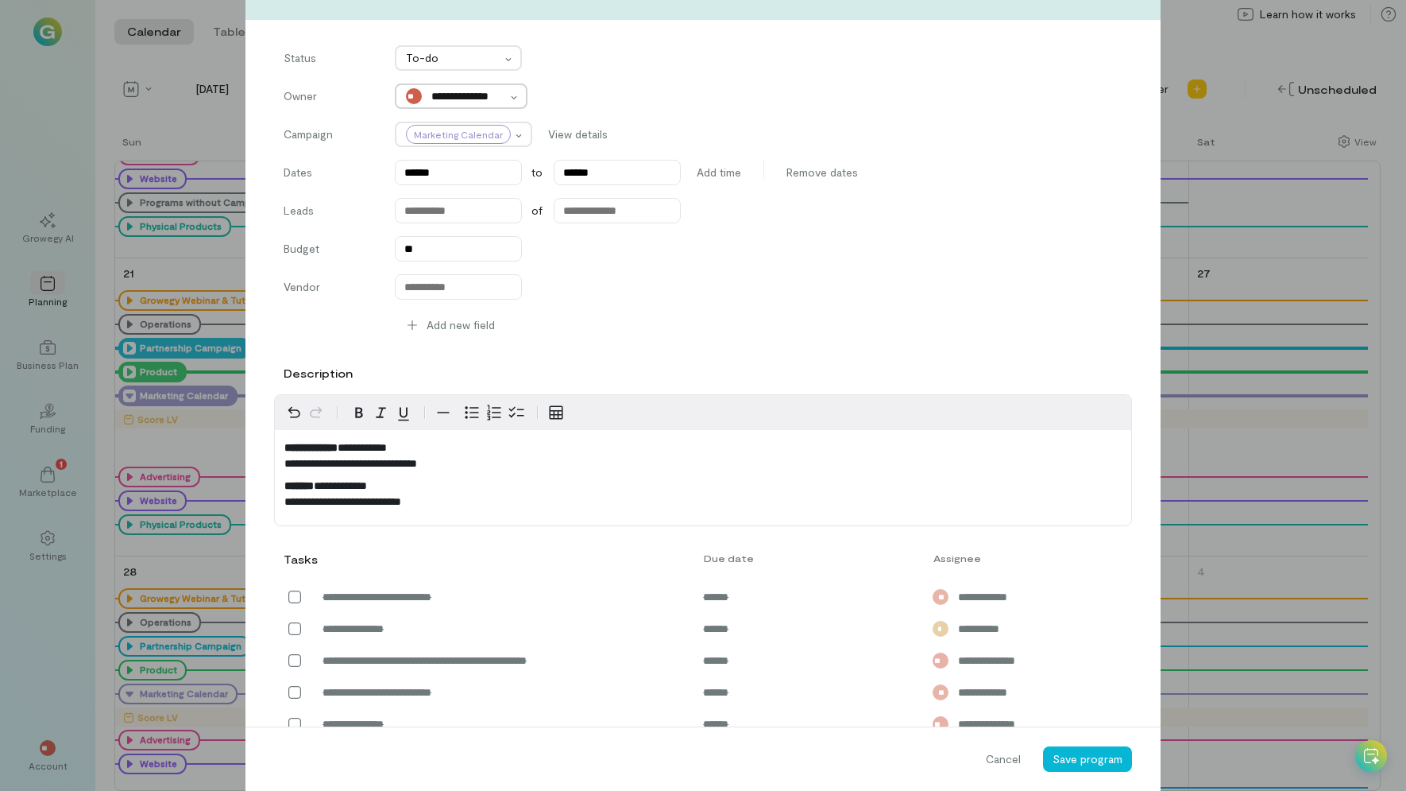
scroll to position [0, 0]
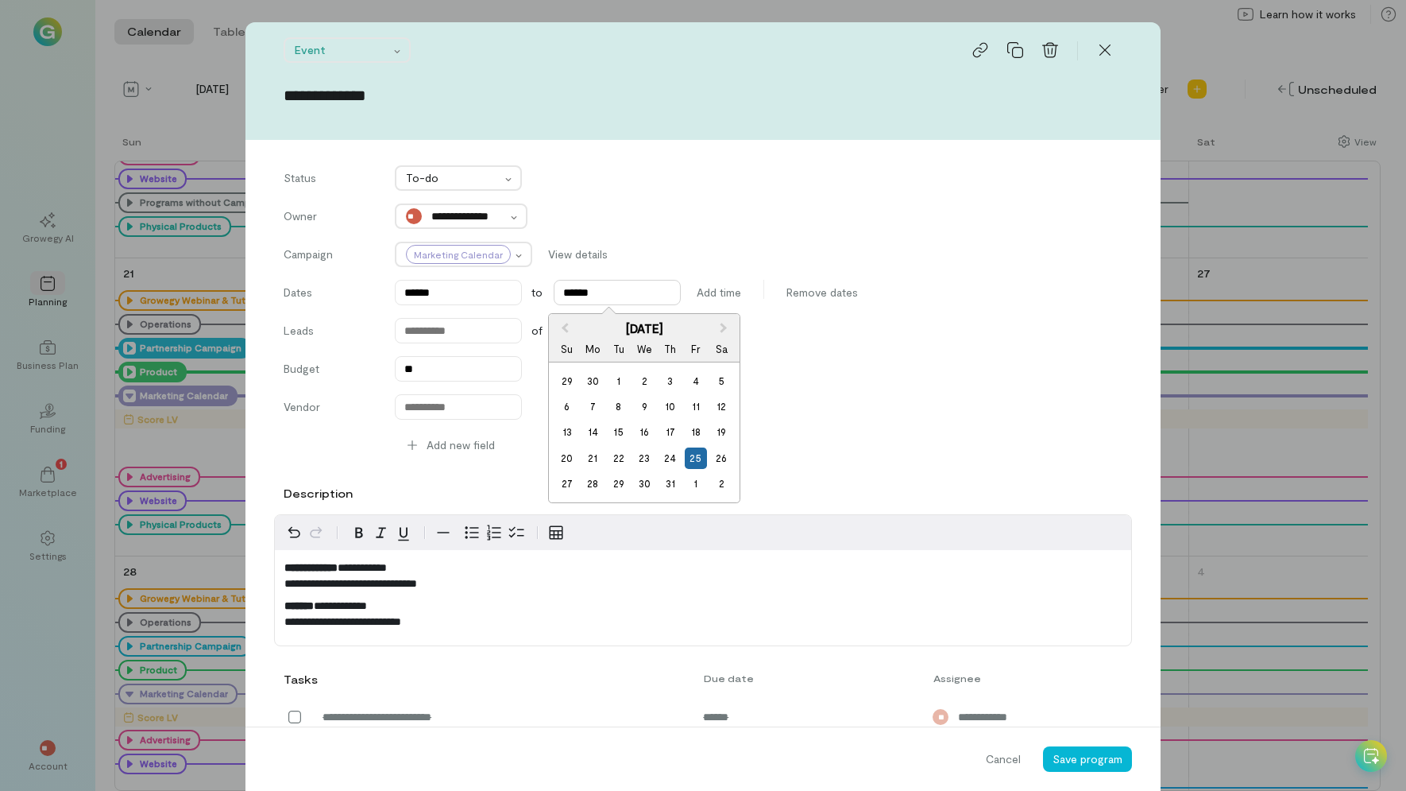
click at [619, 299] on input "******" at bounding box center [617, 292] width 127 height 25
click at [724, 323] on button "Next Month" at bounding box center [725, 327] width 25 height 25
drag, startPoint x: 724, startPoint y: 323, endPoint x: 723, endPoint y: 332, distance: 8.8
click at [724, 324] on button "Next Month" at bounding box center [725, 327] width 25 height 25
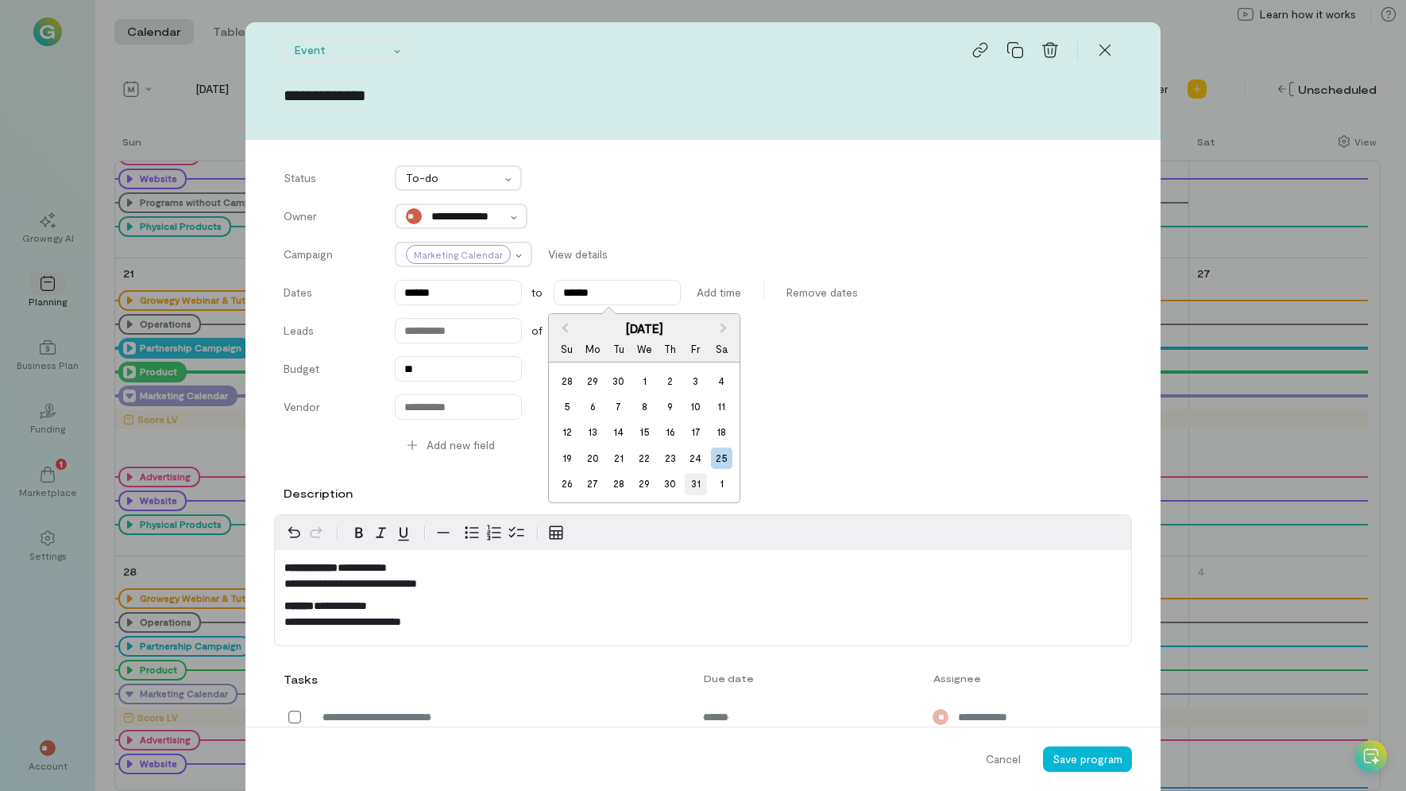
click at [698, 483] on div "31" at bounding box center [695, 483] width 21 height 21
type input "******"
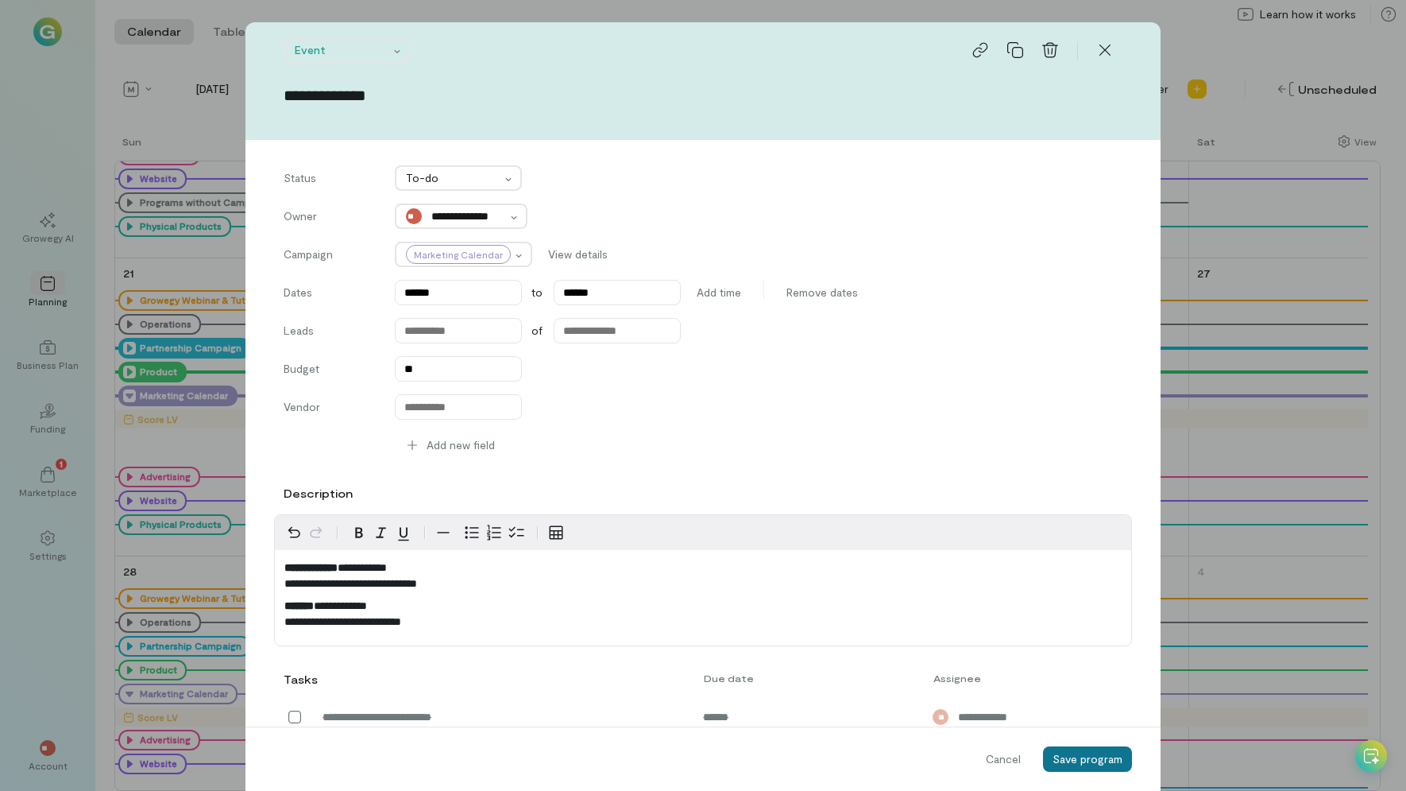
click at [1063, 760] on span "Save program" at bounding box center [1088, 759] width 70 height 14
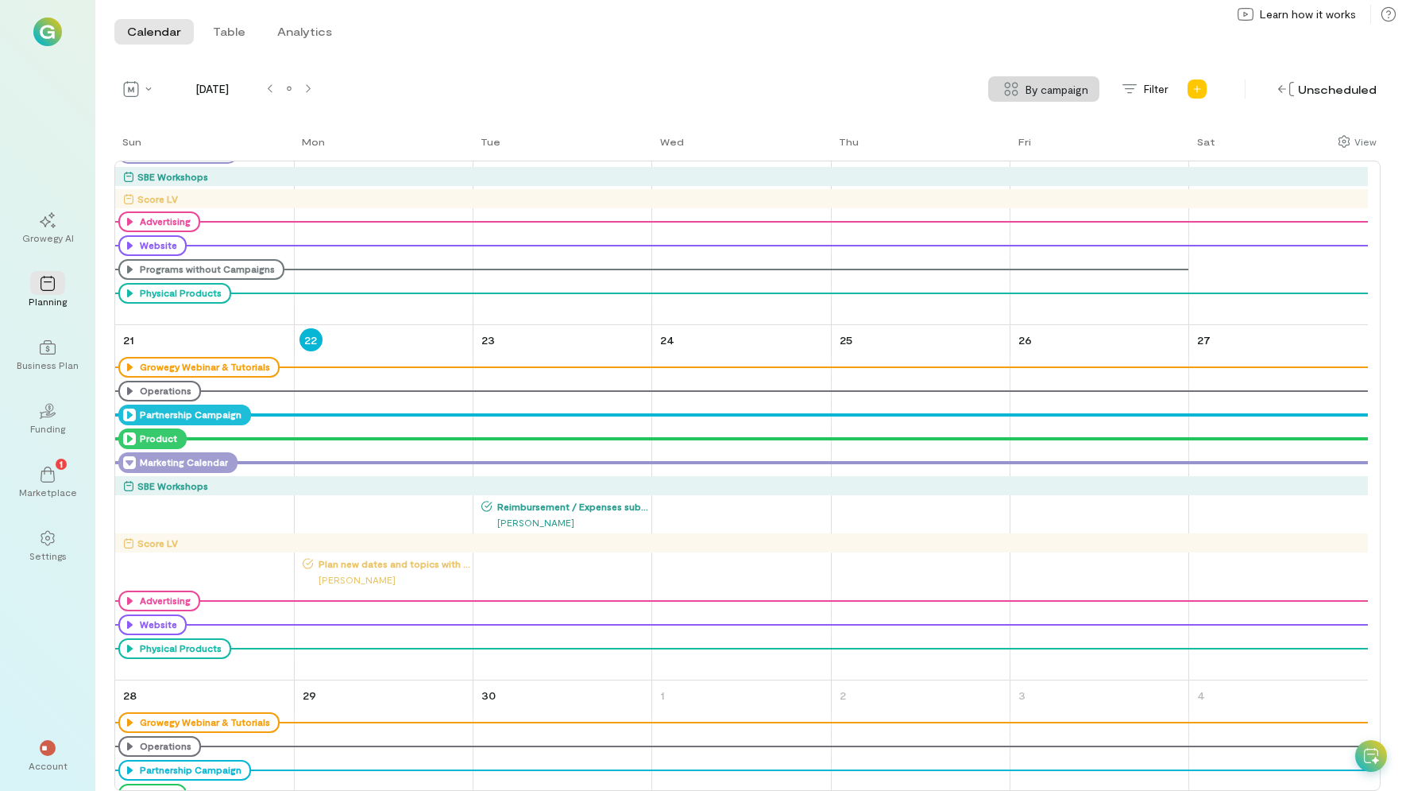
click at [595, 486] on div "SBE Workshops" at bounding box center [745, 486] width 1245 height 16
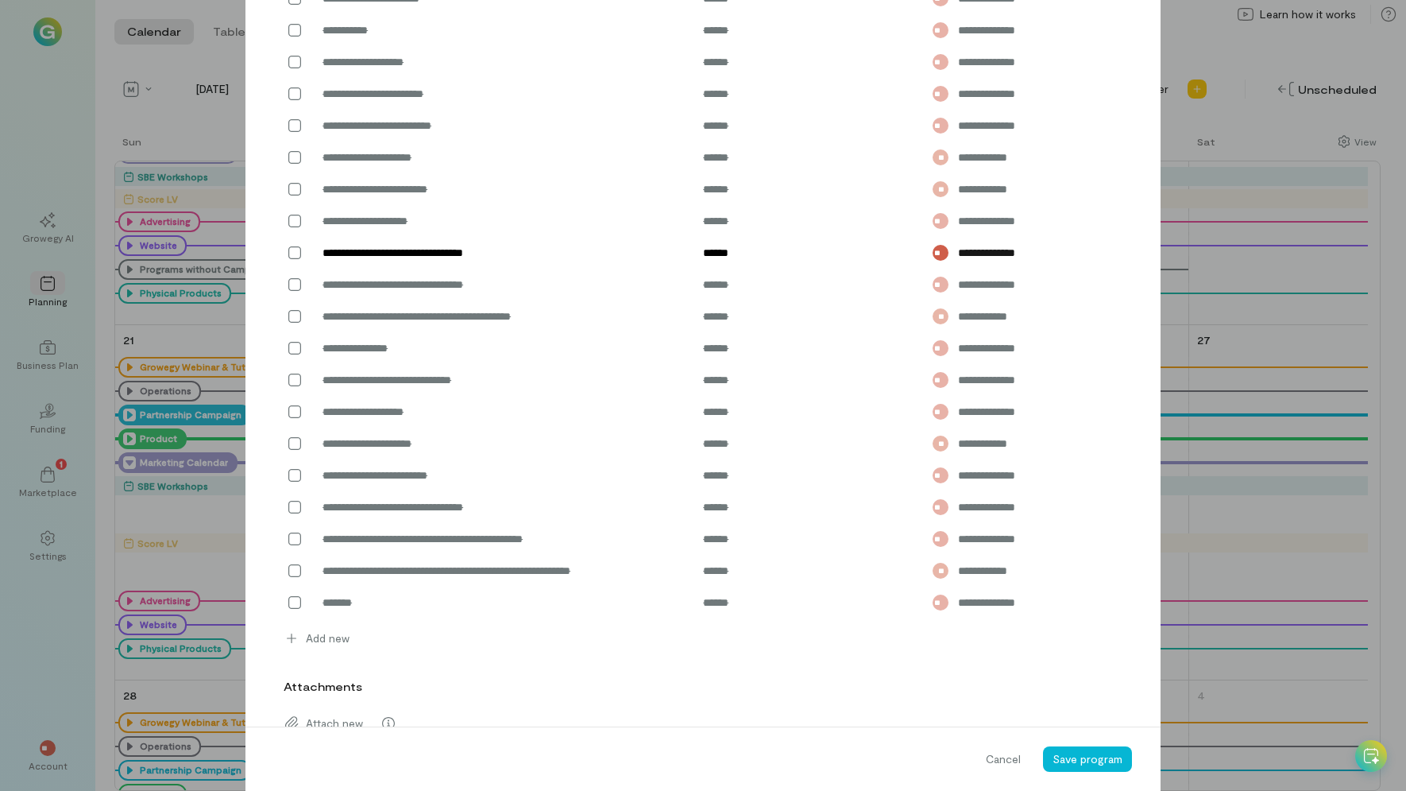
scroll to position [1173, 0]
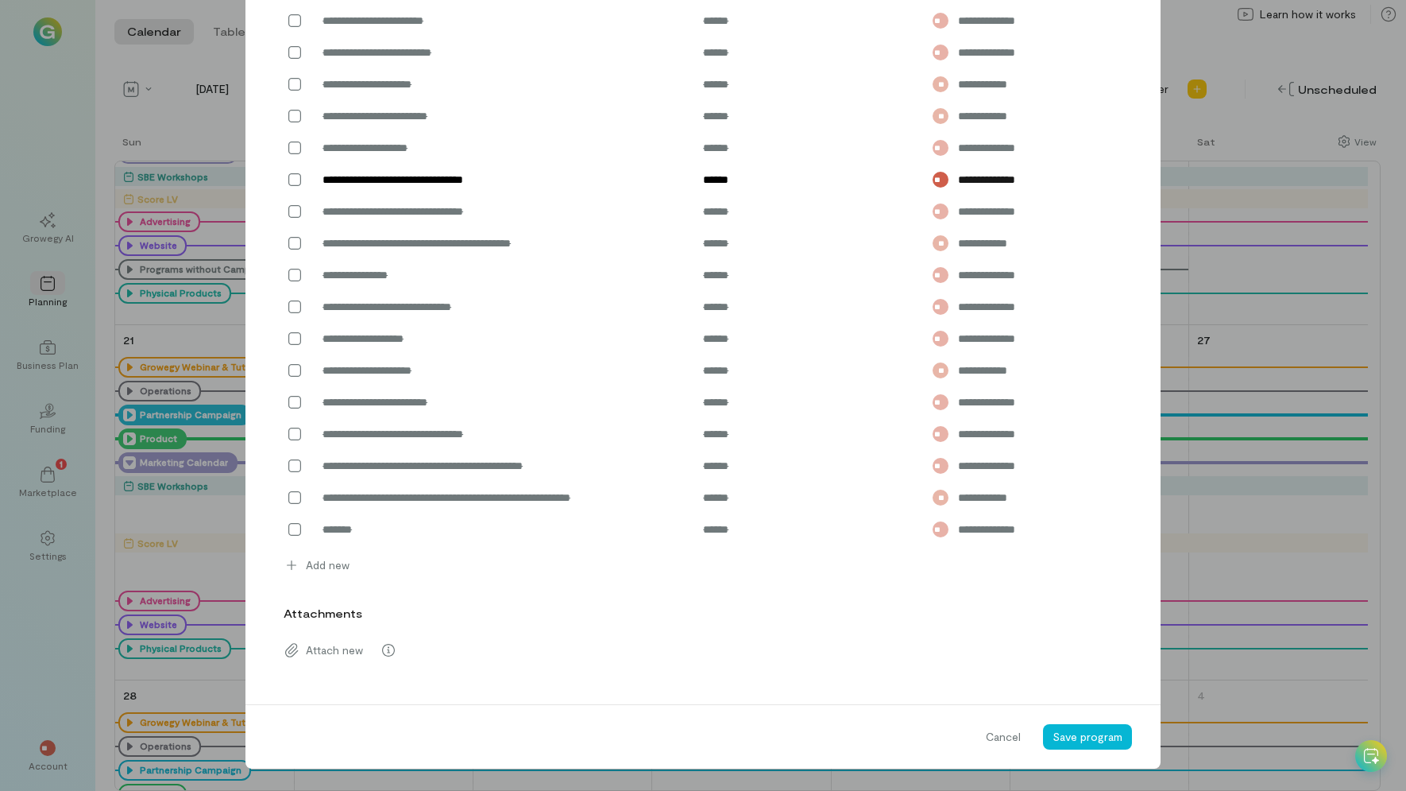
click at [401, 563] on div "Add new" at bounding box center [698, 562] width 849 height 32
click at [328, 569] on span "Add new" at bounding box center [328, 565] width 44 height 16
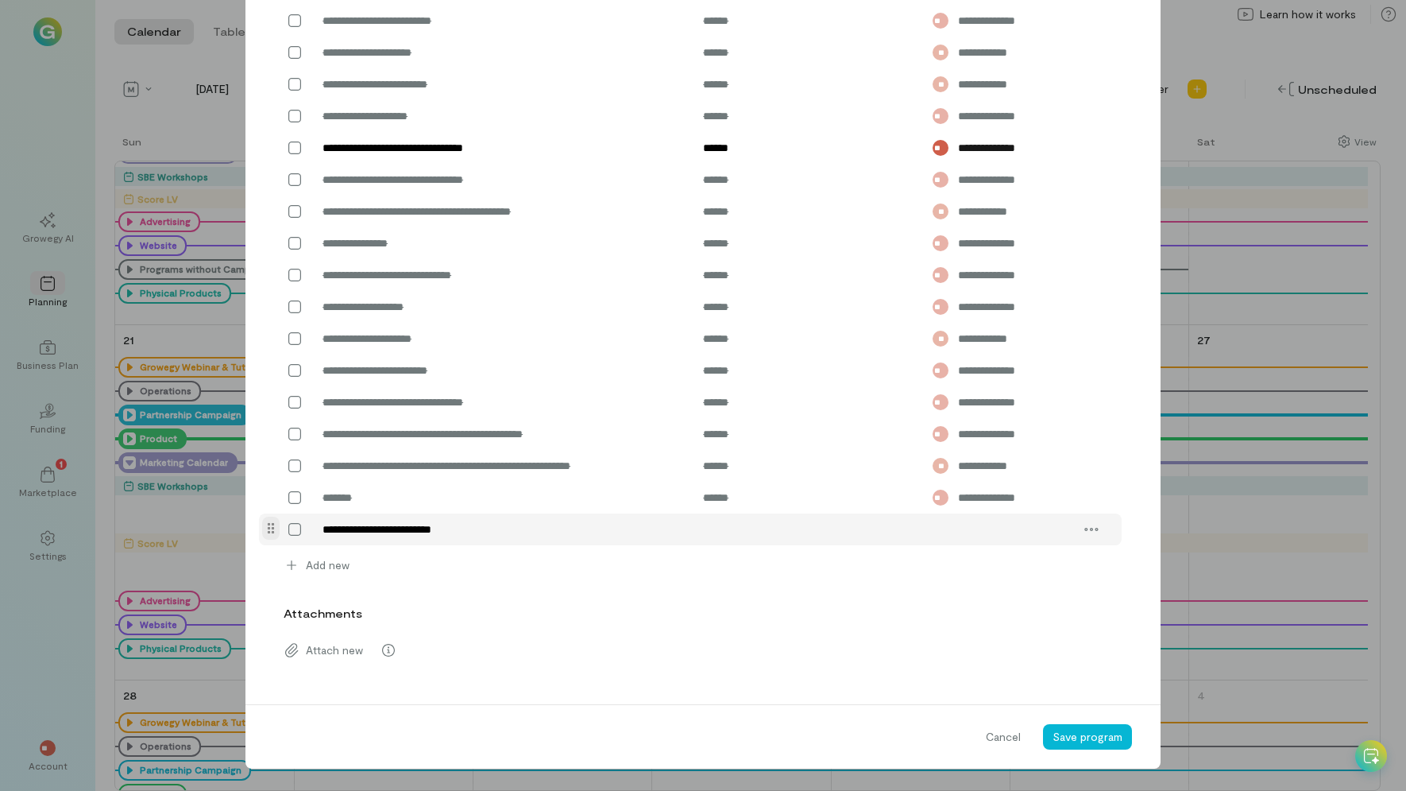
type textarea "**********"
click at [764, 542] on input "text" at bounding box center [790, 529] width 192 height 25
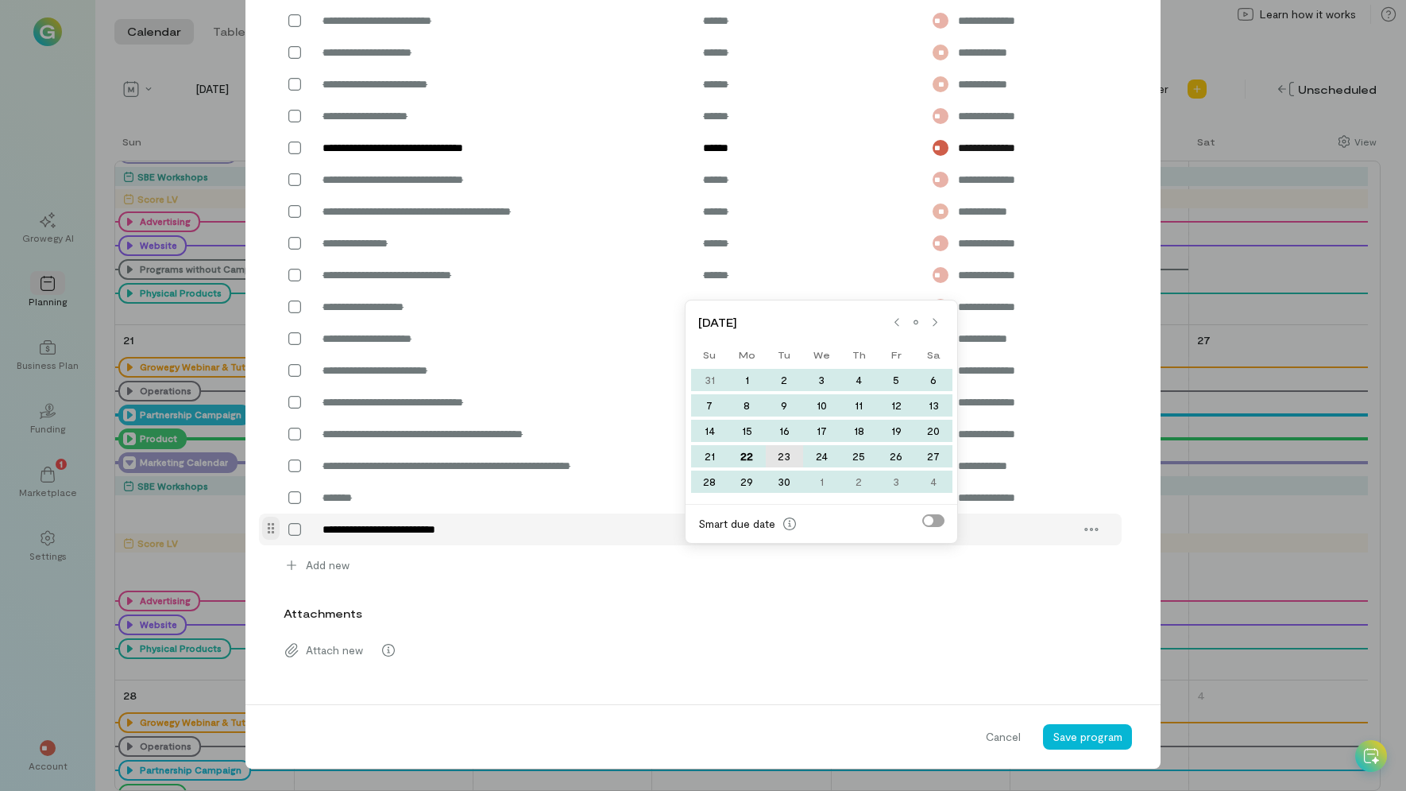
click at [782, 456] on div "23" at bounding box center [784, 456] width 37 height 22
type input "******"
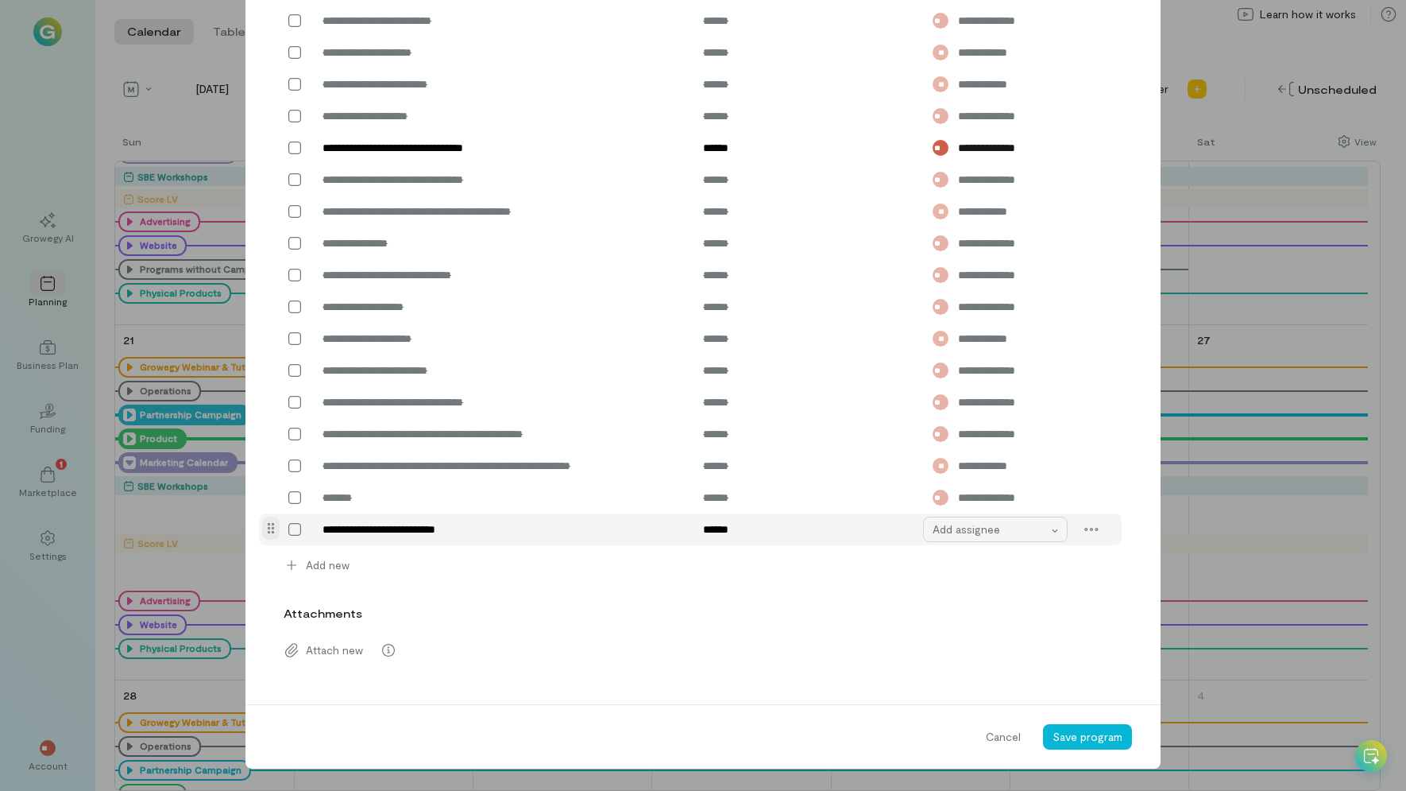
click at [953, 537] on div "Add assignee" at bounding box center [991, 529] width 117 height 16
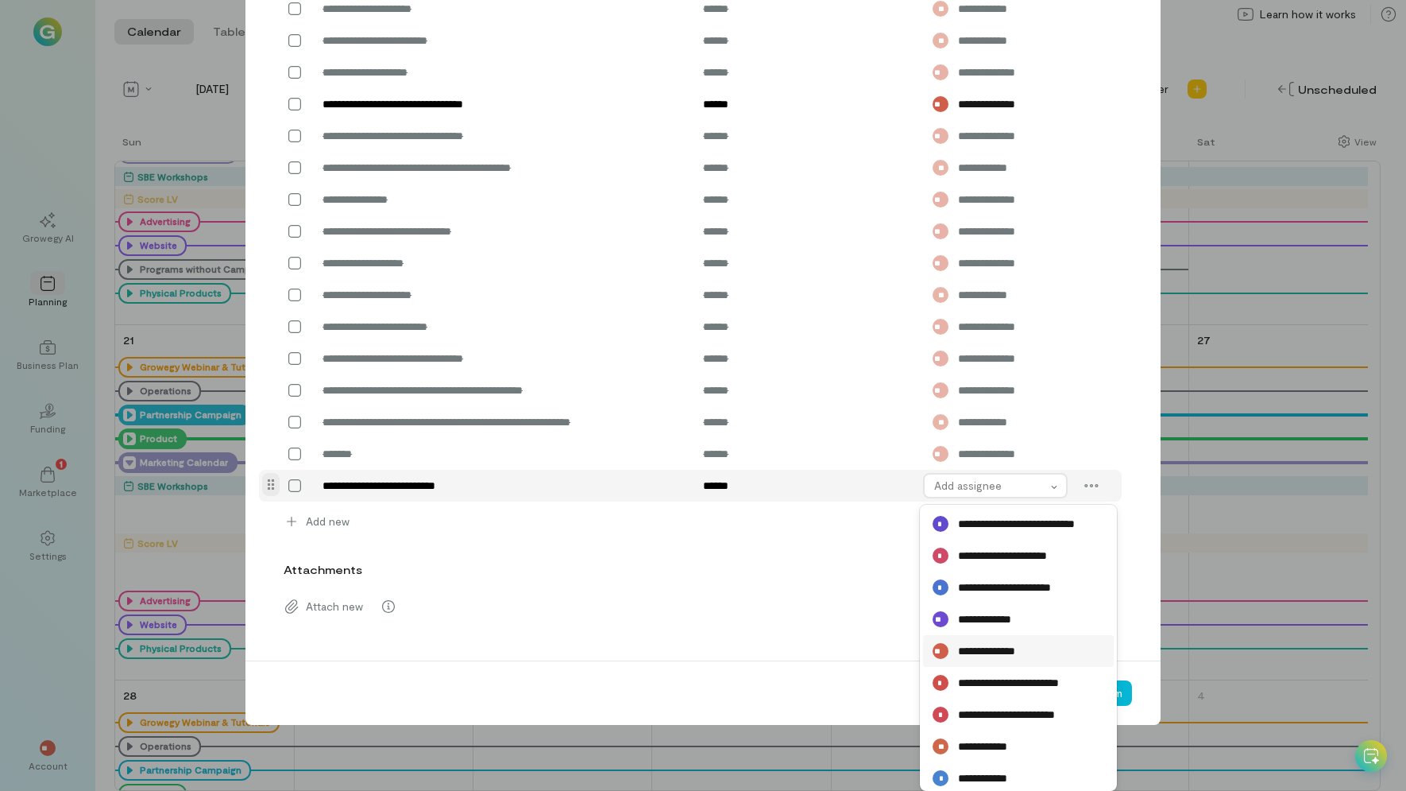
click at [1000, 647] on span "**********" at bounding box center [995, 651] width 75 height 16
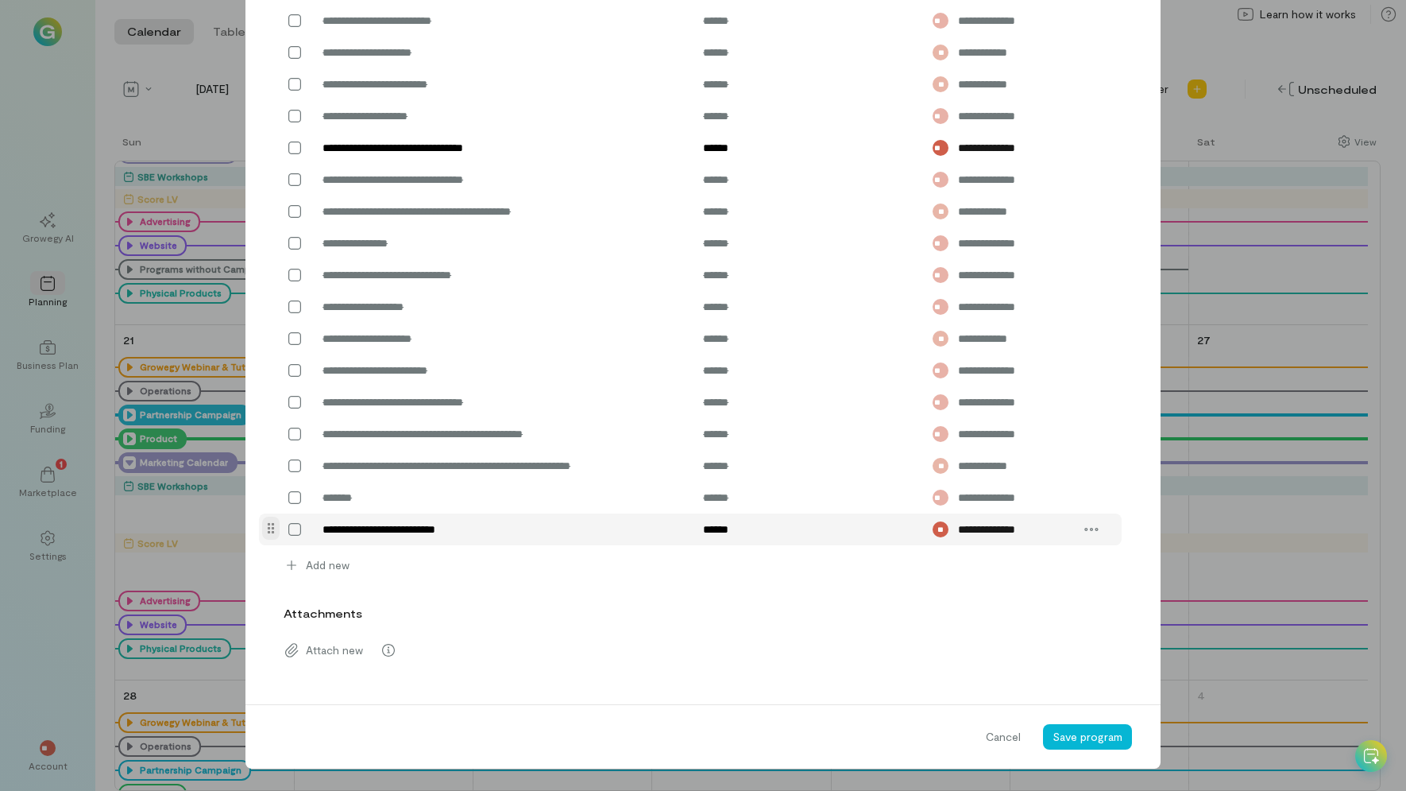
scroll to position [1205, 0]
click at [1105, 733] on span "Save program" at bounding box center [1088, 736] width 70 height 14
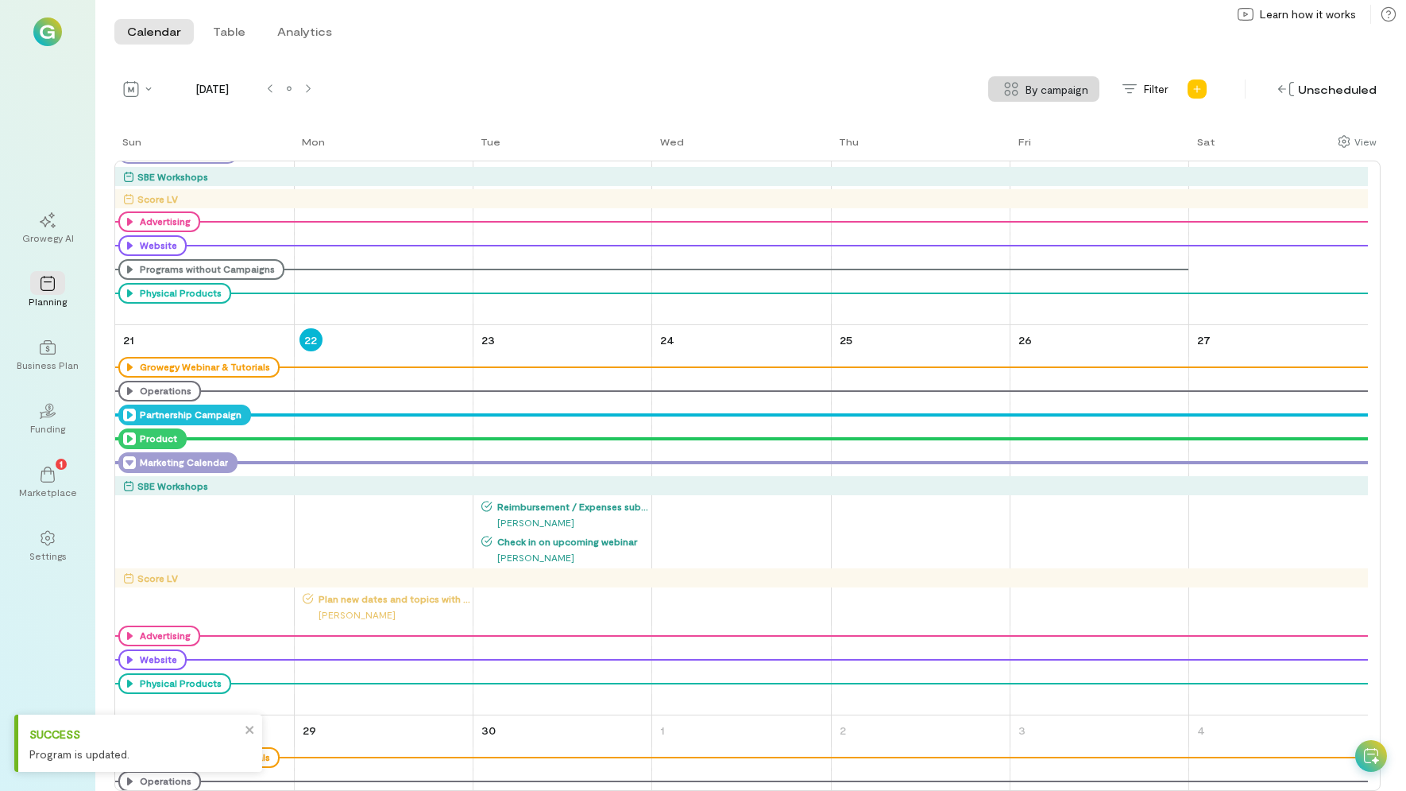
scroll to position [1050, 0]
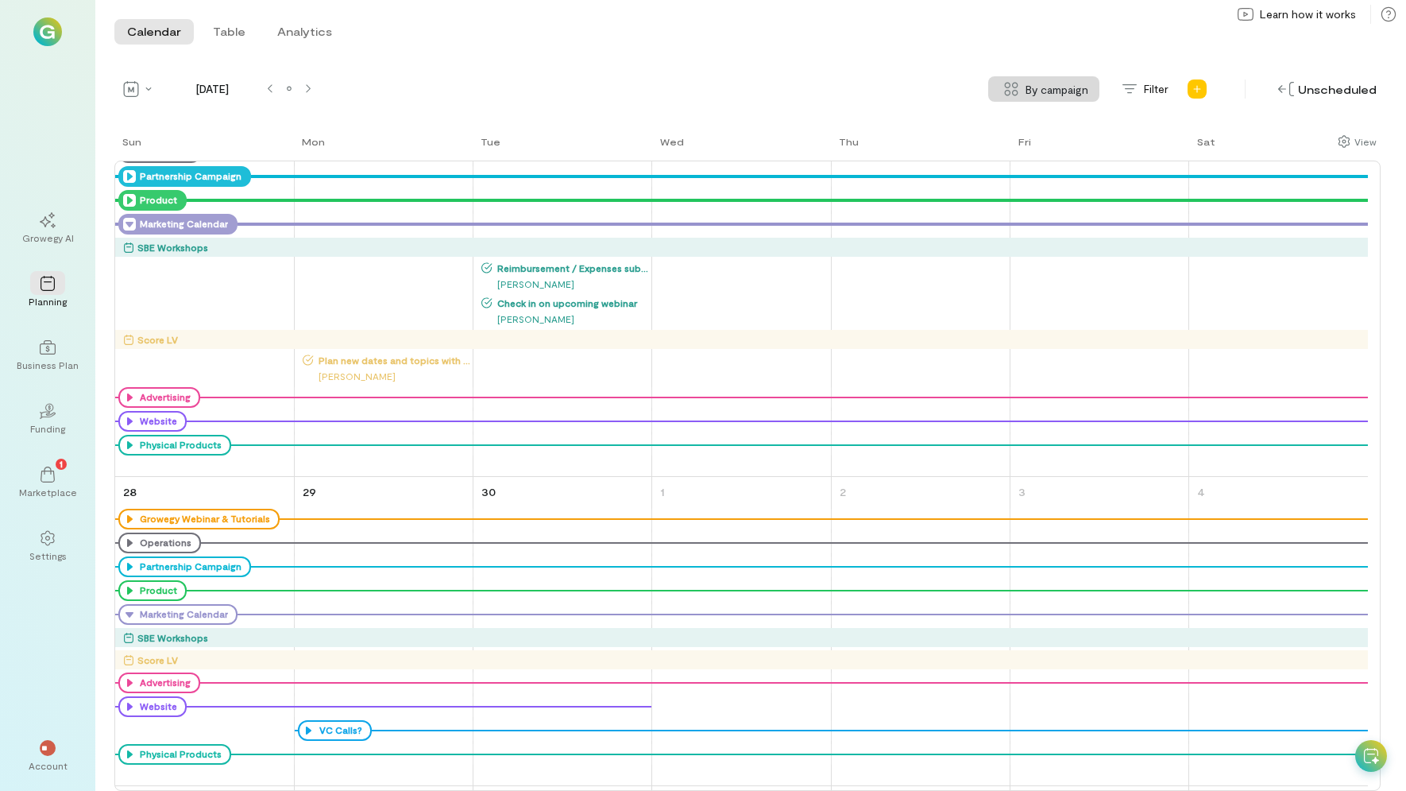
click at [124, 215] on div "Marketing Calendar" at bounding box center [177, 224] width 119 height 21
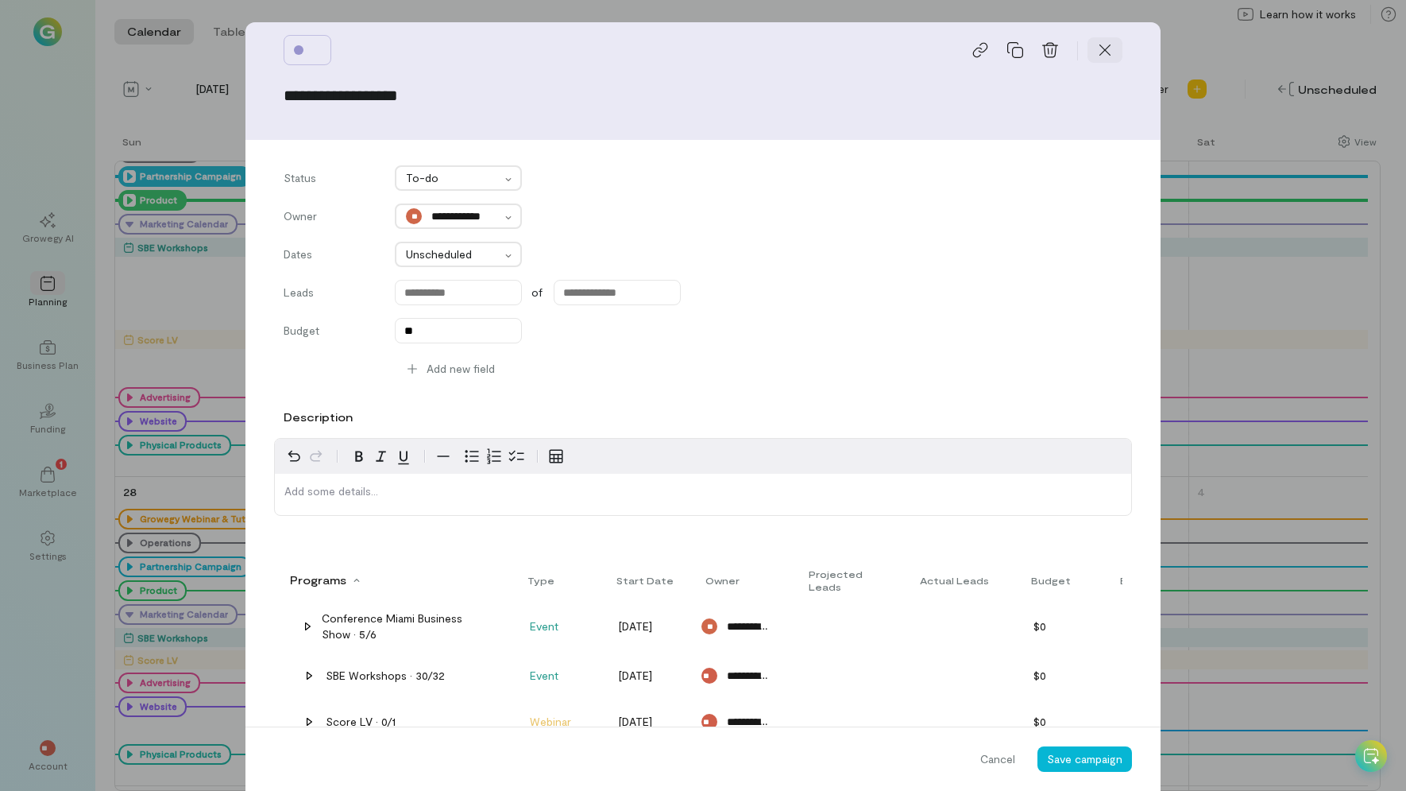
click at [1099, 46] on icon at bounding box center [1105, 50] width 16 height 16
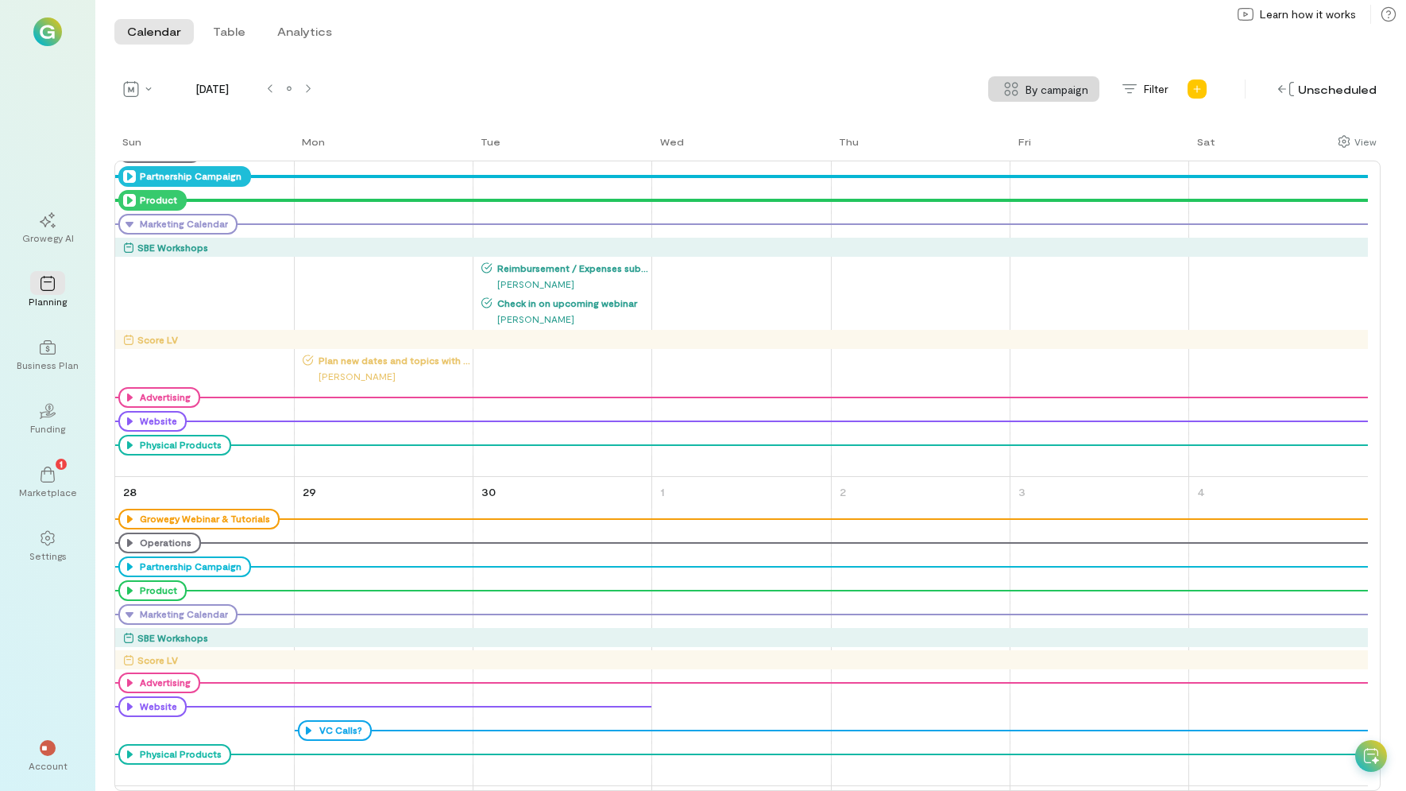
click at [0, 0] on icon at bounding box center [0, 0] width 0 height 0
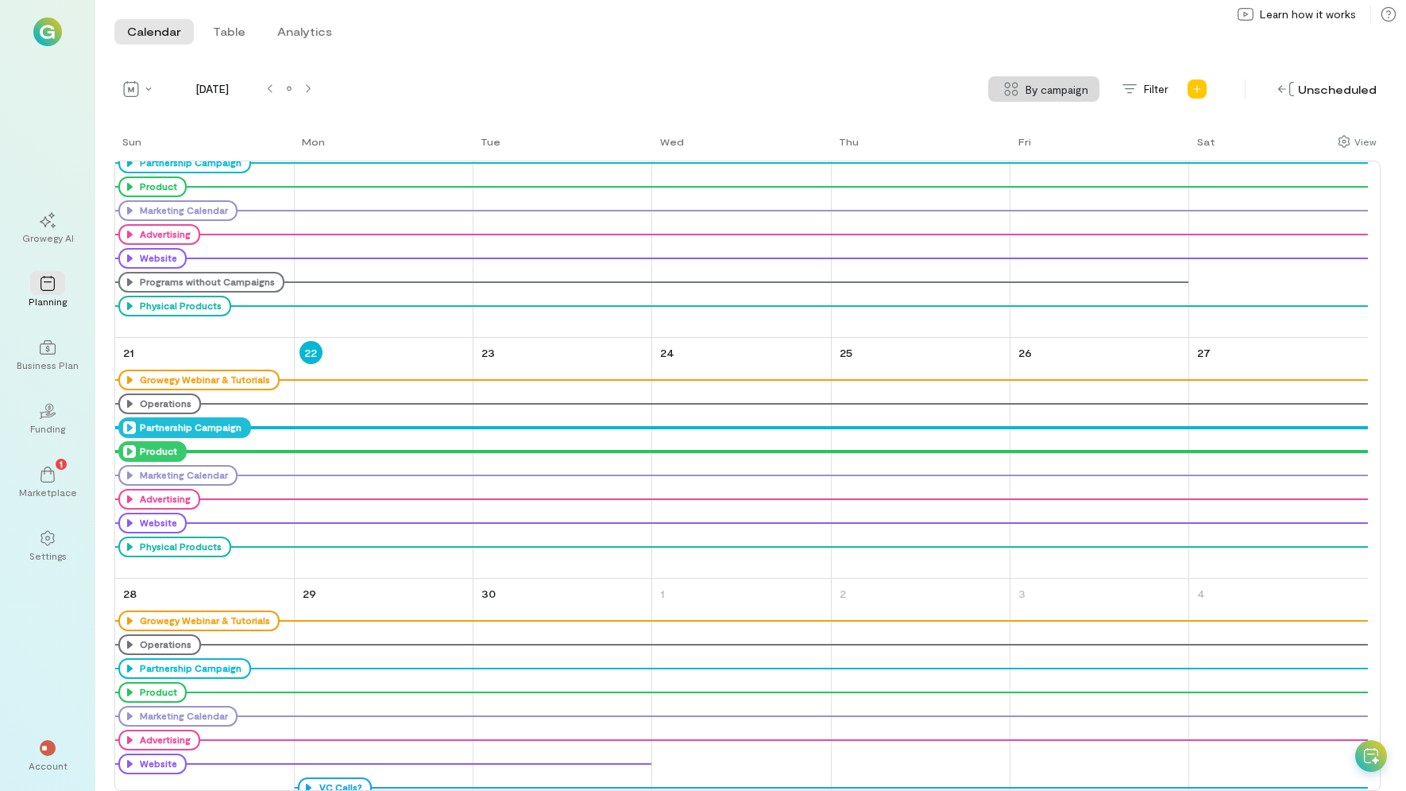
scroll to position [665, 0]
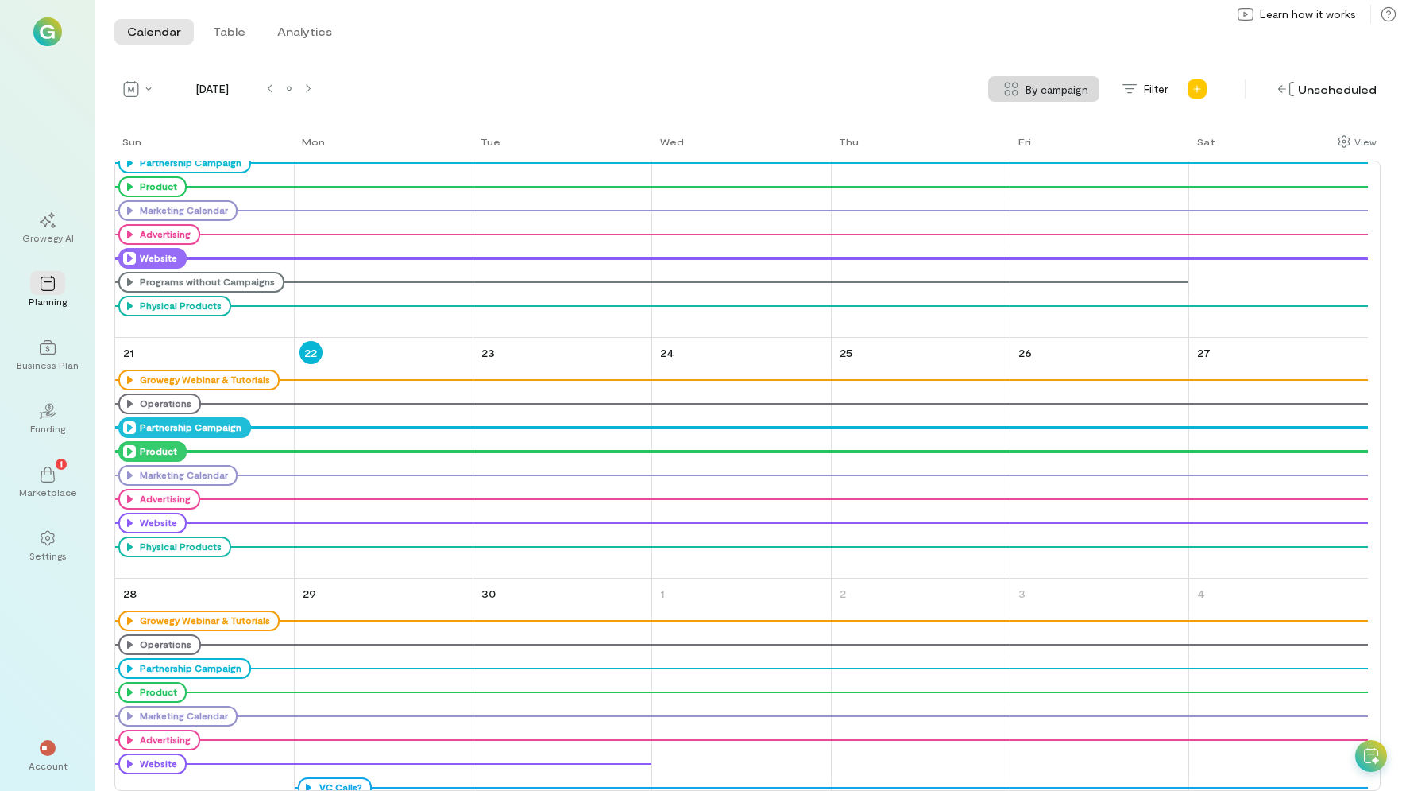
click at [126, 261] on icon at bounding box center [129, 258] width 13 height 13
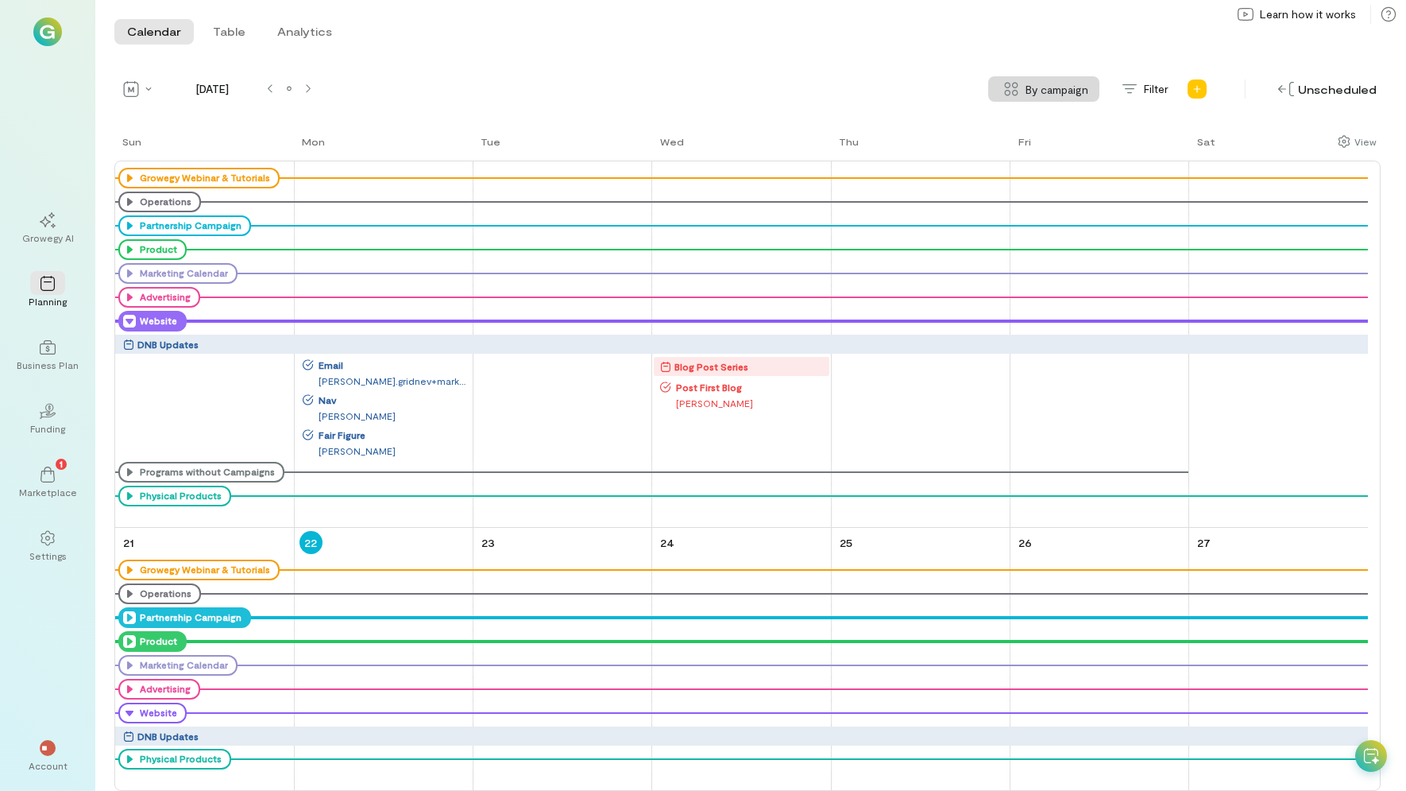
scroll to position [884, 0]
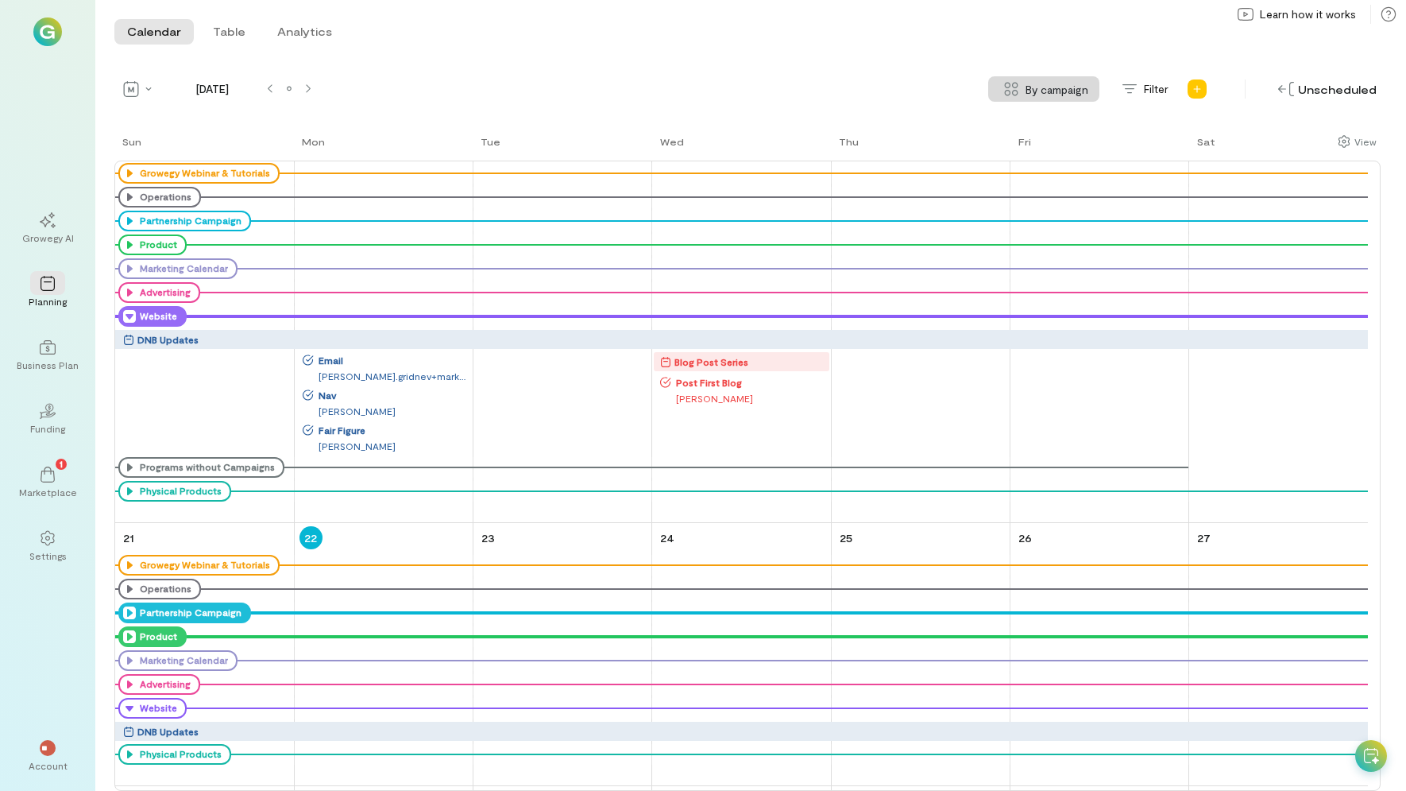
click at [707, 385] on span "Post First Blog" at bounding box center [749, 382] width 157 height 13
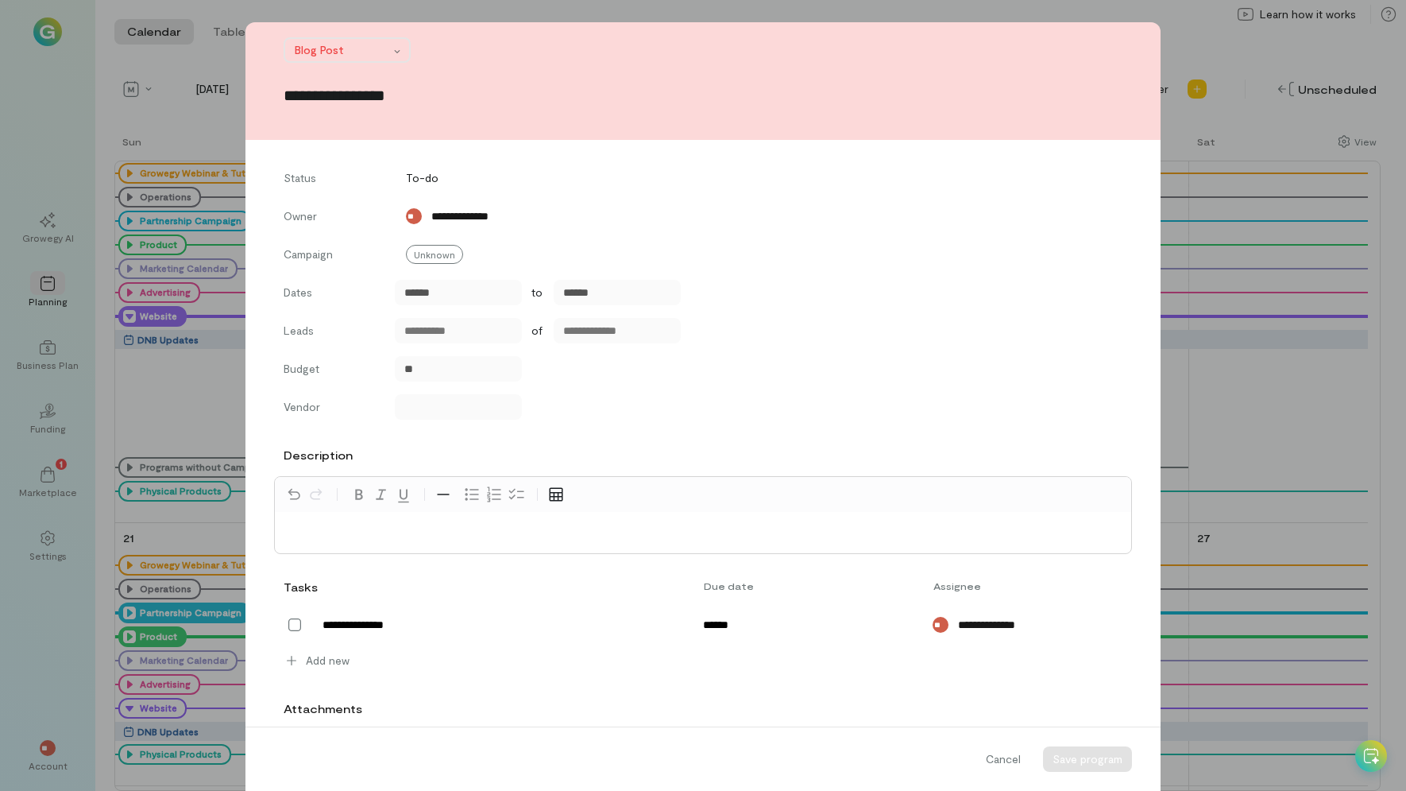
scroll to position [95, 0]
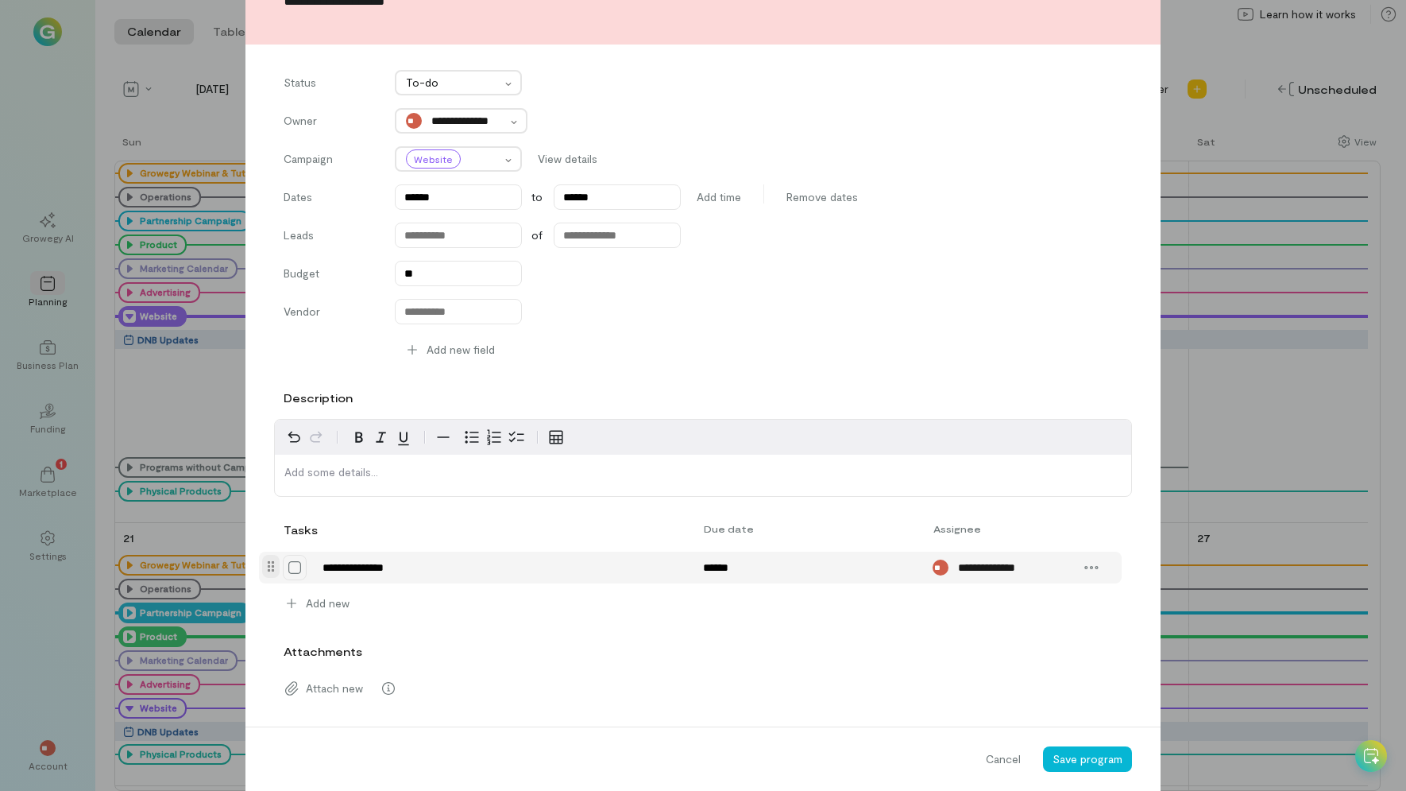
click at [287, 568] on icon at bounding box center [295, 567] width 16 height 16
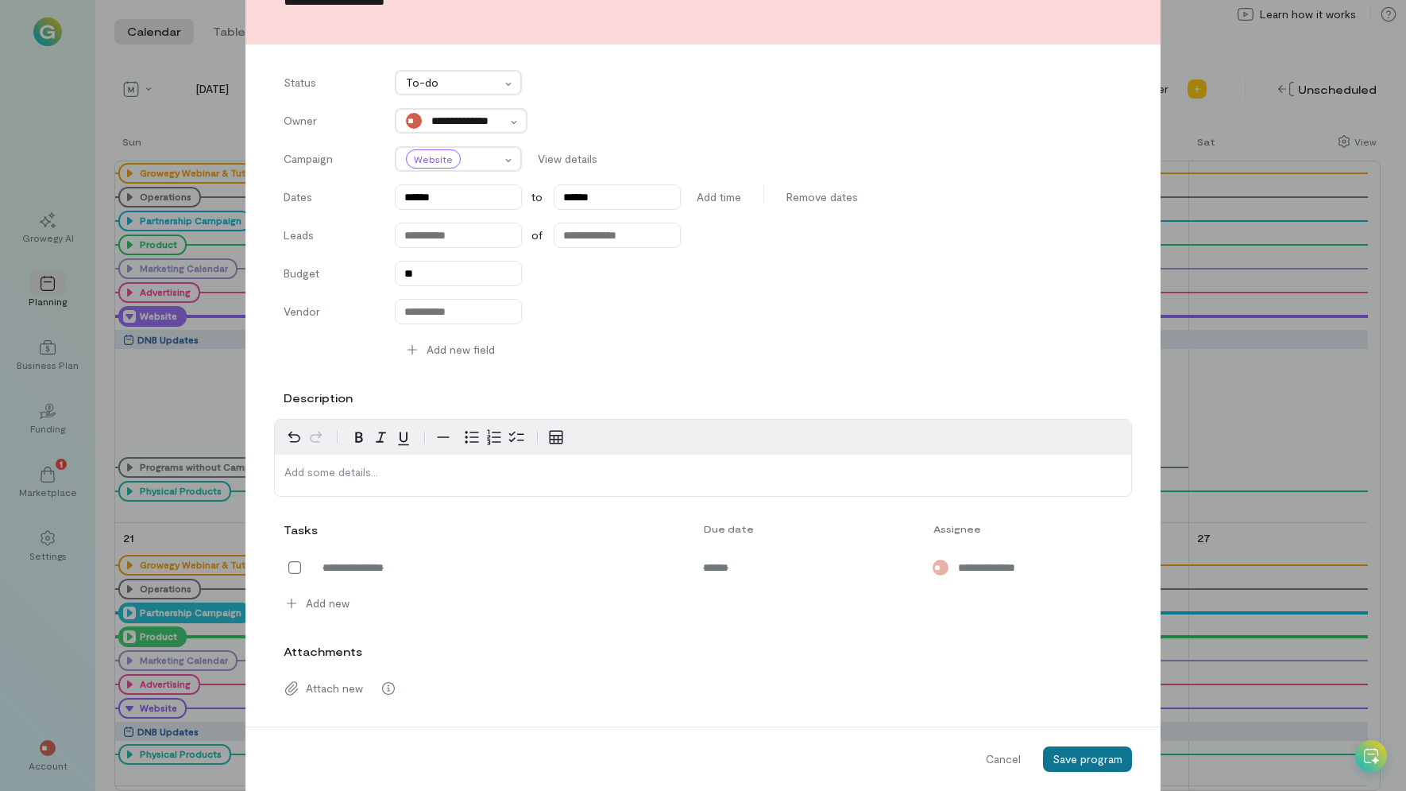
click at [1096, 760] on span "Save program" at bounding box center [1088, 759] width 70 height 14
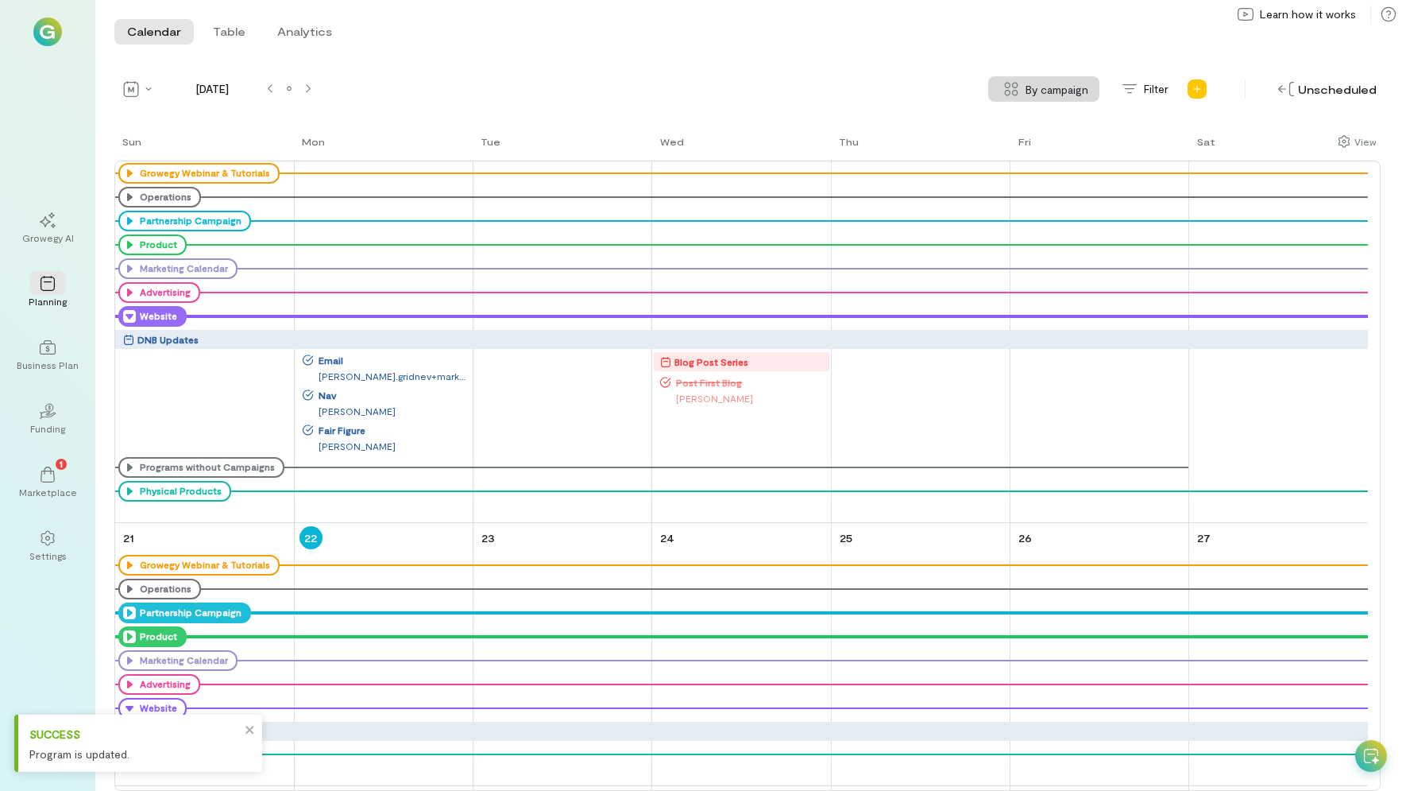
click at [764, 362] on div "Blog Post Series" at bounding box center [744, 362] width 168 height 16
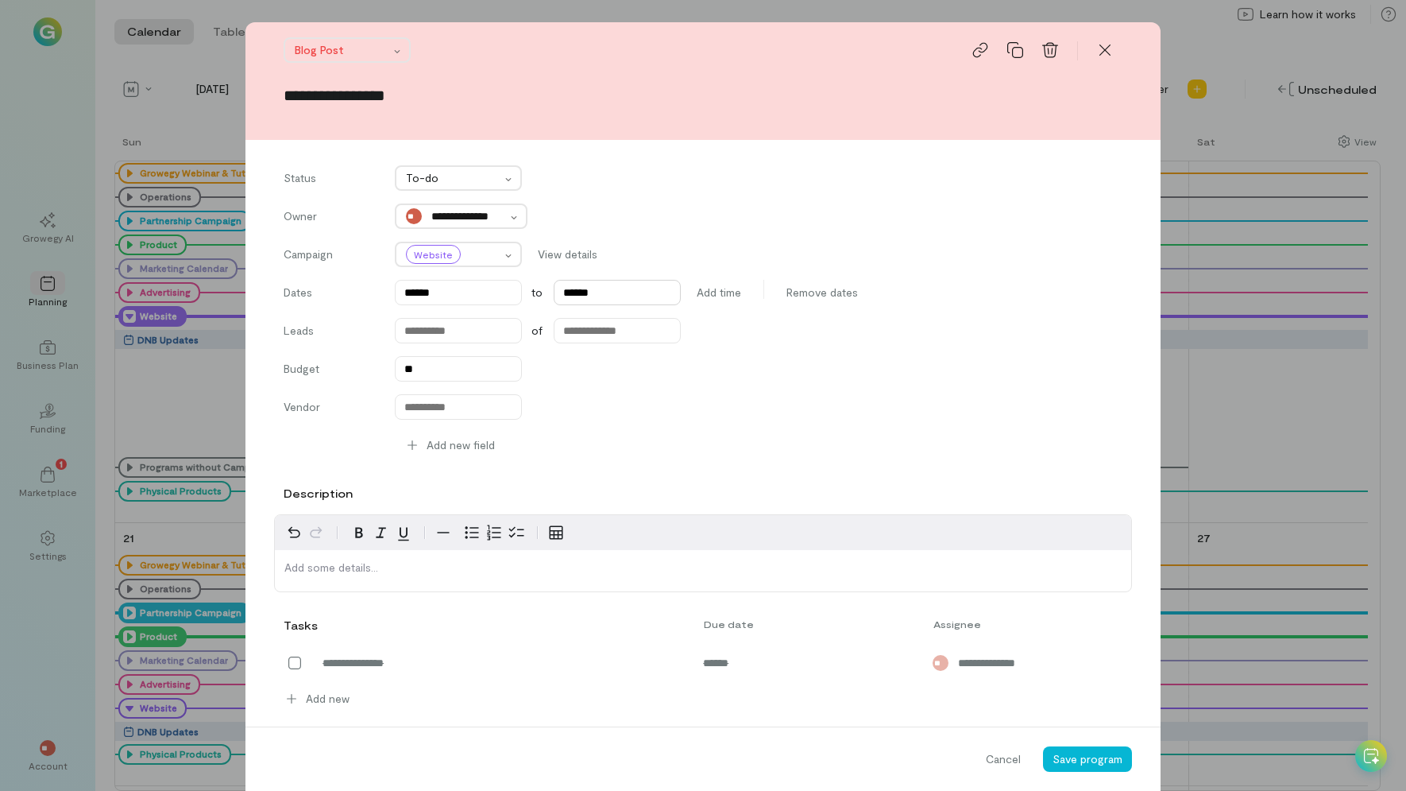
click at [613, 282] on input "******" at bounding box center [617, 292] width 127 height 25
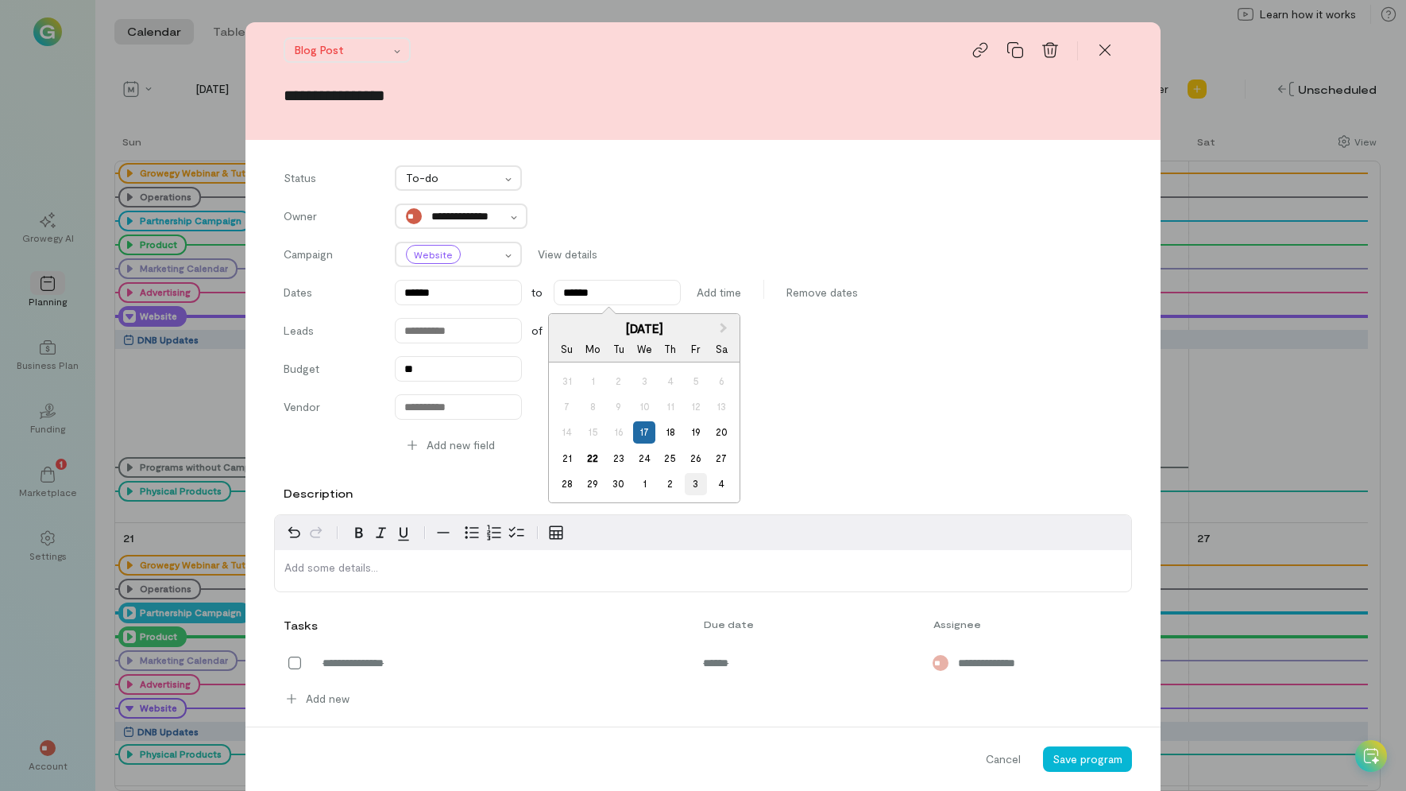
click at [699, 483] on div "3" at bounding box center [695, 483] width 21 height 21
type input "******"
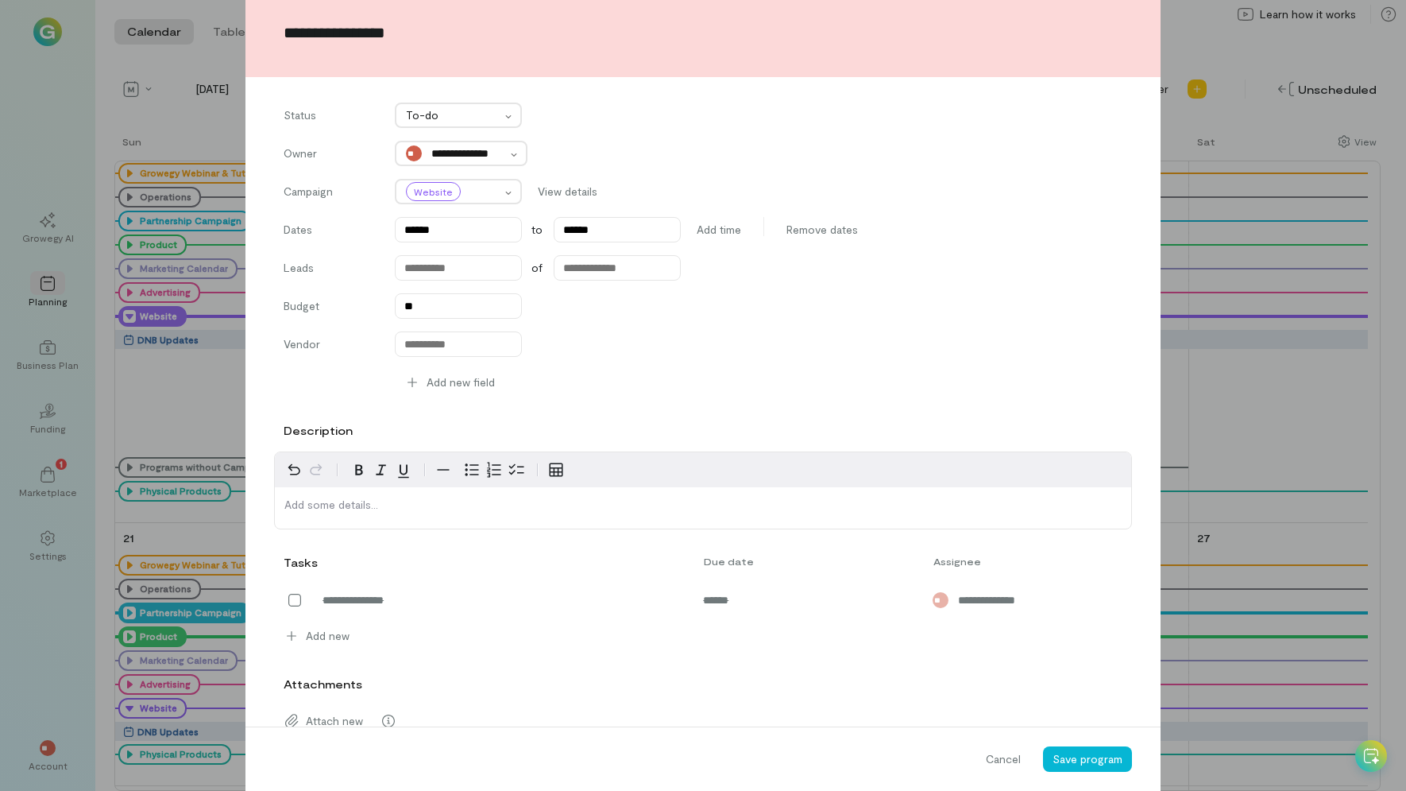
scroll to position [133, 0]
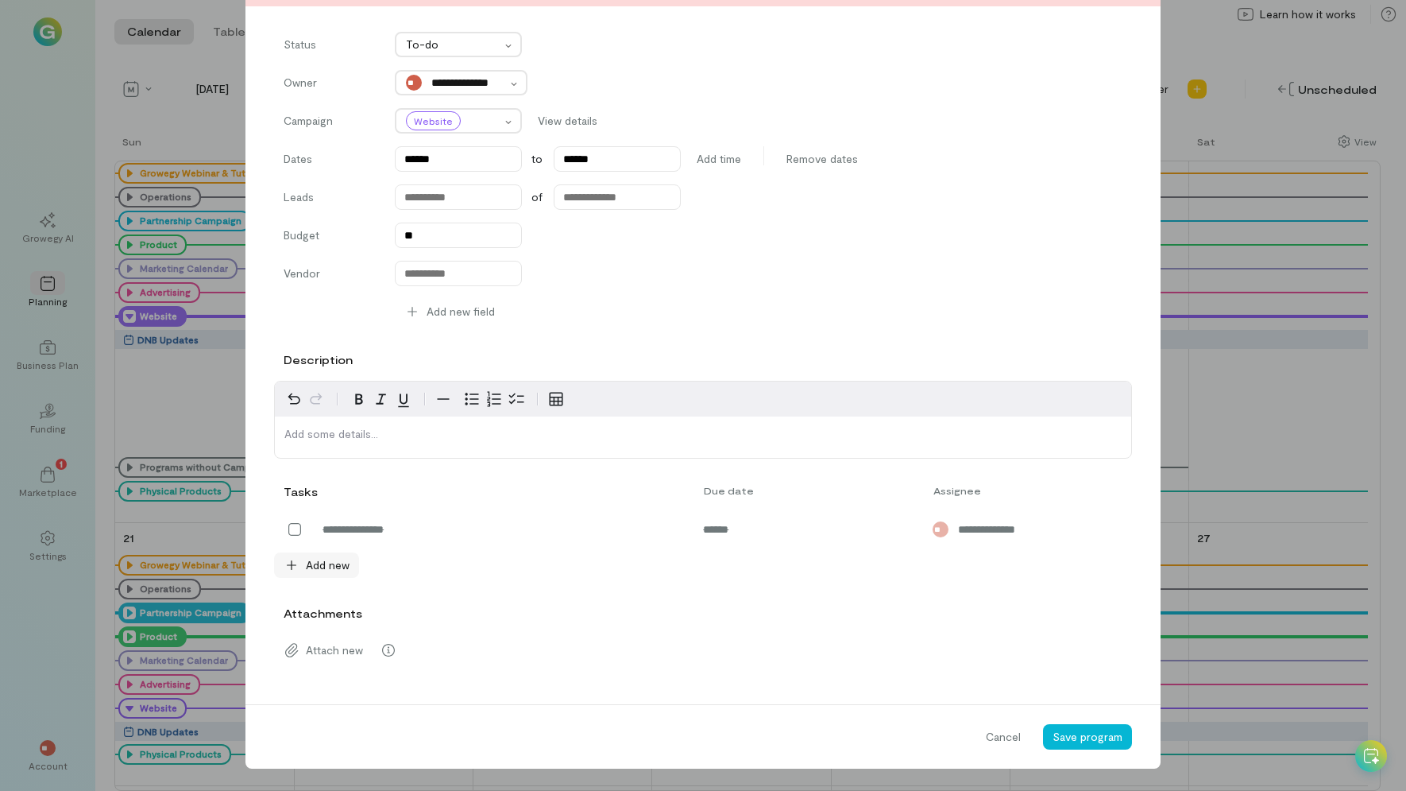
click at [319, 564] on span "Add new" at bounding box center [328, 565] width 44 height 16
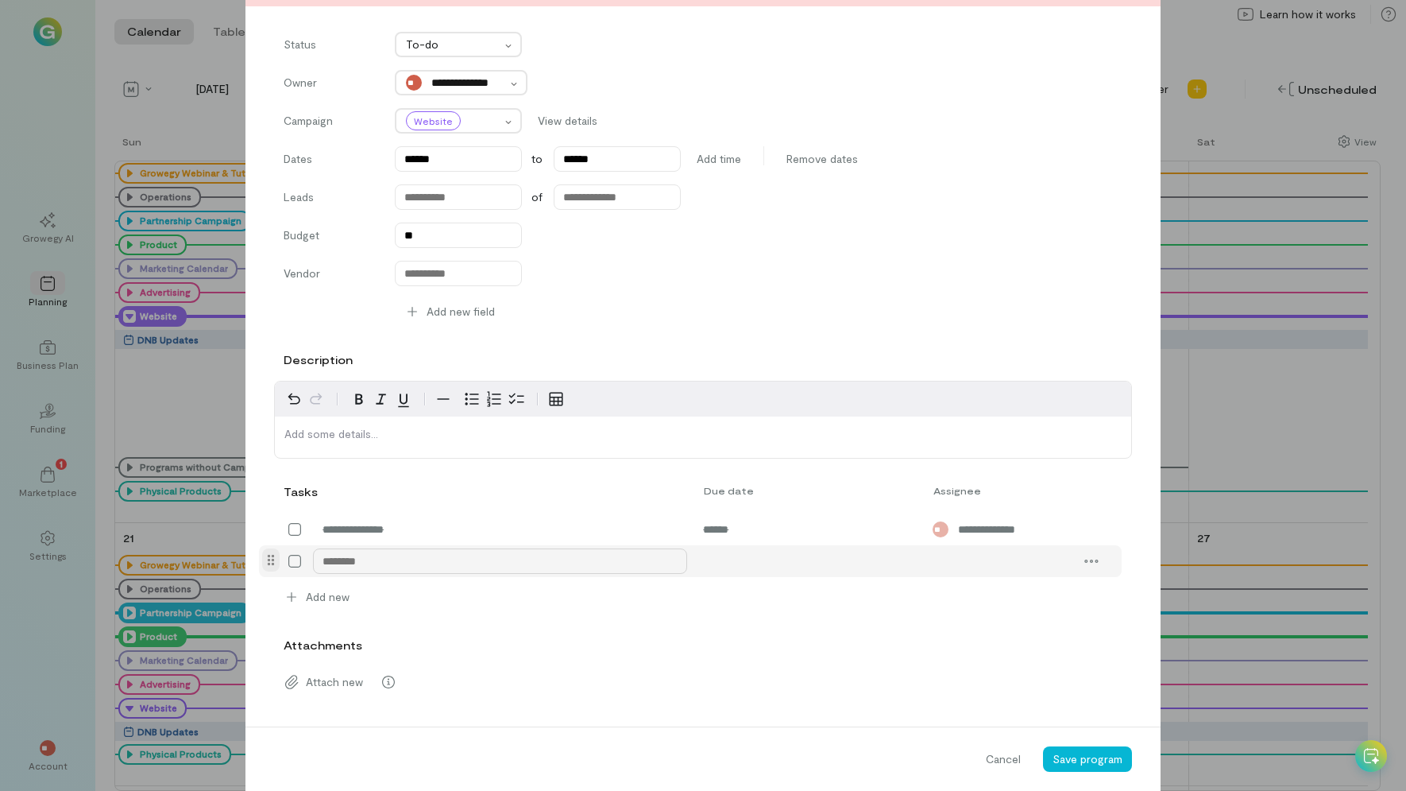
click at [341, 563] on textarea at bounding box center [500, 560] width 374 height 25
type textarea "**********"
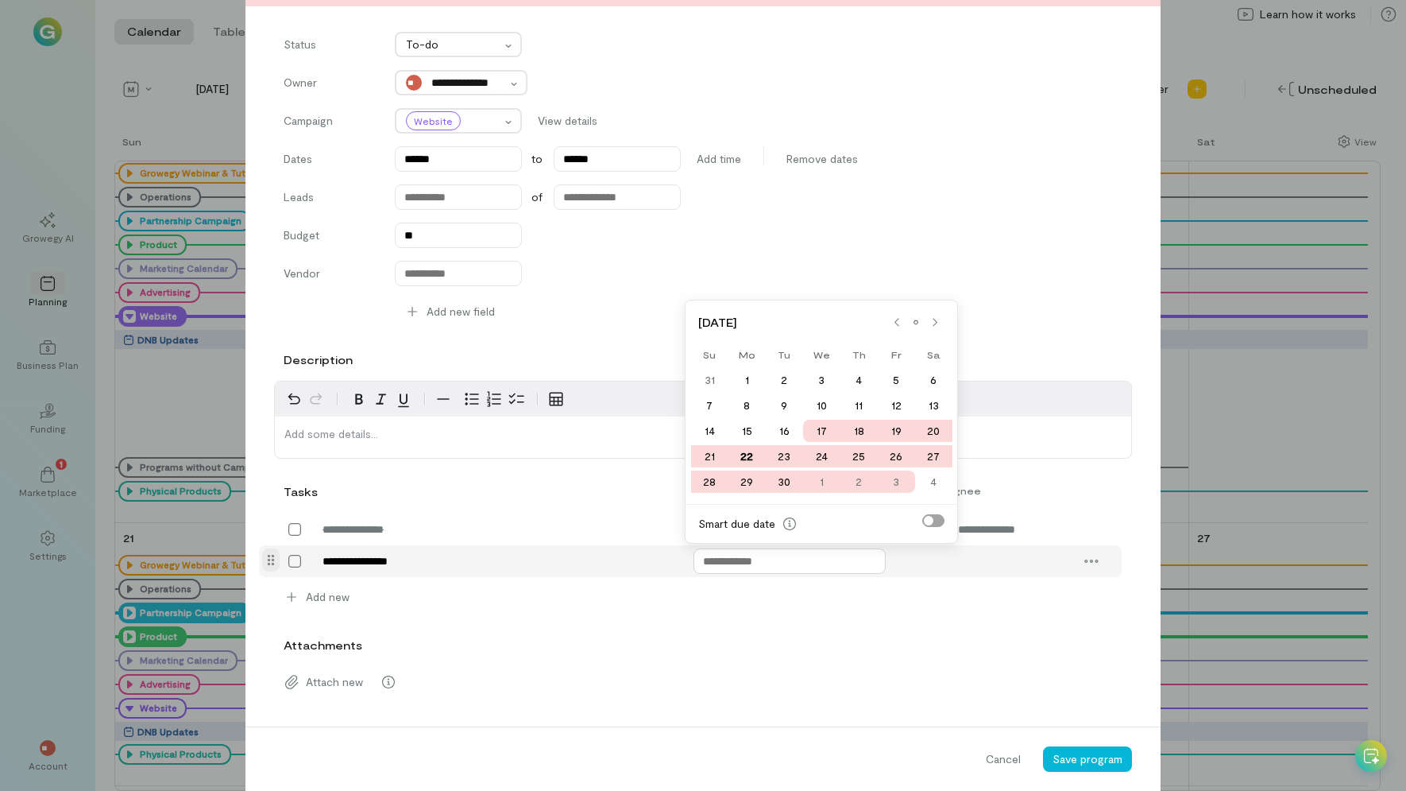
click at [748, 560] on input "text" at bounding box center [790, 560] width 192 height 25
click at [747, 459] on div "22" at bounding box center [747, 456] width 37 height 22
type input "******"
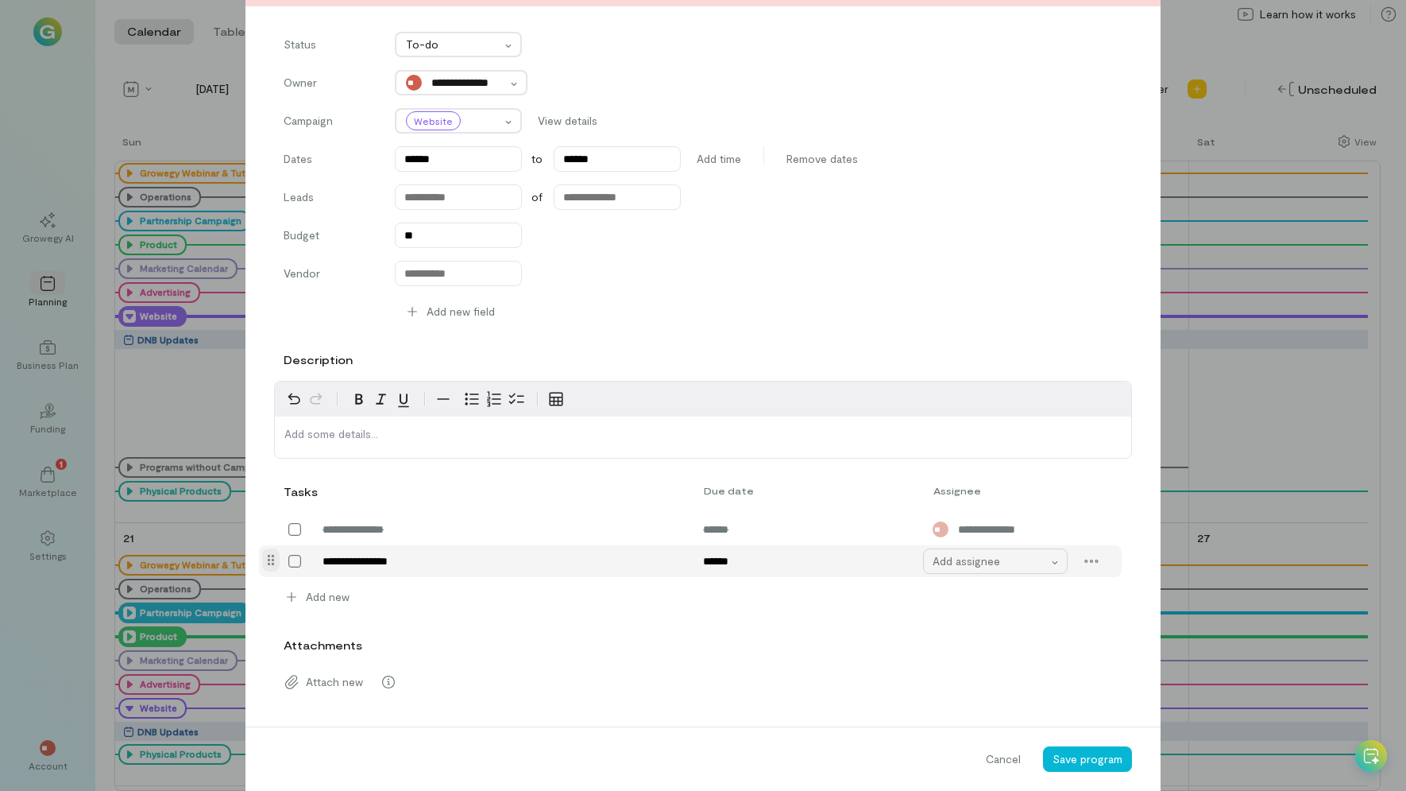
click at [972, 568] on div "Add assignee" at bounding box center [991, 561] width 117 height 16
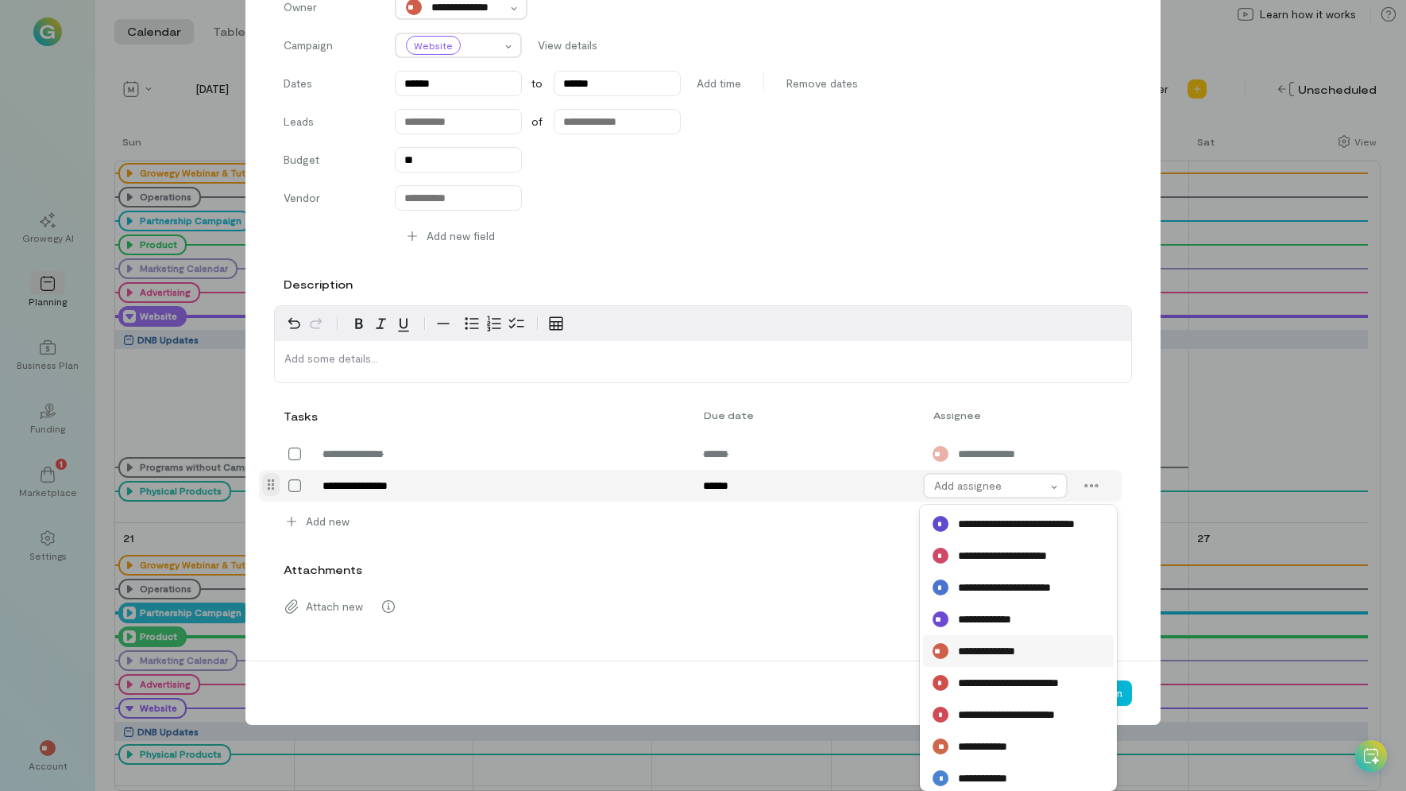
click at [1004, 644] on span "**********" at bounding box center [995, 651] width 75 height 16
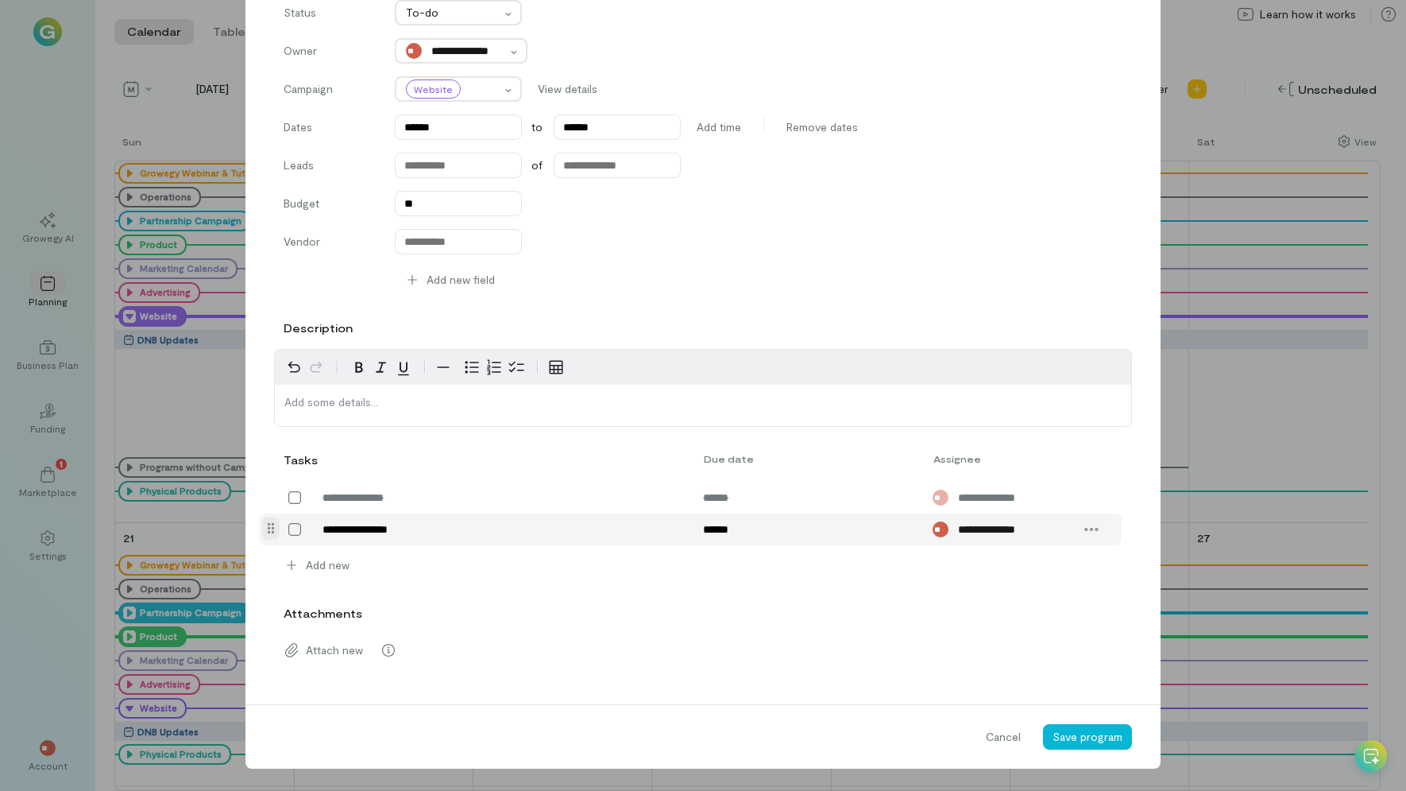
scroll to position [165, 0]
click at [1085, 738] on span "Save program" at bounding box center [1088, 736] width 70 height 14
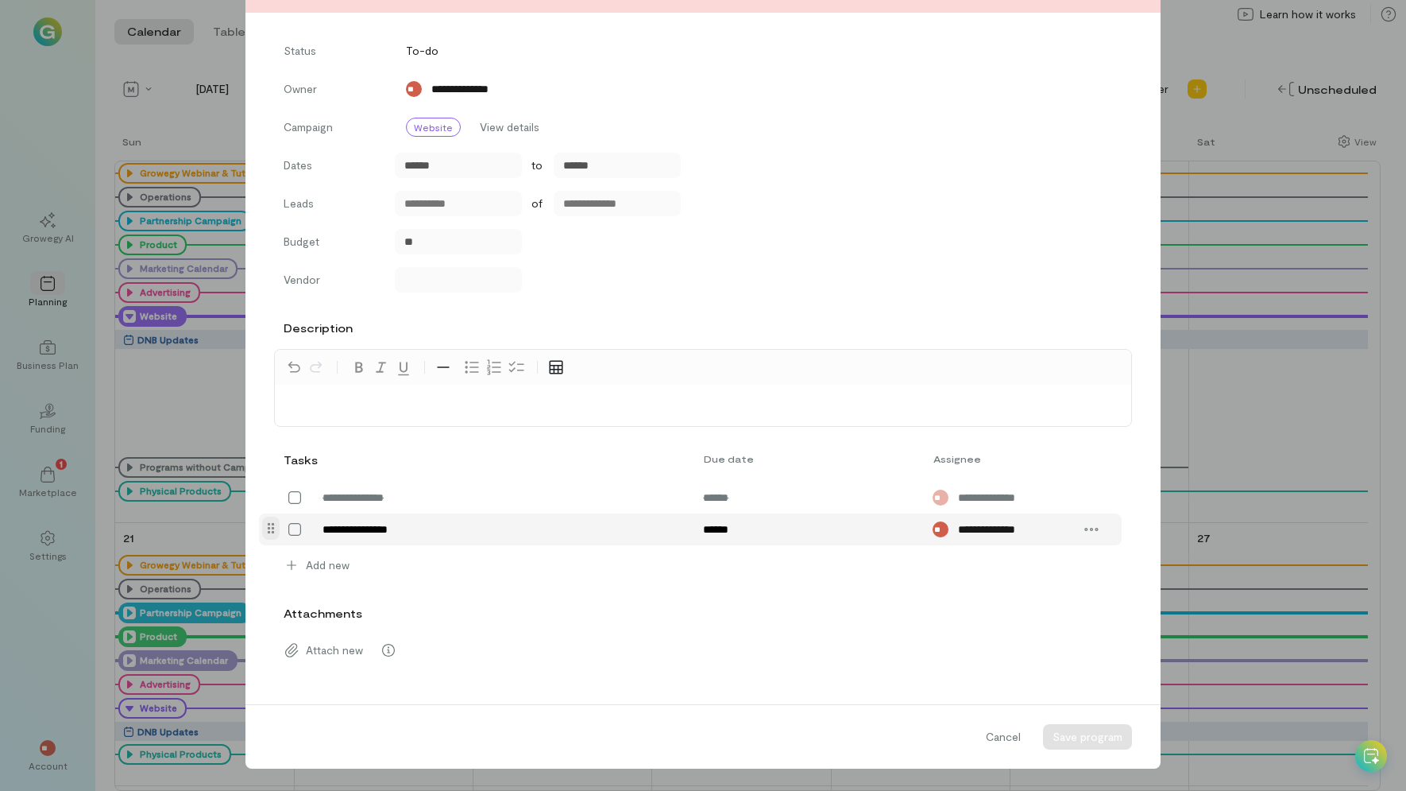
scroll to position [127, 0]
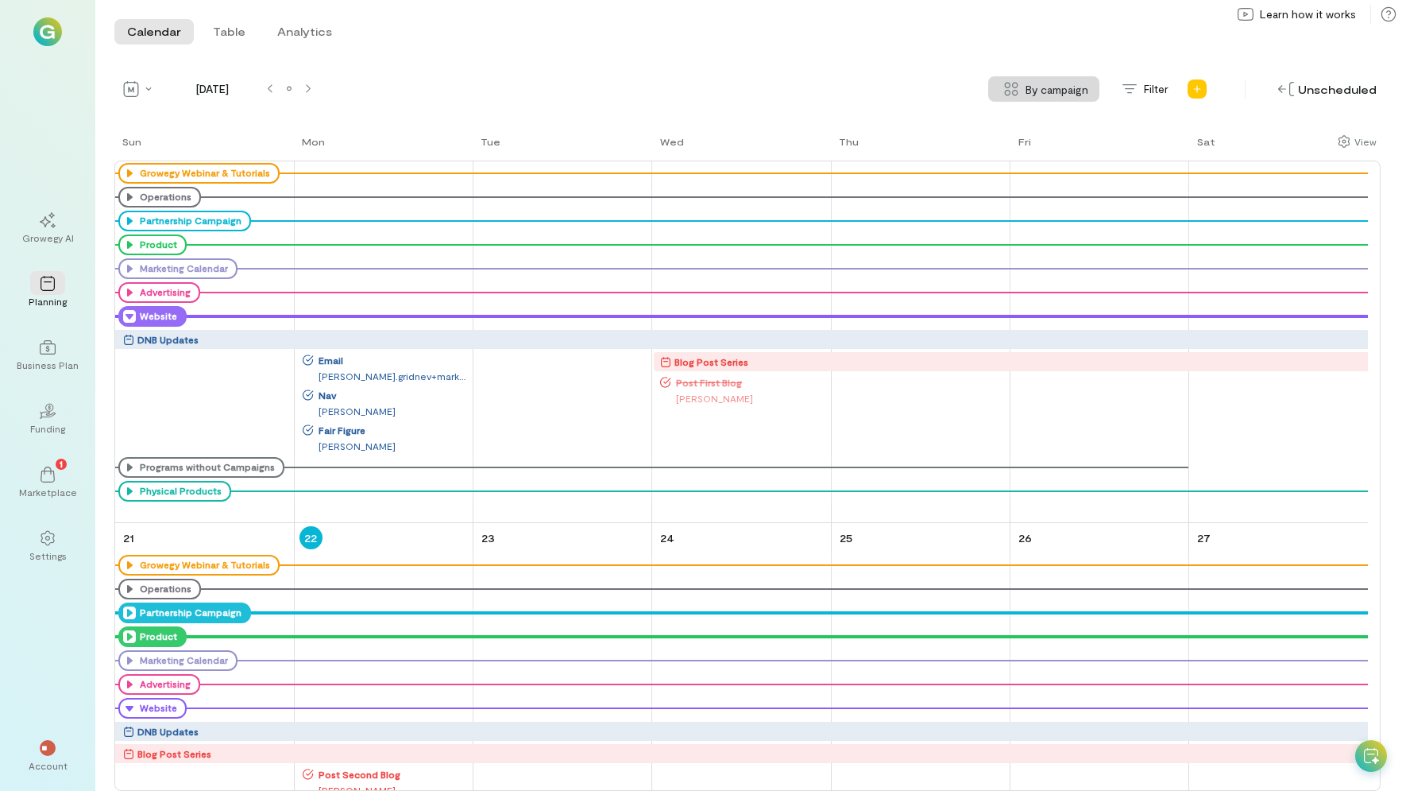
click at [336, 337] on div "DNB Updates" at bounding box center [745, 339] width 1245 height 16
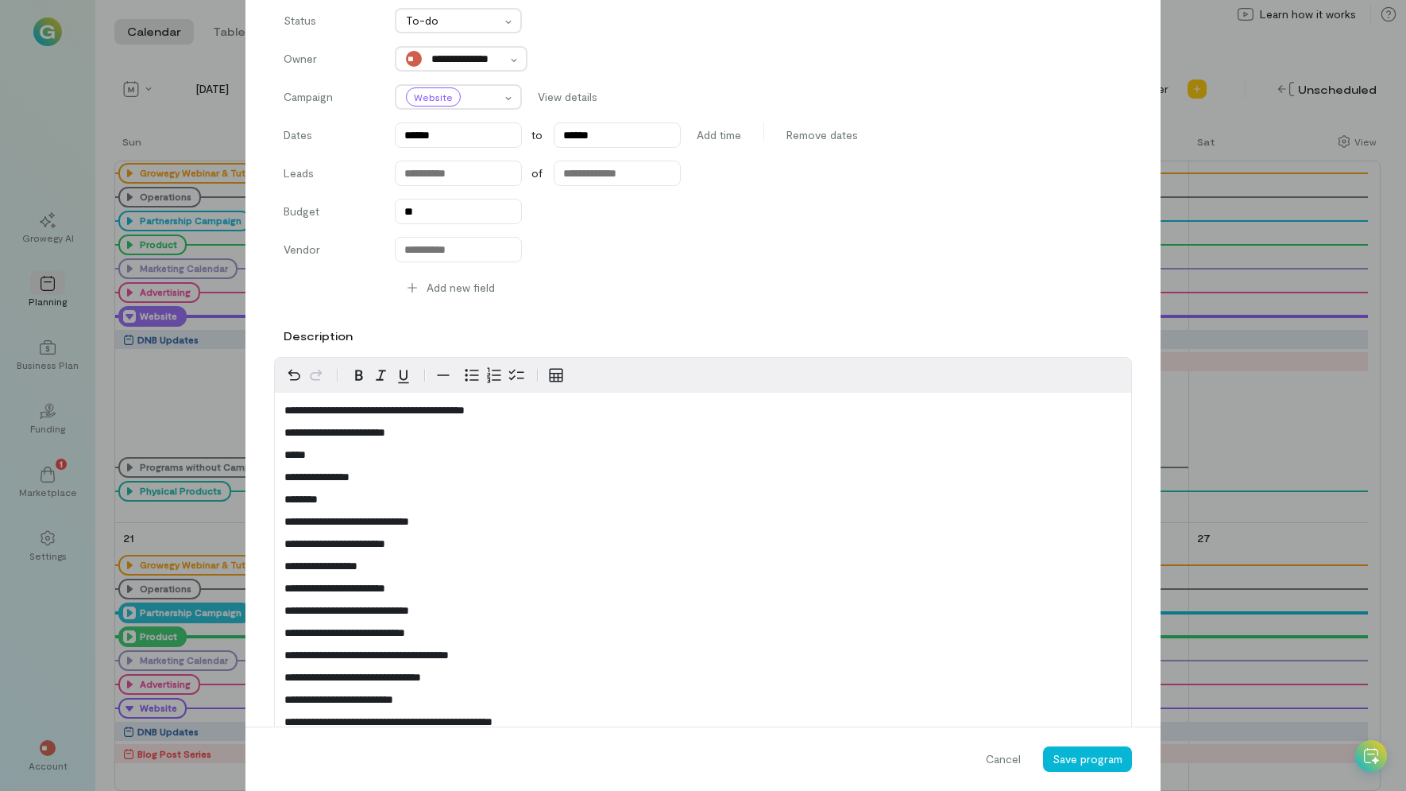
scroll to position [594, 0]
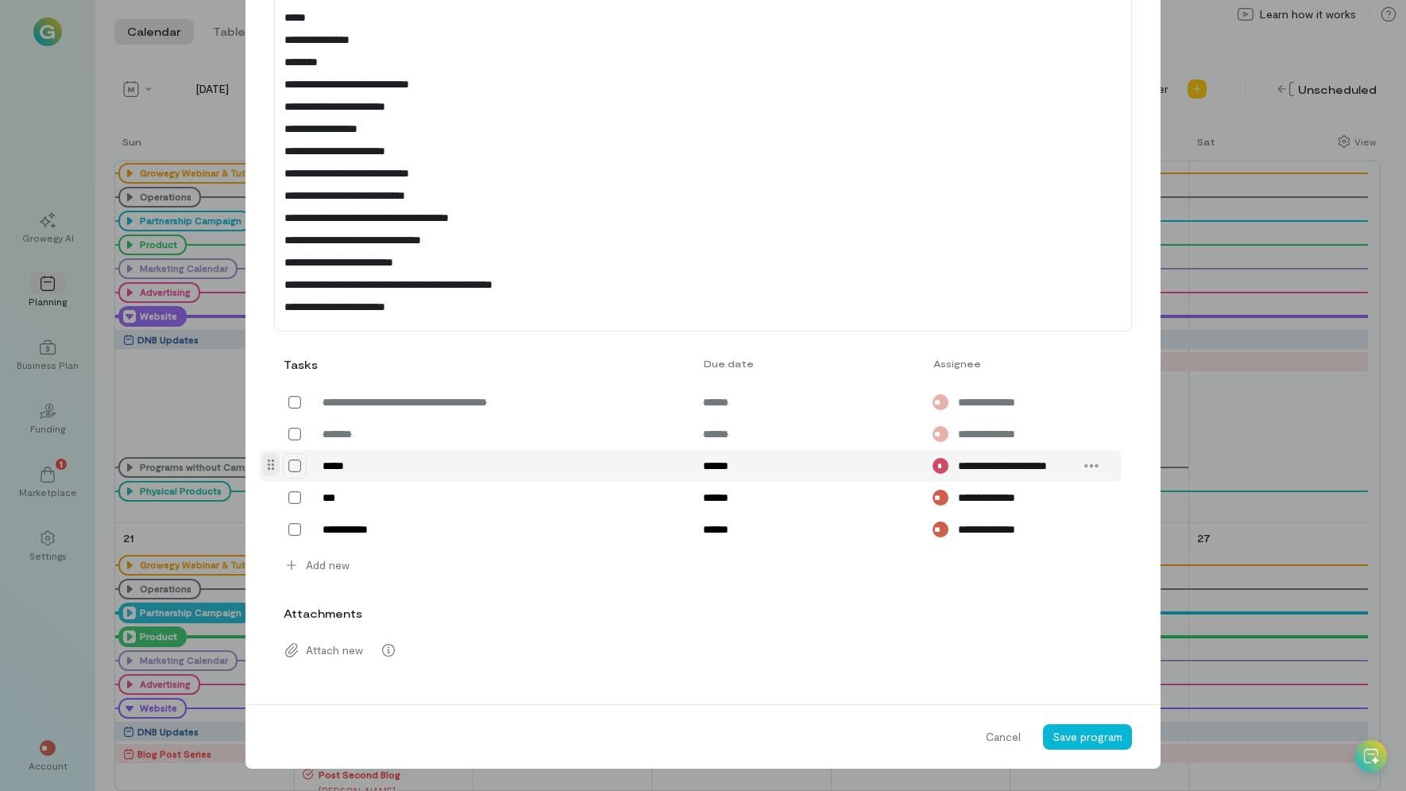
click at [288, 466] on icon at bounding box center [295, 466] width 16 height 16
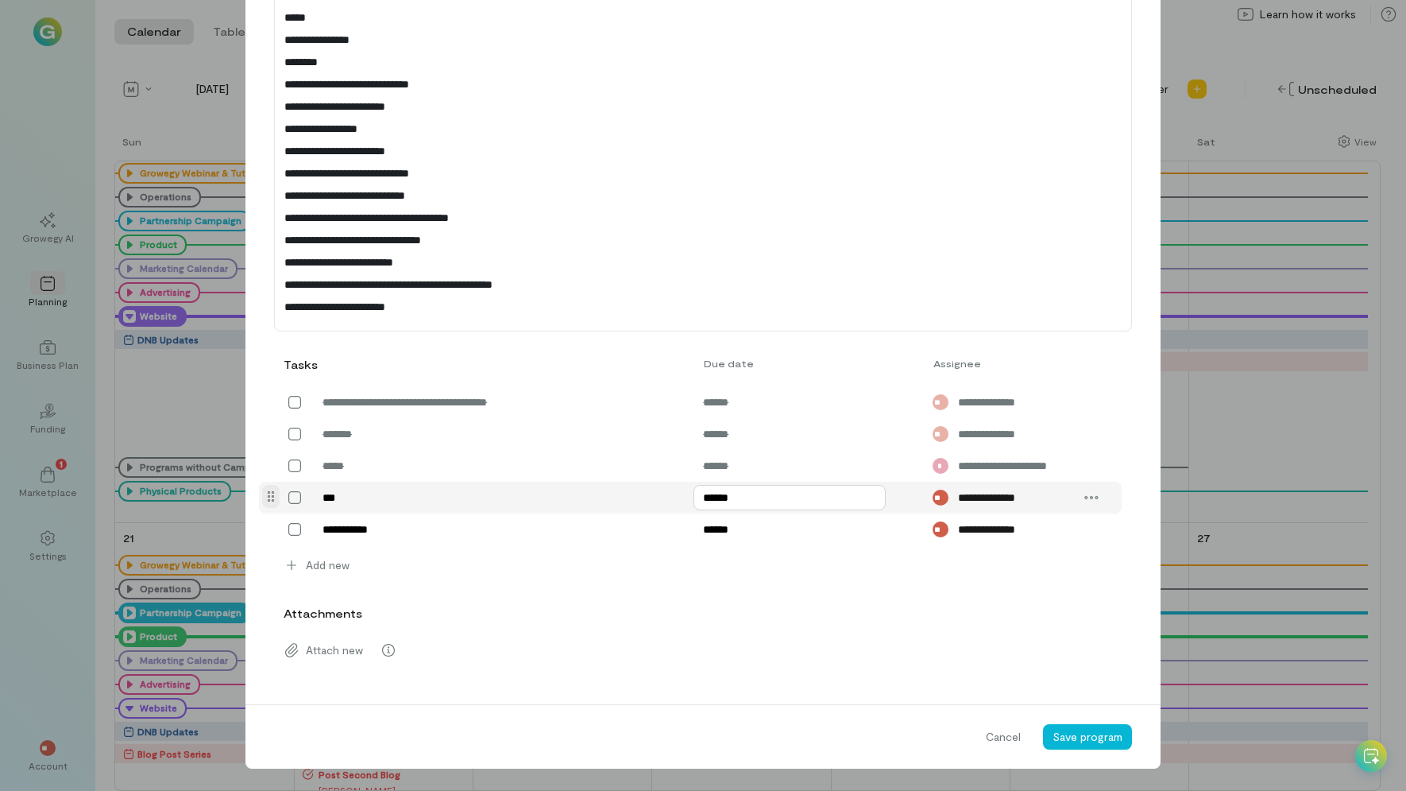
click at [709, 501] on input "******" at bounding box center [790, 497] width 192 height 25
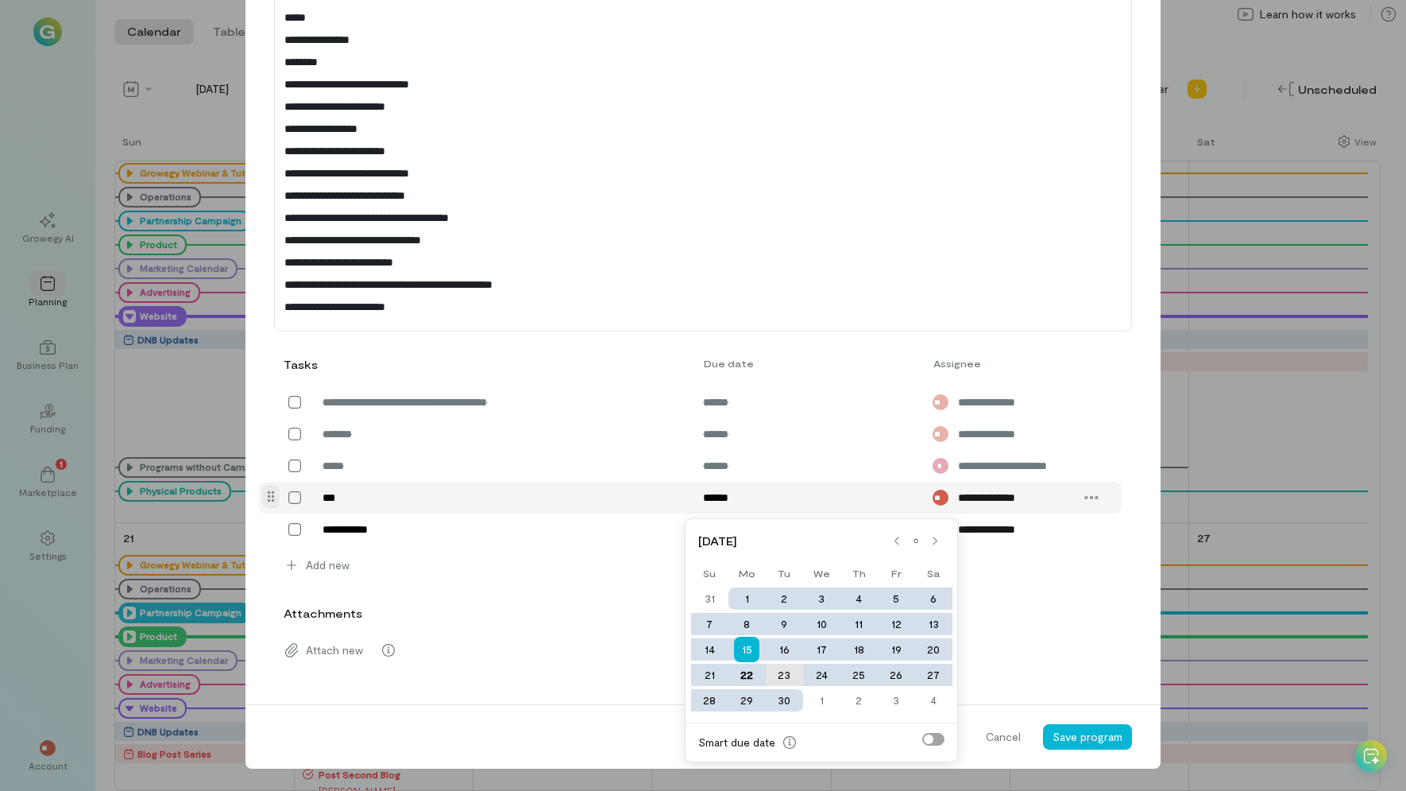
click at [784, 671] on div "23" at bounding box center [784, 675] width 37 height 22
type input "******"
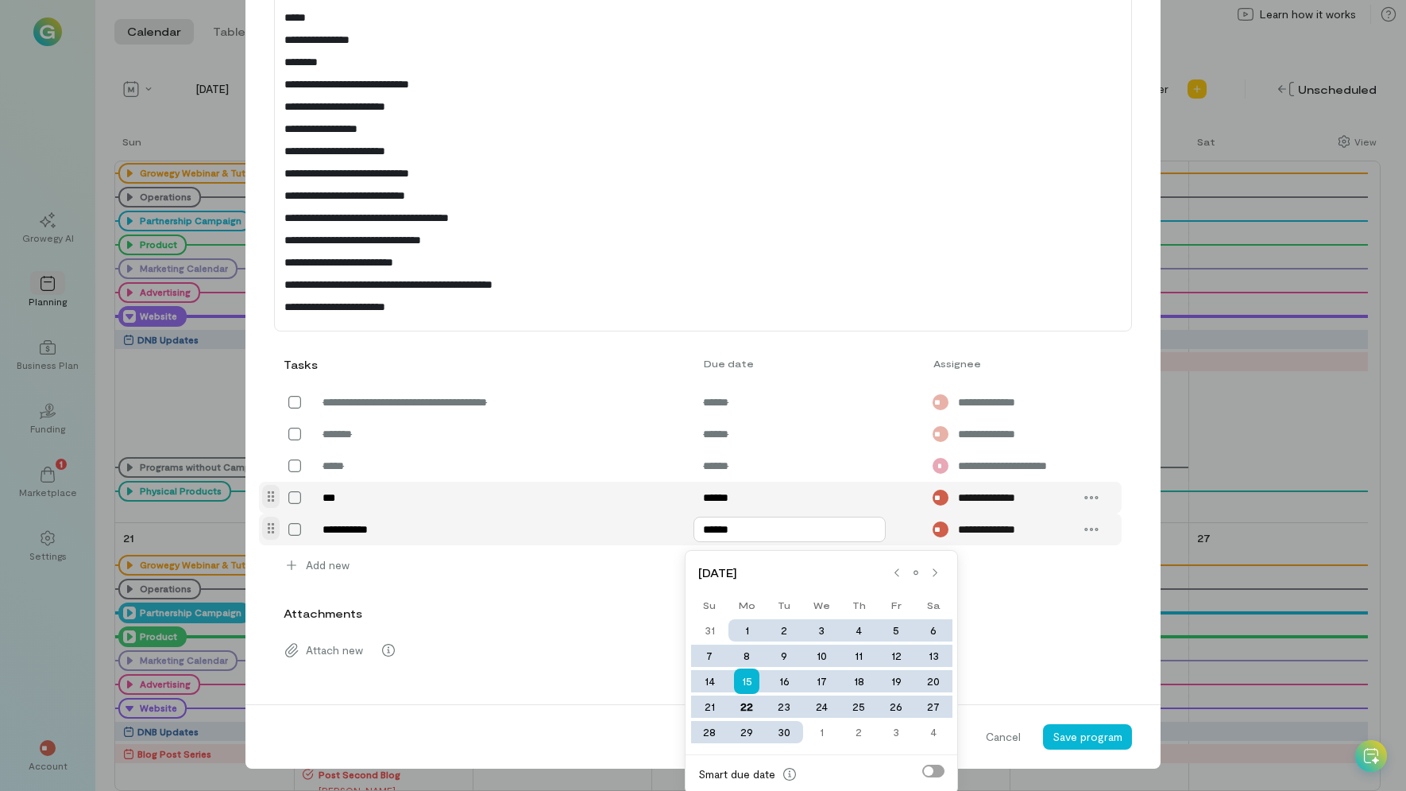
click at [752, 528] on input "******" at bounding box center [790, 529] width 192 height 25
click at [778, 702] on div "23" at bounding box center [784, 706] width 37 height 22
type input "******"
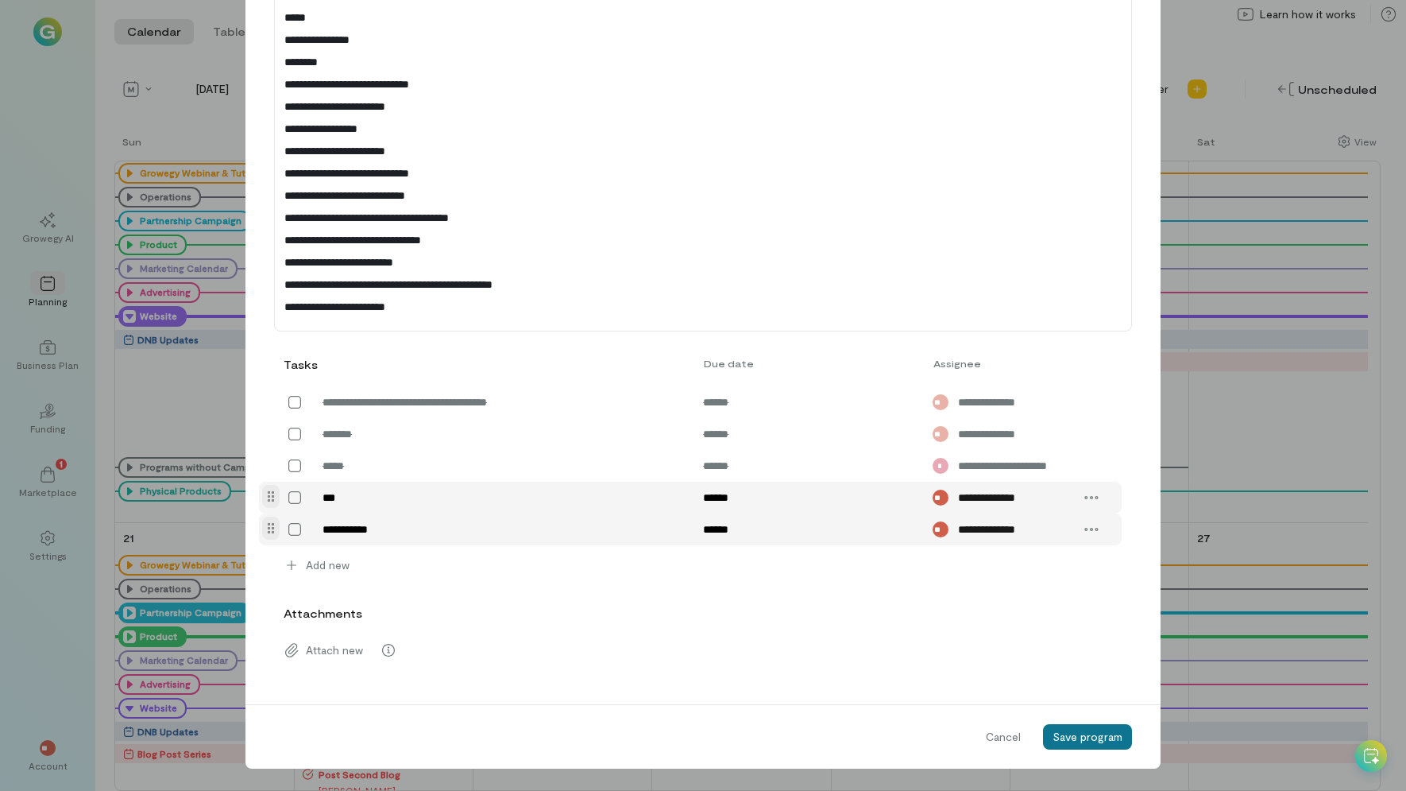
click at [1089, 737] on span "Save program" at bounding box center [1088, 736] width 70 height 14
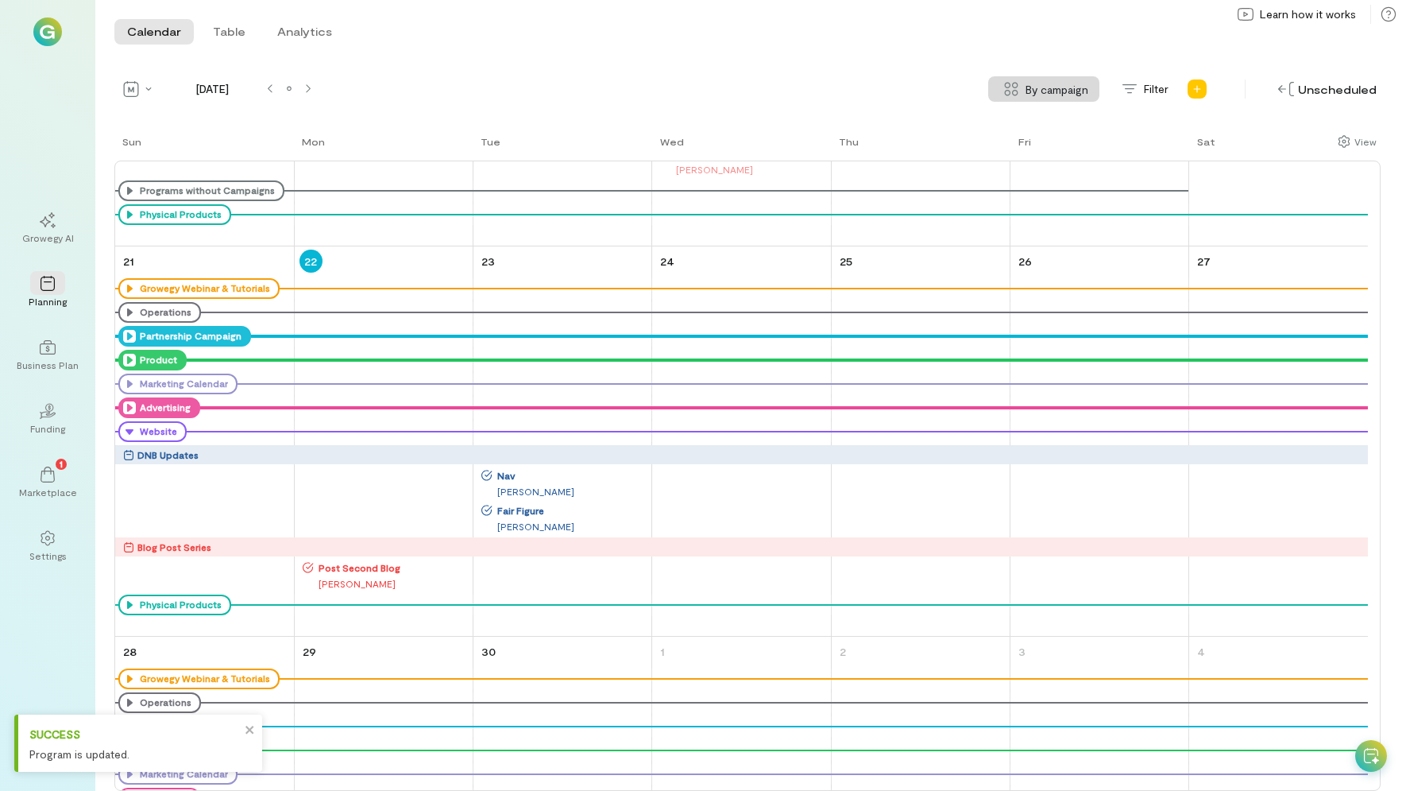
scroll to position [1122, 0]
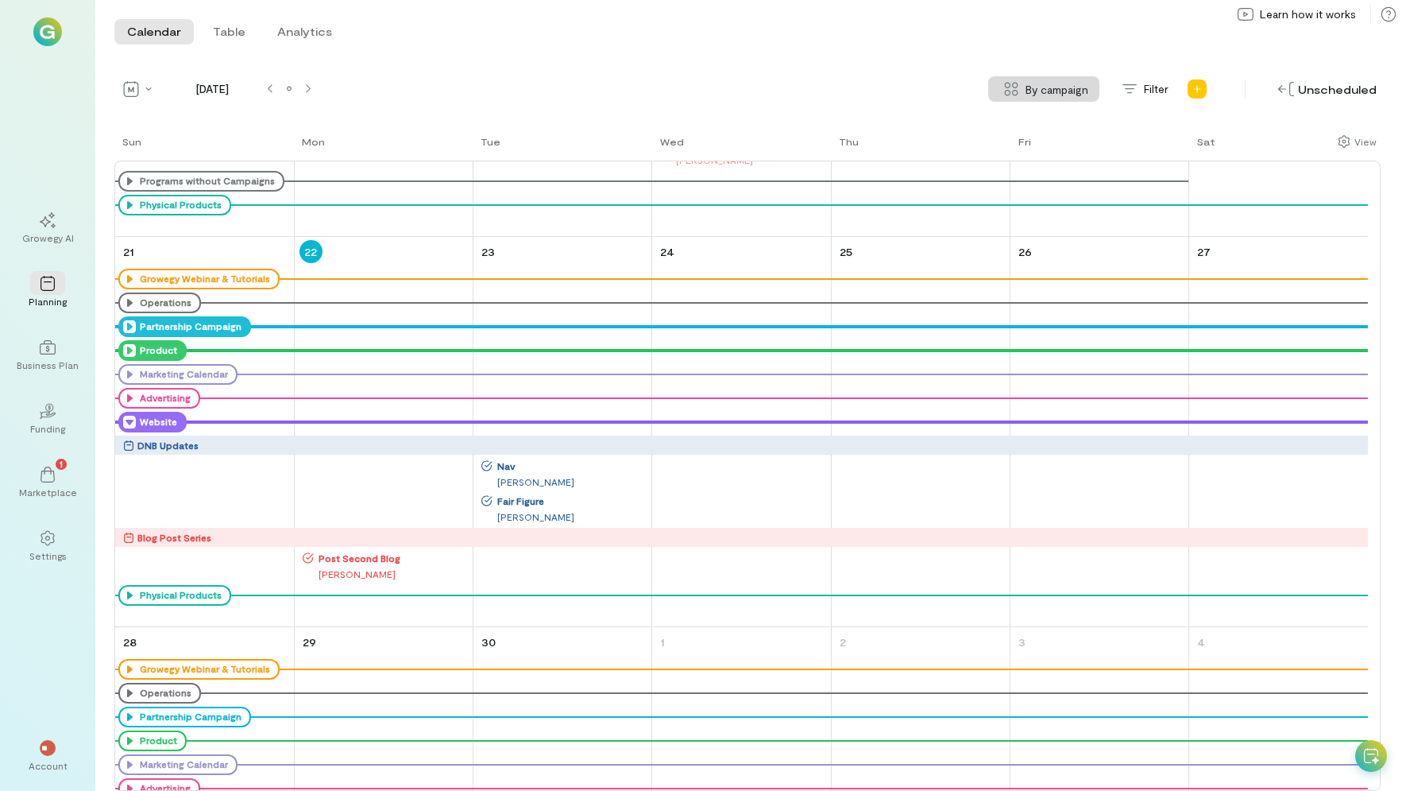
click at [127, 424] on icon at bounding box center [129, 422] width 13 height 13
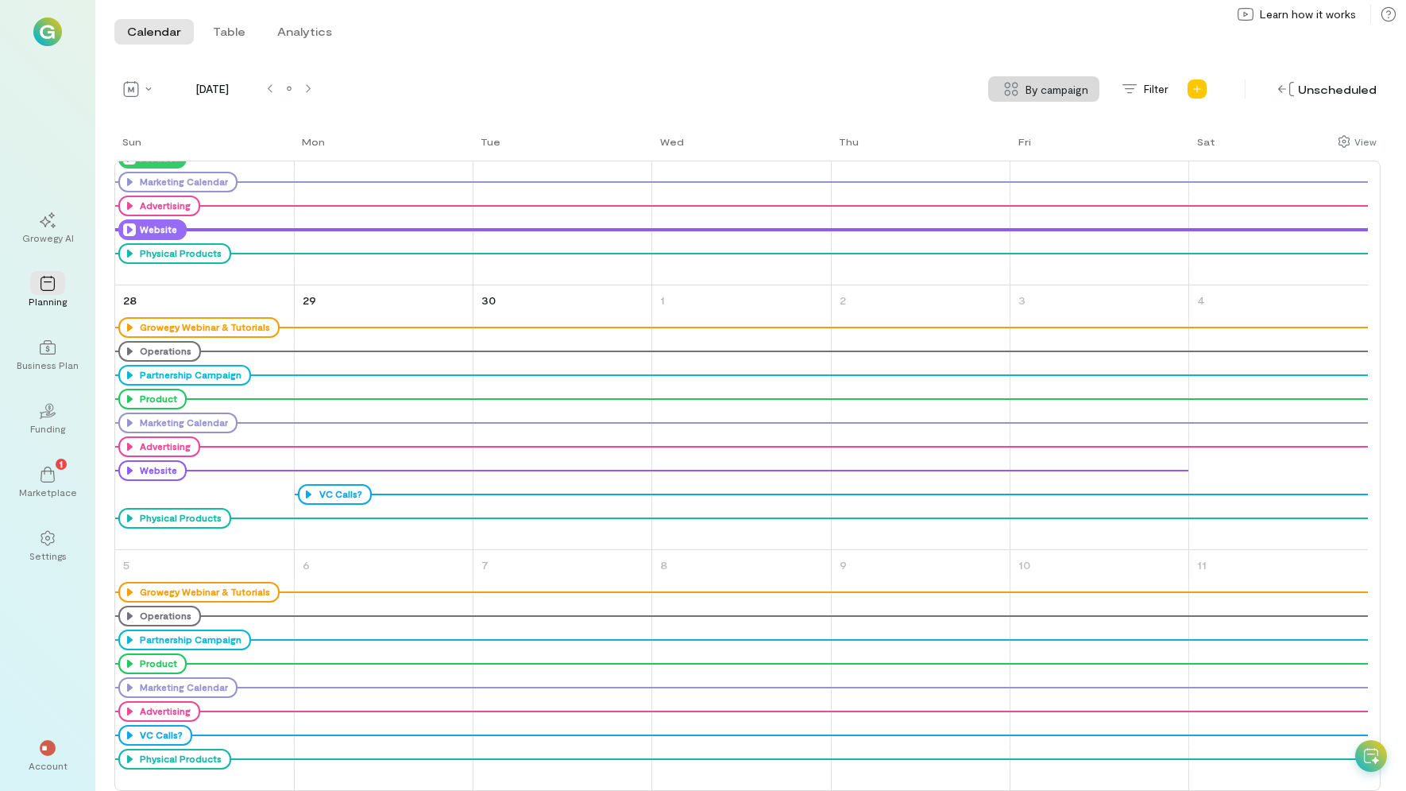
scroll to position [713, 0]
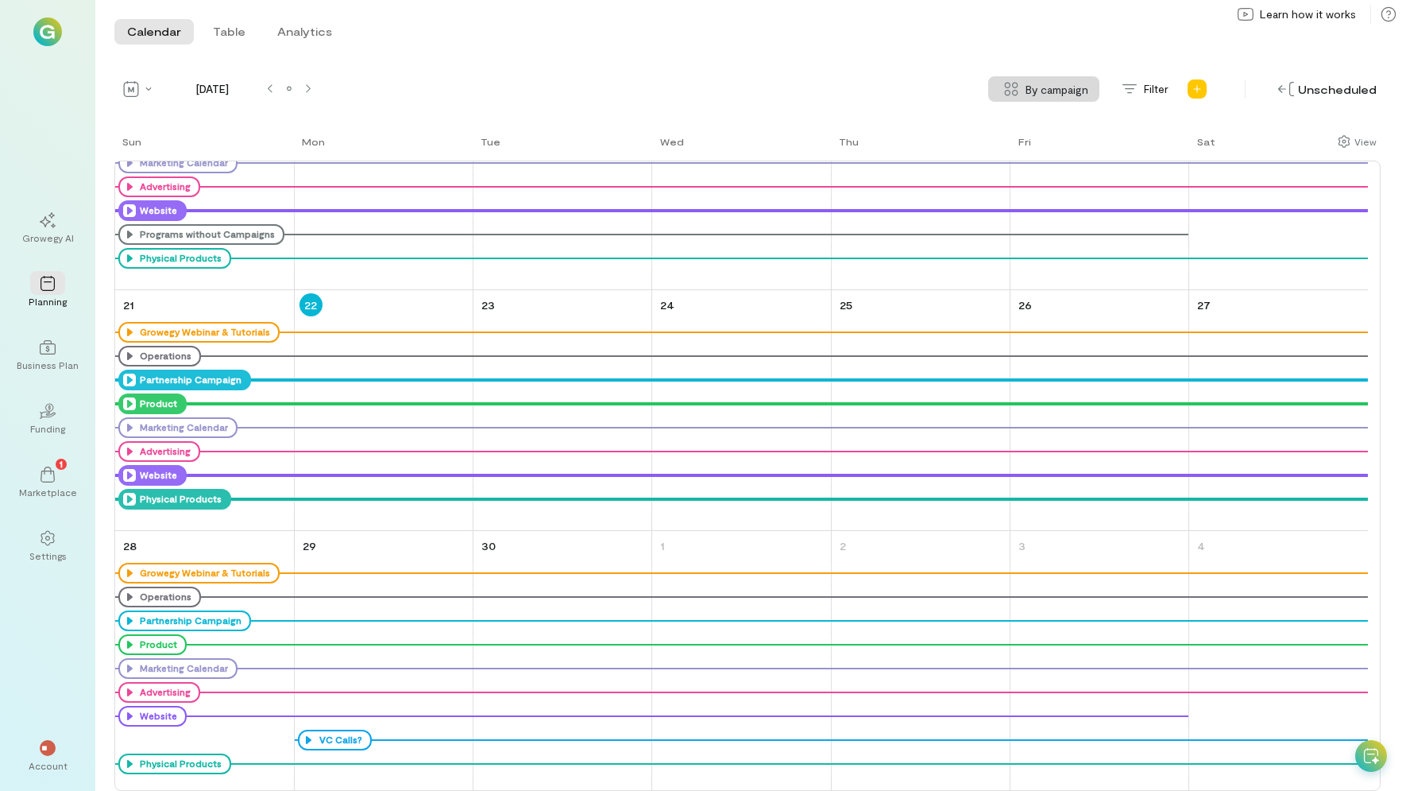
click at [132, 500] on icon at bounding box center [129, 499] width 13 height 13
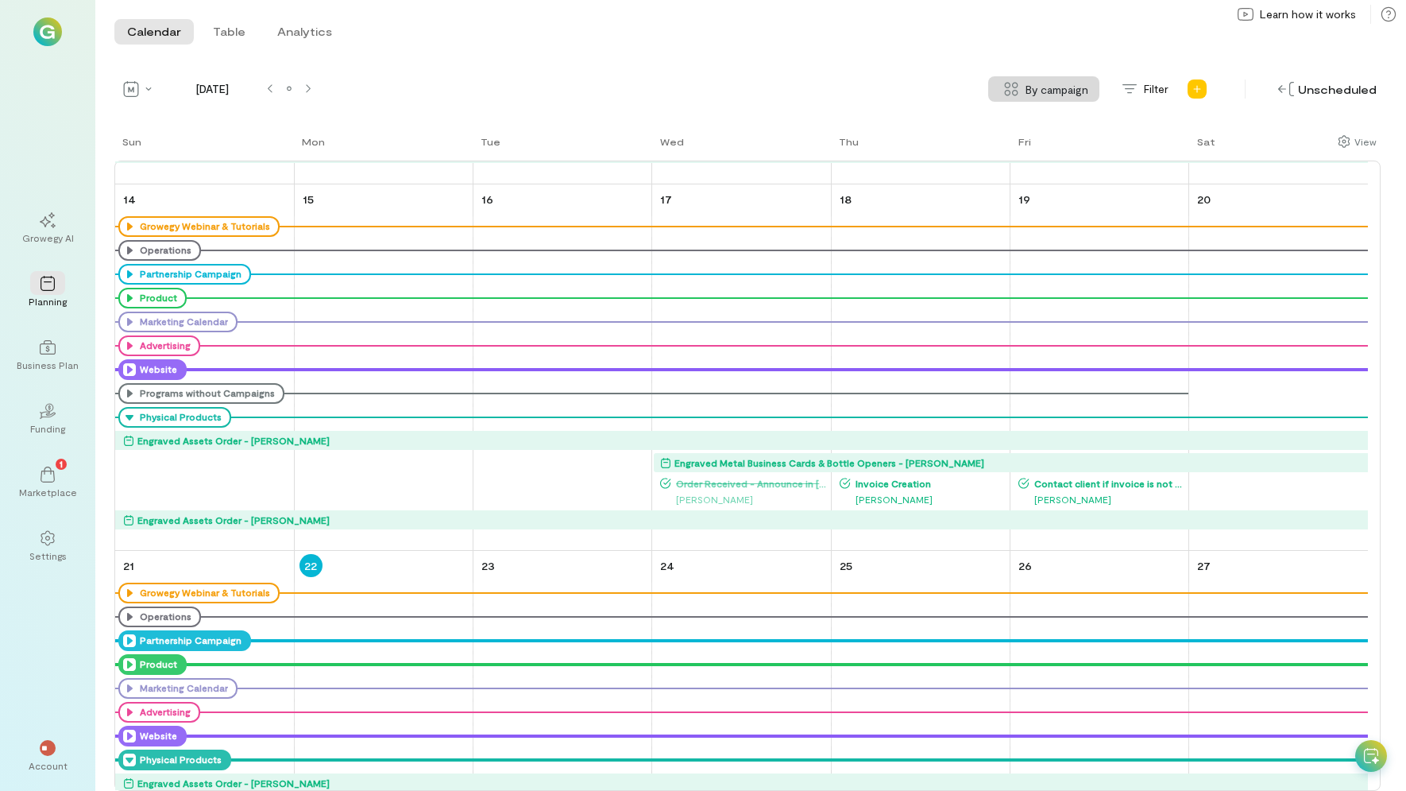
scroll to position [997, 0]
